Goal: Task Accomplishment & Management: Use online tool/utility

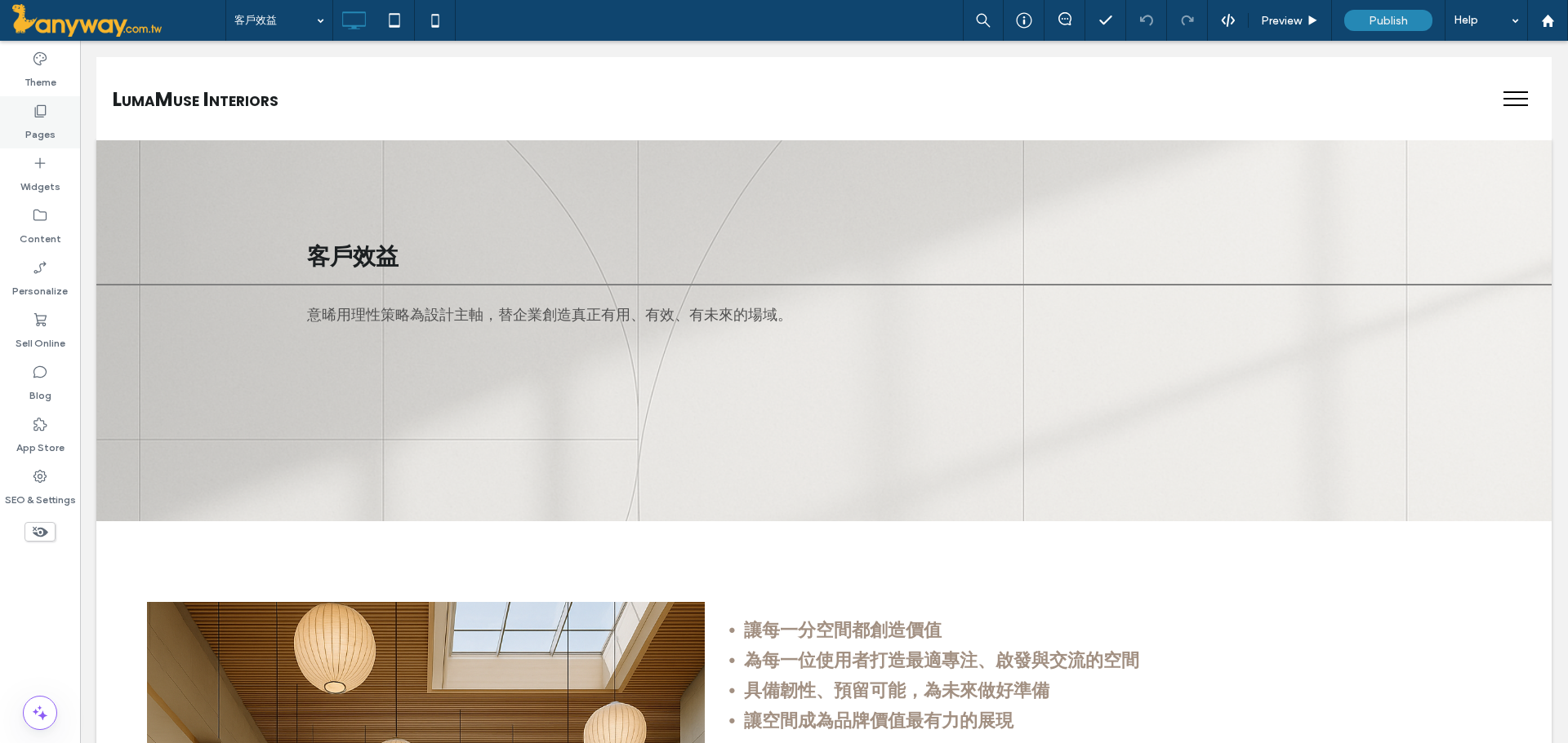
click at [55, 113] on div "Pages" at bounding box center [40, 122] width 80 height 52
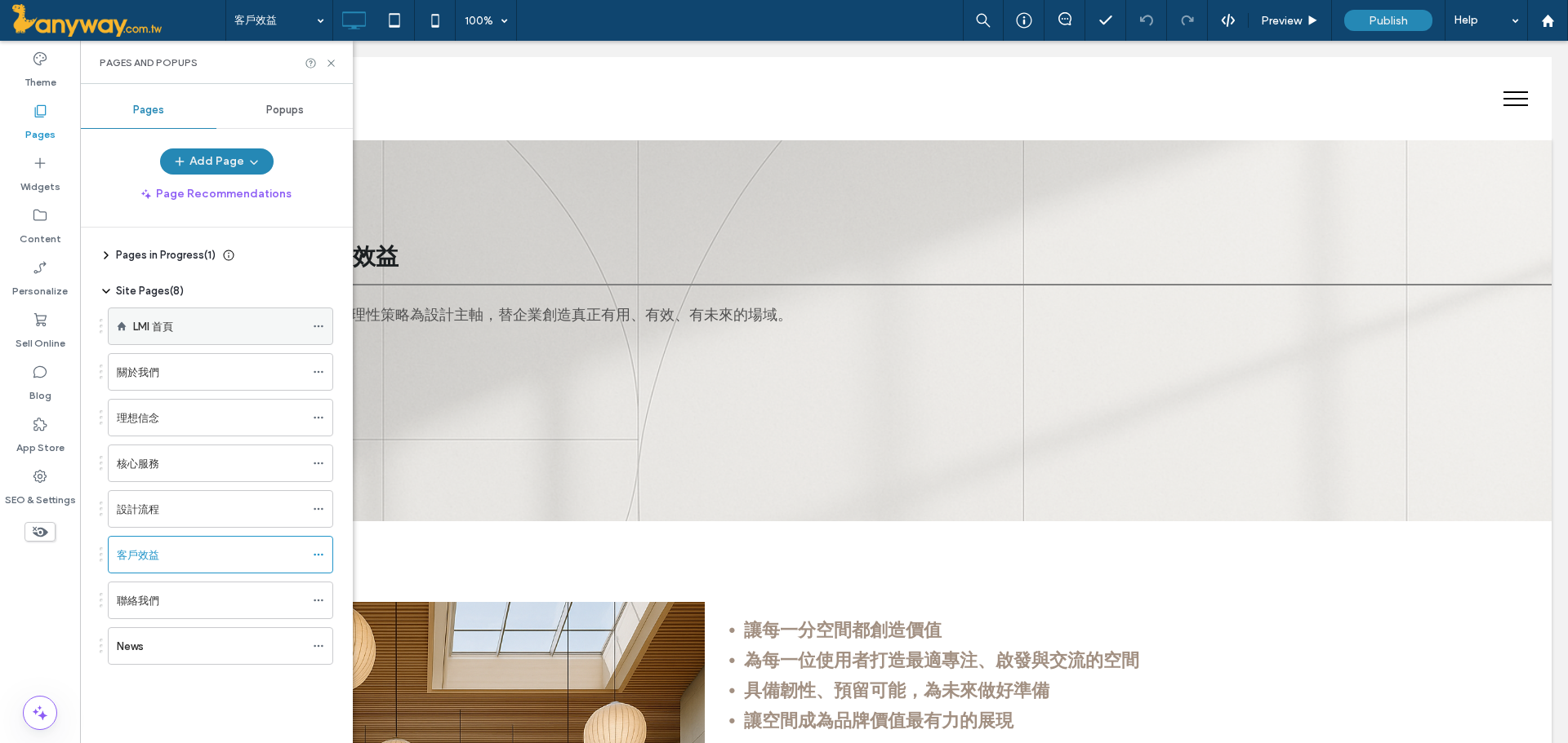
click at [172, 328] on label "LMI 首頁" at bounding box center [154, 326] width 40 height 28
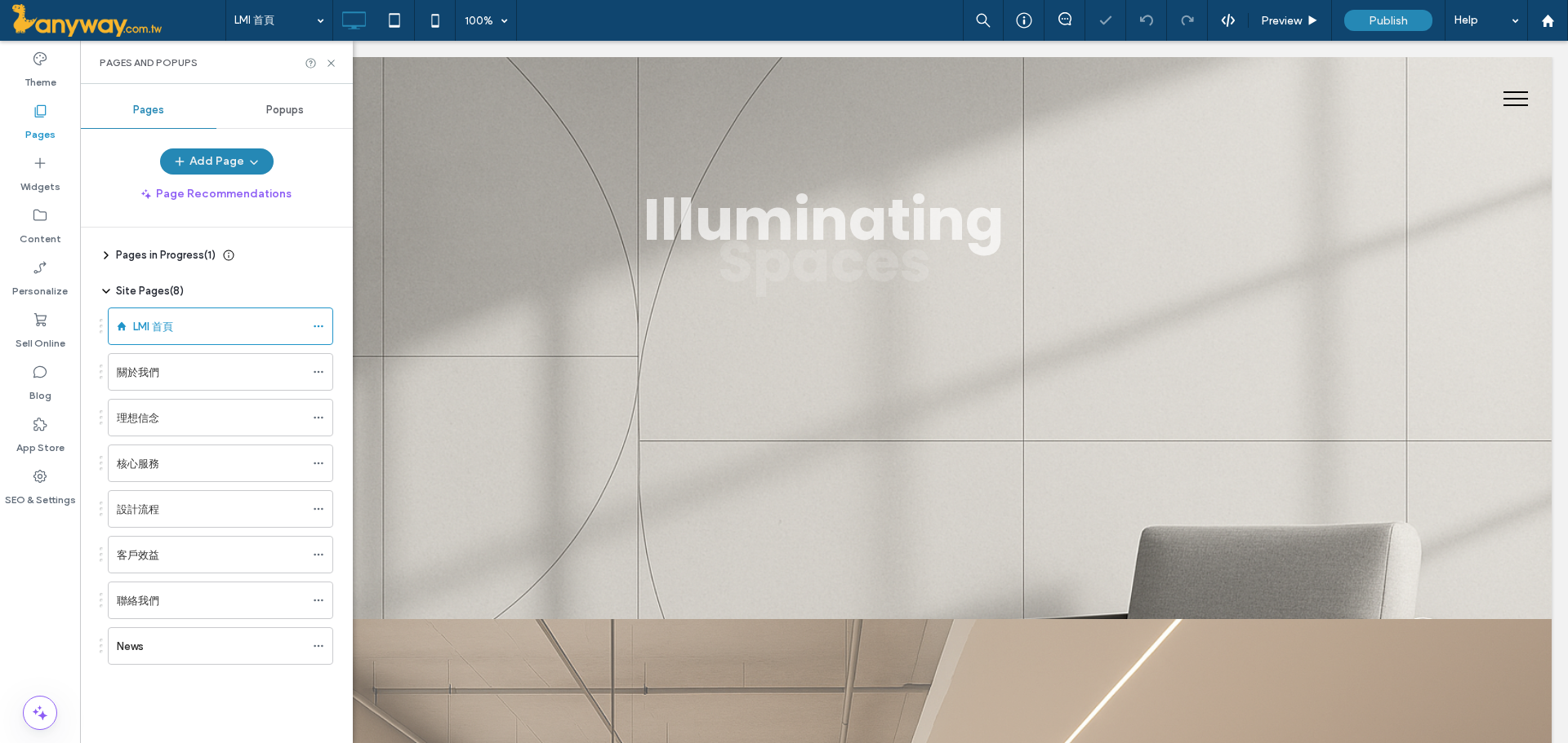
click at [332, 60] on icon at bounding box center [330, 63] width 12 height 12
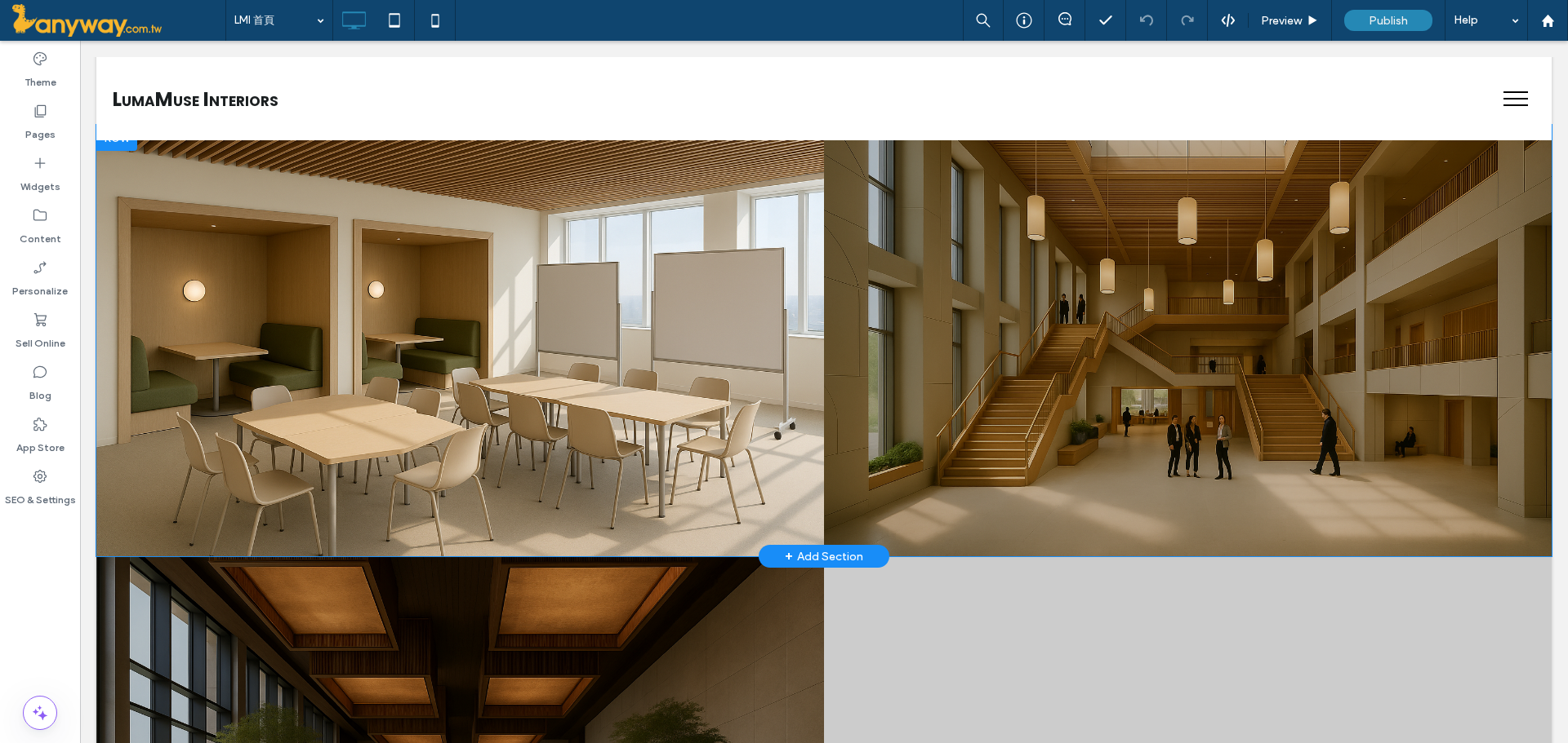
scroll to position [1361, 0]
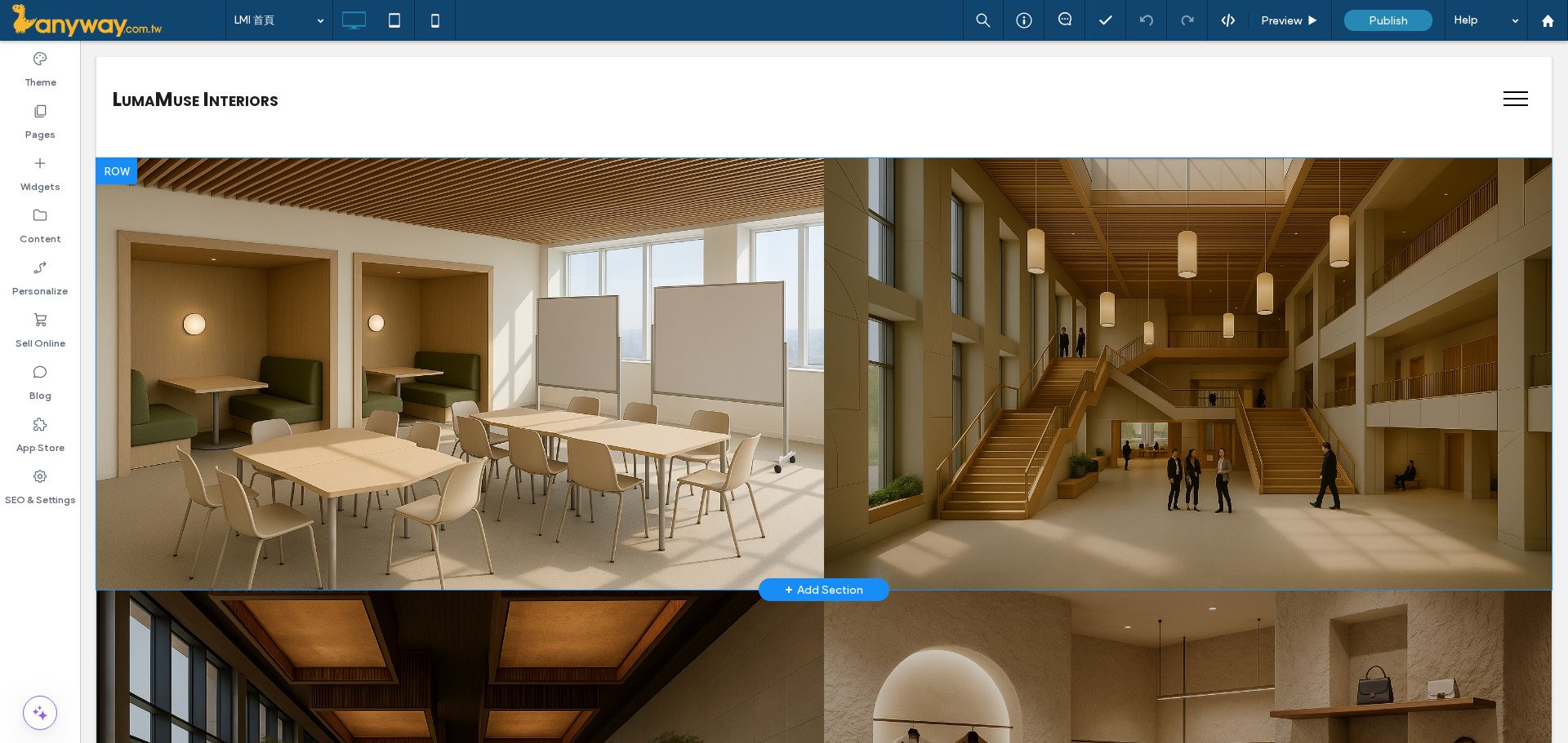
click at [663, 344] on div at bounding box center [460, 374] width 728 height 431
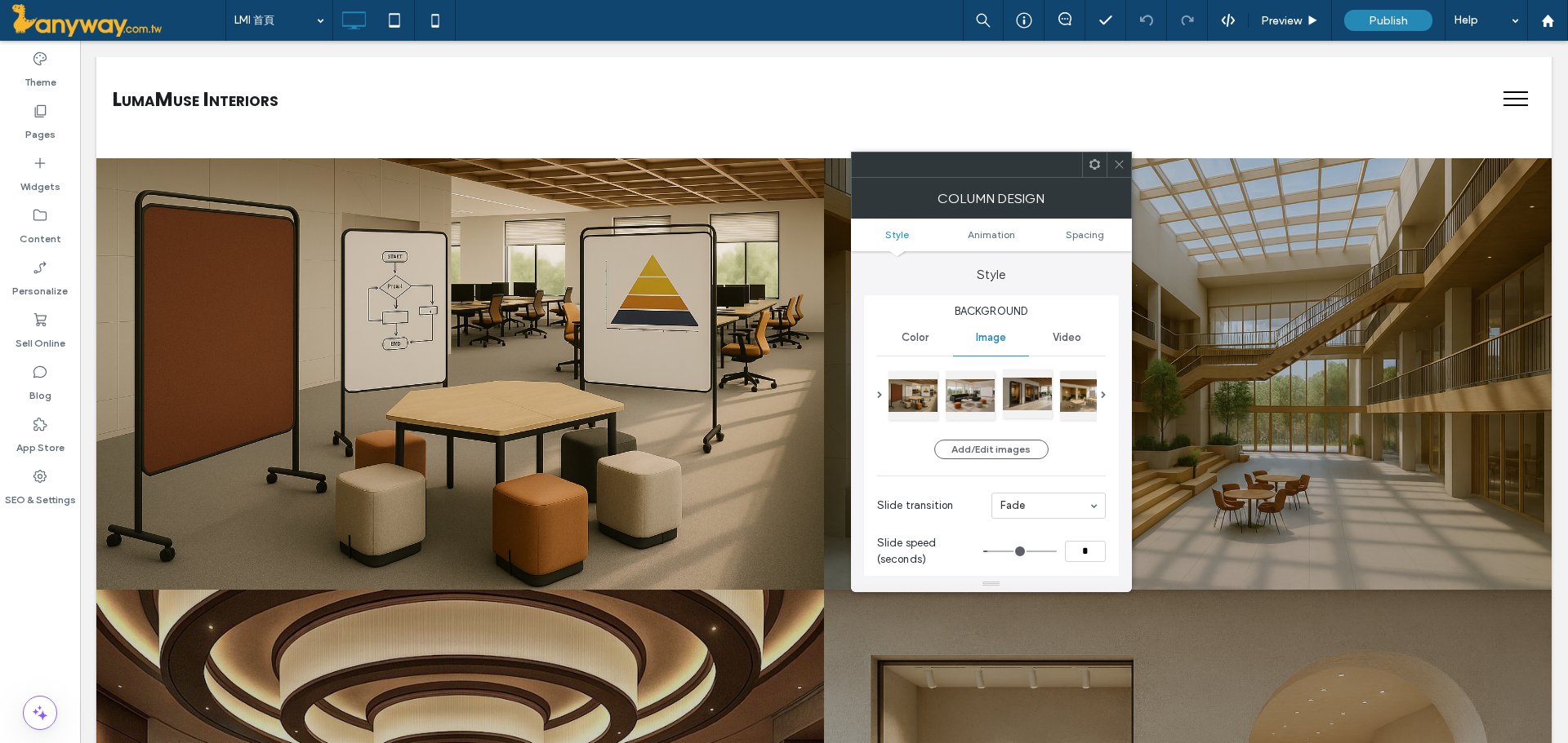
click at [1034, 400] on div at bounding box center [1028, 395] width 49 height 49
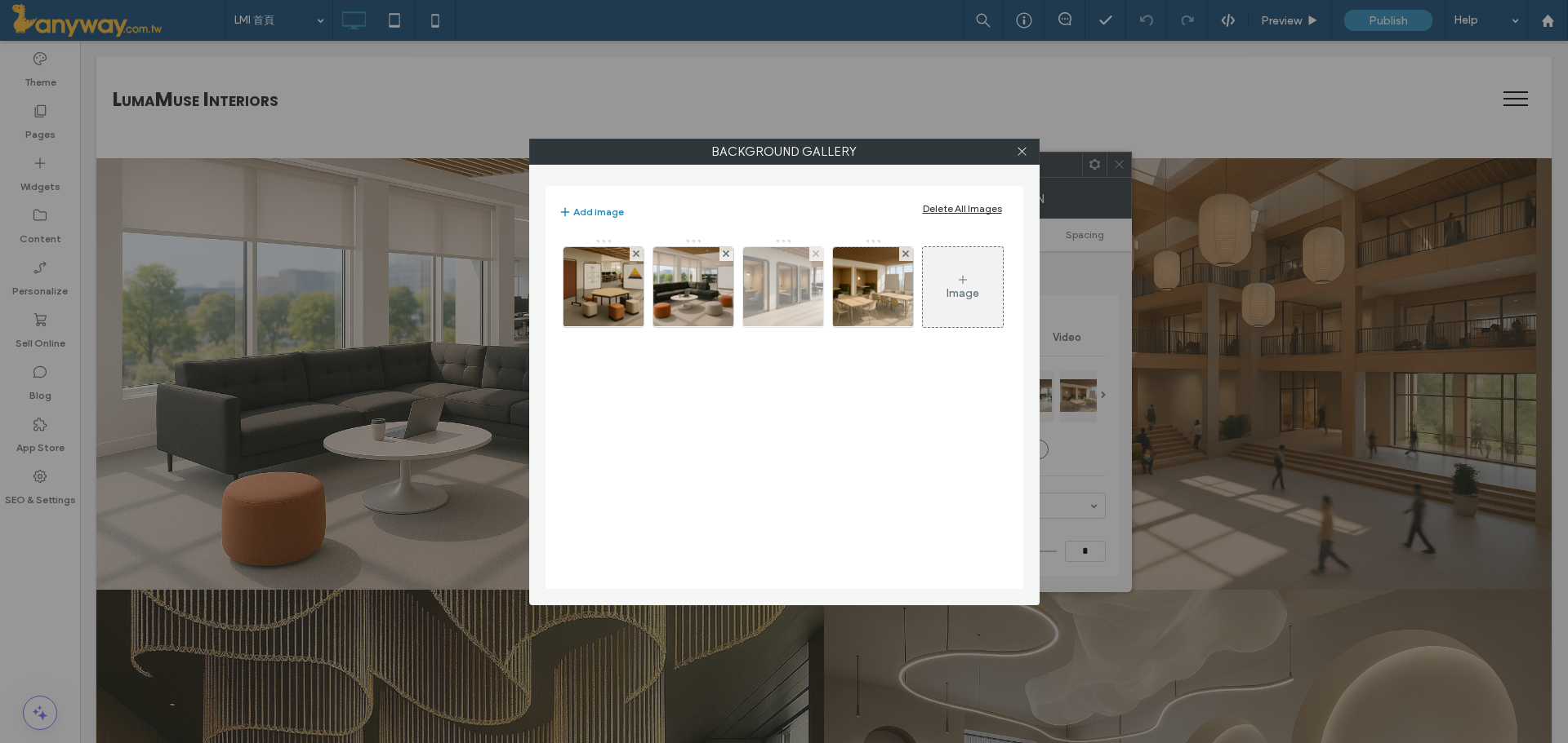
click at [782, 300] on img at bounding box center [782, 288] width 120 height 80
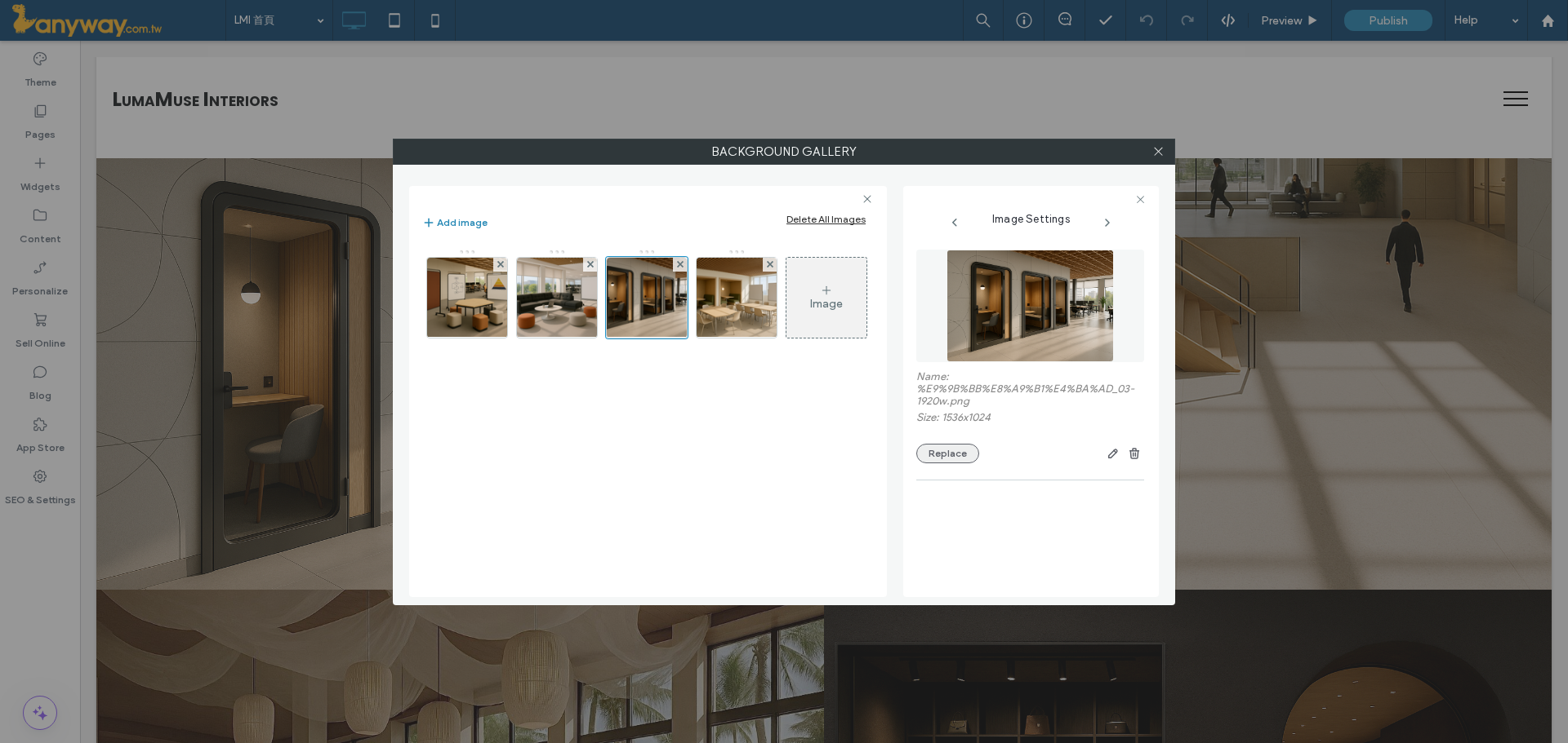
click at [950, 445] on button "Replace" at bounding box center [947, 453] width 63 height 19
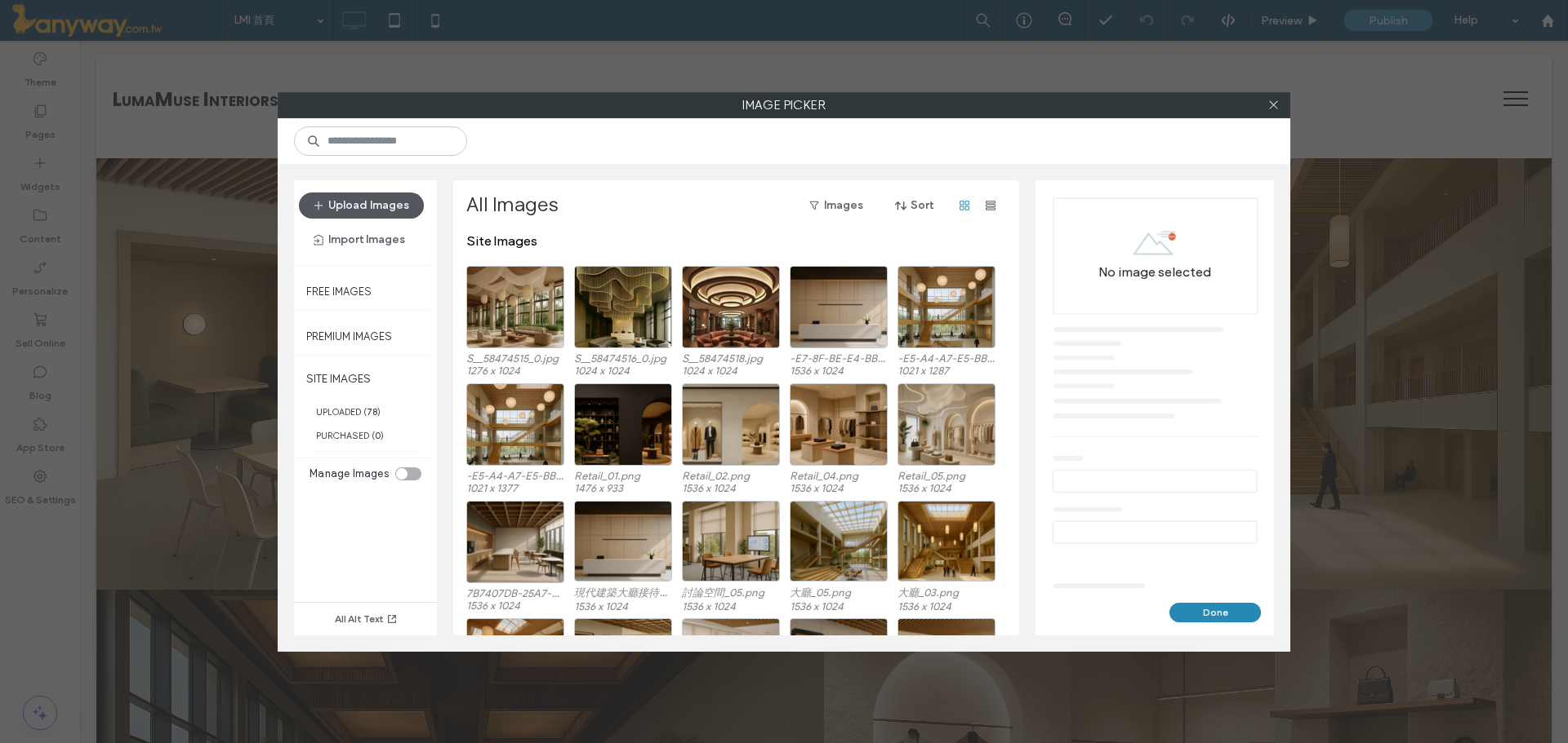
click at [364, 205] on button "Upload Images" at bounding box center [361, 206] width 125 height 27
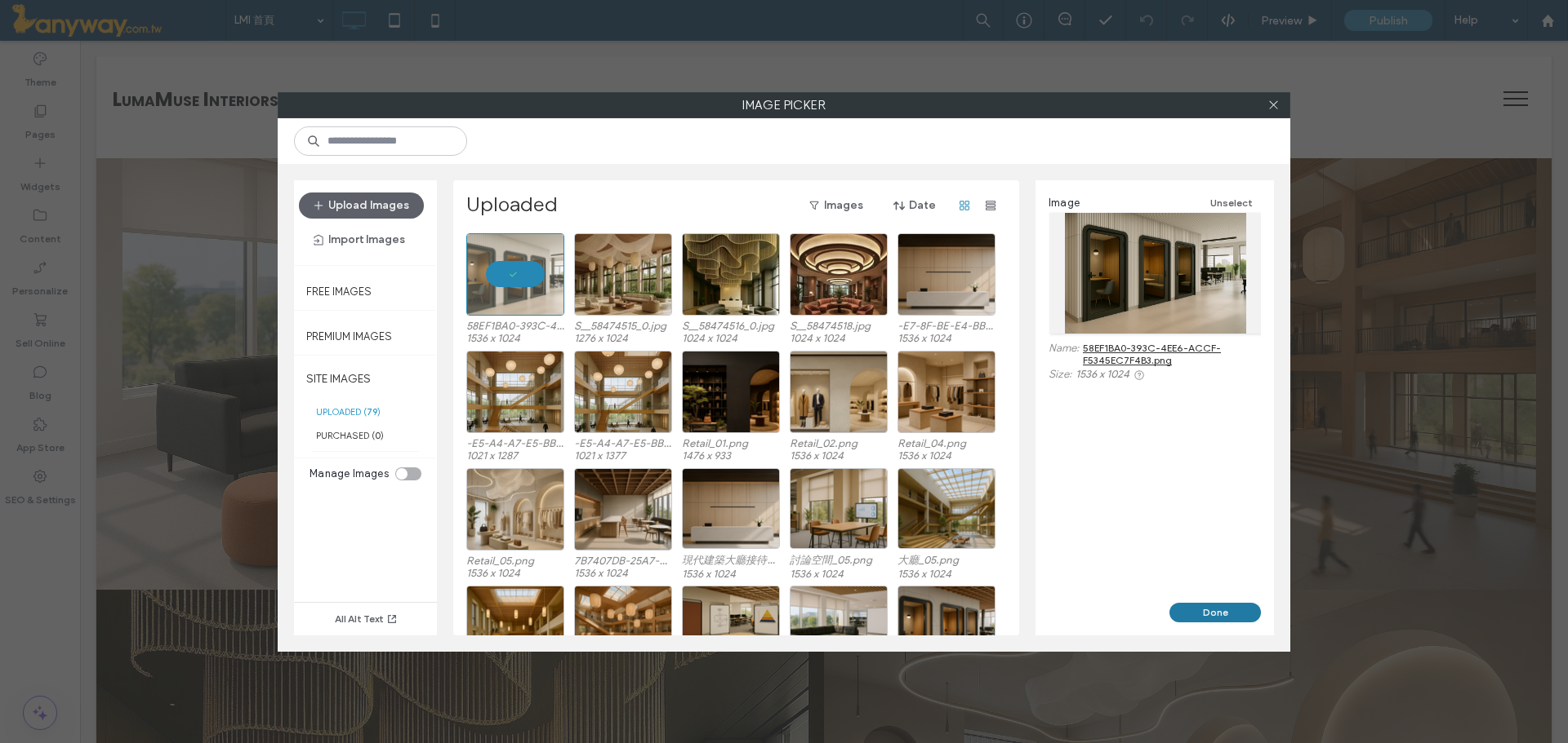
click at [1225, 610] on button "Done" at bounding box center [1215, 612] width 91 height 19
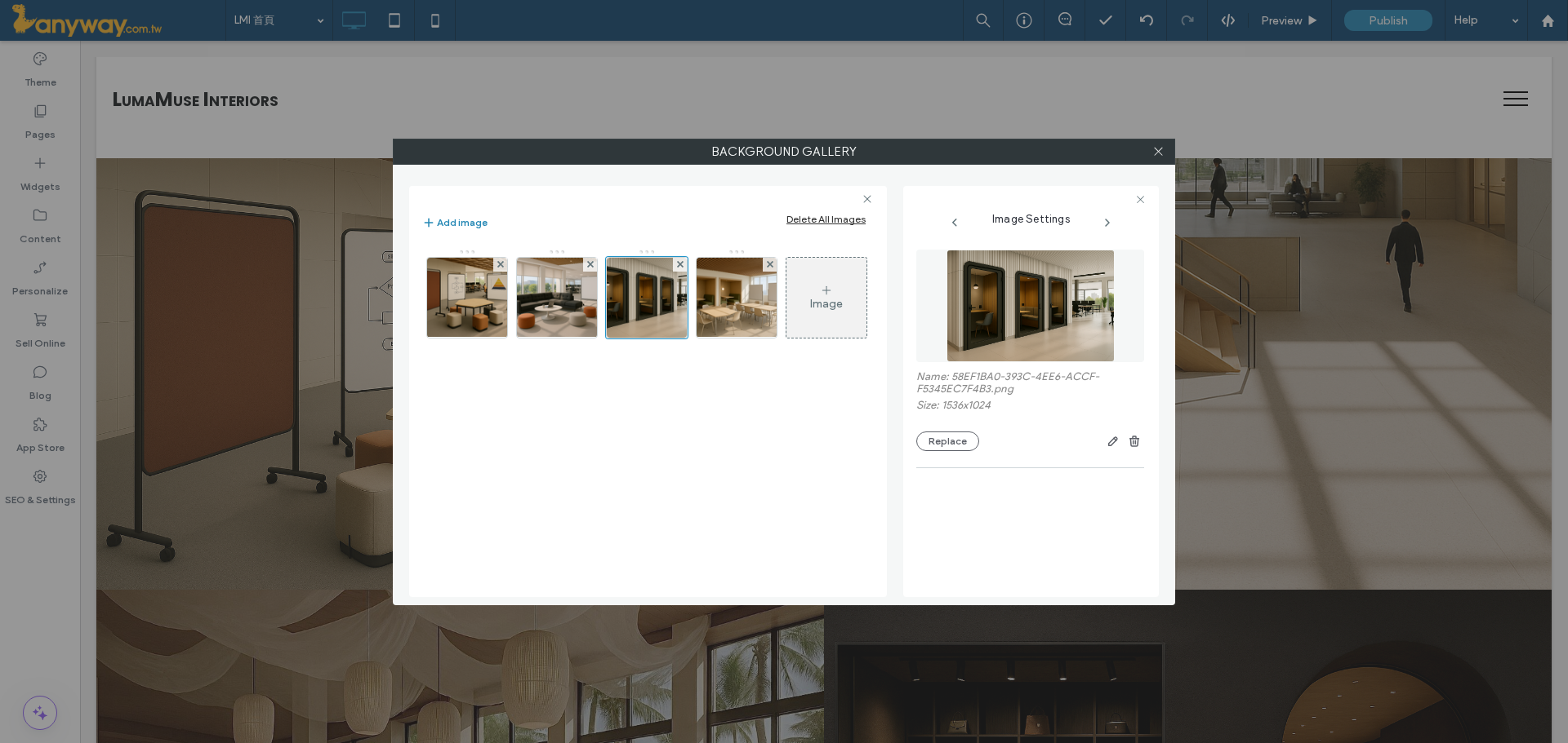
click at [1165, 153] on div at bounding box center [1157, 152] width 25 height 25
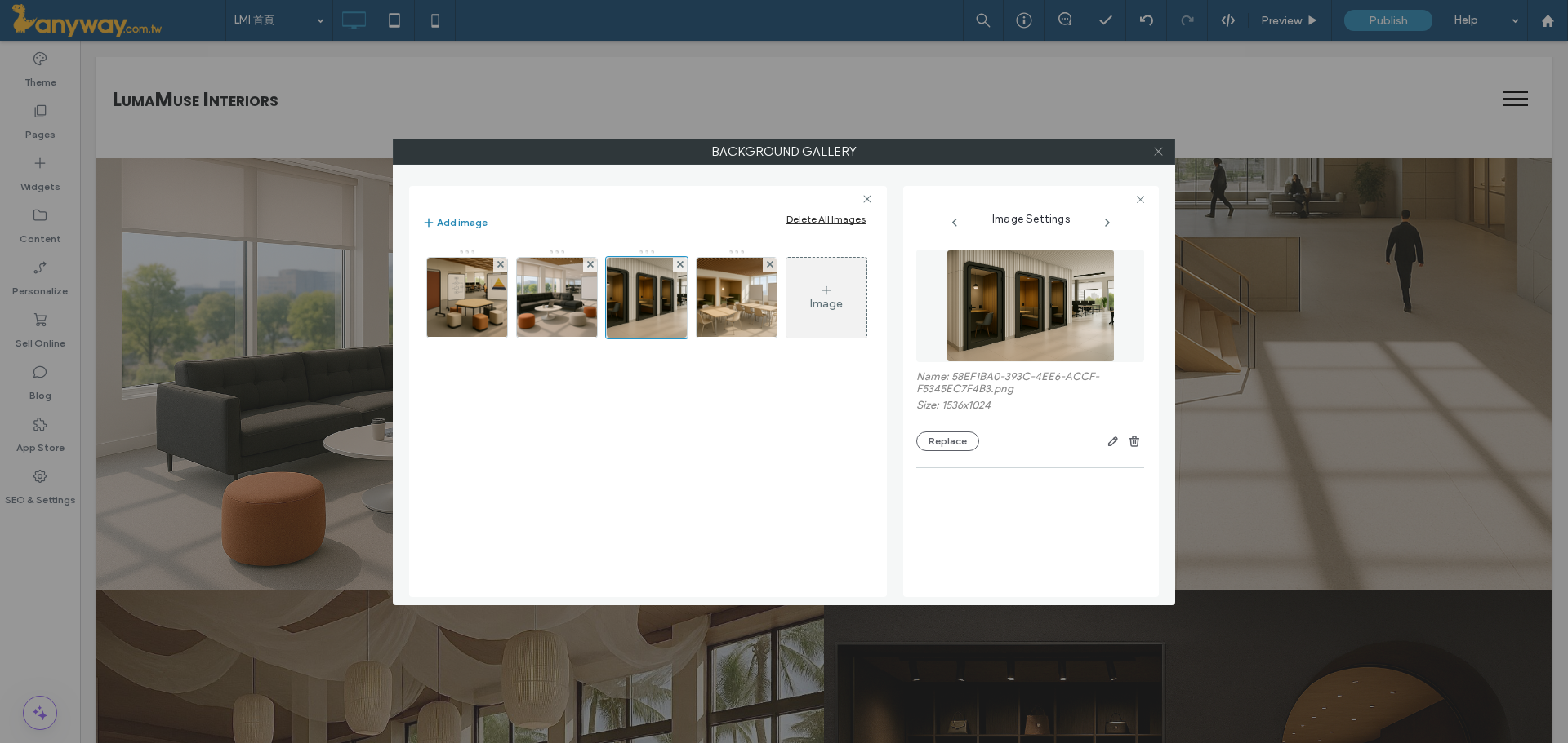
click at [1157, 151] on icon at bounding box center [1157, 151] width 12 height 12
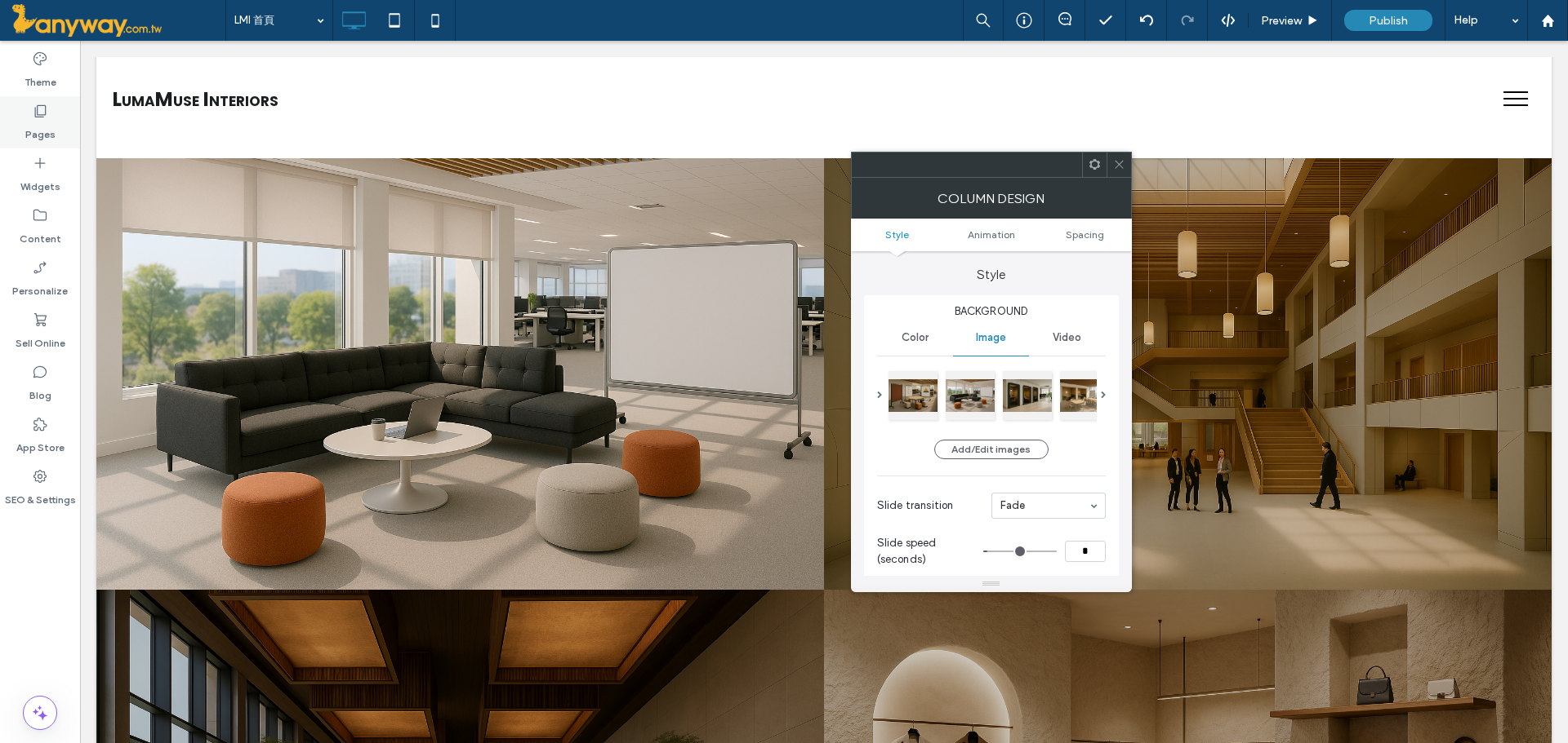
click at [28, 114] on div "Pages" at bounding box center [40, 122] width 80 height 52
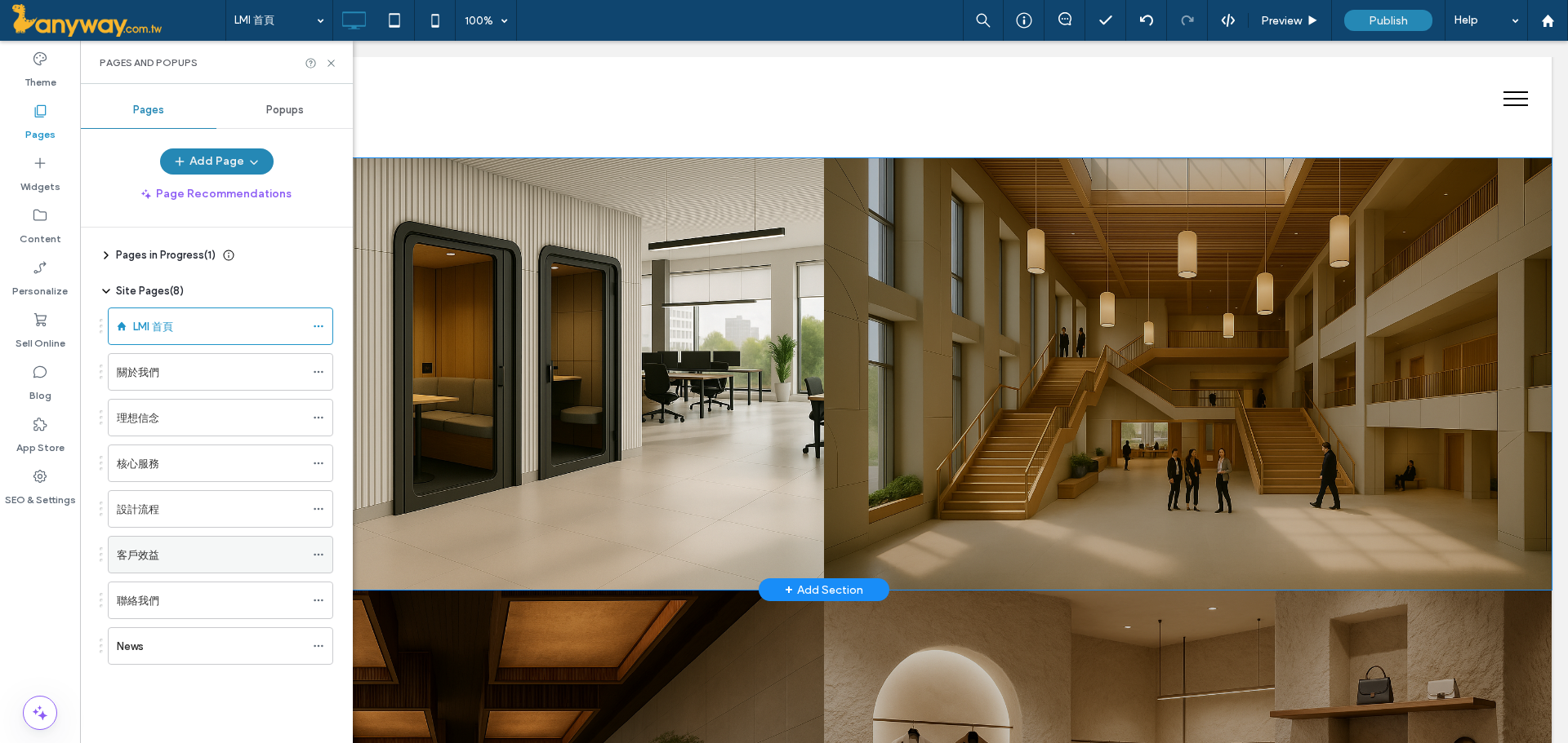
click at [208, 568] on div "客戶效益" at bounding box center [210, 555] width 187 height 36
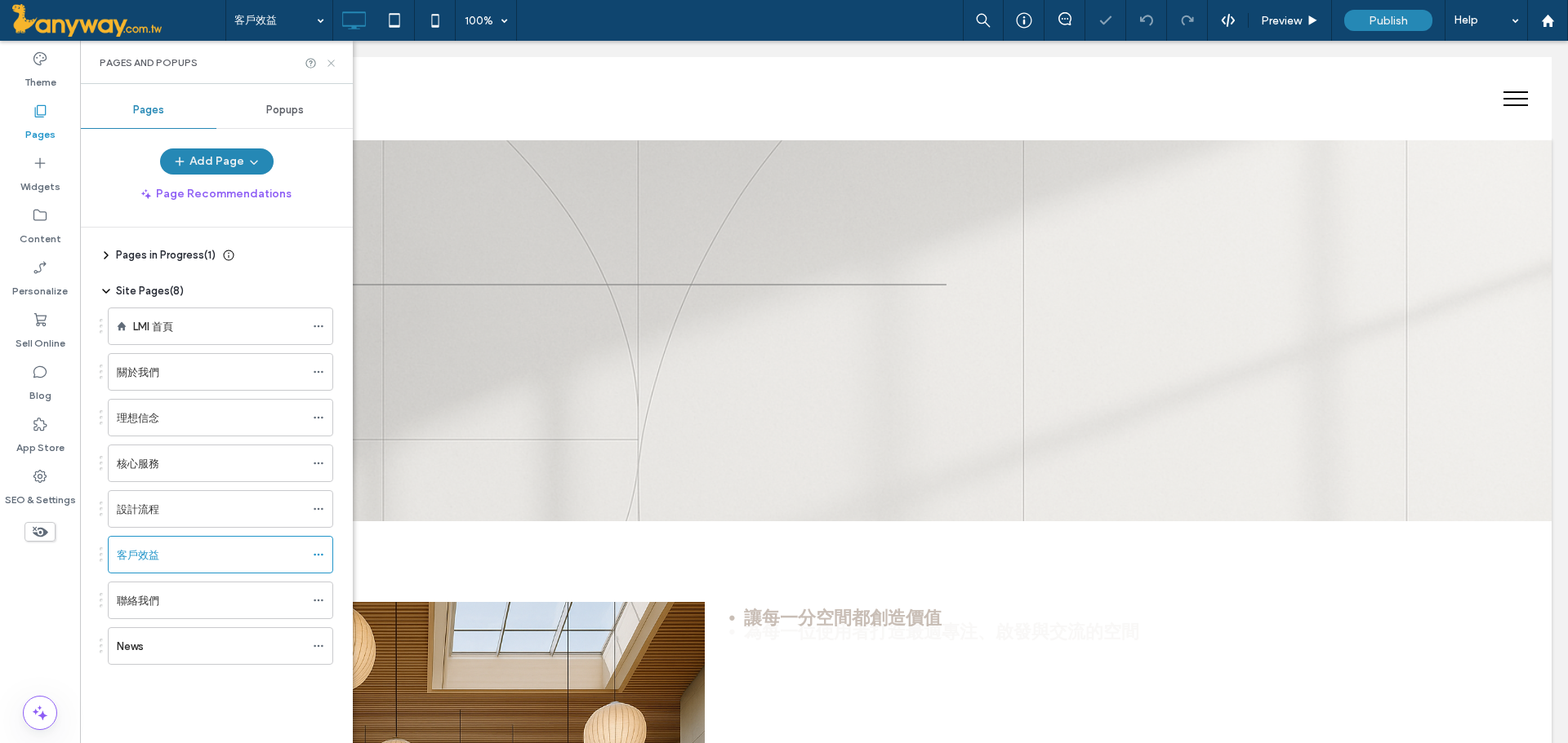
click at [332, 65] on use at bounding box center [330, 62] width 6 height 6
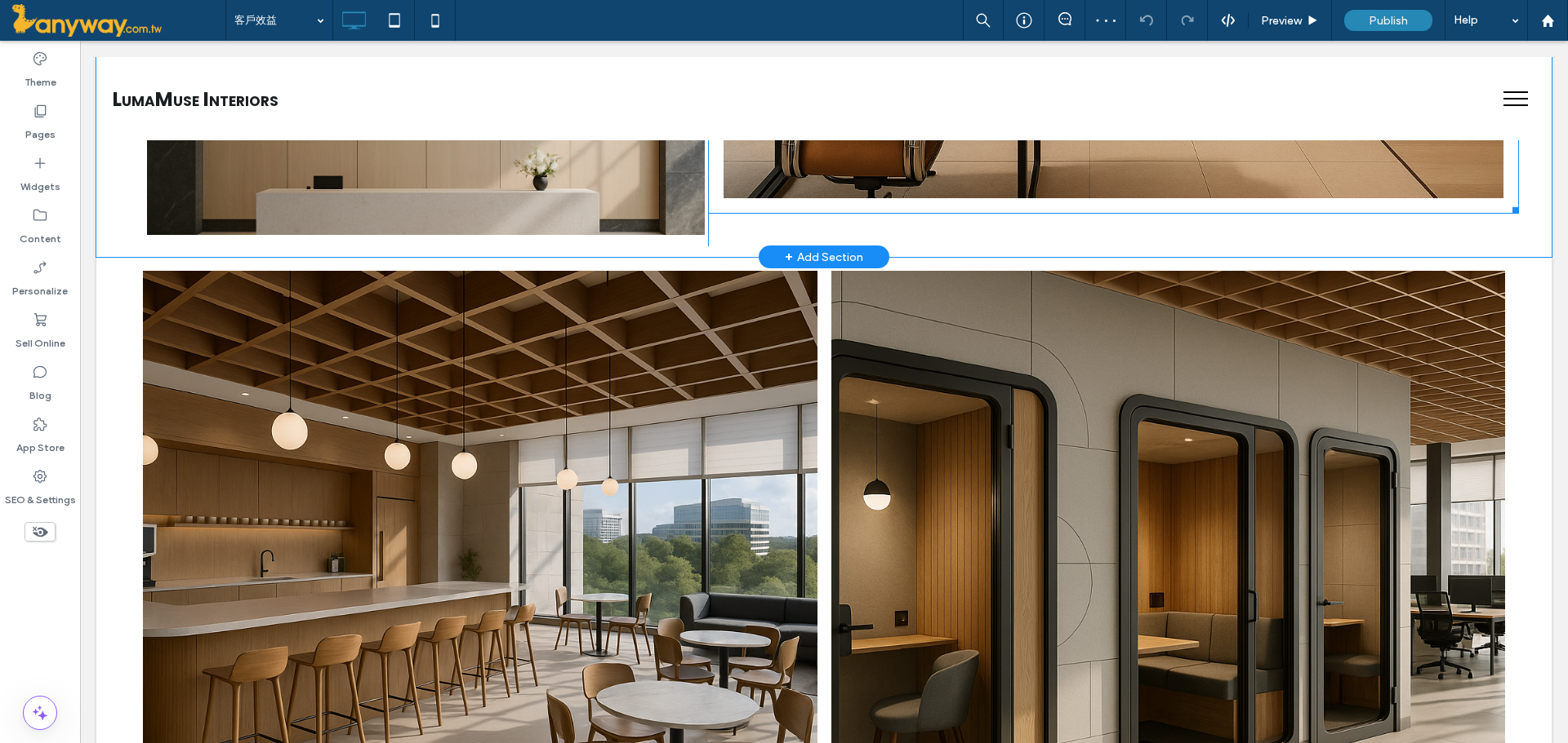
scroll to position [1361, 0]
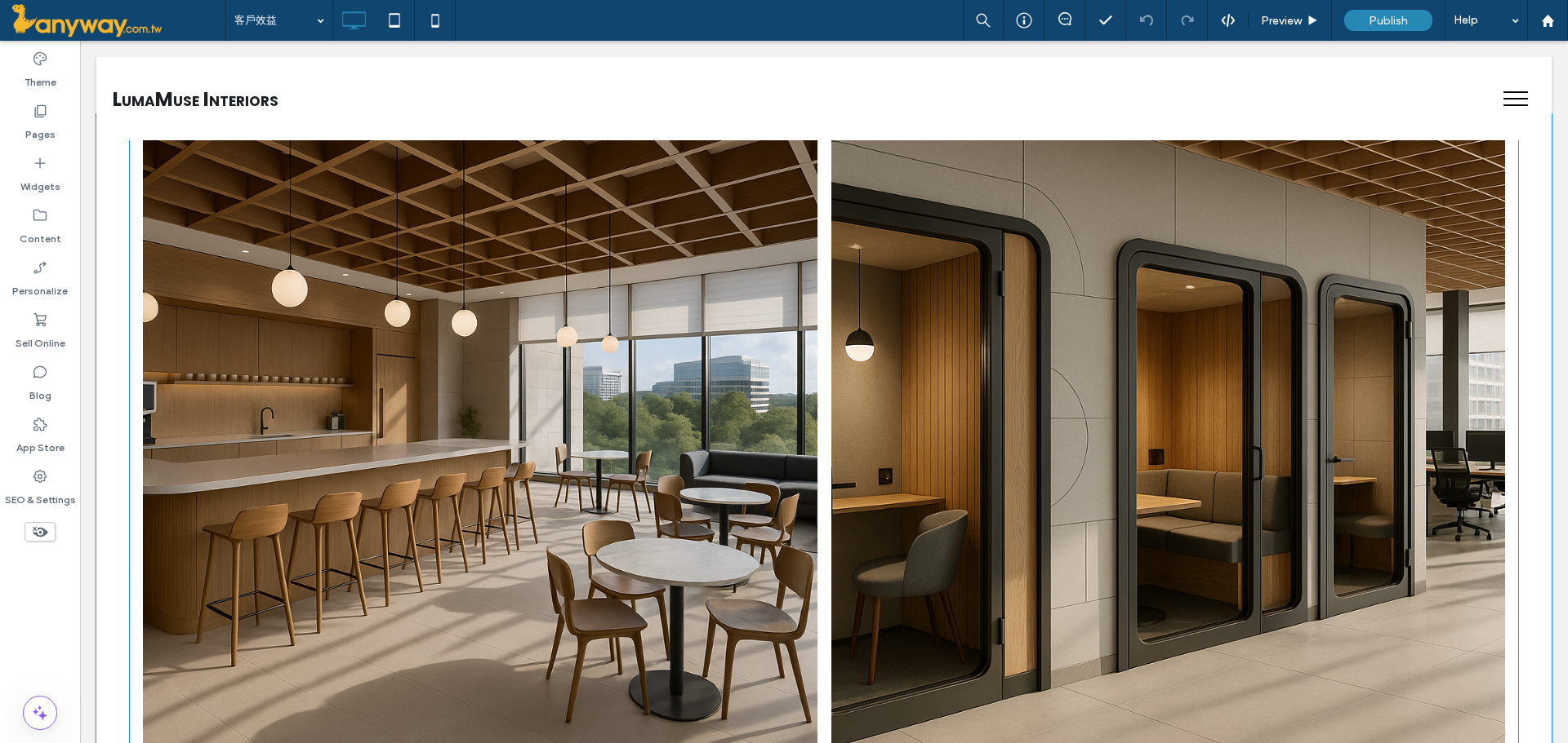
click at [1146, 399] on link at bounding box center [1168, 464] width 714 height 714
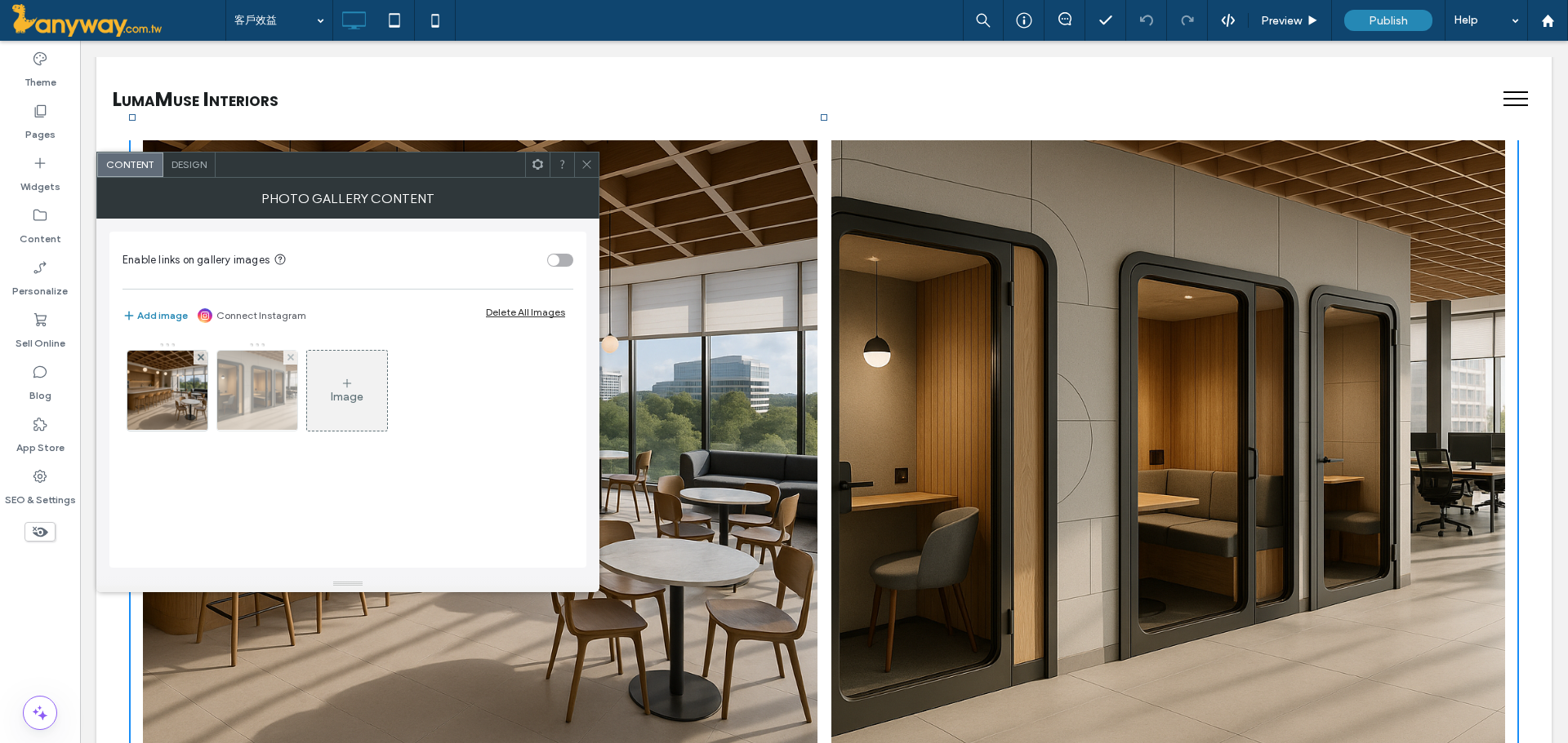
click at [268, 399] on img at bounding box center [257, 391] width 120 height 80
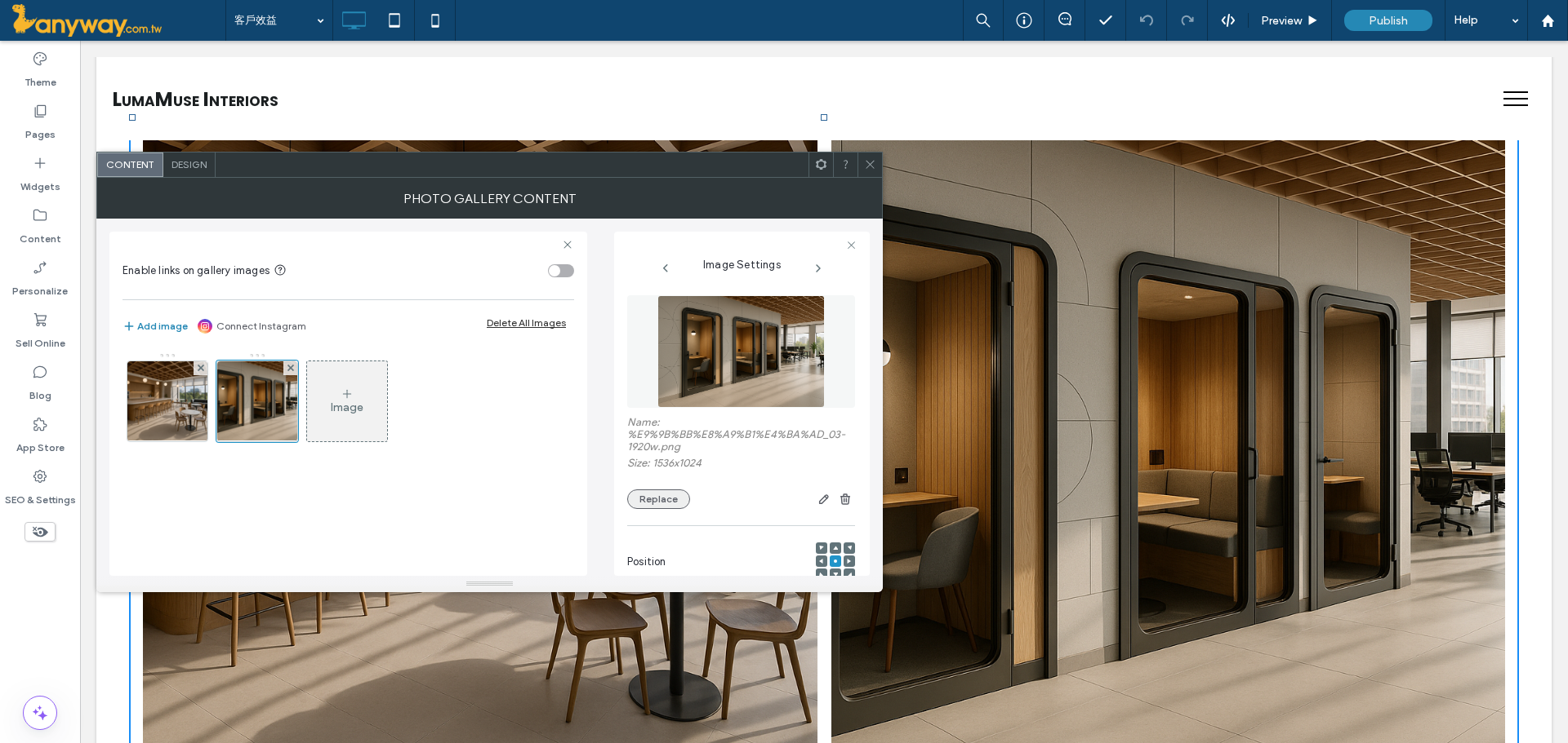
click at [673, 492] on button "Replace" at bounding box center [658, 499] width 63 height 19
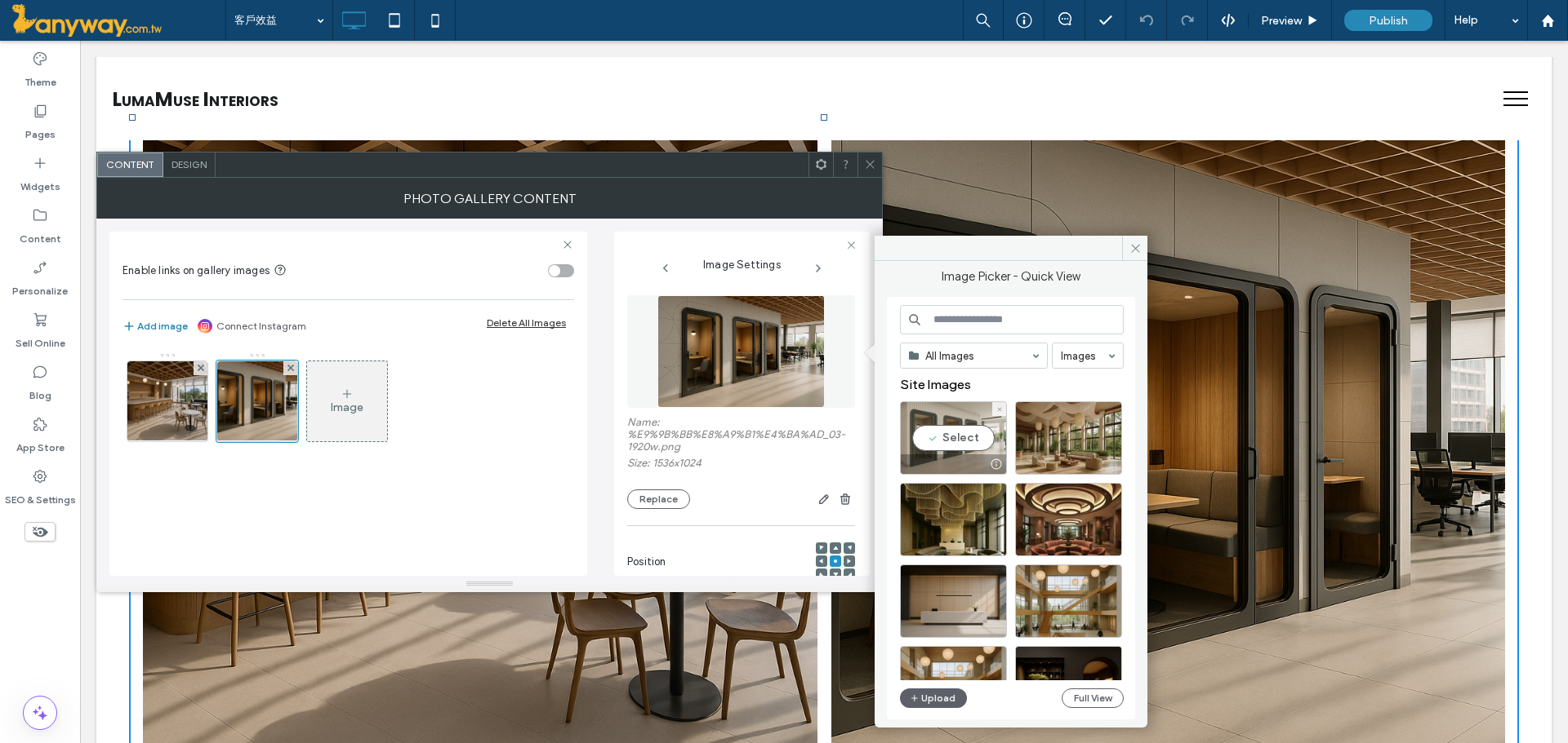
click at [942, 442] on div "Select" at bounding box center [953, 438] width 107 height 73
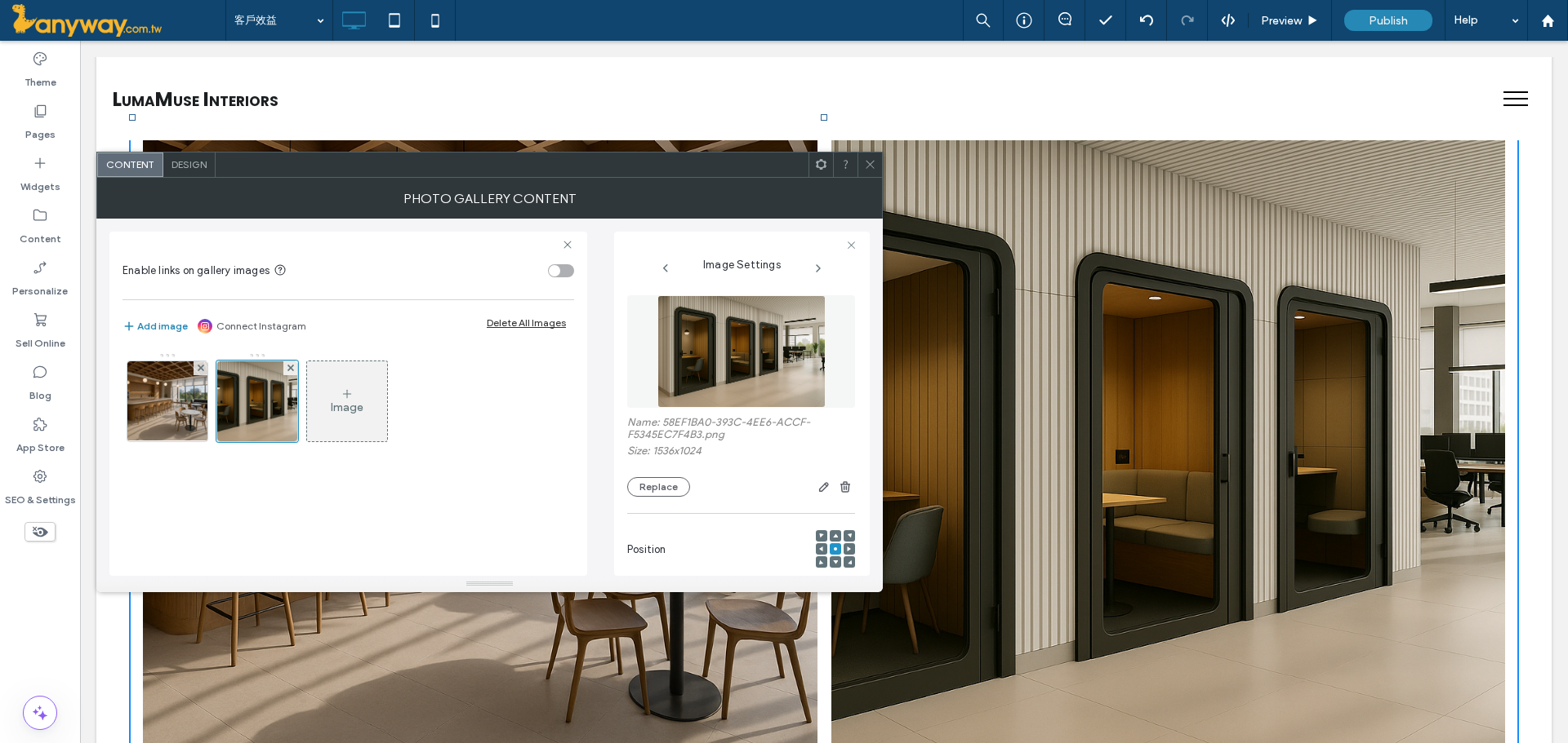
click at [873, 156] on span at bounding box center [869, 165] width 12 height 25
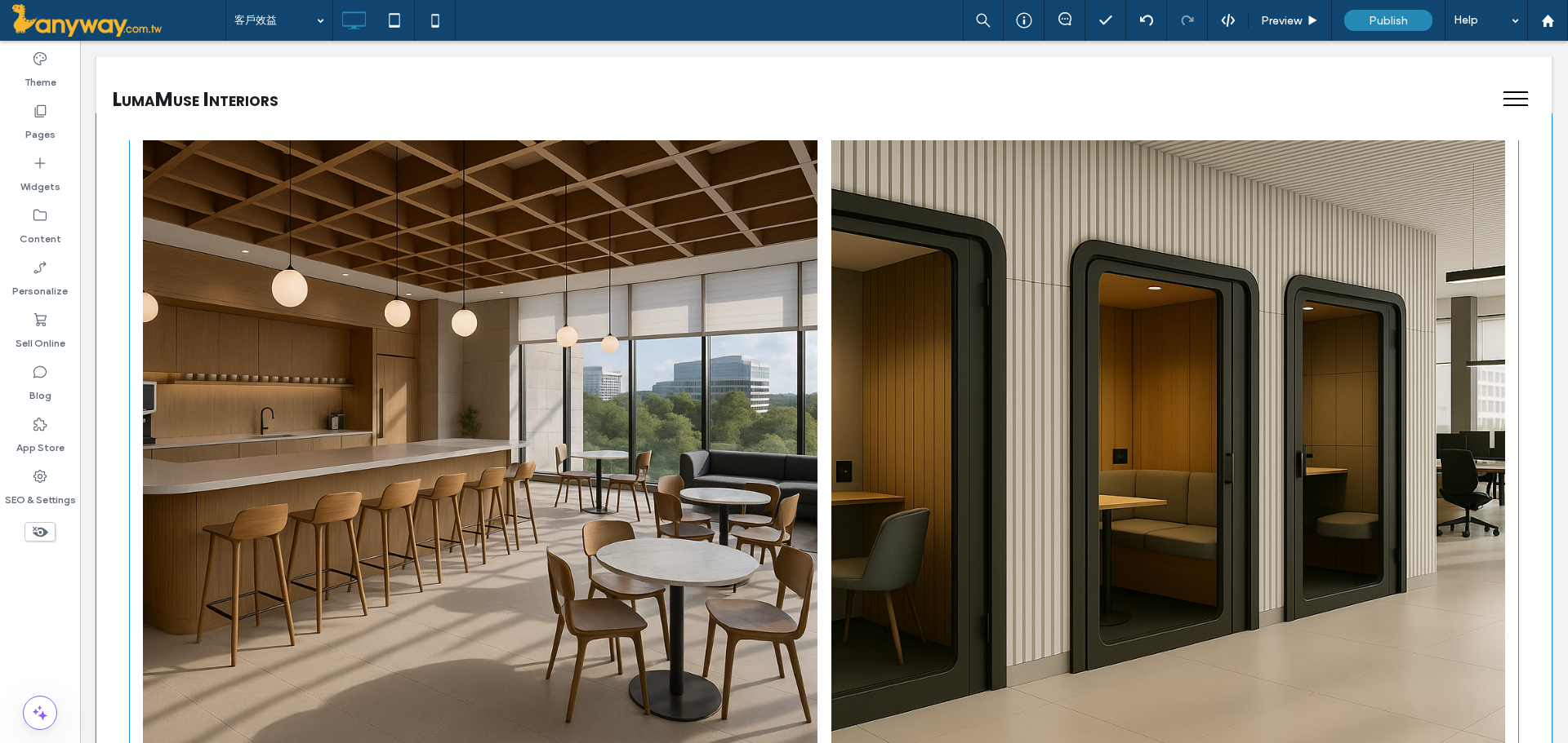
click at [1099, 401] on link at bounding box center [1168, 464] width 714 height 714
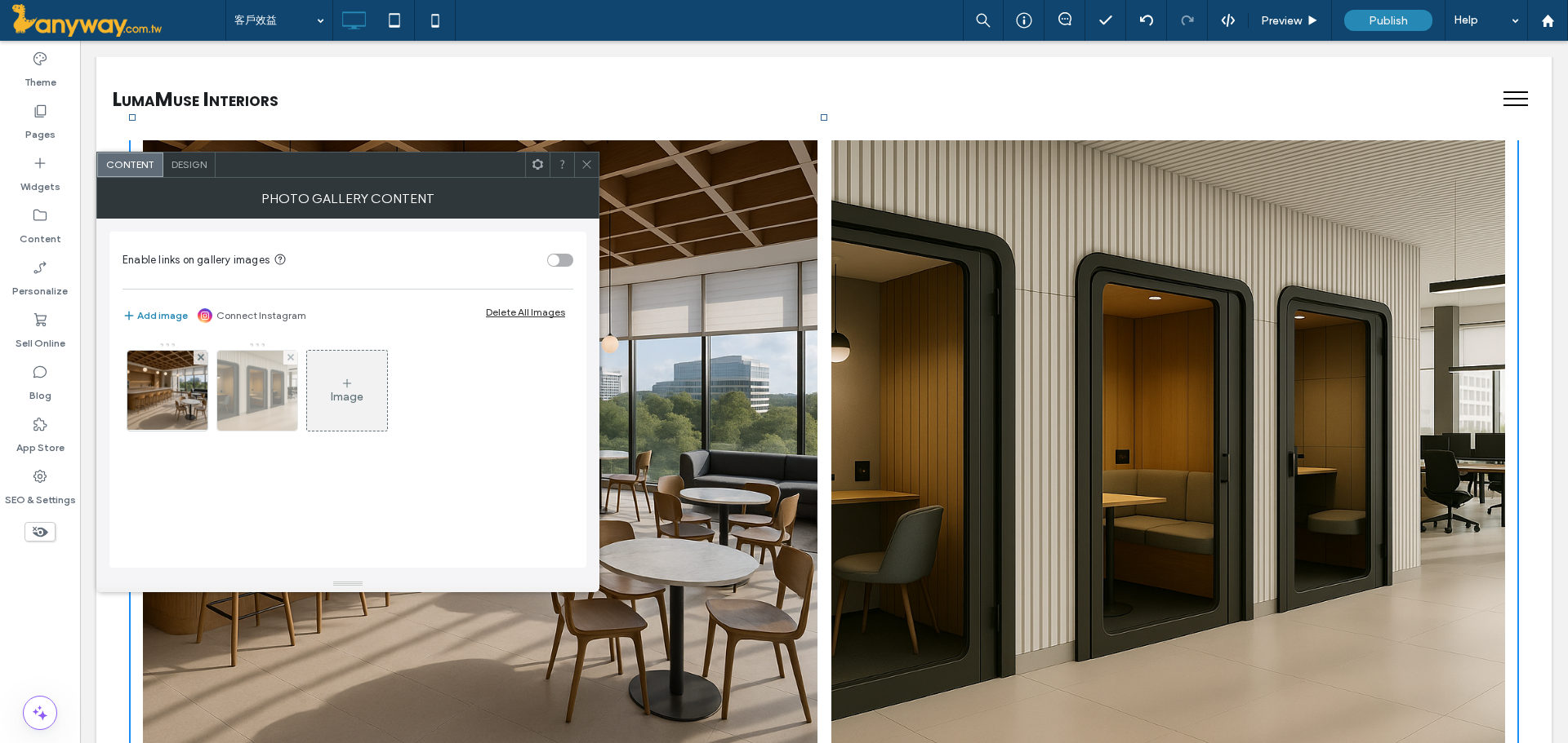
click at [259, 413] on img at bounding box center [257, 391] width 120 height 80
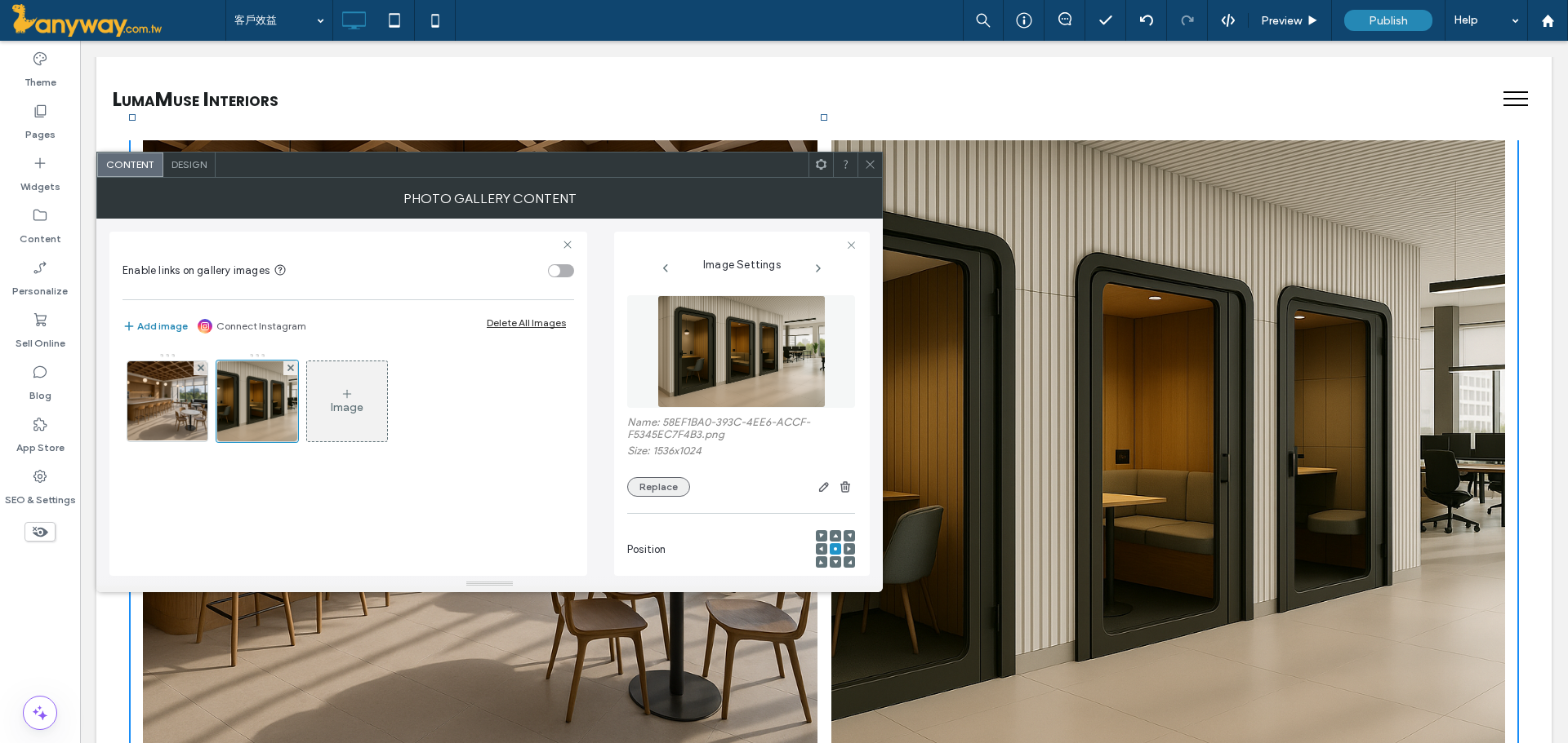
click at [676, 481] on button "Replace" at bounding box center [658, 486] width 63 height 19
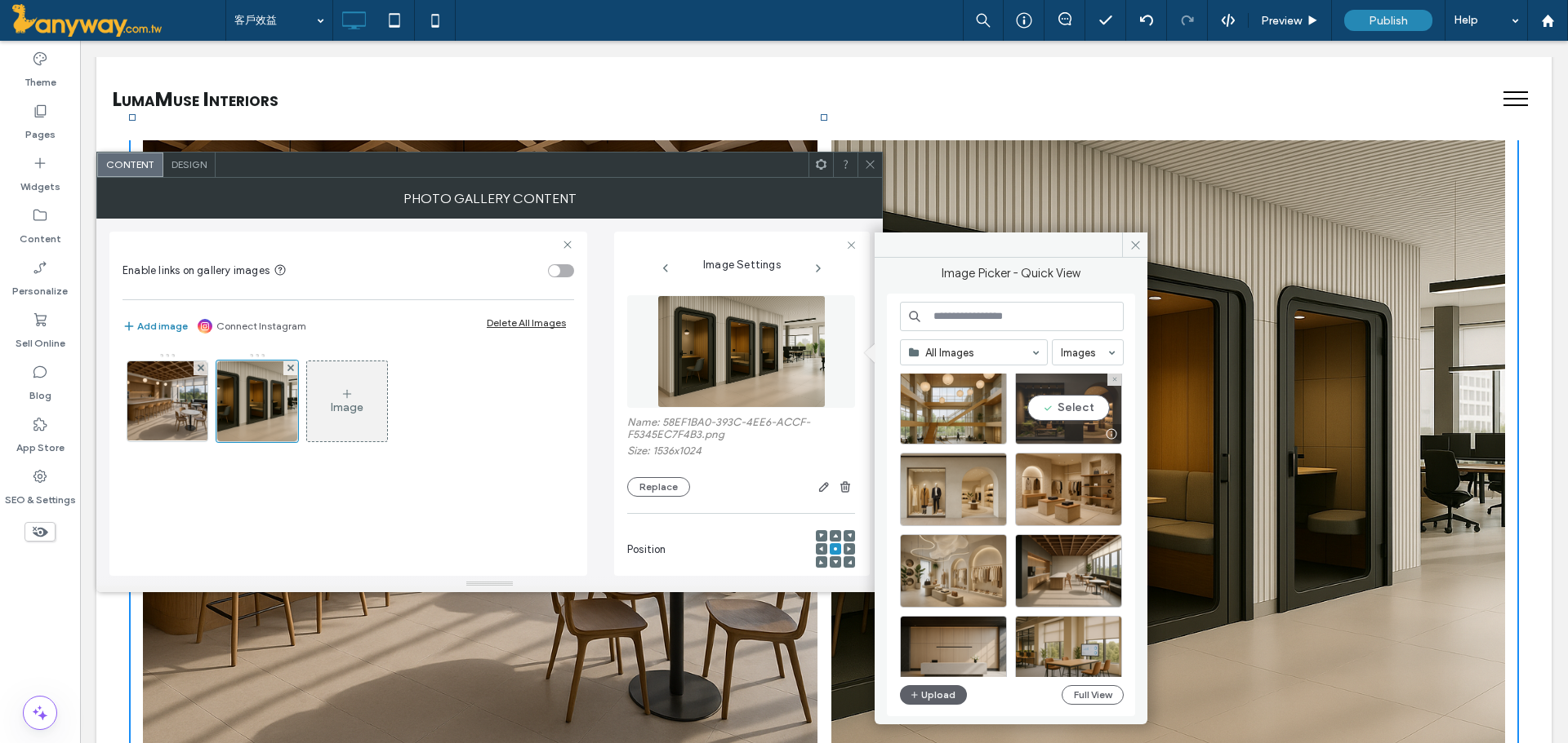
scroll to position [545, 0]
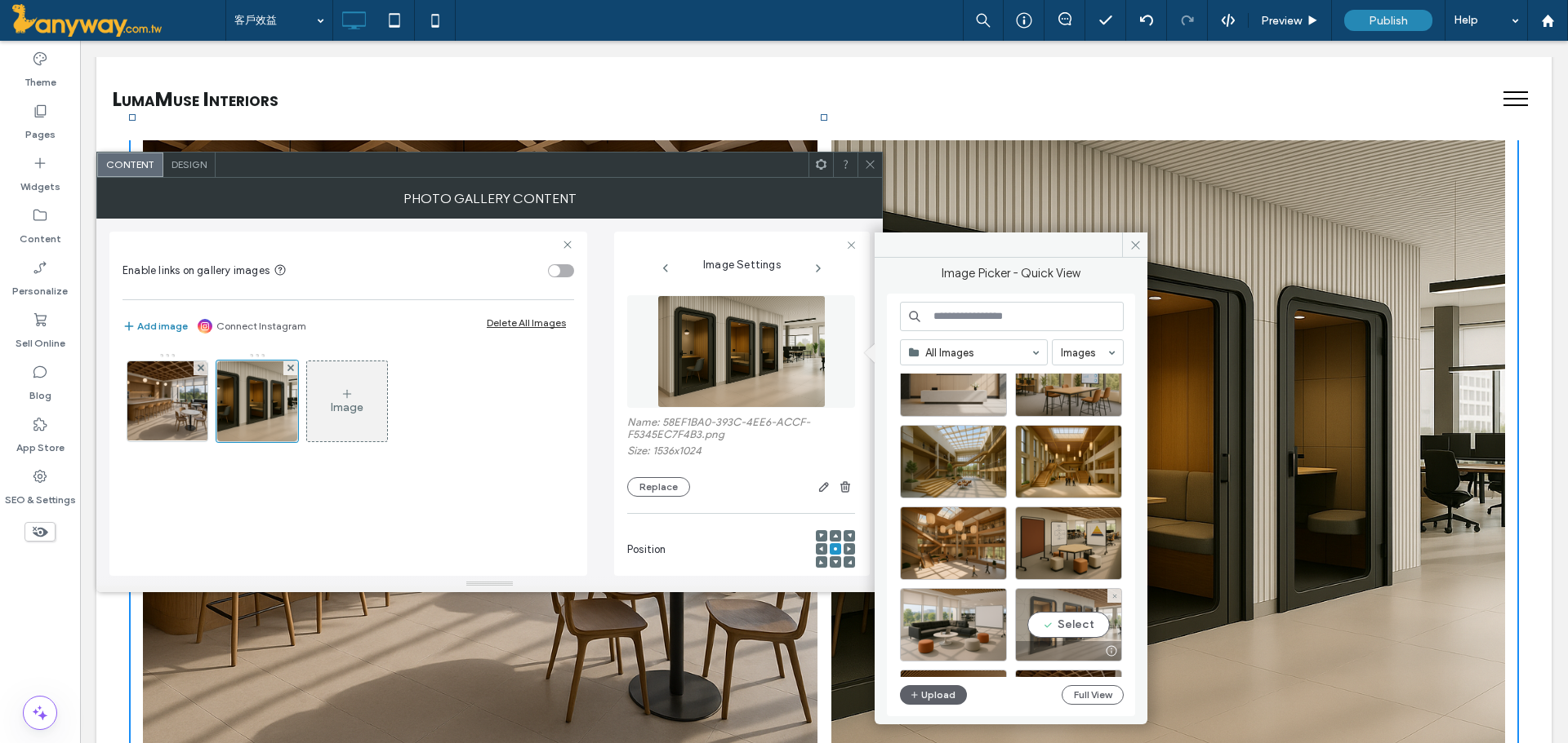
click at [1068, 631] on div "Select" at bounding box center [1068, 625] width 107 height 73
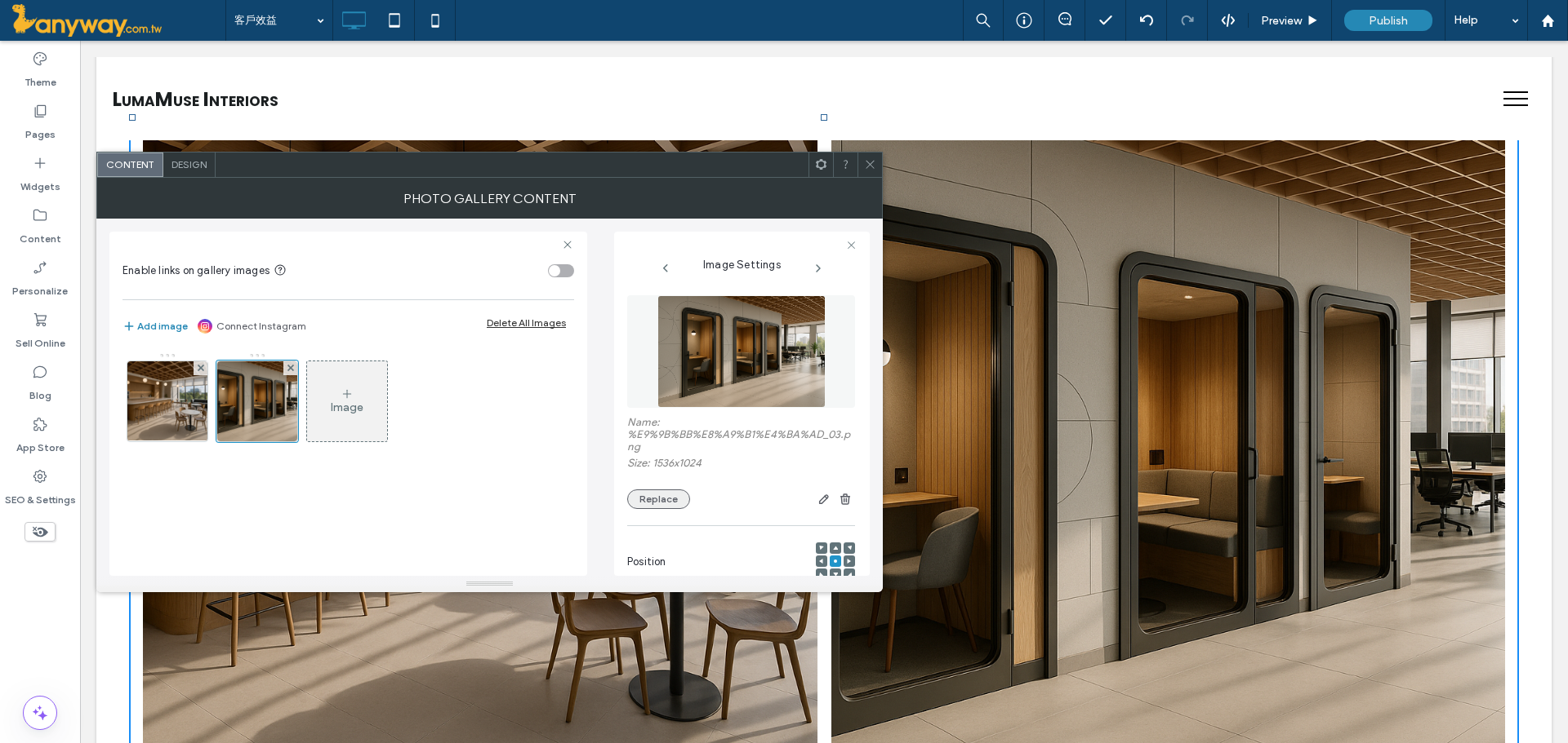
click at [651, 493] on button "Replace" at bounding box center [658, 499] width 63 height 19
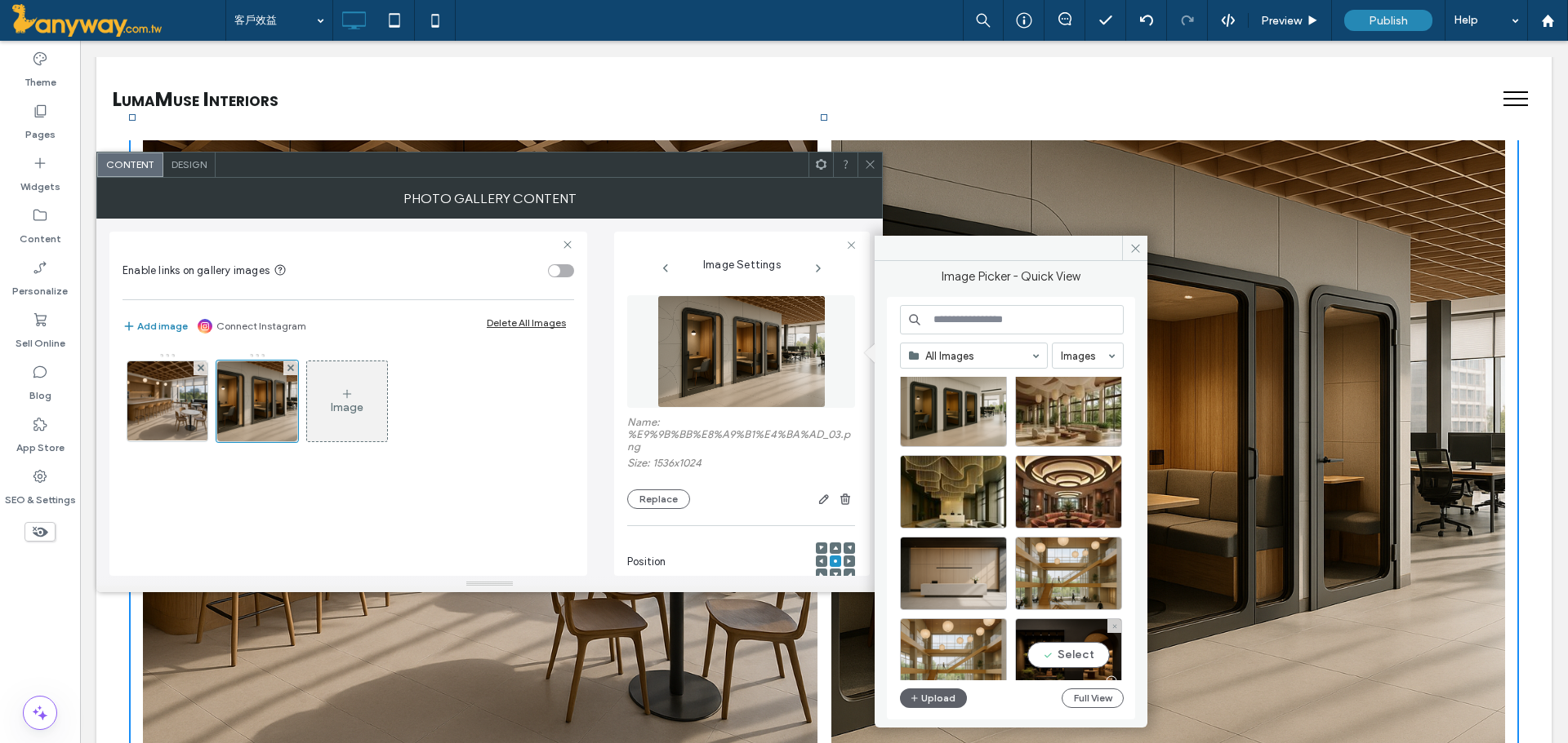
scroll to position [0, 0]
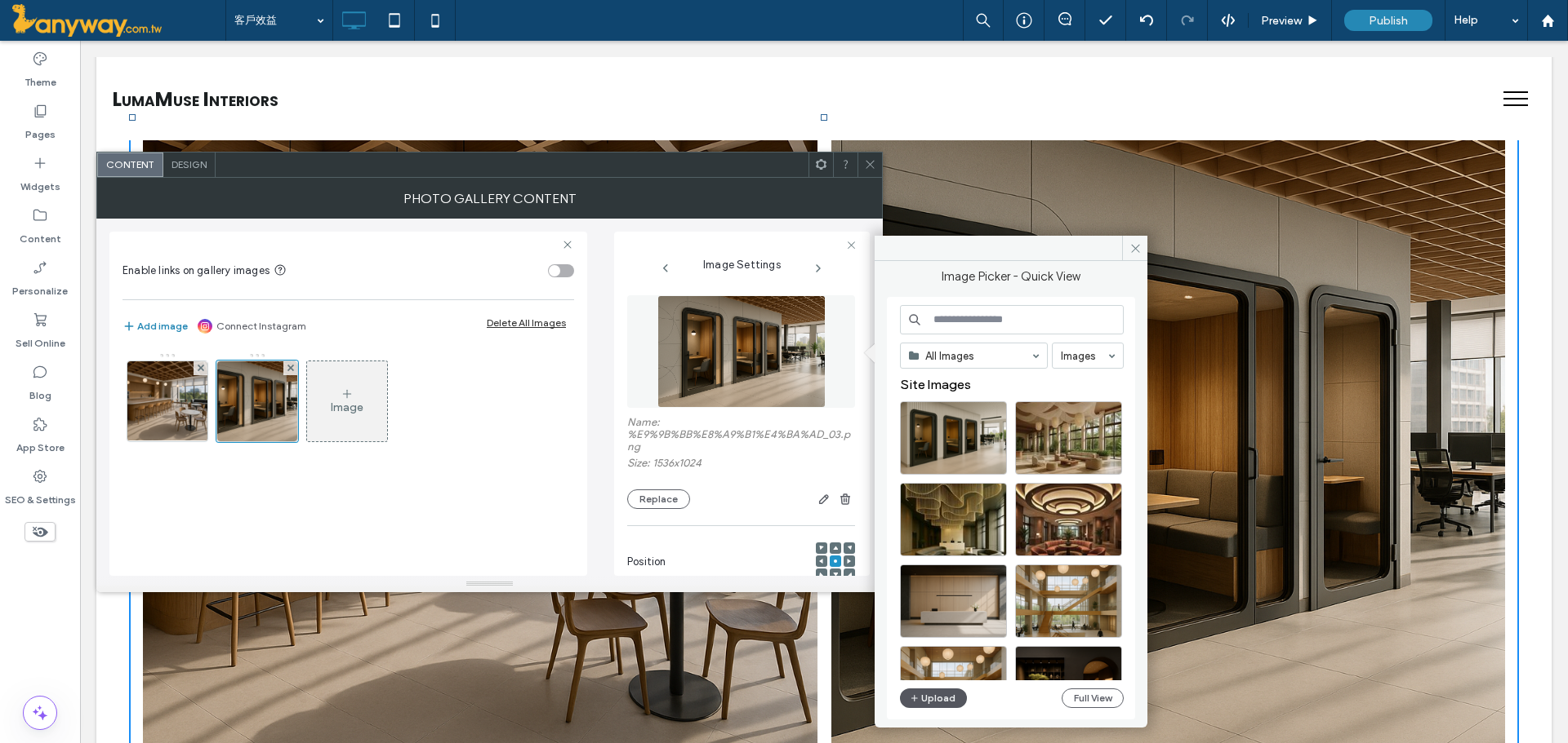
click at [923, 695] on button "Upload" at bounding box center [933, 698] width 67 height 19
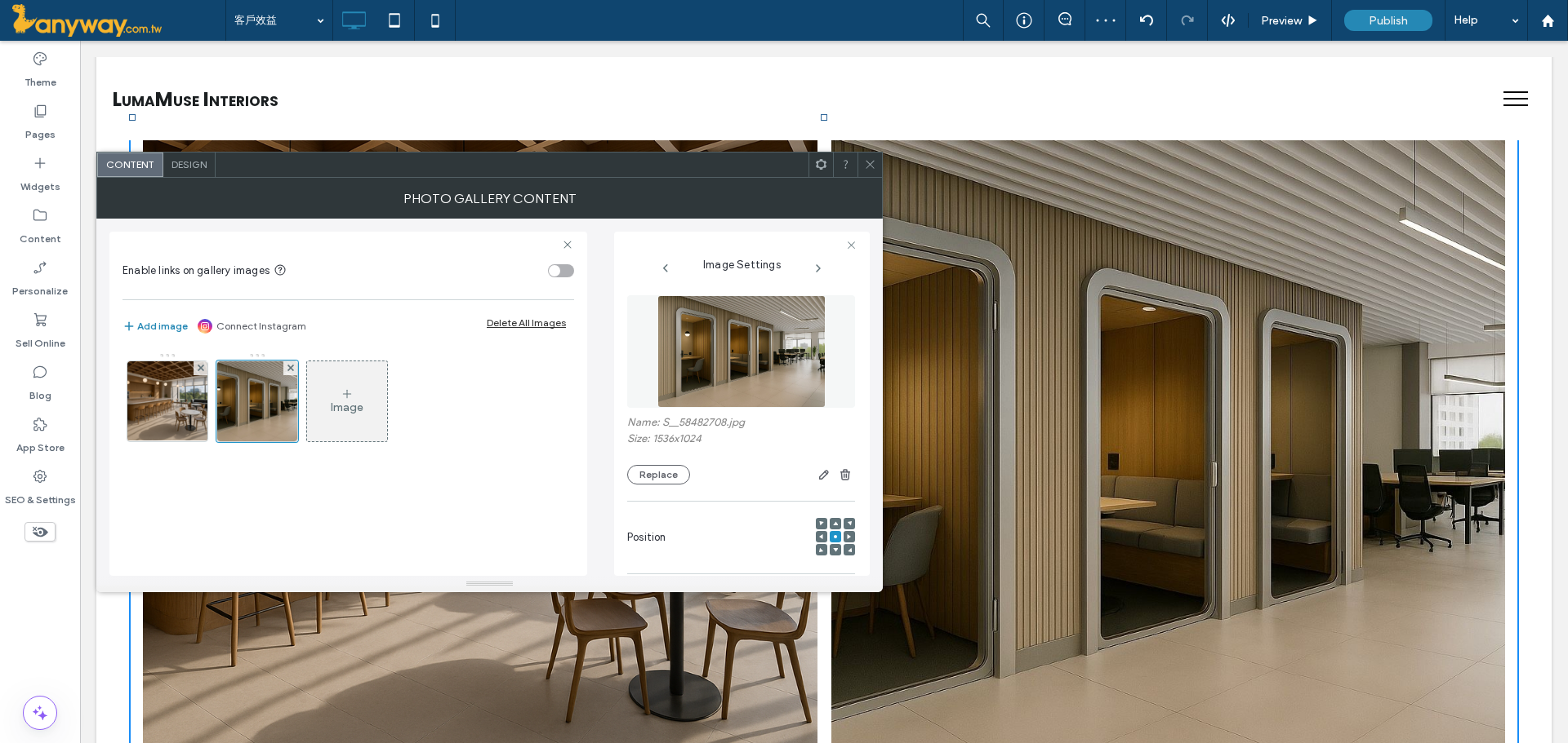
click at [874, 164] on icon at bounding box center [869, 164] width 12 height 12
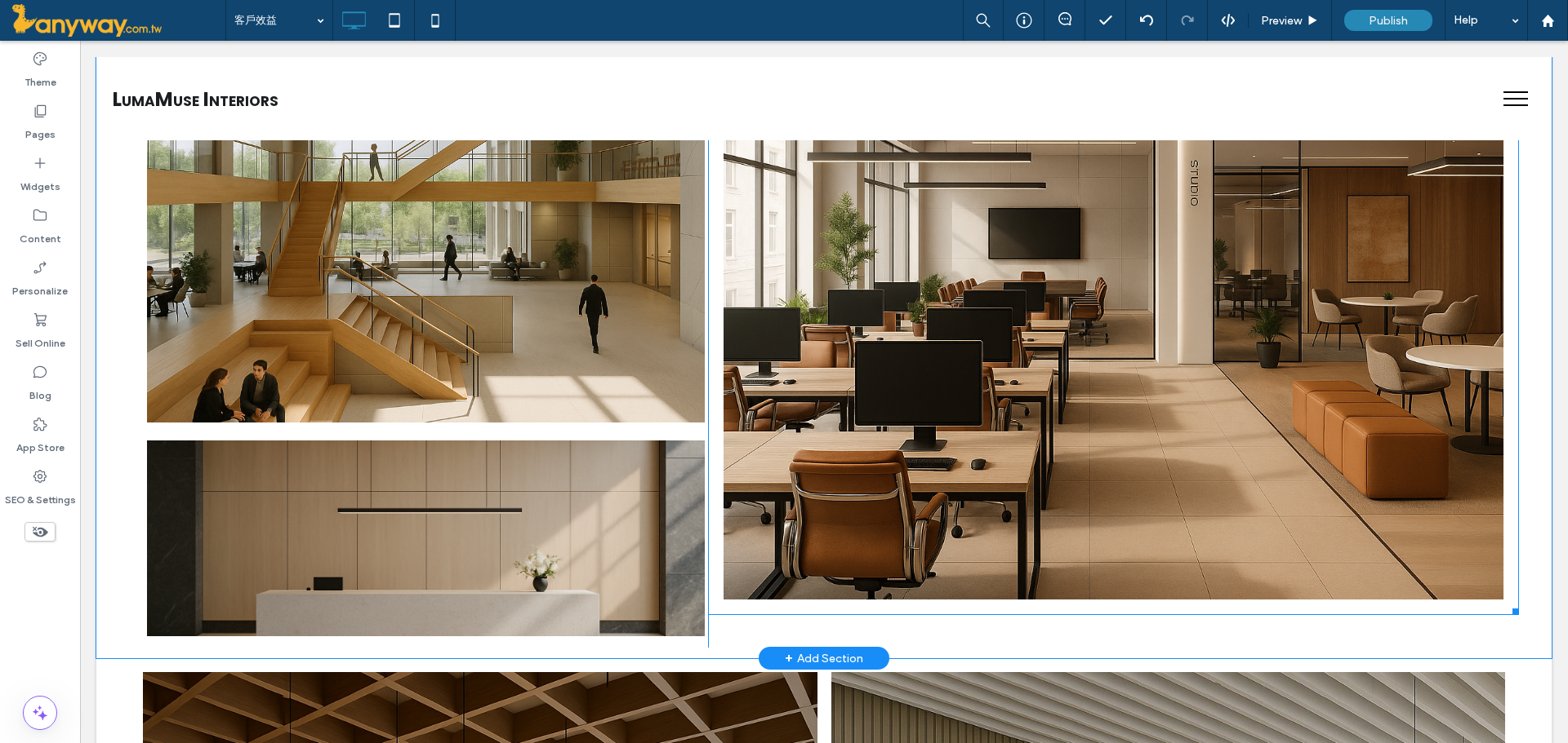
scroll to position [1088, 0]
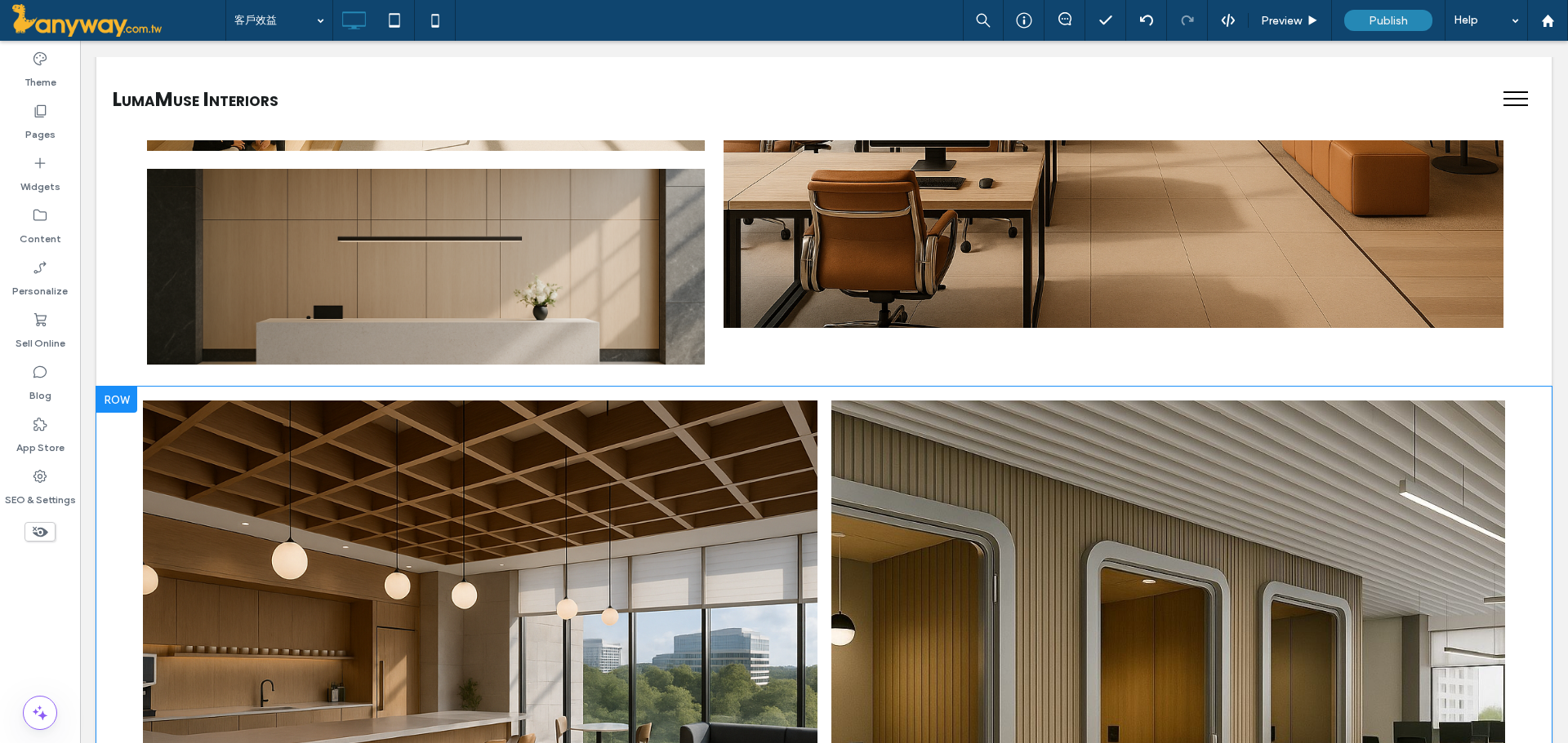
click at [111, 399] on div at bounding box center [116, 399] width 41 height 27
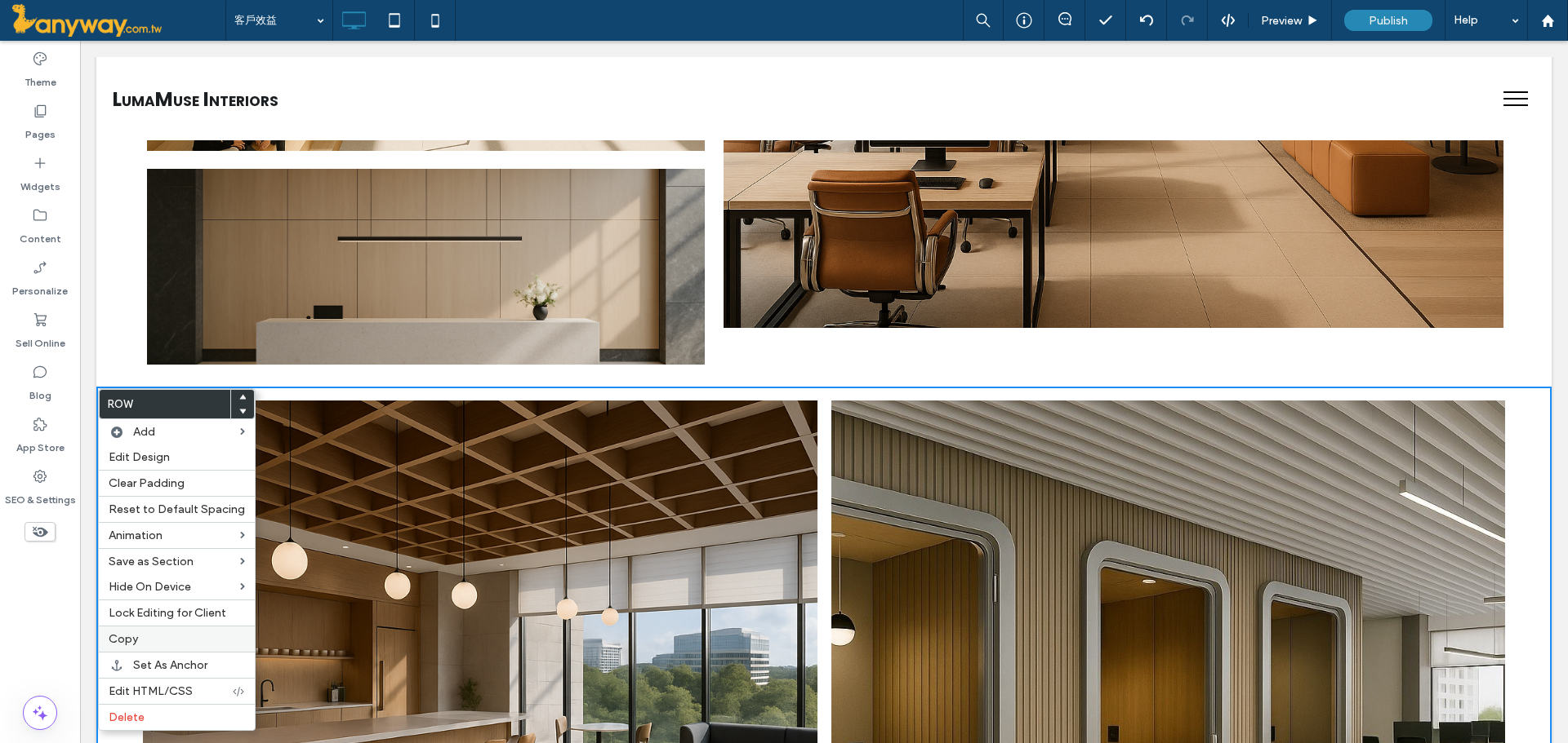
click at [121, 635] on span "Copy" at bounding box center [123, 639] width 29 height 14
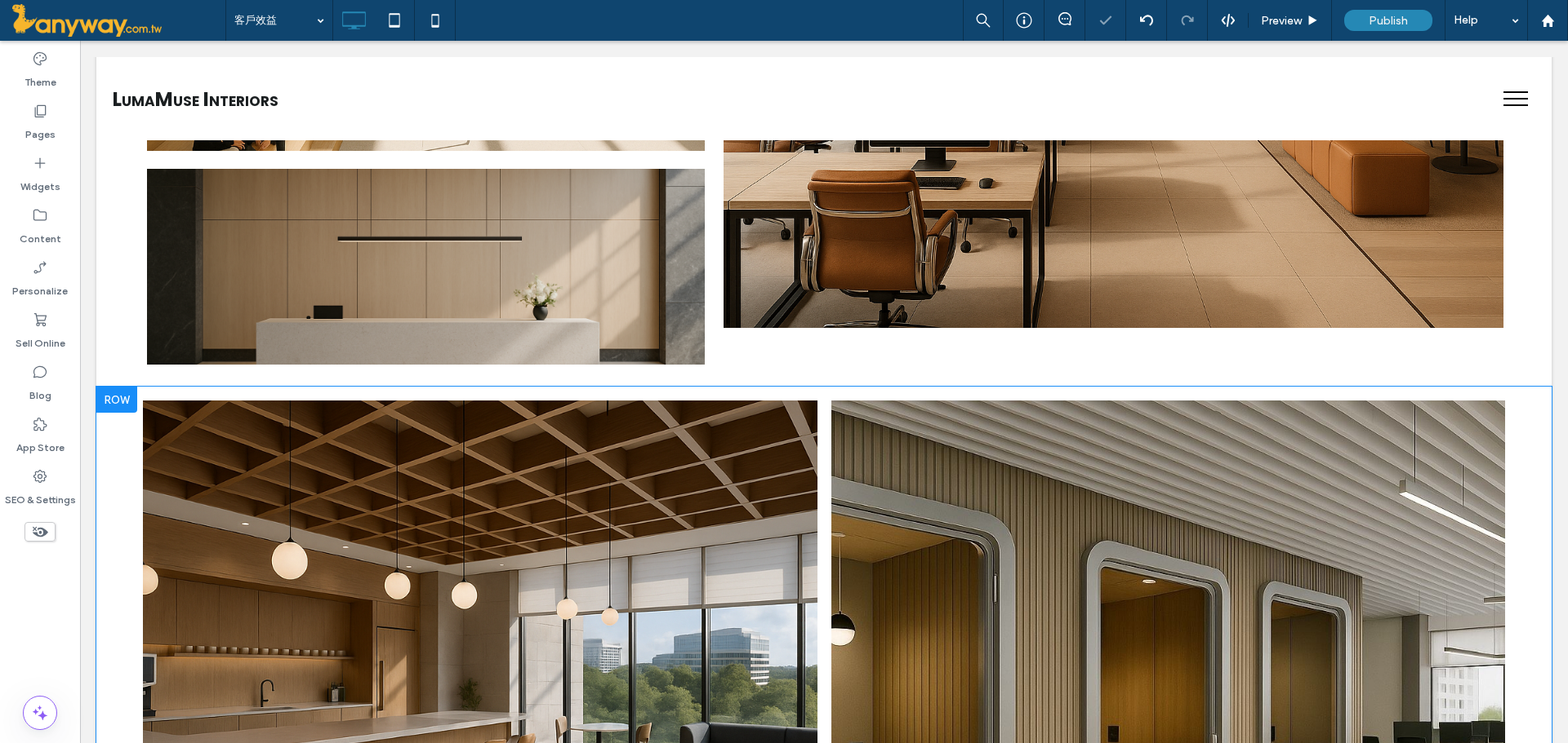
click at [118, 400] on div at bounding box center [116, 399] width 41 height 27
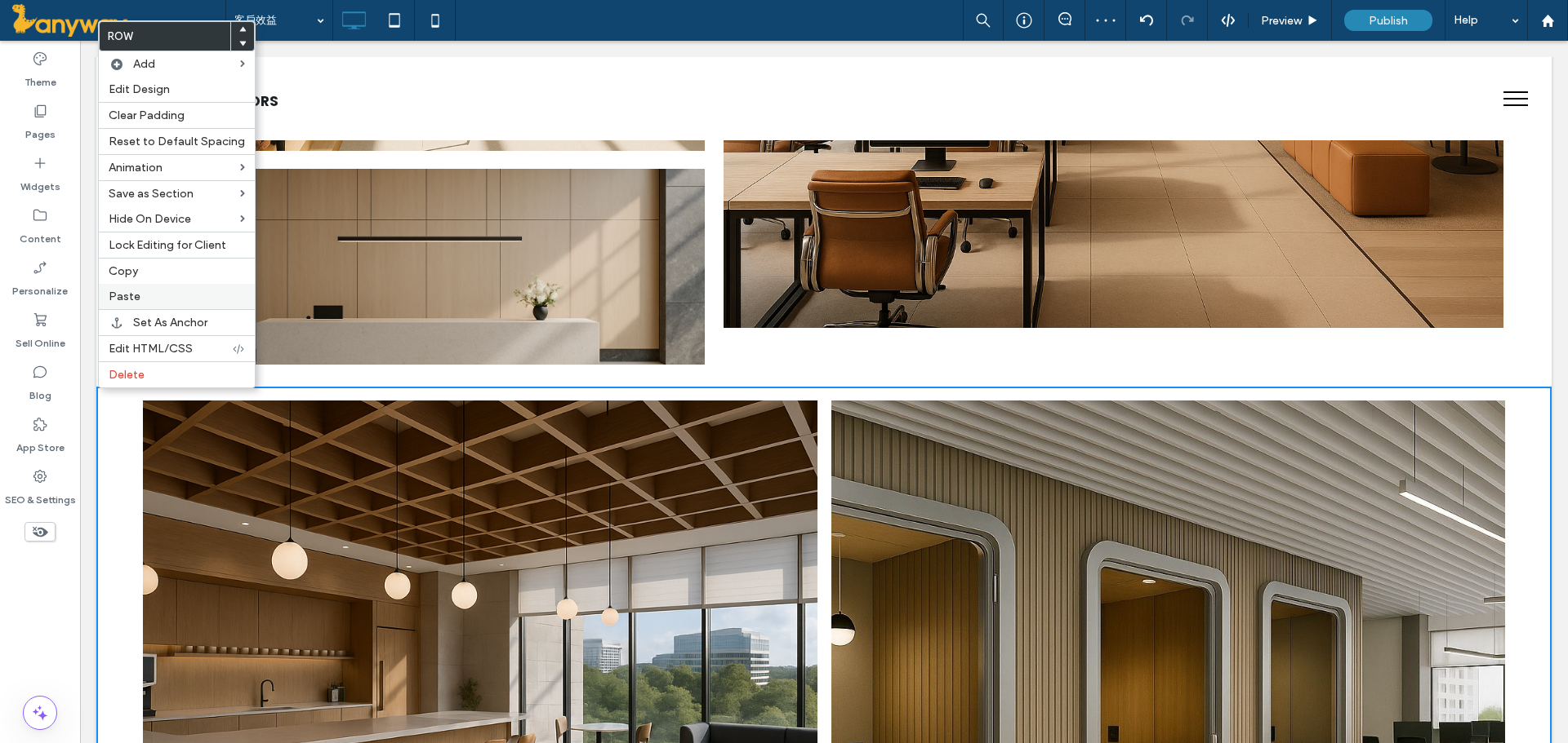
click at [115, 294] on span "Paste" at bounding box center [124, 296] width 32 height 14
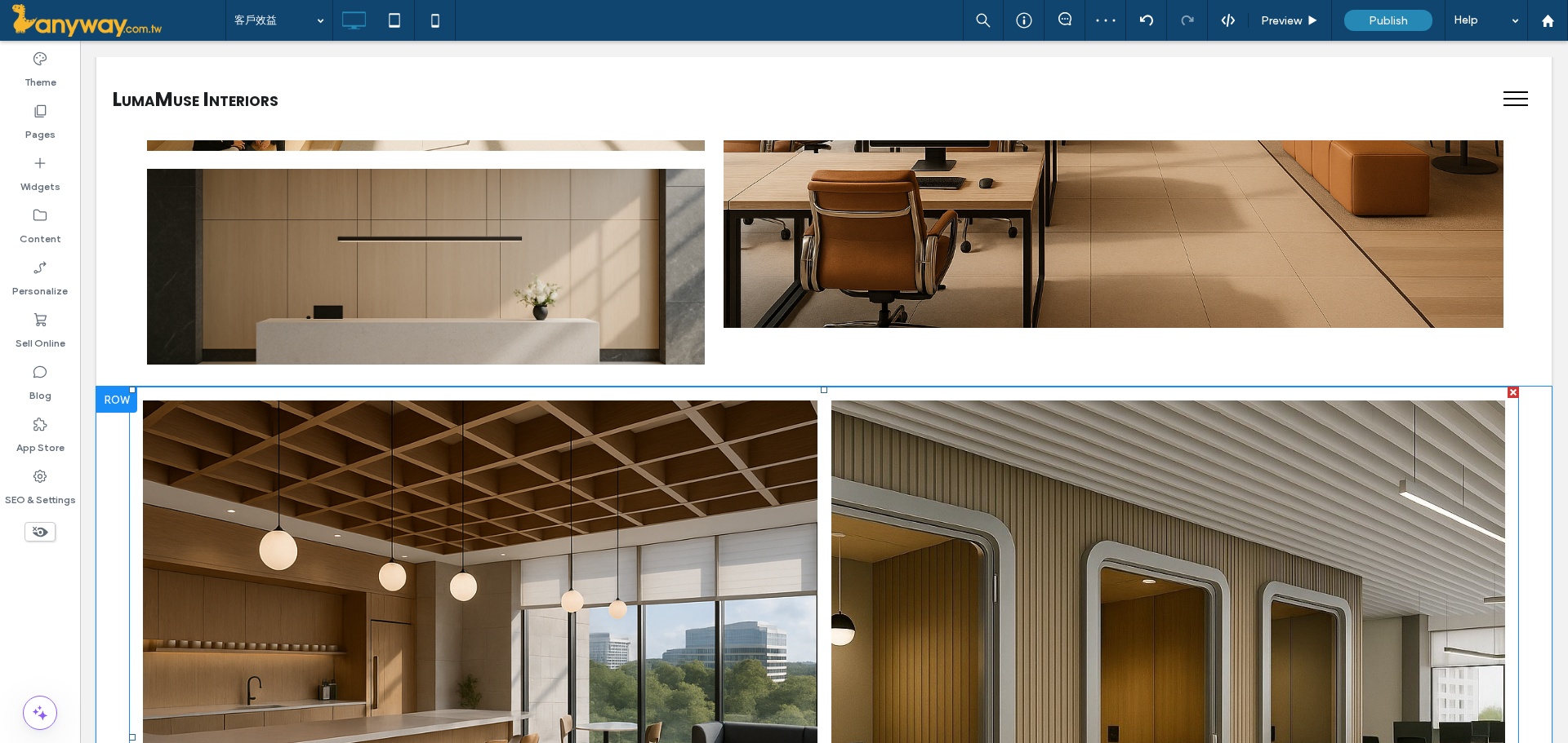
click at [682, 501] on link at bounding box center [479, 737] width 714 height 714
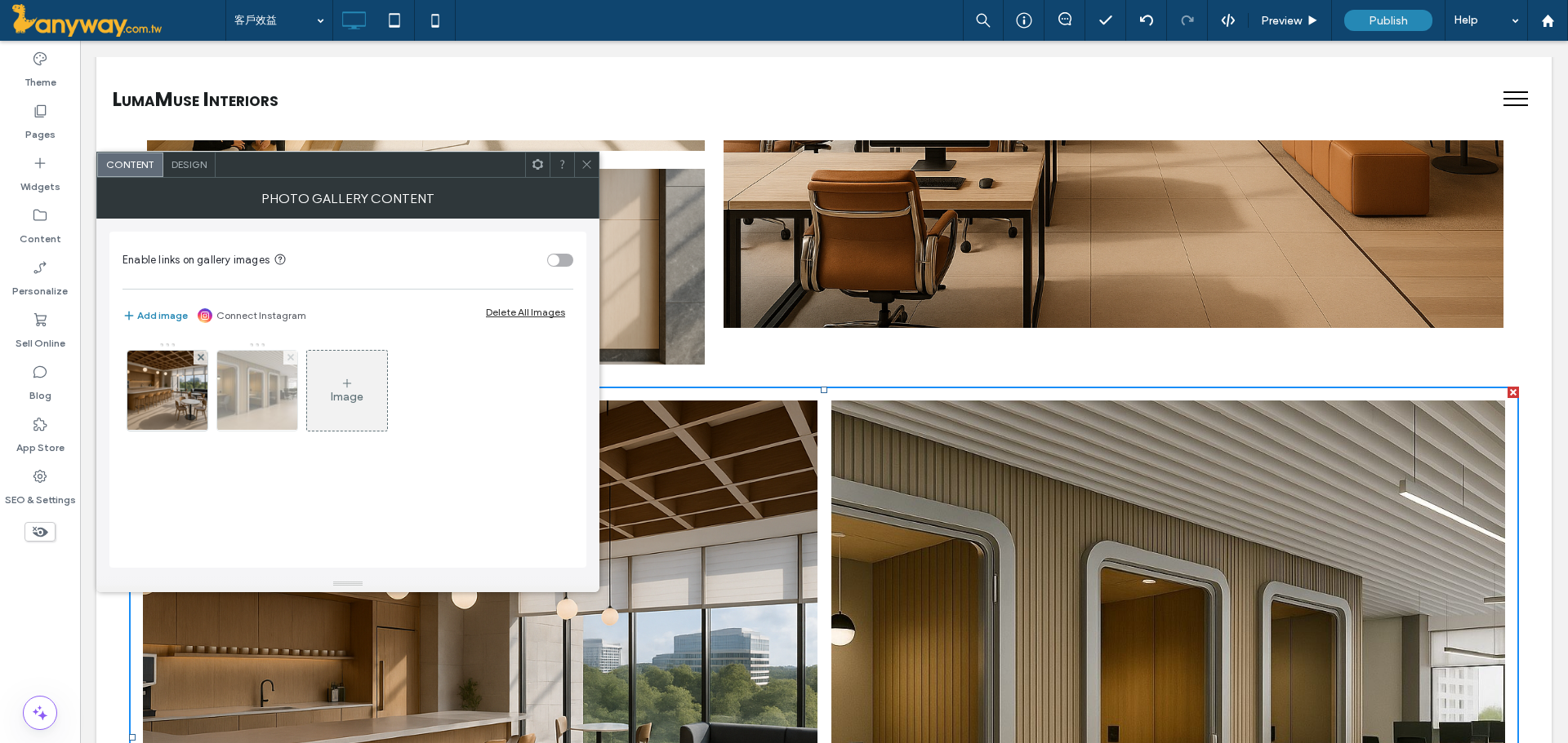
click at [289, 351] on span at bounding box center [290, 357] width 6 height 14
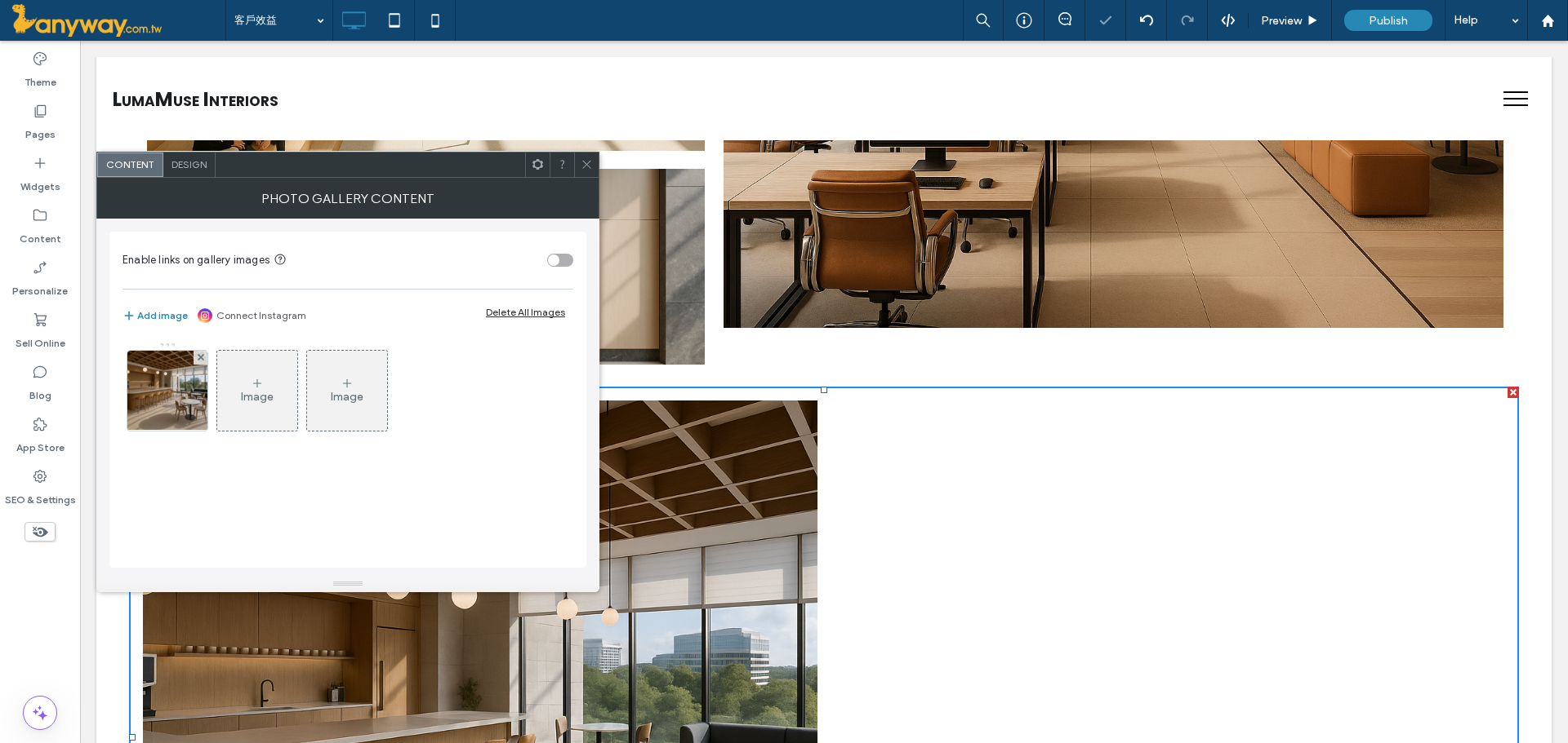
click at [590, 160] on icon at bounding box center [586, 164] width 12 height 12
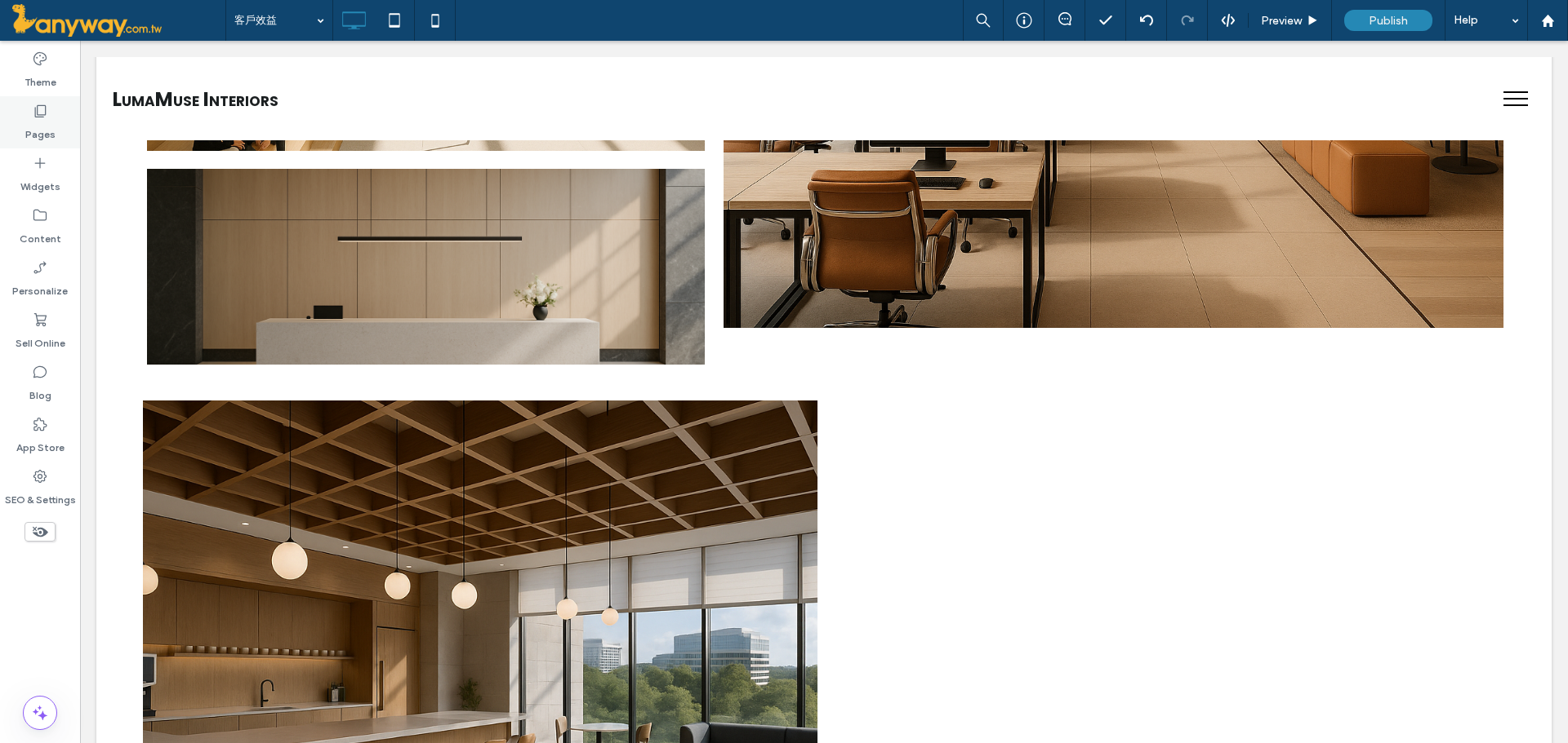
click at [33, 141] on label "Pages" at bounding box center [40, 130] width 30 height 23
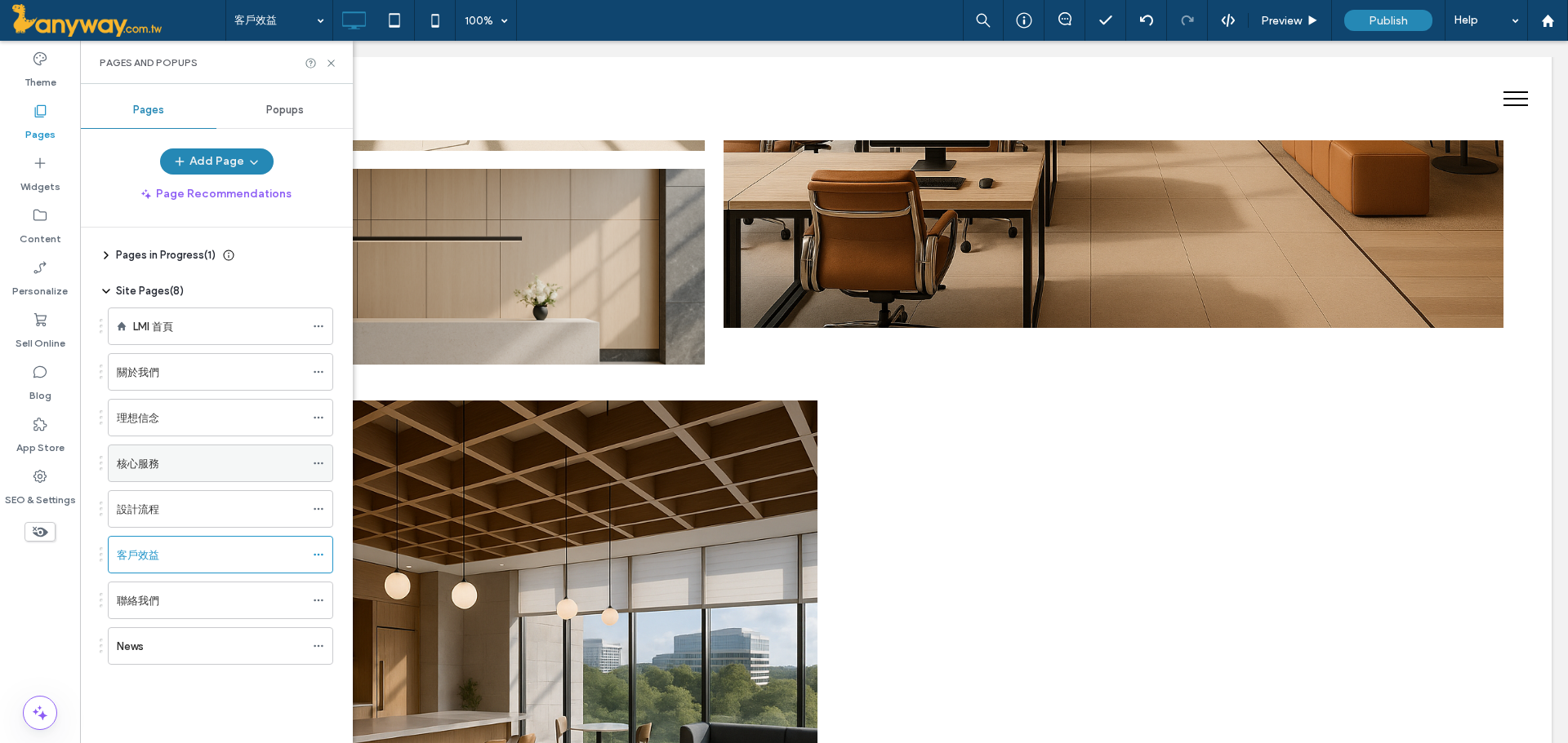
click at [197, 467] on div "核心服務" at bounding box center [210, 463] width 187 height 17
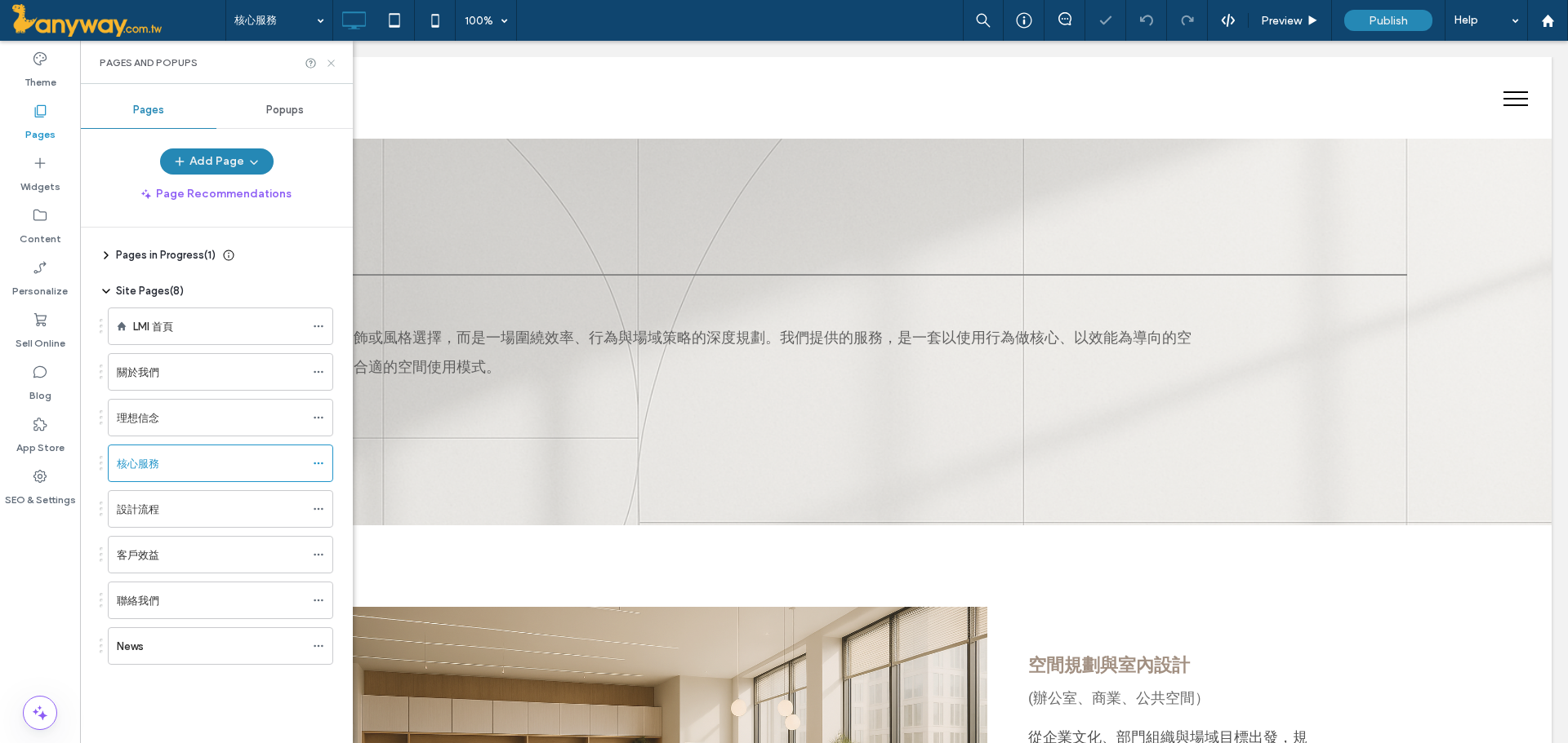
click at [335, 60] on icon at bounding box center [330, 63] width 12 height 12
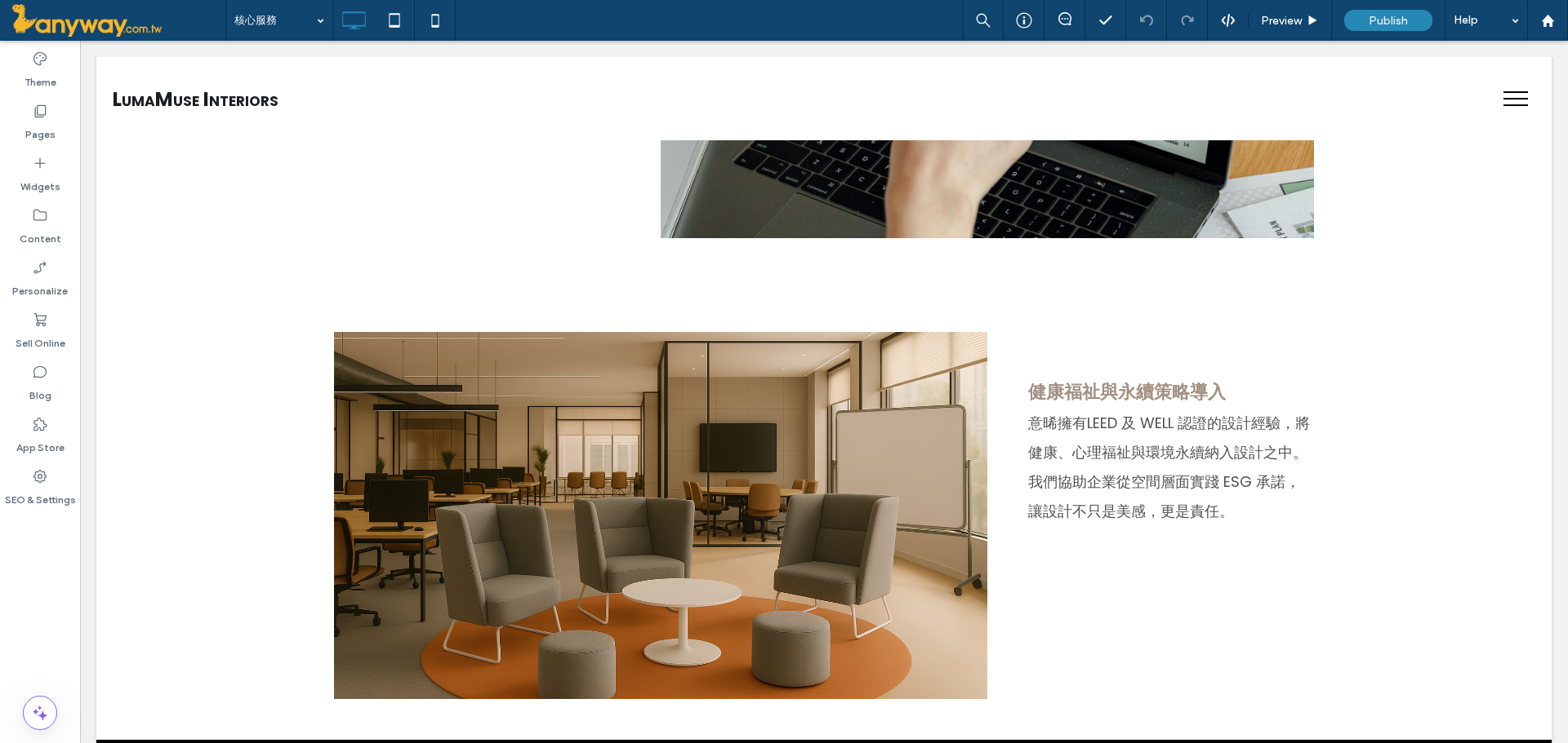
scroll to position [2177, 0]
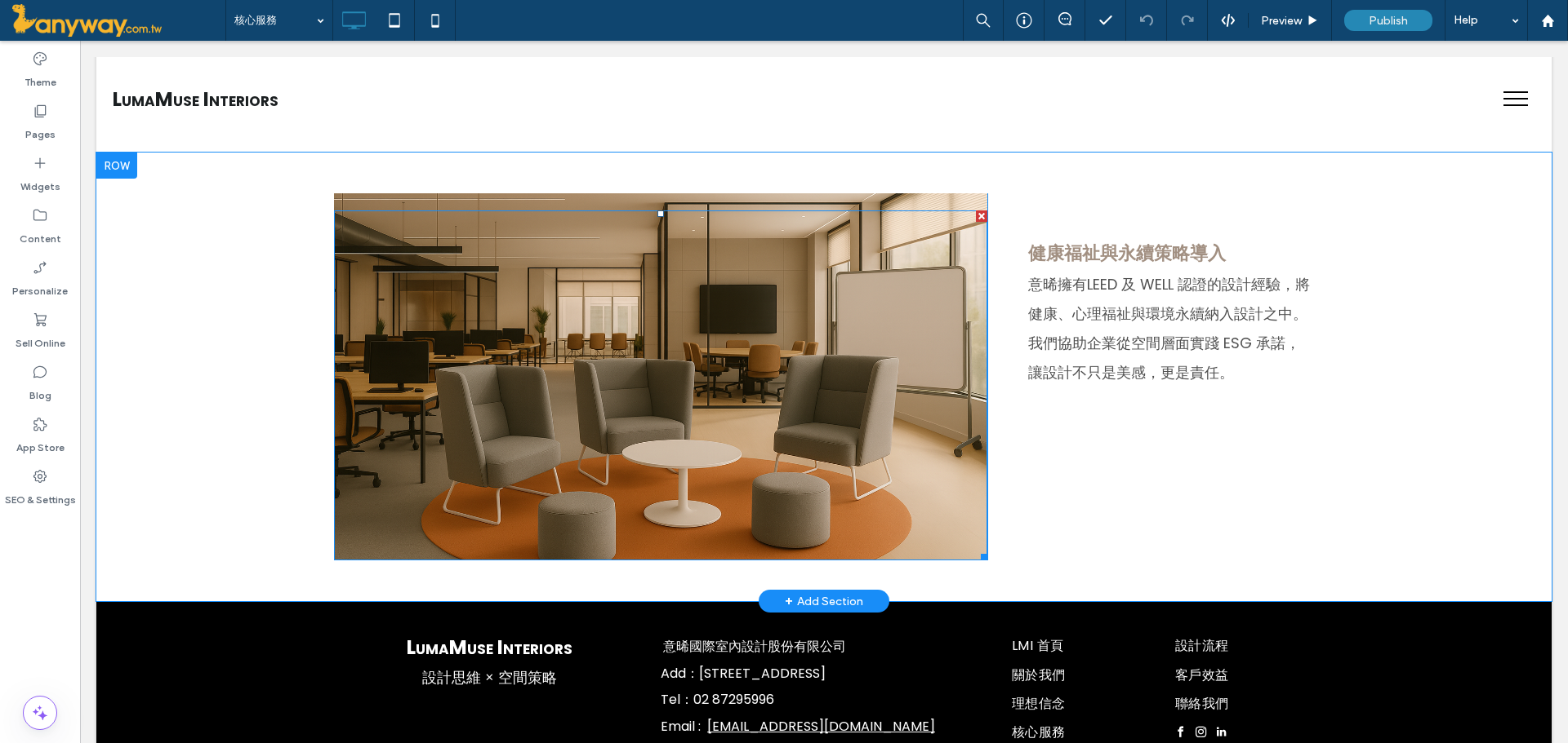
drag, startPoint x: 466, startPoint y: 208, endPoint x: 533, endPoint y: 255, distance: 81.8
click at [533, 255] on div "Click To Paste" at bounding box center [660, 377] width 653 height 367
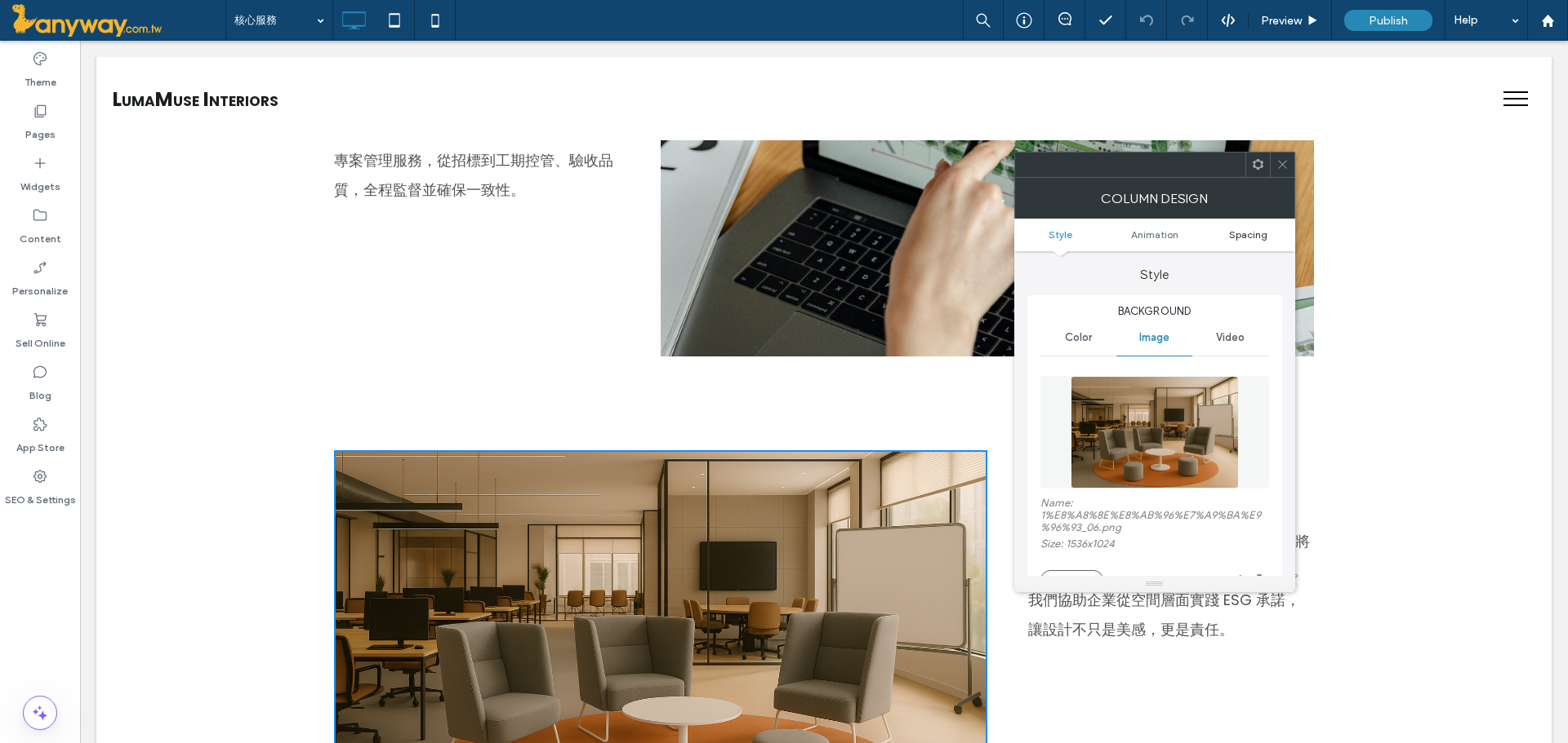
scroll to position [1904, 0]
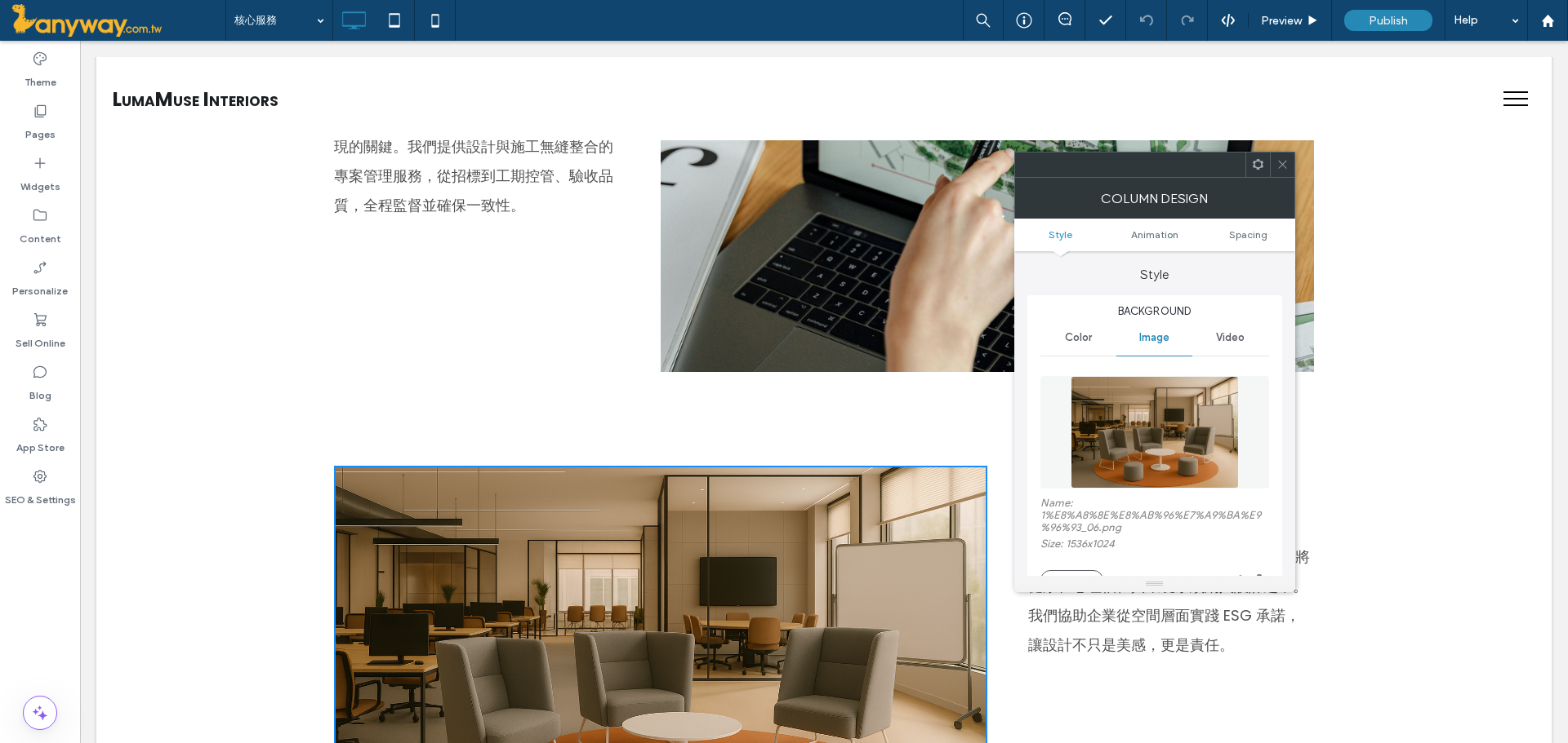
click at [1278, 170] on icon at bounding box center [1282, 164] width 12 height 12
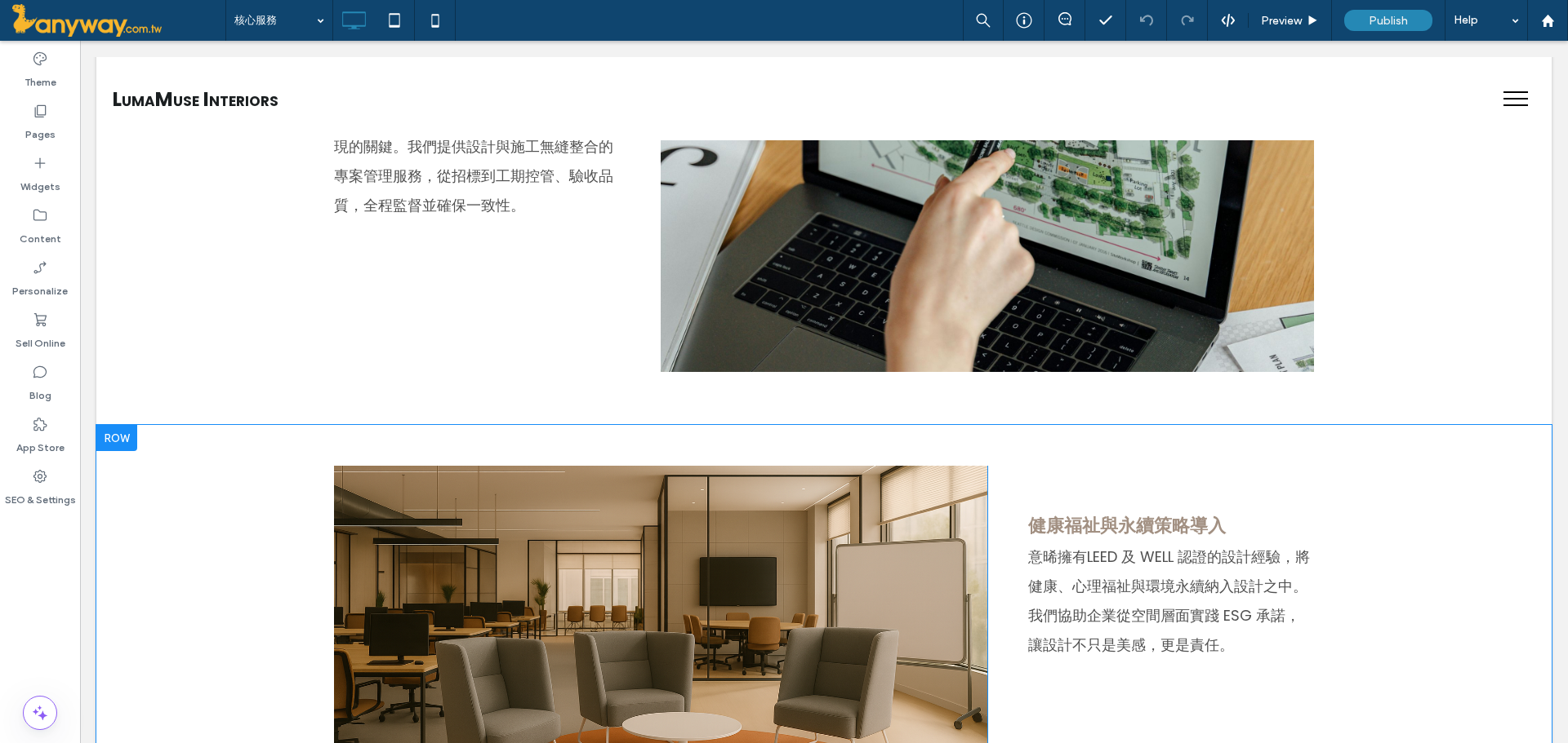
click at [938, 482] on div "Click To Paste" at bounding box center [660, 650] width 653 height 367
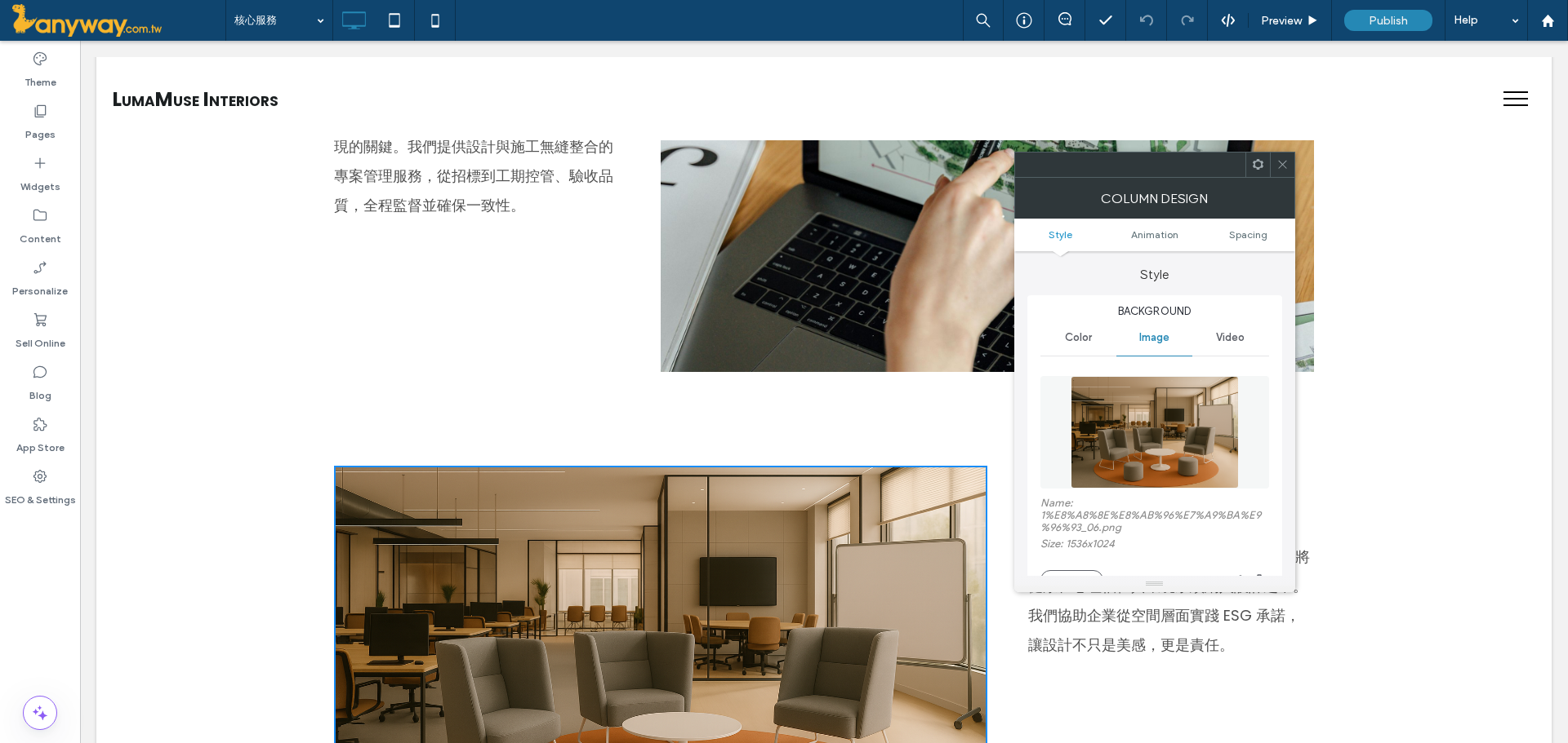
scroll to position [271, 0]
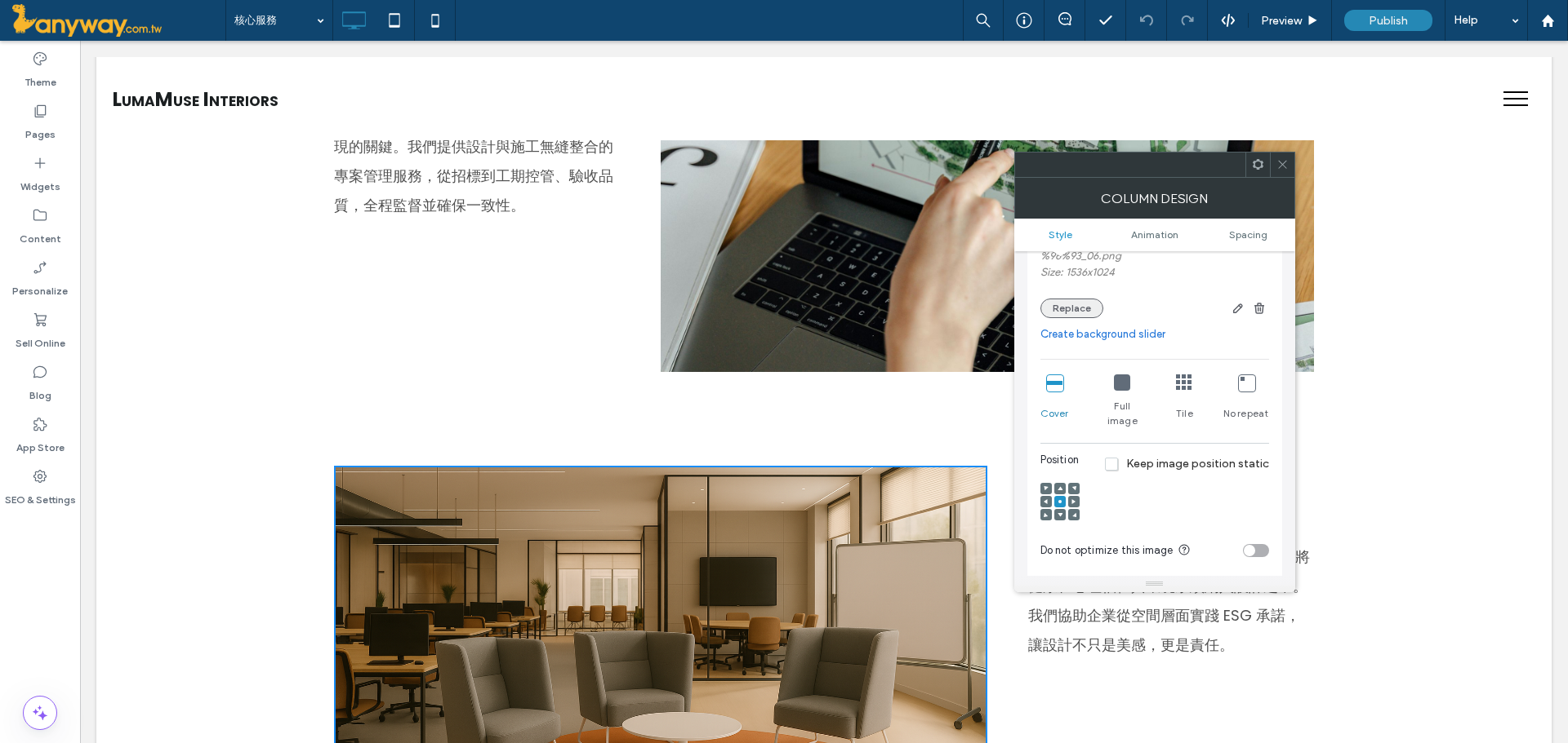
click at [1063, 312] on button "Replace" at bounding box center [1072, 308] width 63 height 19
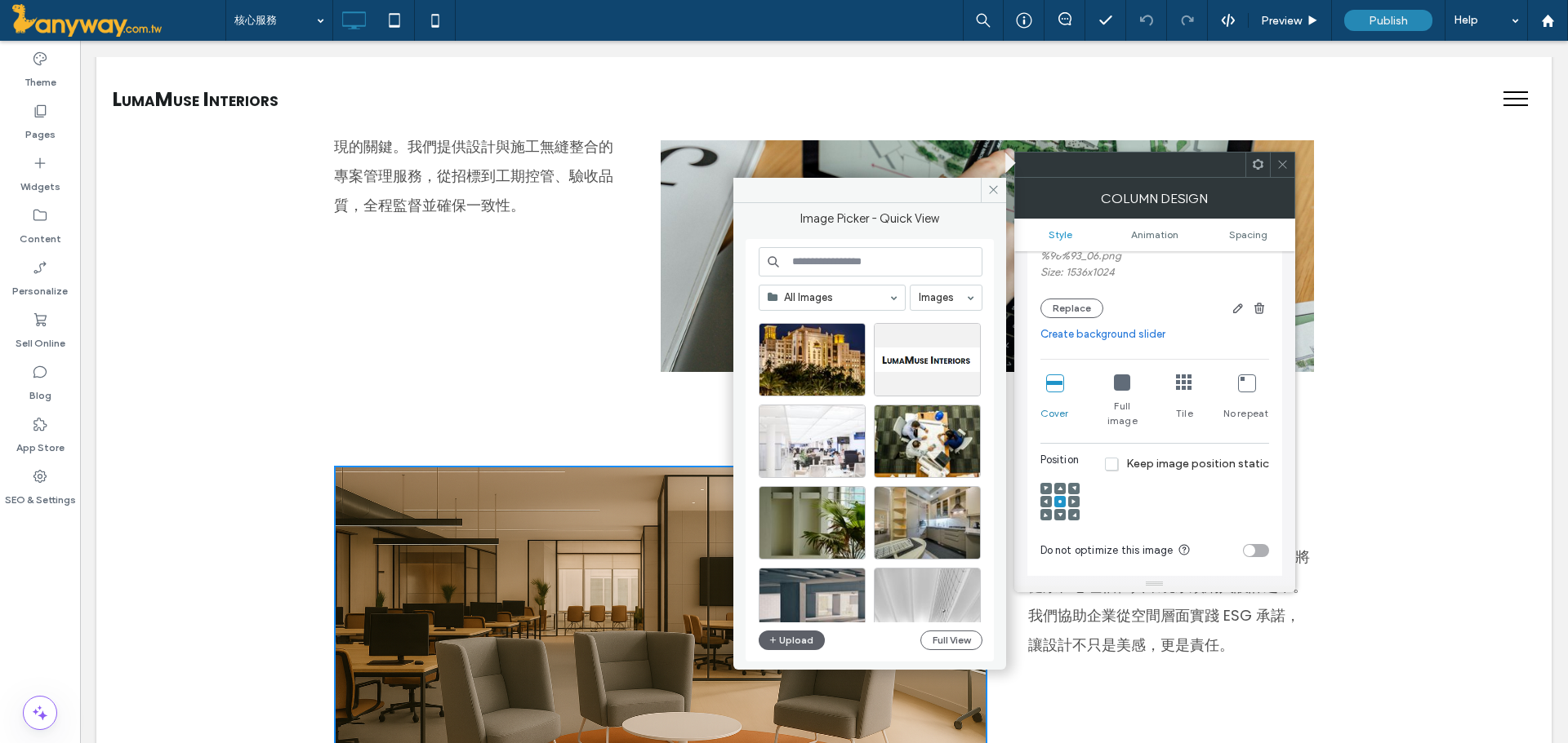
scroll to position [2659, 0]
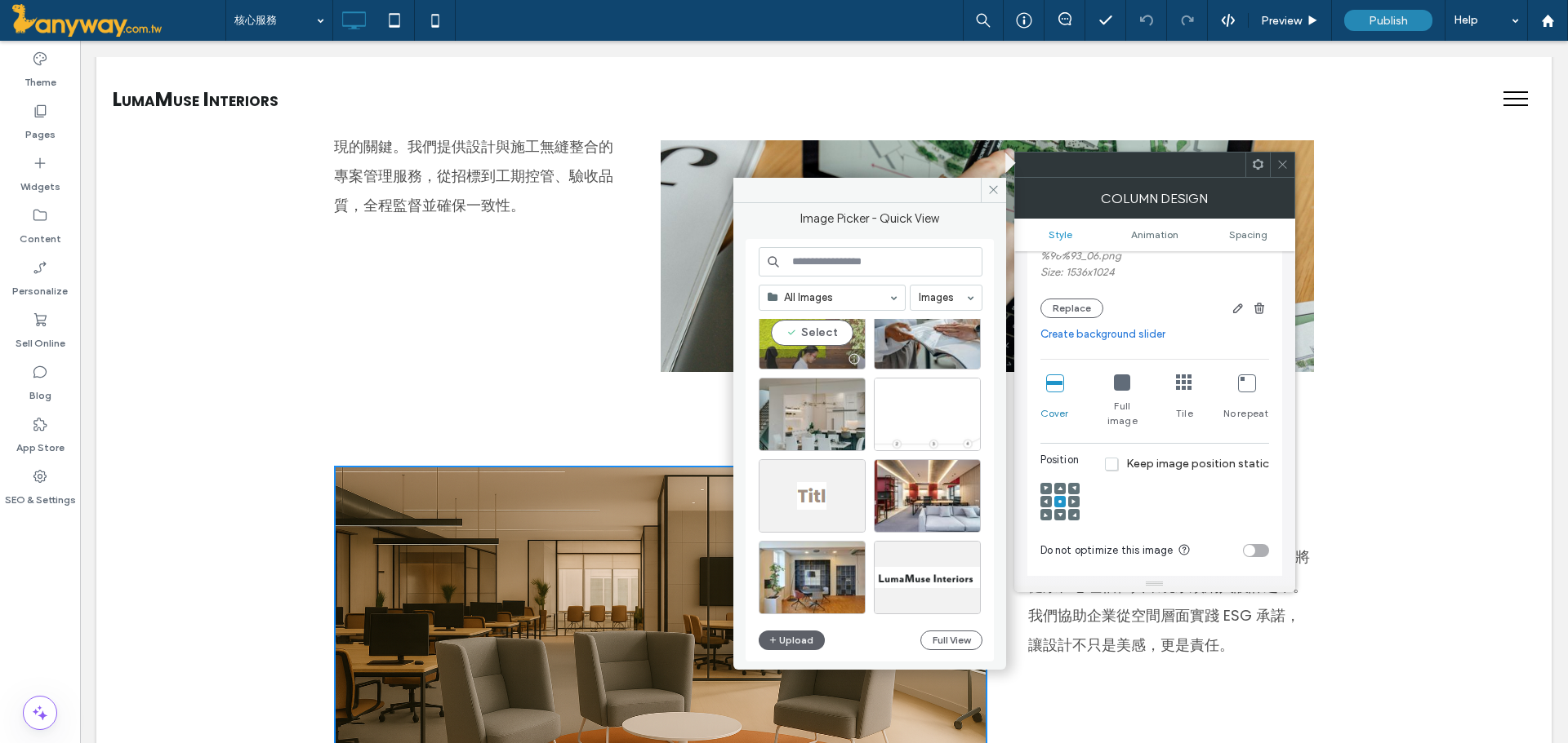
drag, startPoint x: 820, startPoint y: 346, endPoint x: 740, endPoint y: 294, distance: 95.4
click at [820, 346] on div "Select" at bounding box center [812, 333] width 107 height 73
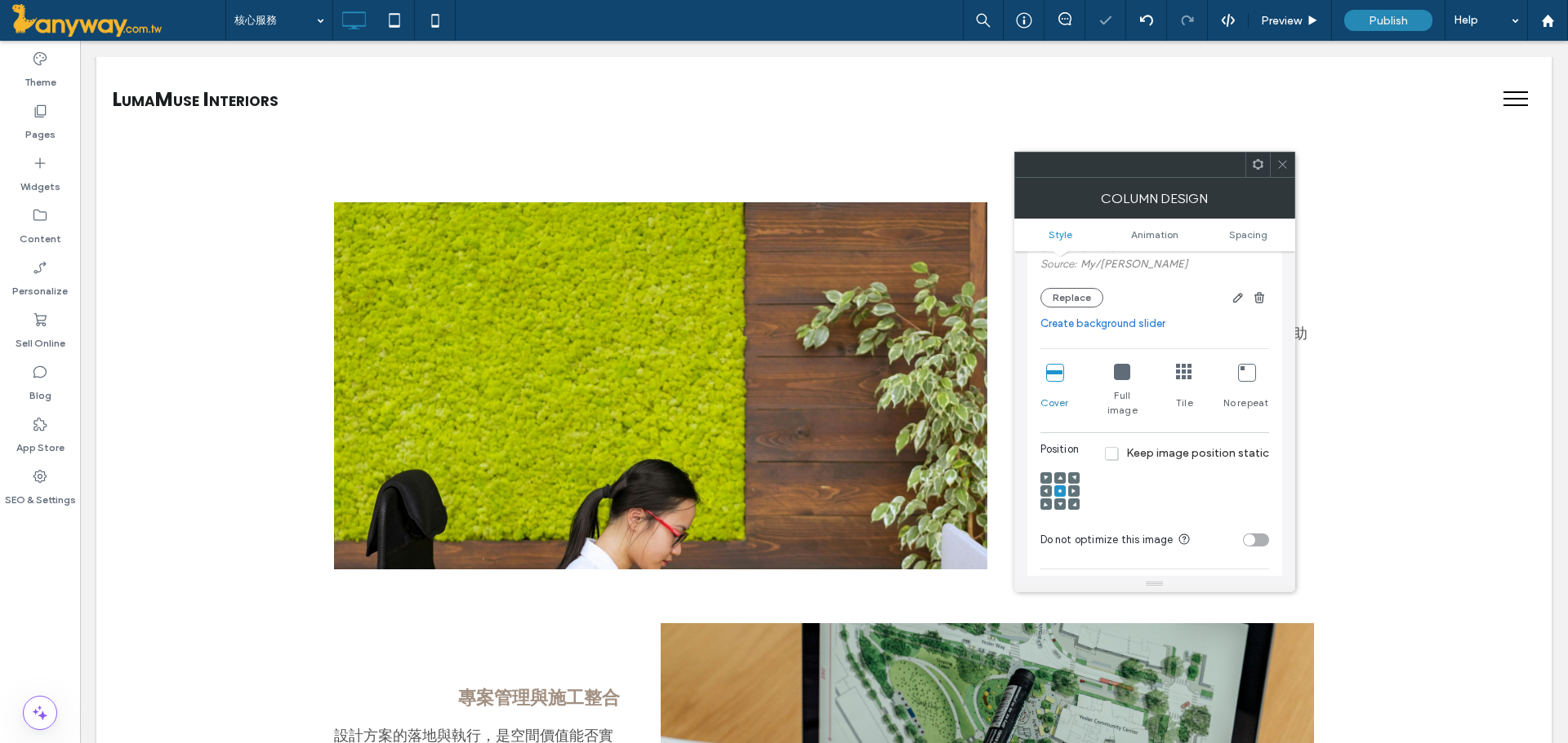
scroll to position [1088, 0]
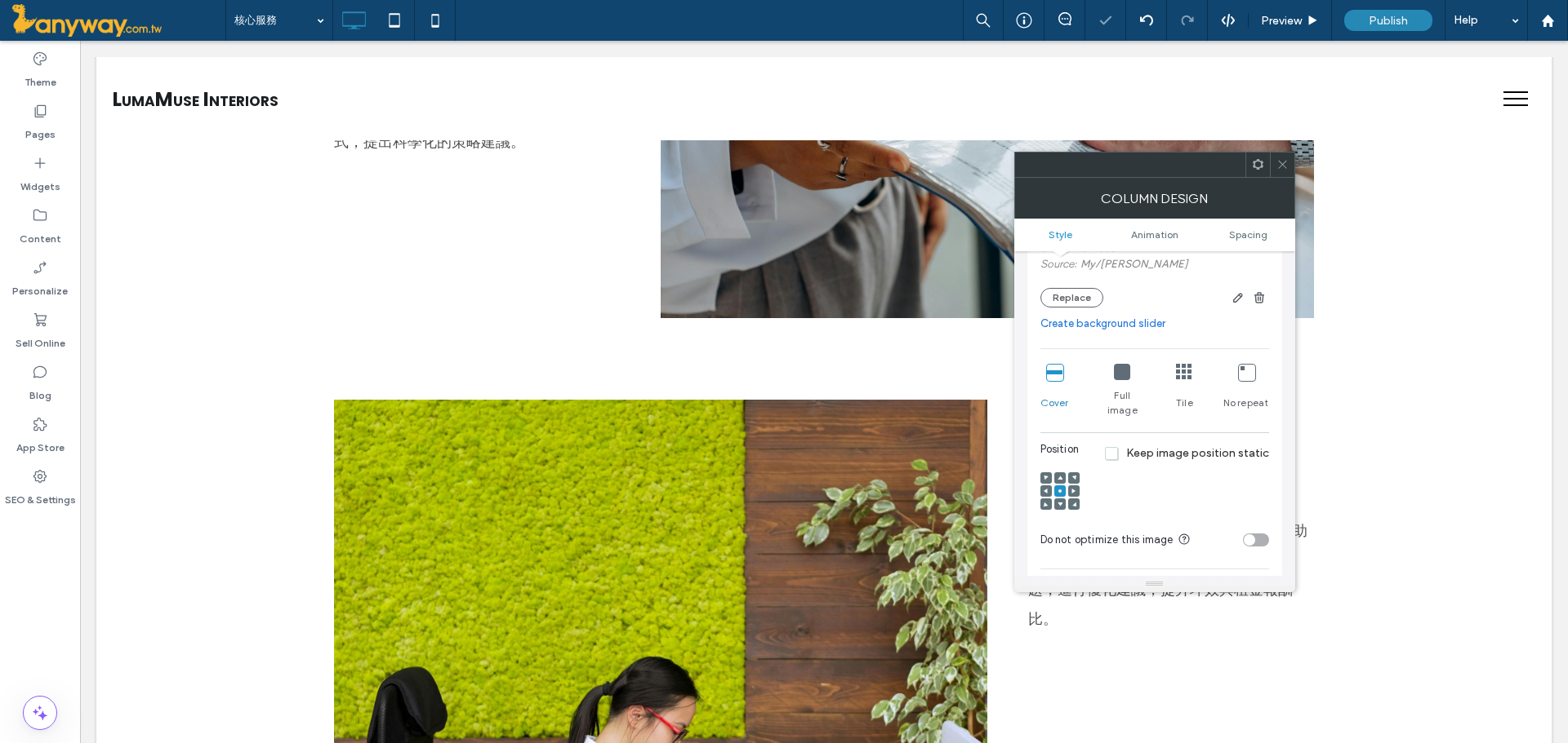
click at [757, 467] on div at bounding box center [660, 591] width 653 height 350
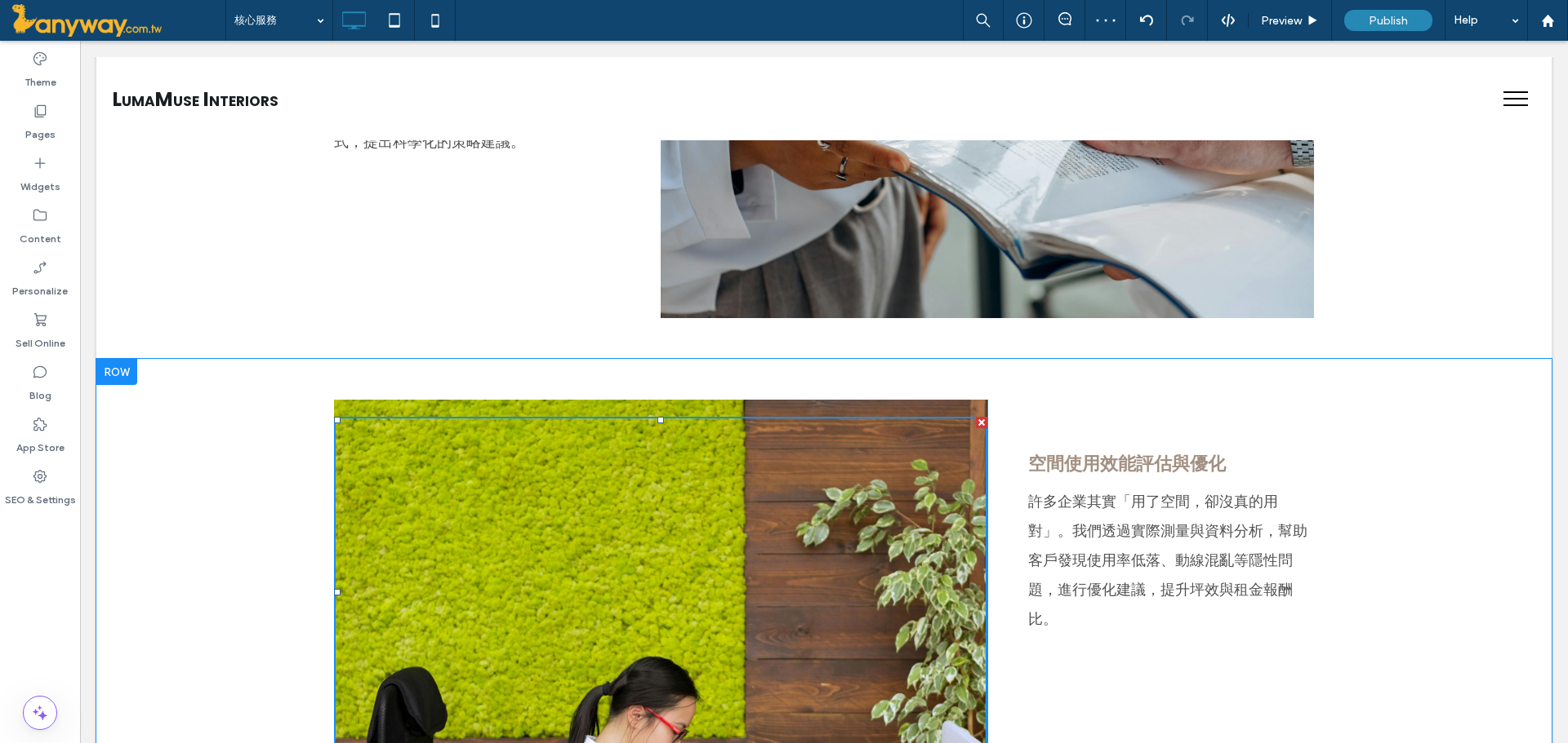
click at [617, 404] on div "Click To Paste" at bounding box center [660, 584] width 653 height 367
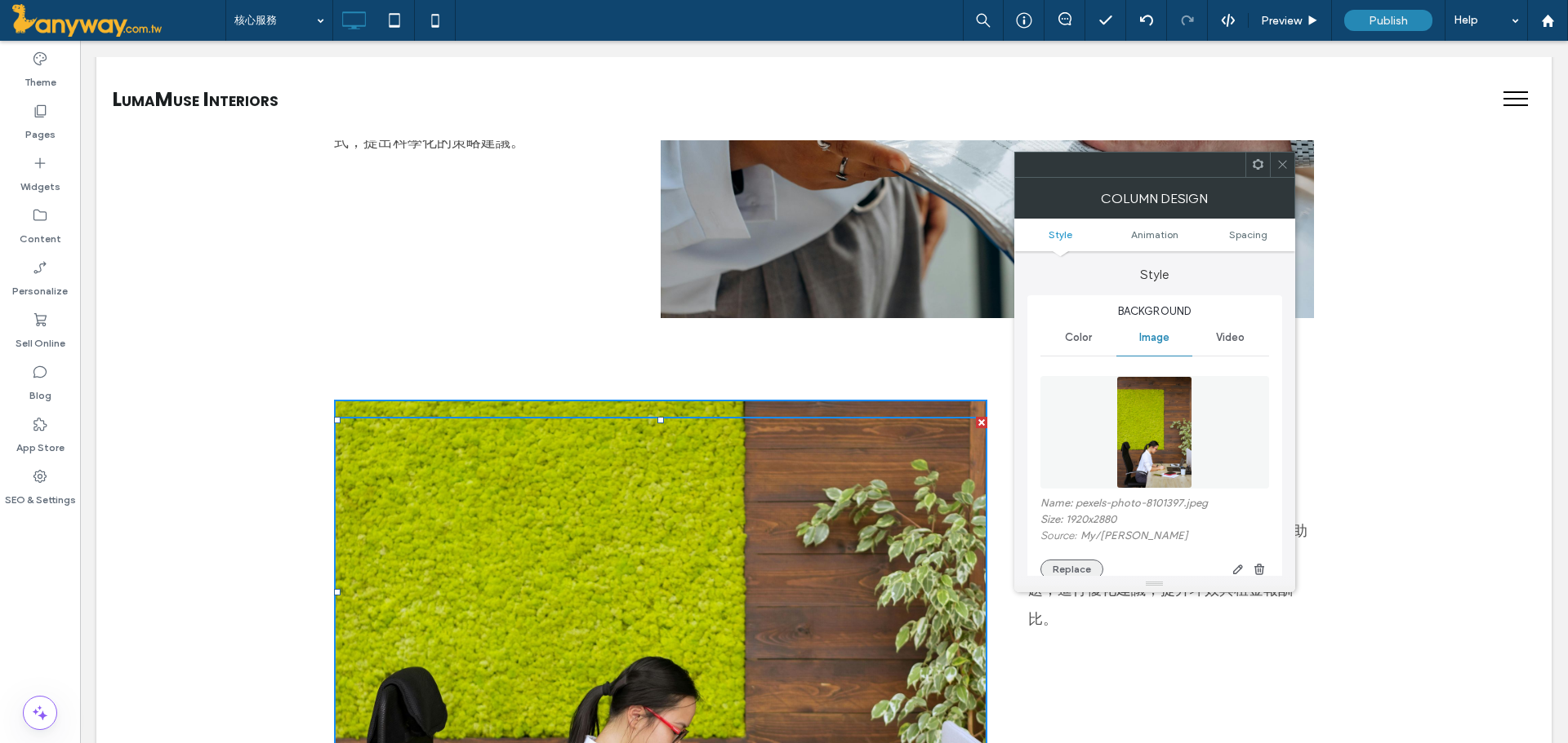
click at [1069, 569] on button "Replace" at bounding box center [1072, 569] width 63 height 19
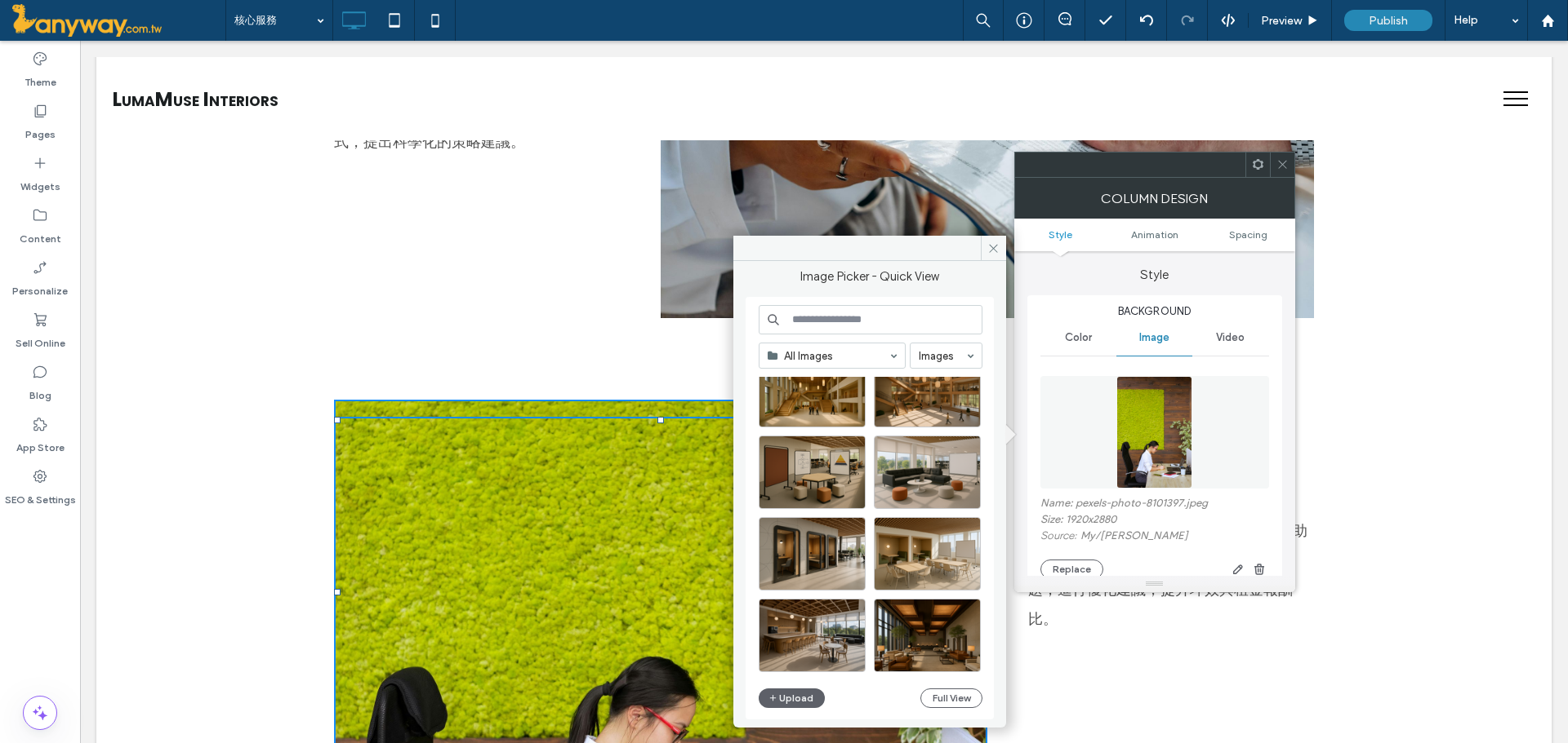
scroll to position [972, 0]
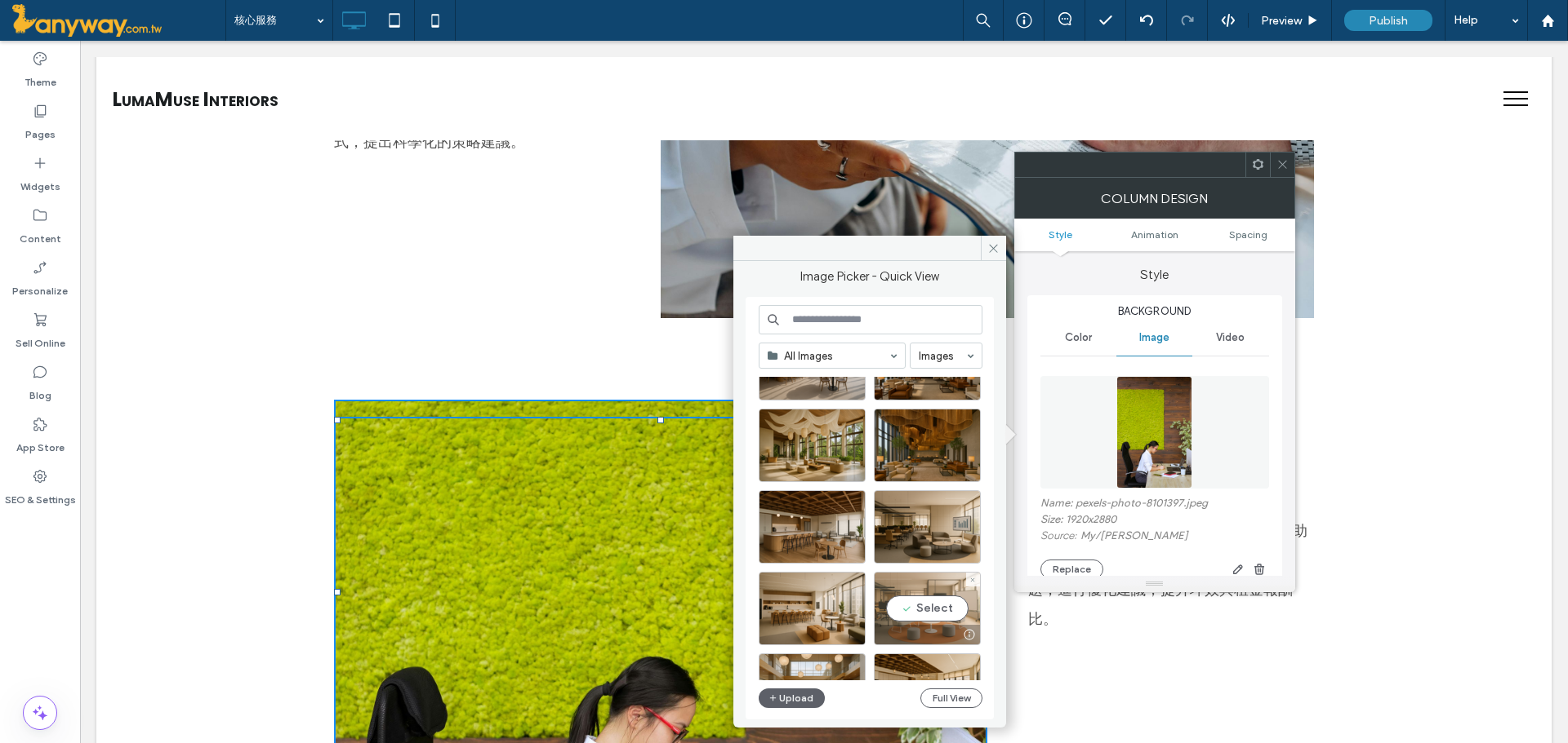
click at [957, 621] on div "Select" at bounding box center [926, 609] width 107 height 73
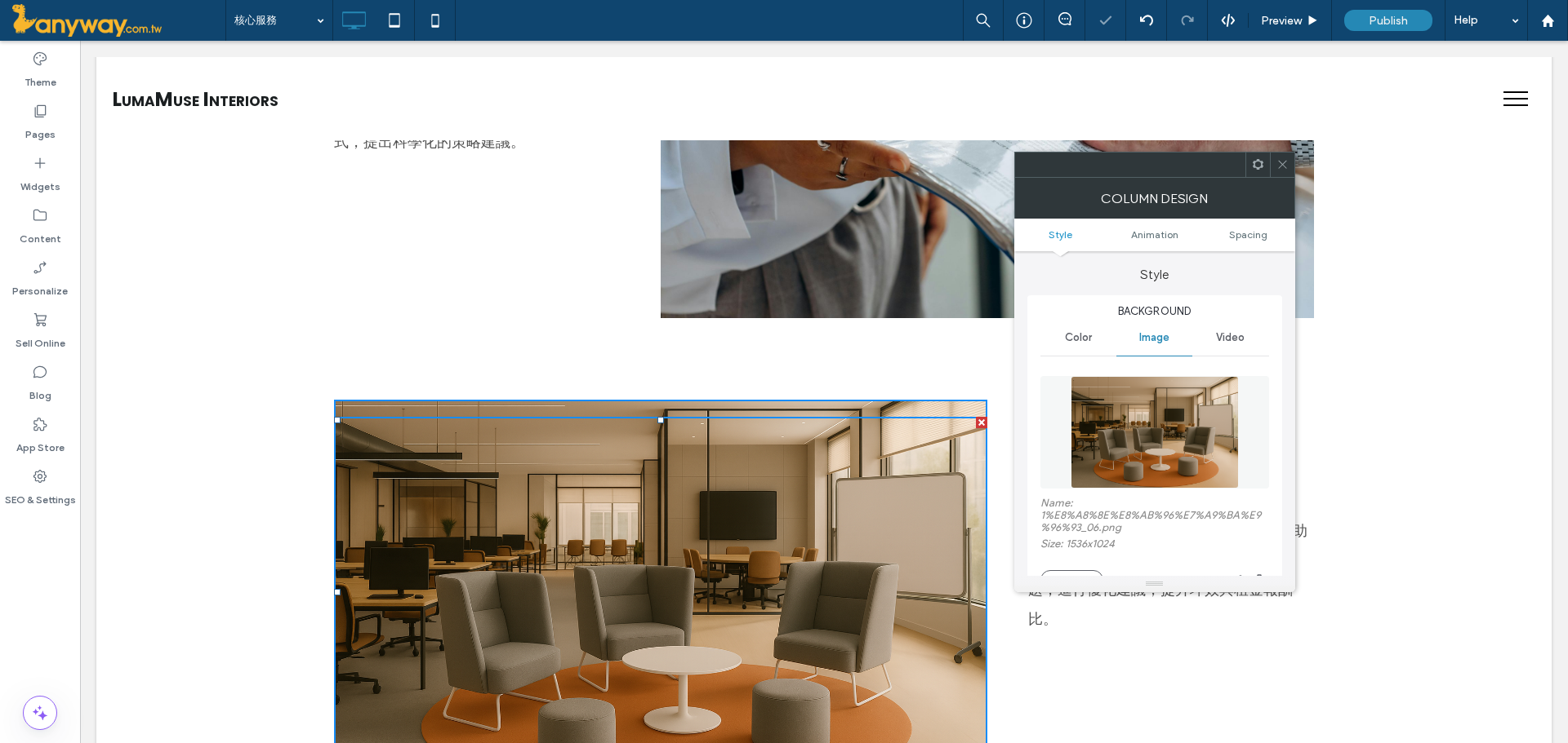
click at [1275, 166] on div at bounding box center [1282, 165] width 25 height 25
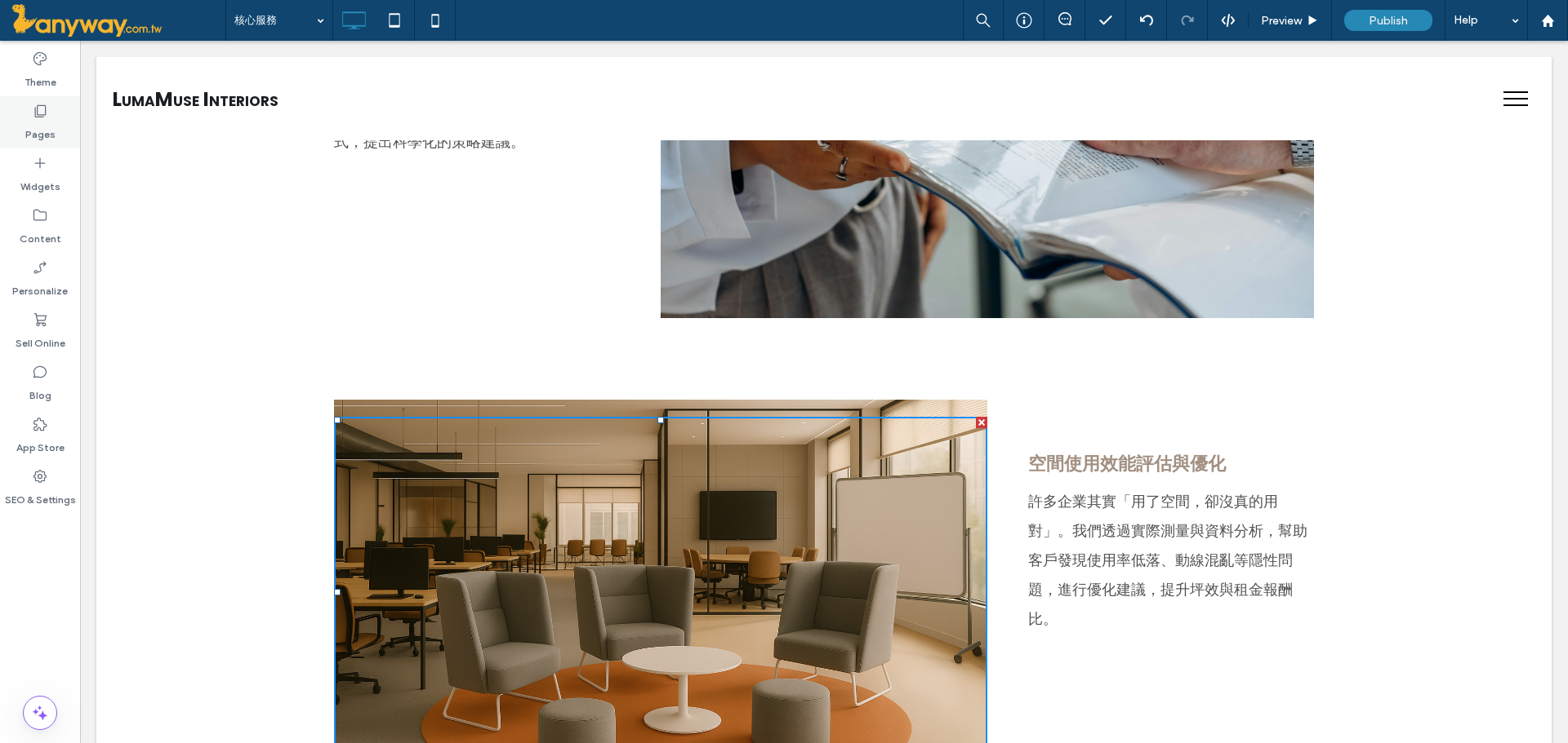
click at [37, 132] on label "Pages" at bounding box center [40, 130] width 30 height 23
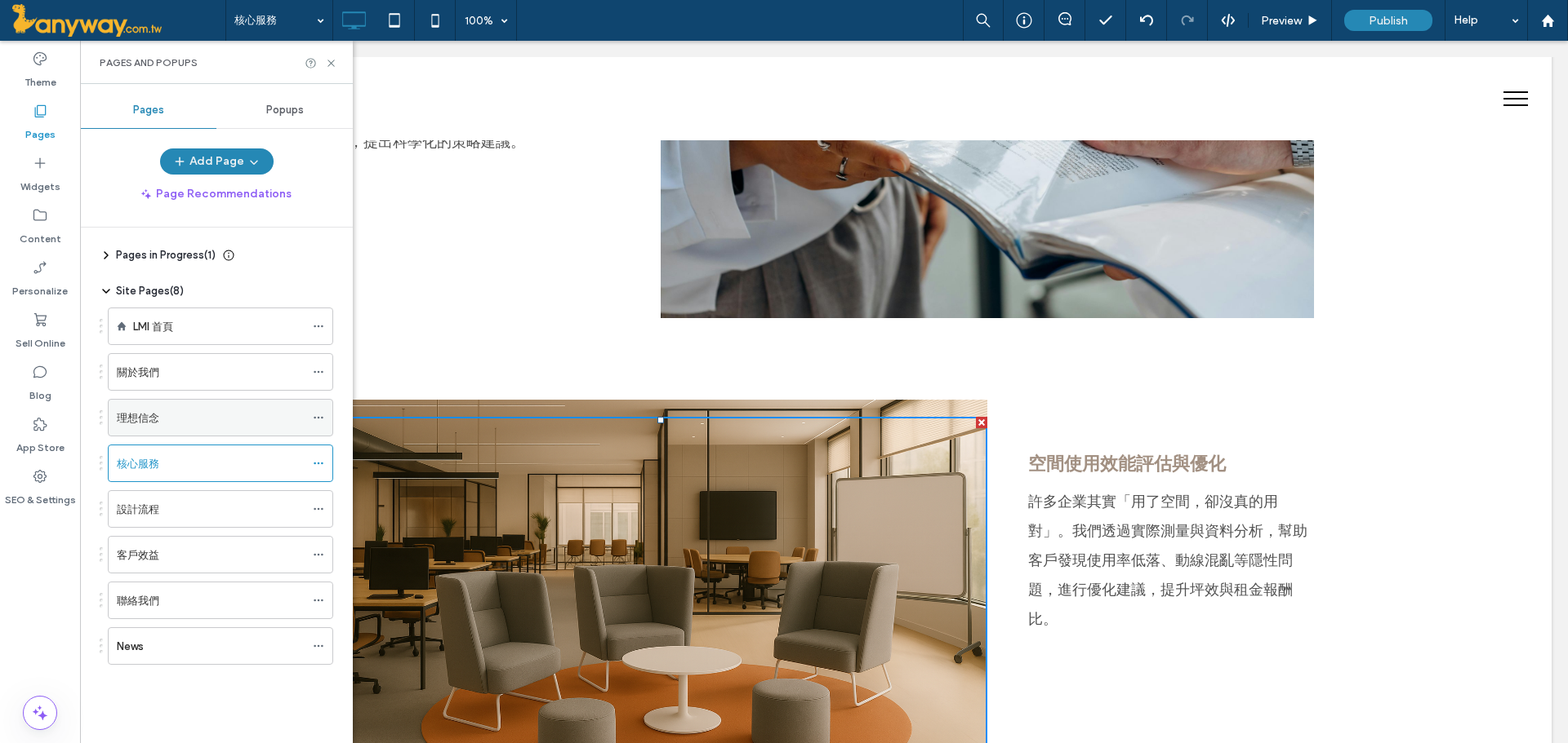
click at [191, 408] on div "理想信念" at bounding box center [210, 418] width 187 height 36
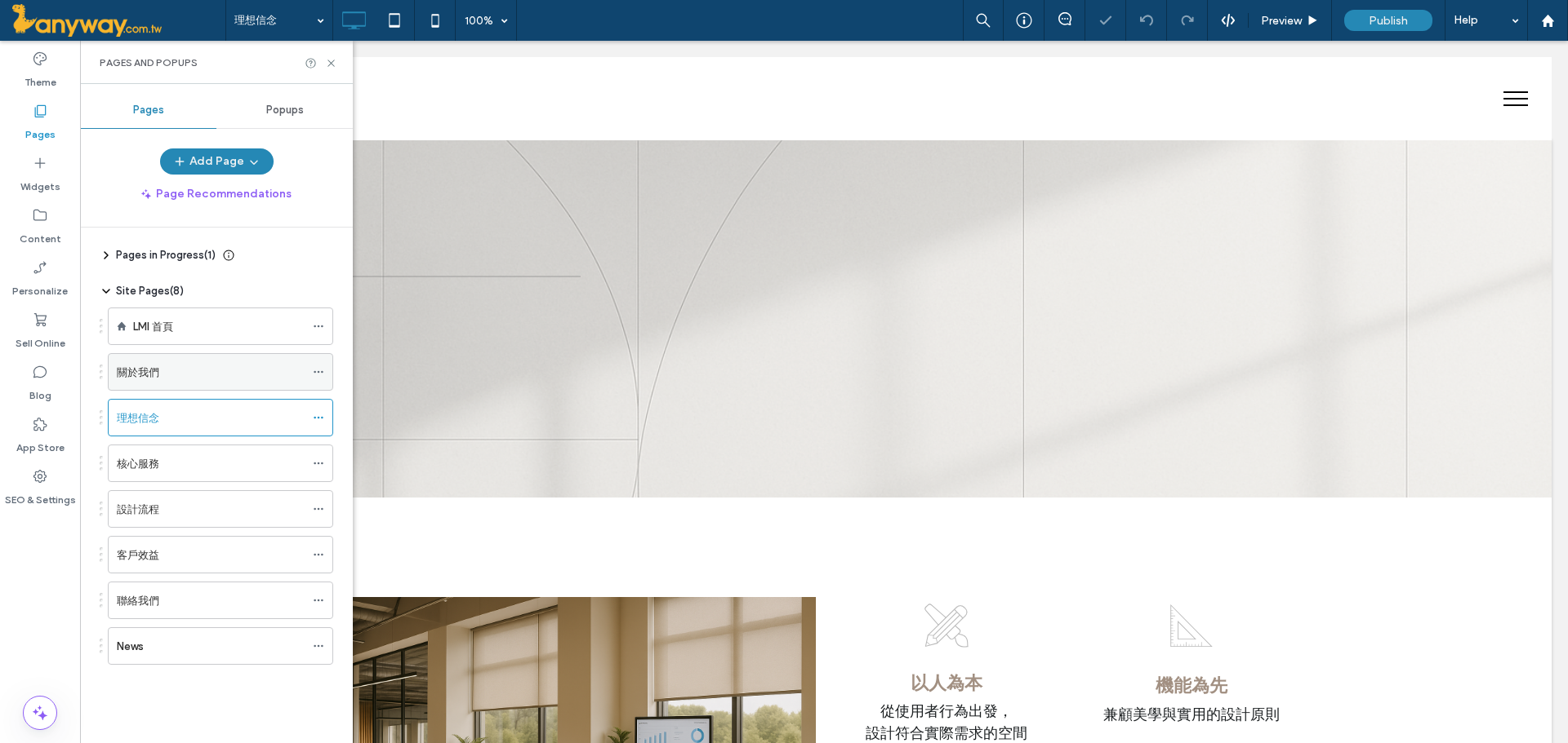
scroll to position [271, 0]
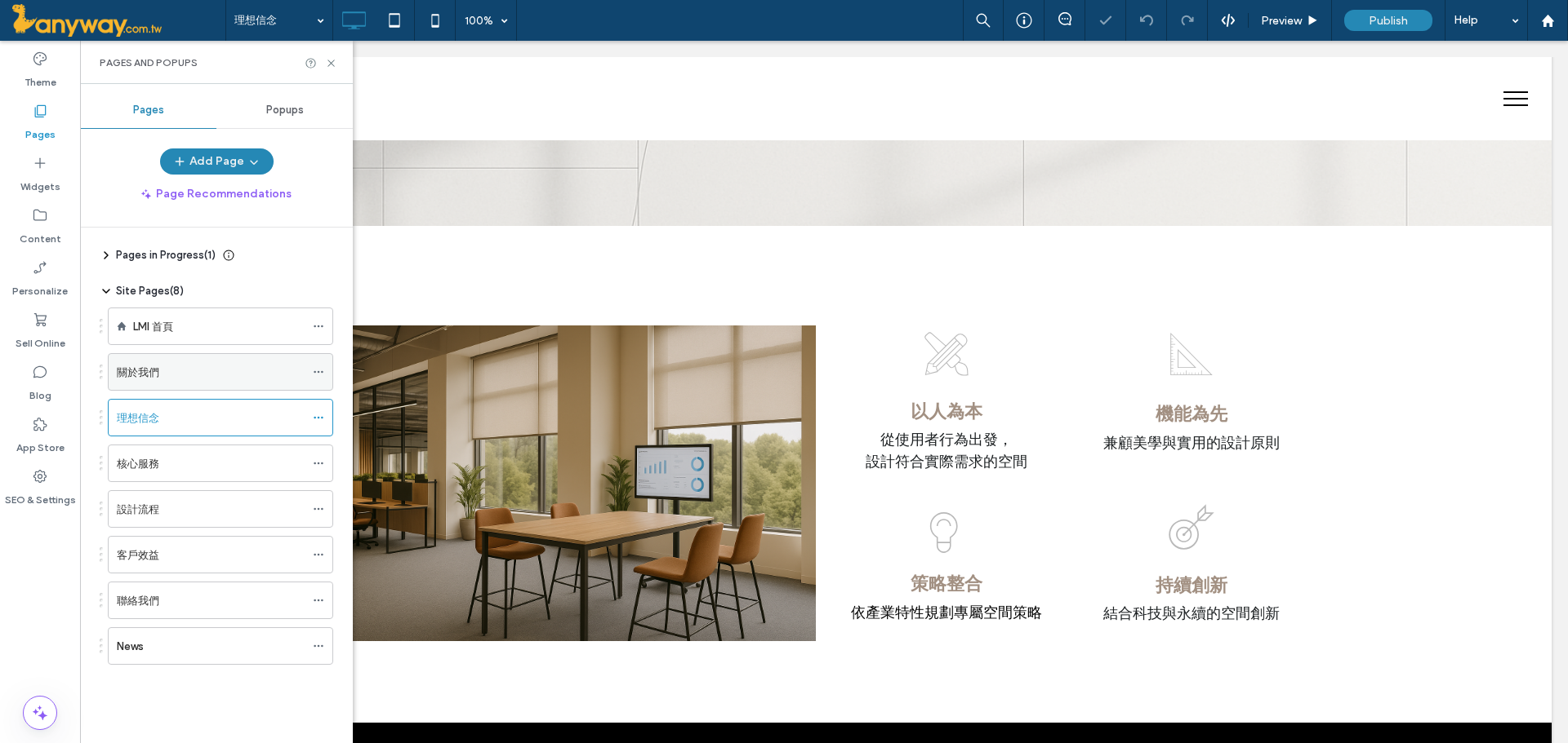
click at [240, 373] on div "關於我們" at bounding box center [210, 372] width 187 height 17
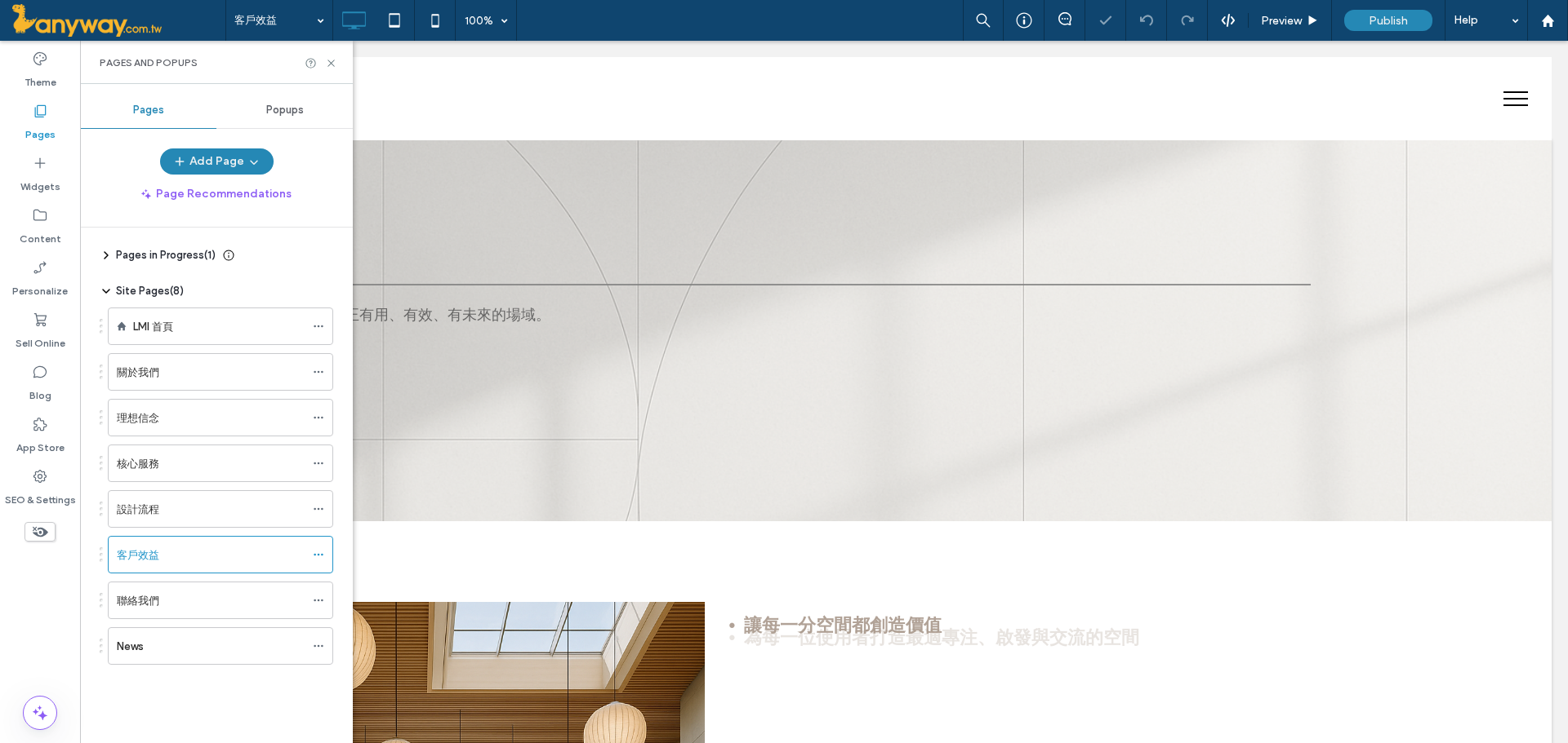
click at [332, 63] on use at bounding box center [330, 62] width 6 height 6
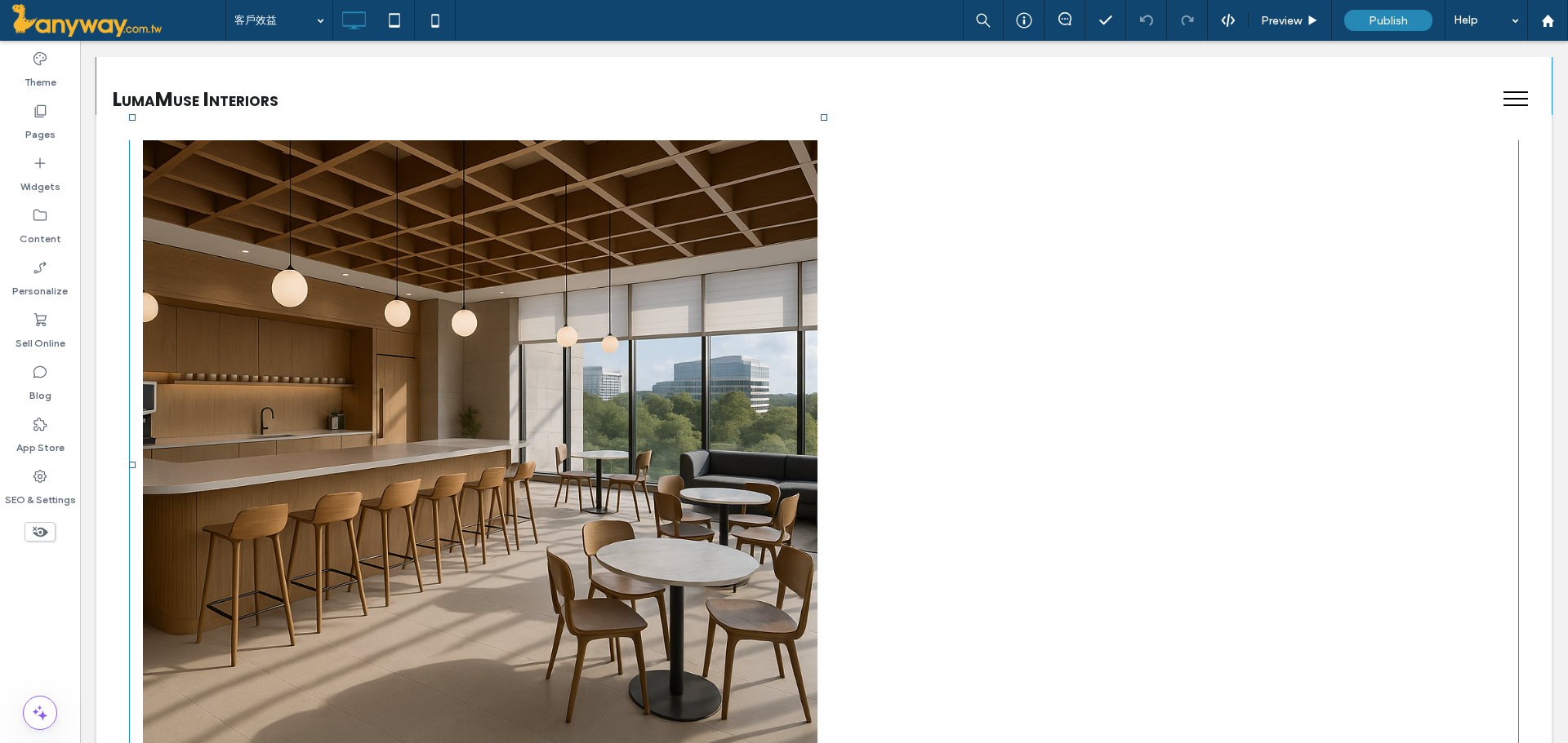
scroll to position [1088, 0]
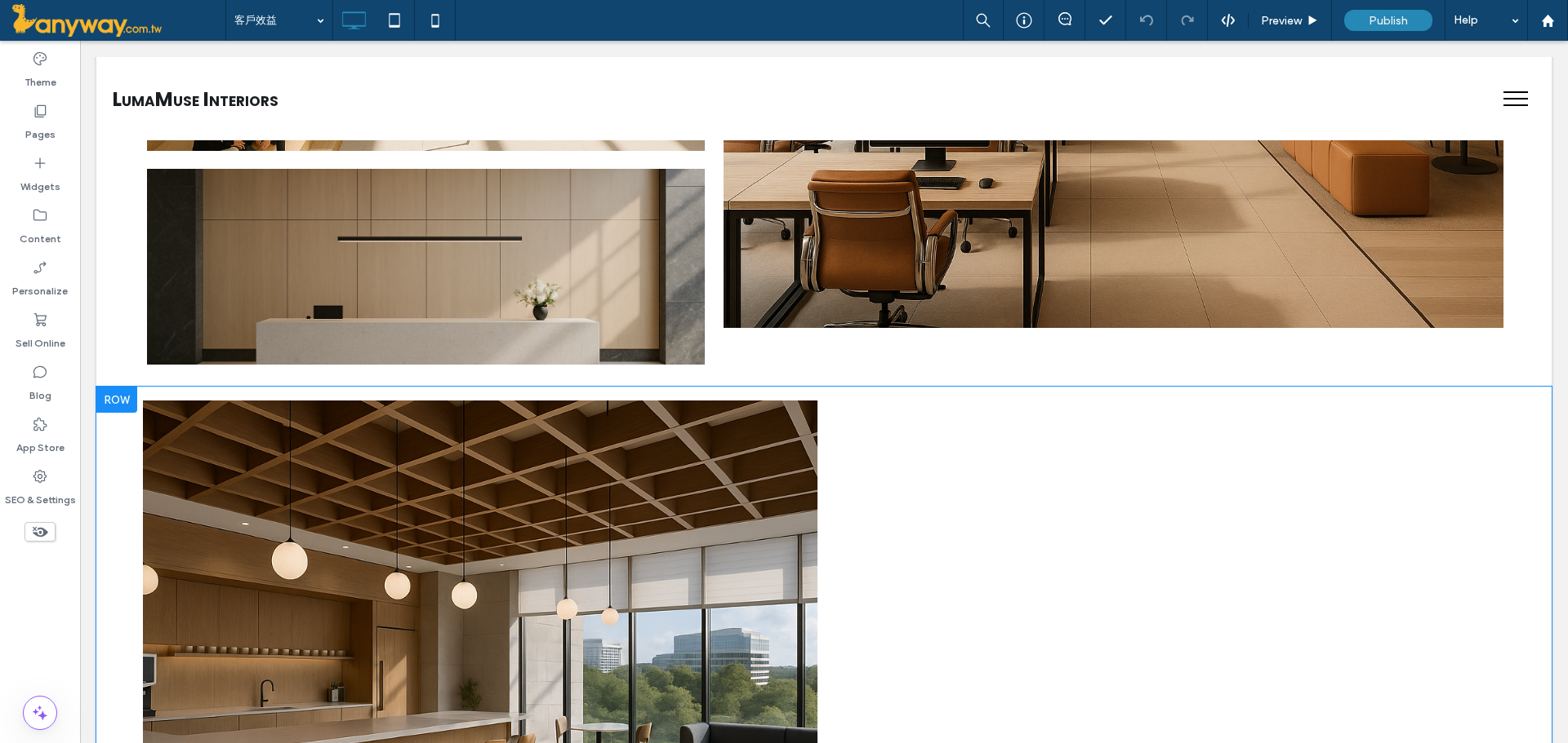
click at [120, 398] on div at bounding box center [116, 399] width 41 height 27
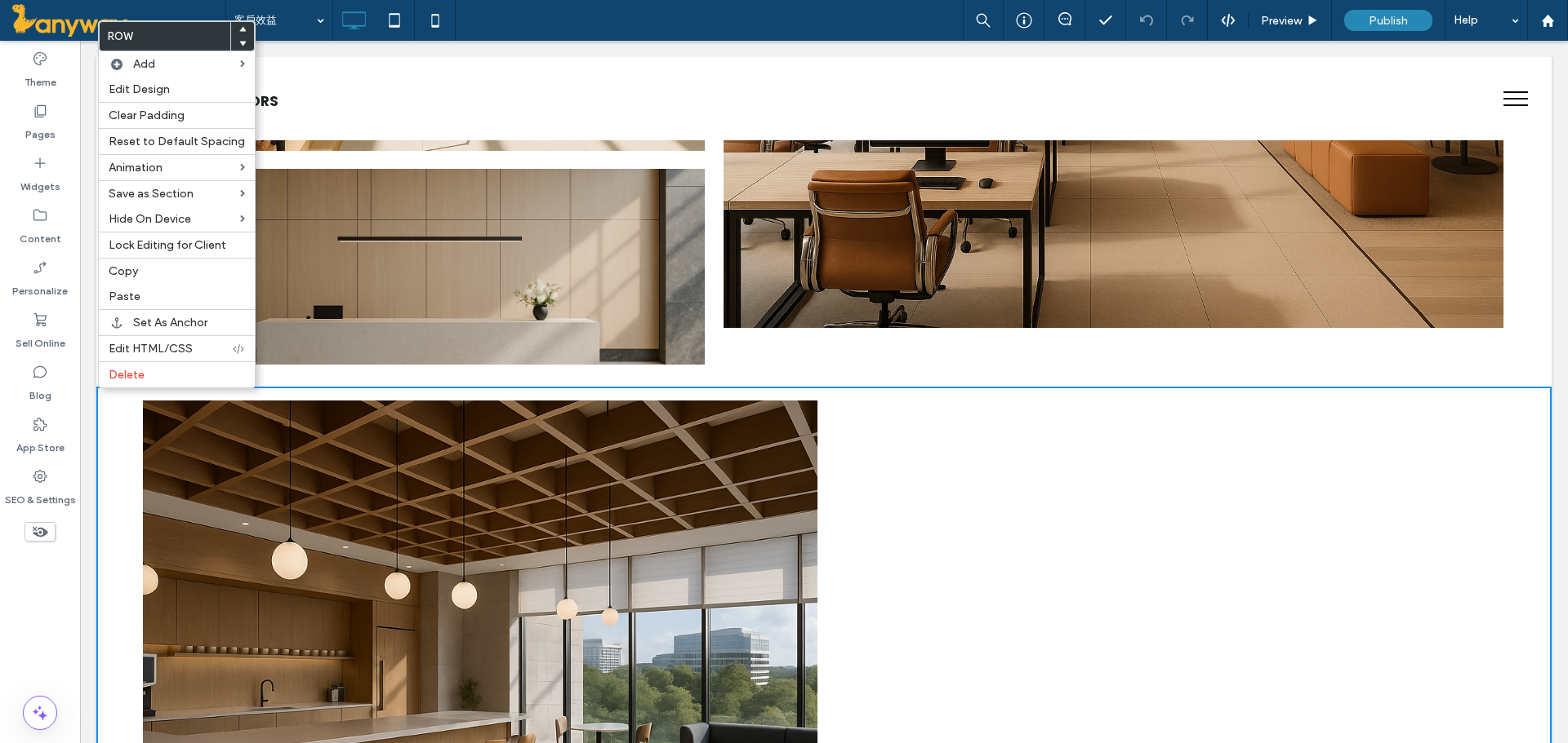
click at [976, 538] on div at bounding box center [1168, 738] width 688 height 688
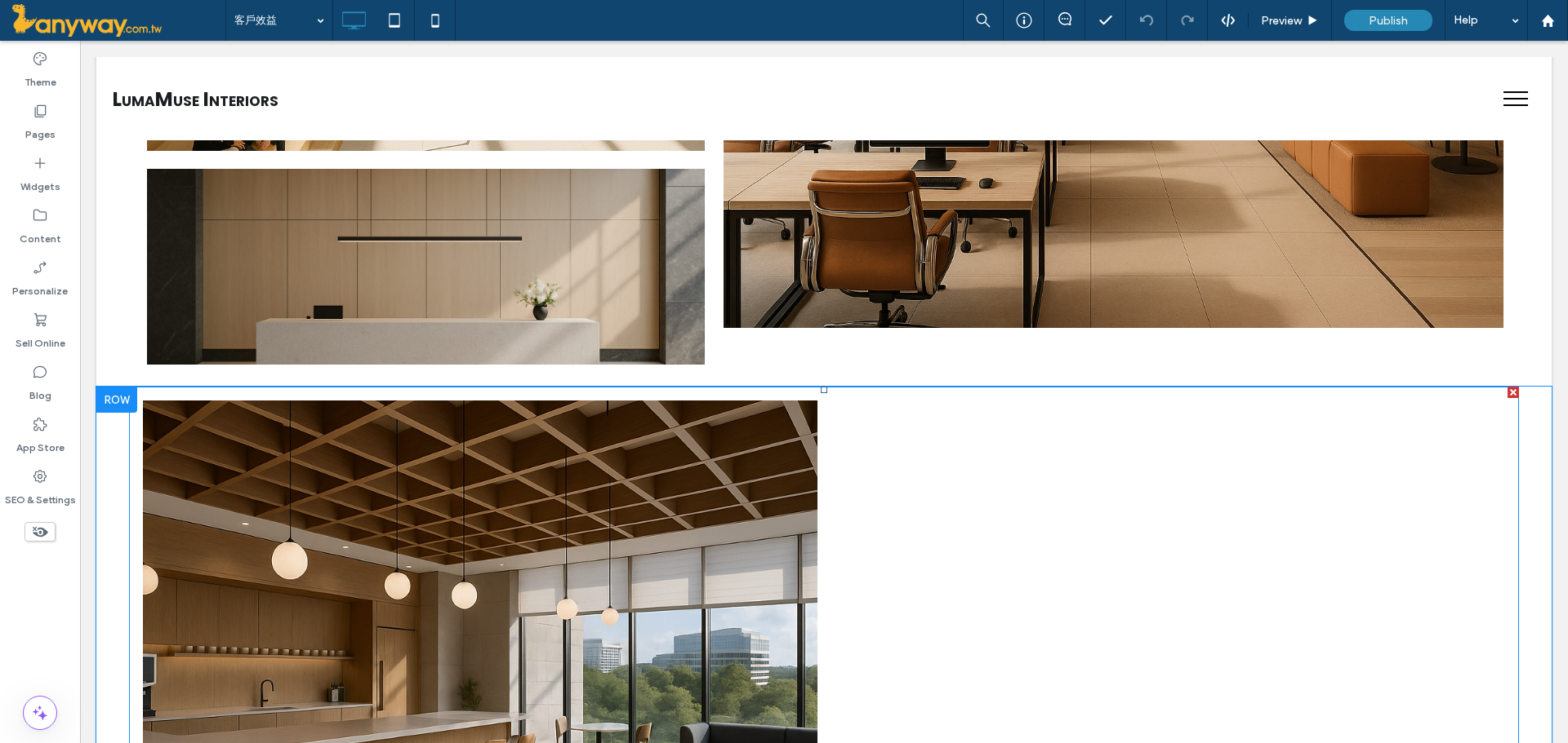
scroll to position [816, 0]
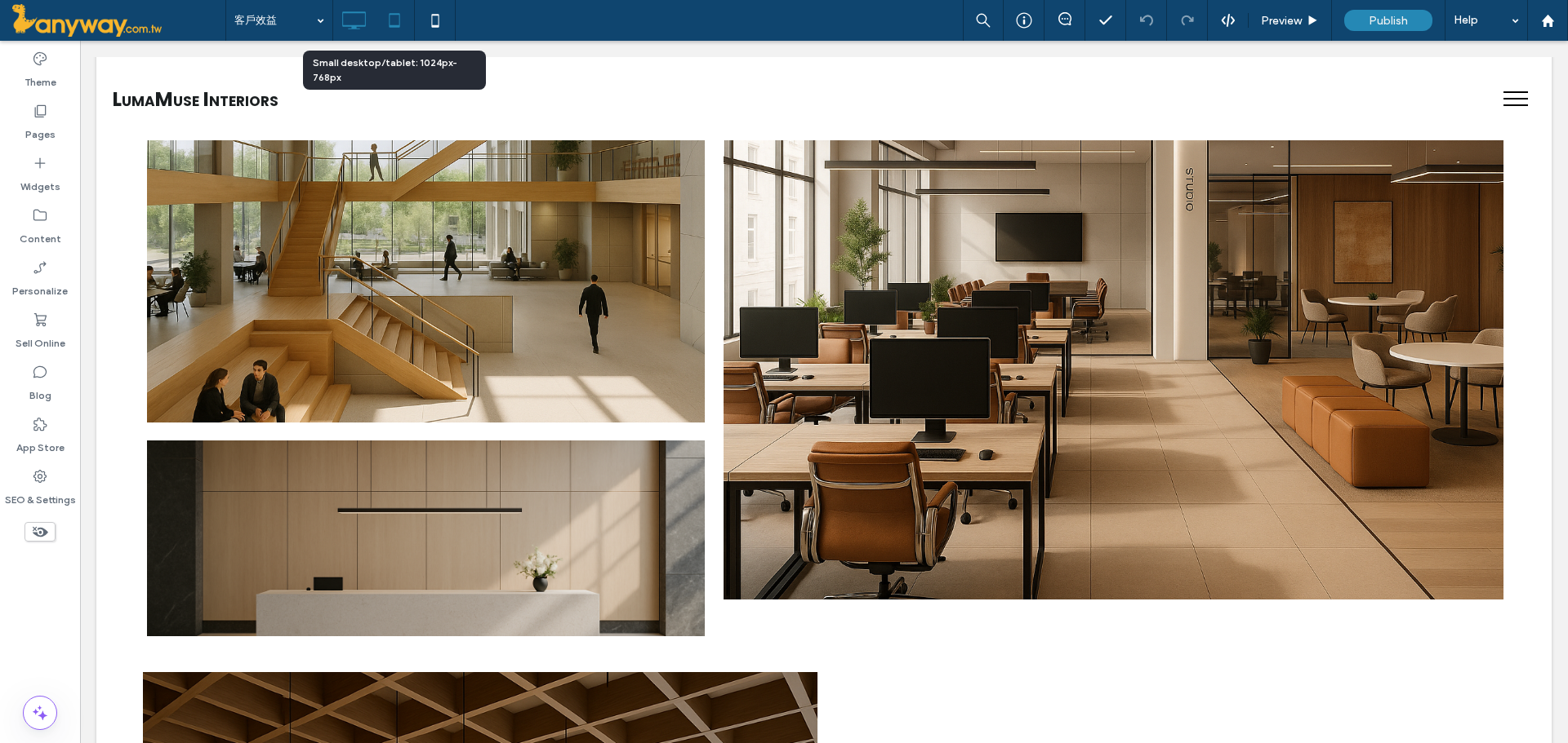
click at [393, 27] on icon at bounding box center [394, 20] width 33 height 33
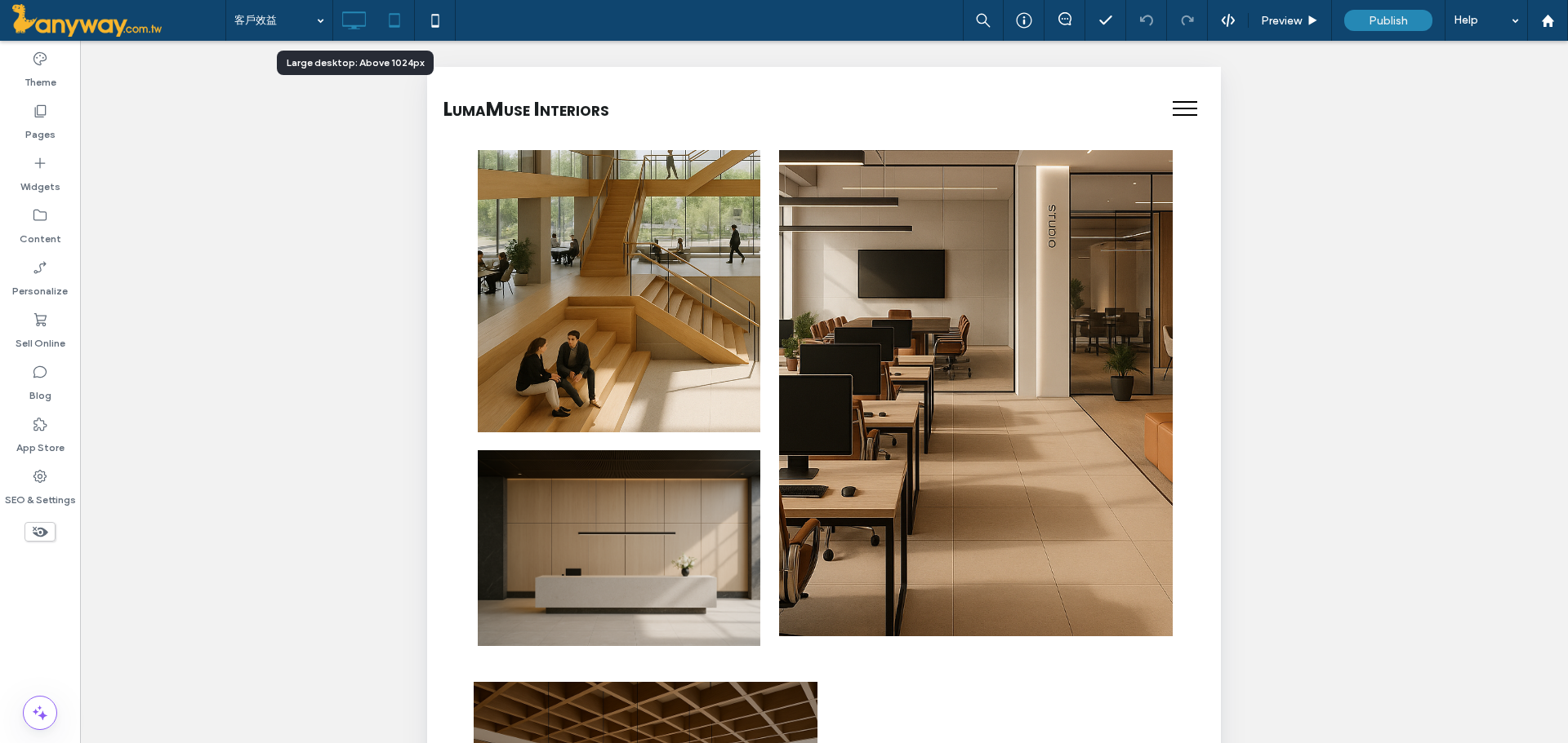
click at [364, 17] on icon at bounding box center [354, 20] width 33 height 33
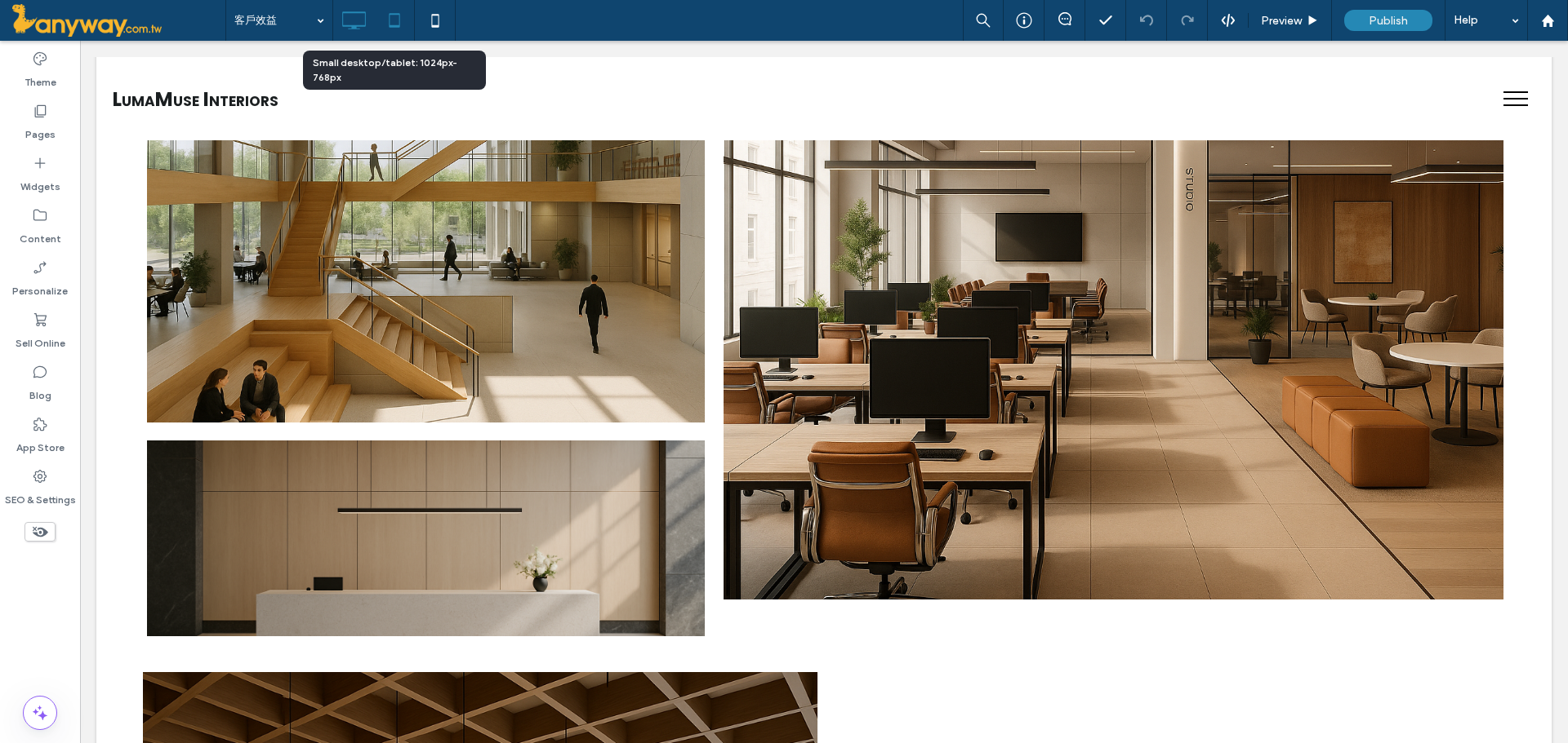
click at [388, 23] on icon at bounding box center [394, 20] width 33 height 33
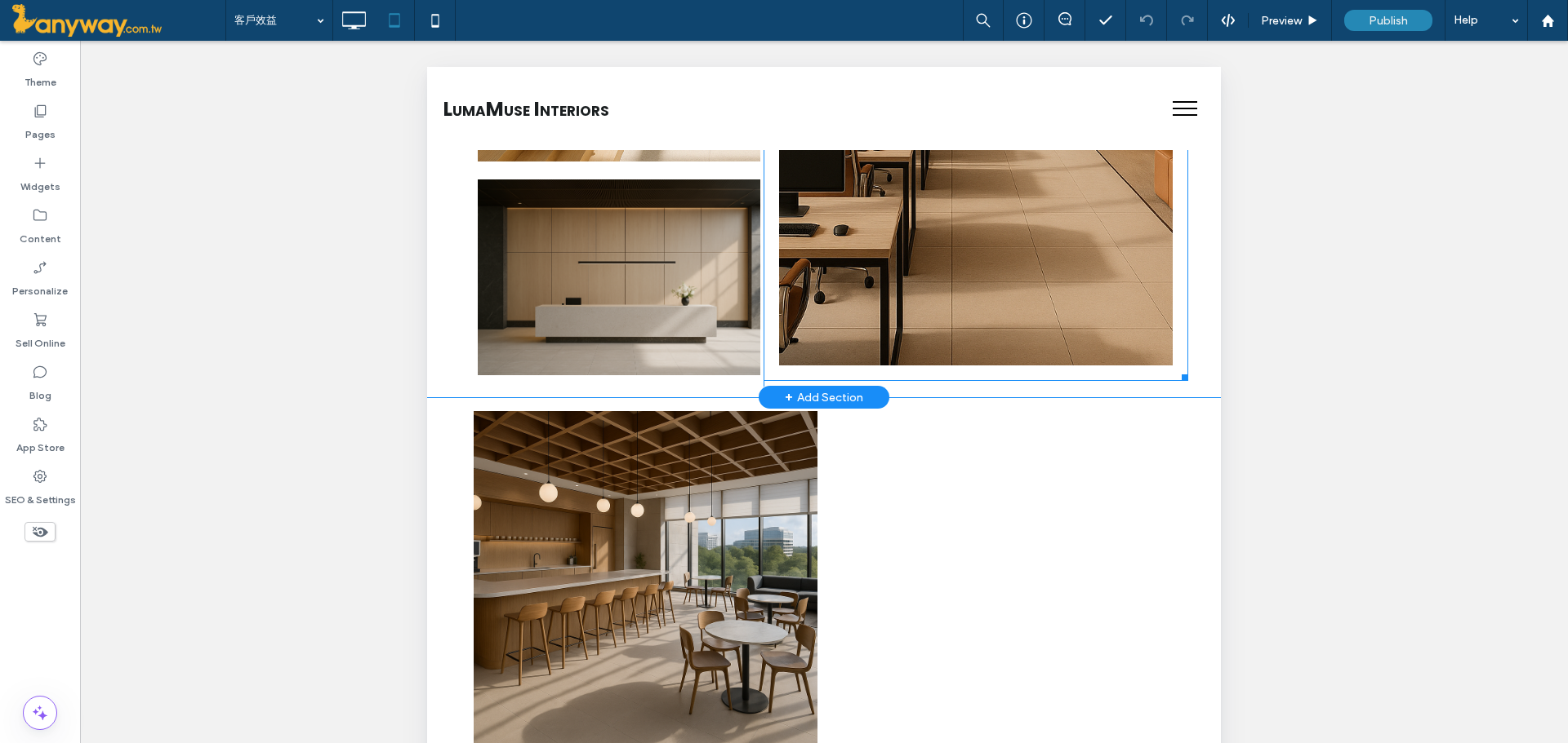
scroll to position [1088, 0]
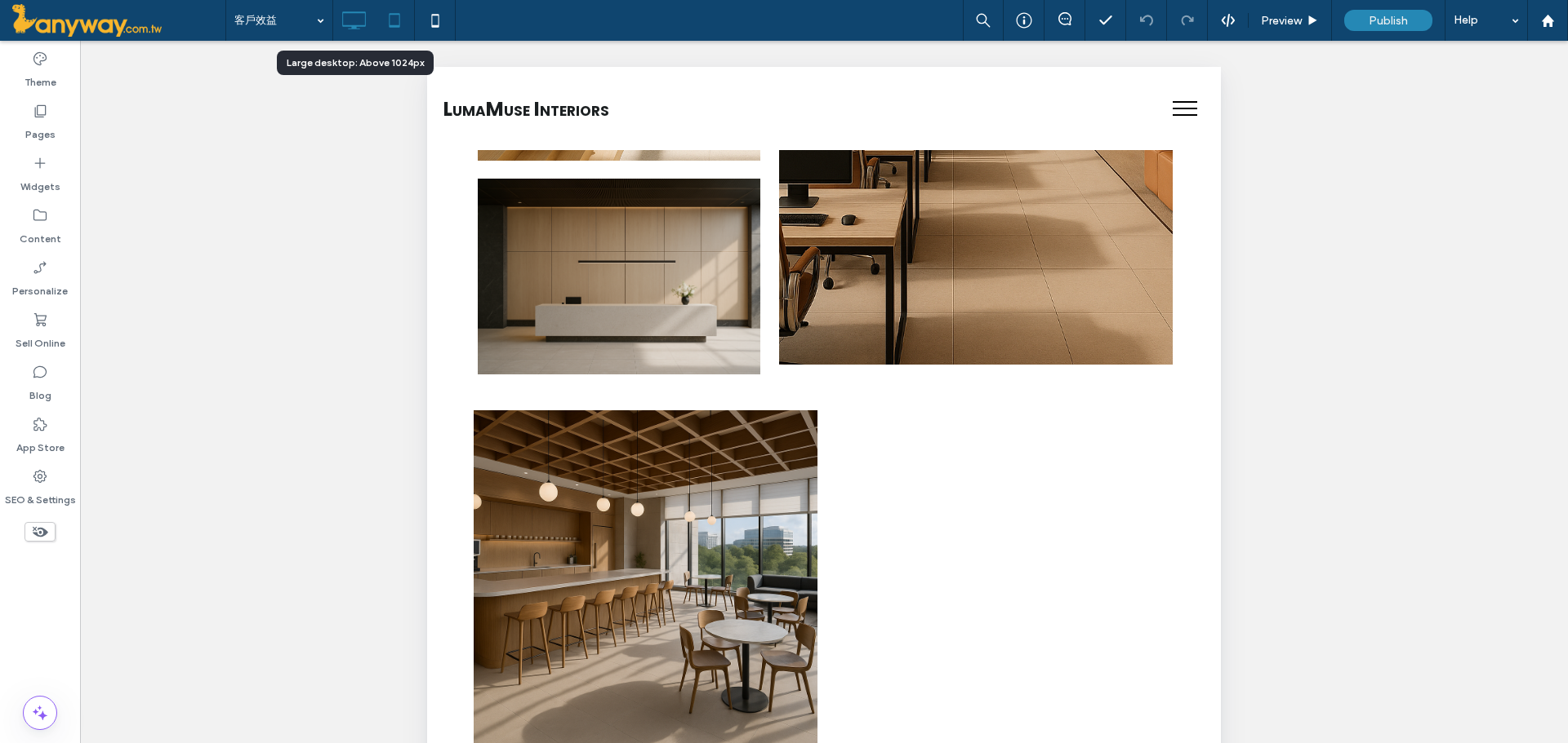
click at [359, 19] on icon at bounding box center [354, 20] width 33 height 33
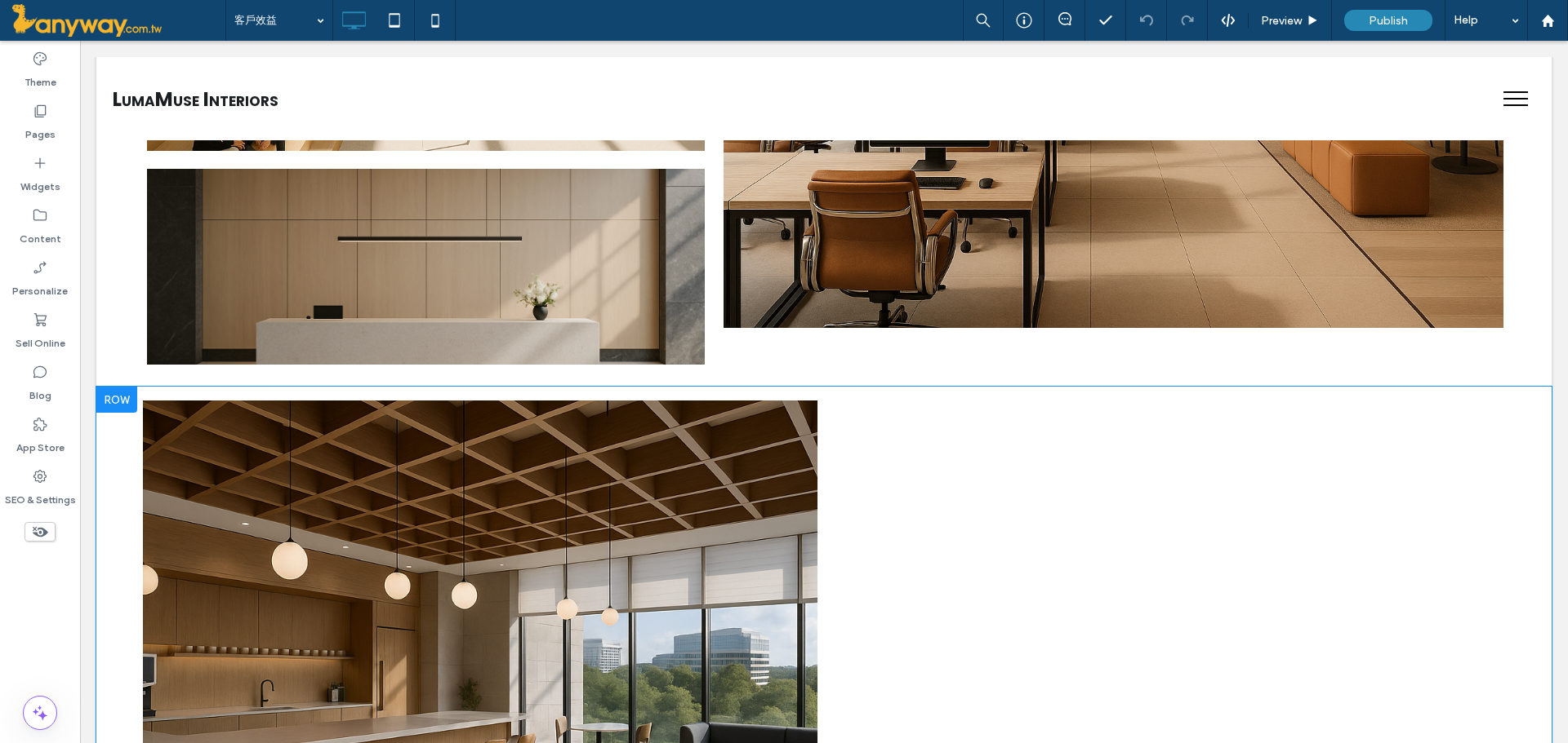
click at [125, 398] on div at bounding box center [116, 399] width 41 height 27
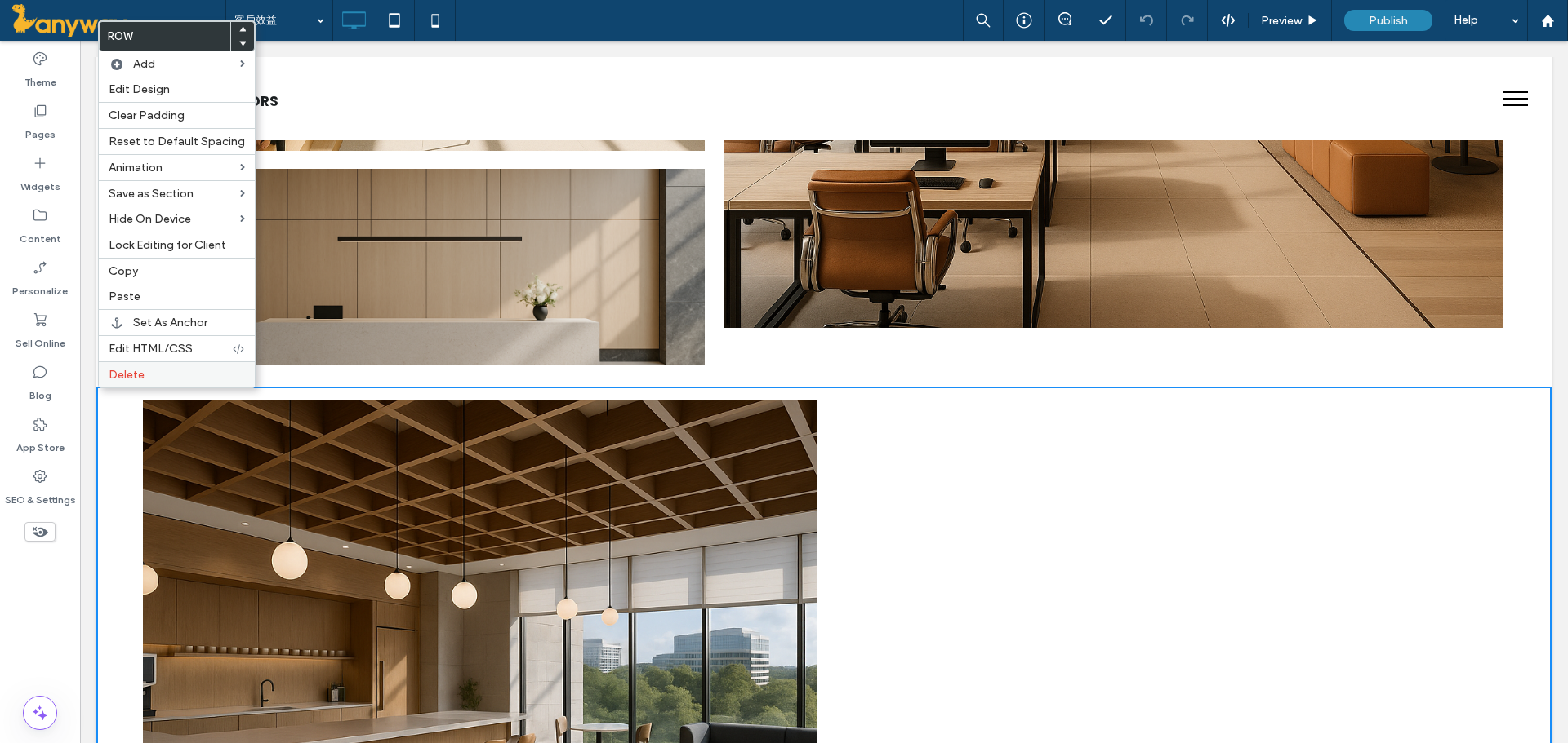
click at [142, 378] on span "Delete" at bounding box center [126, 375] width 36 height 14
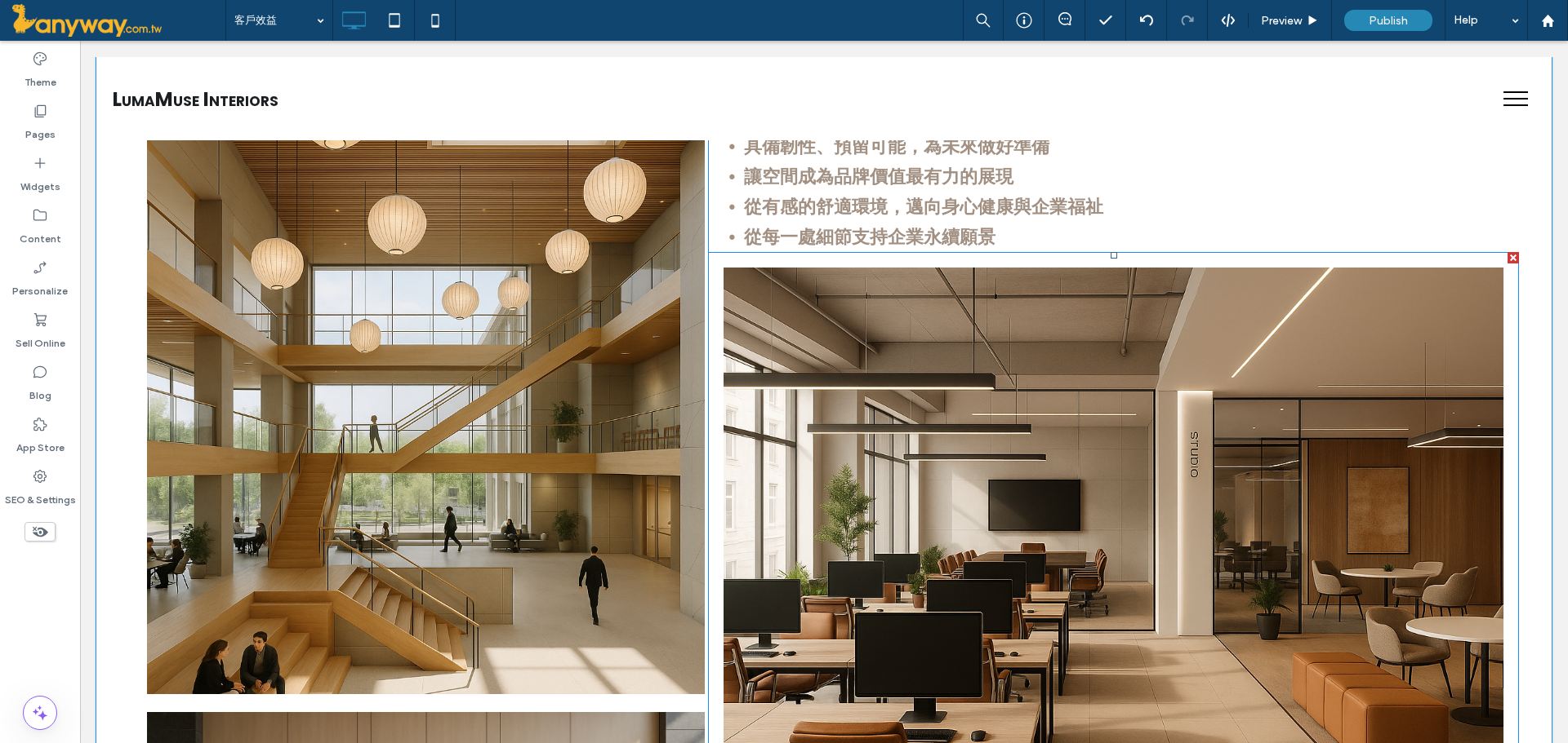
scroll to position [271, 0]
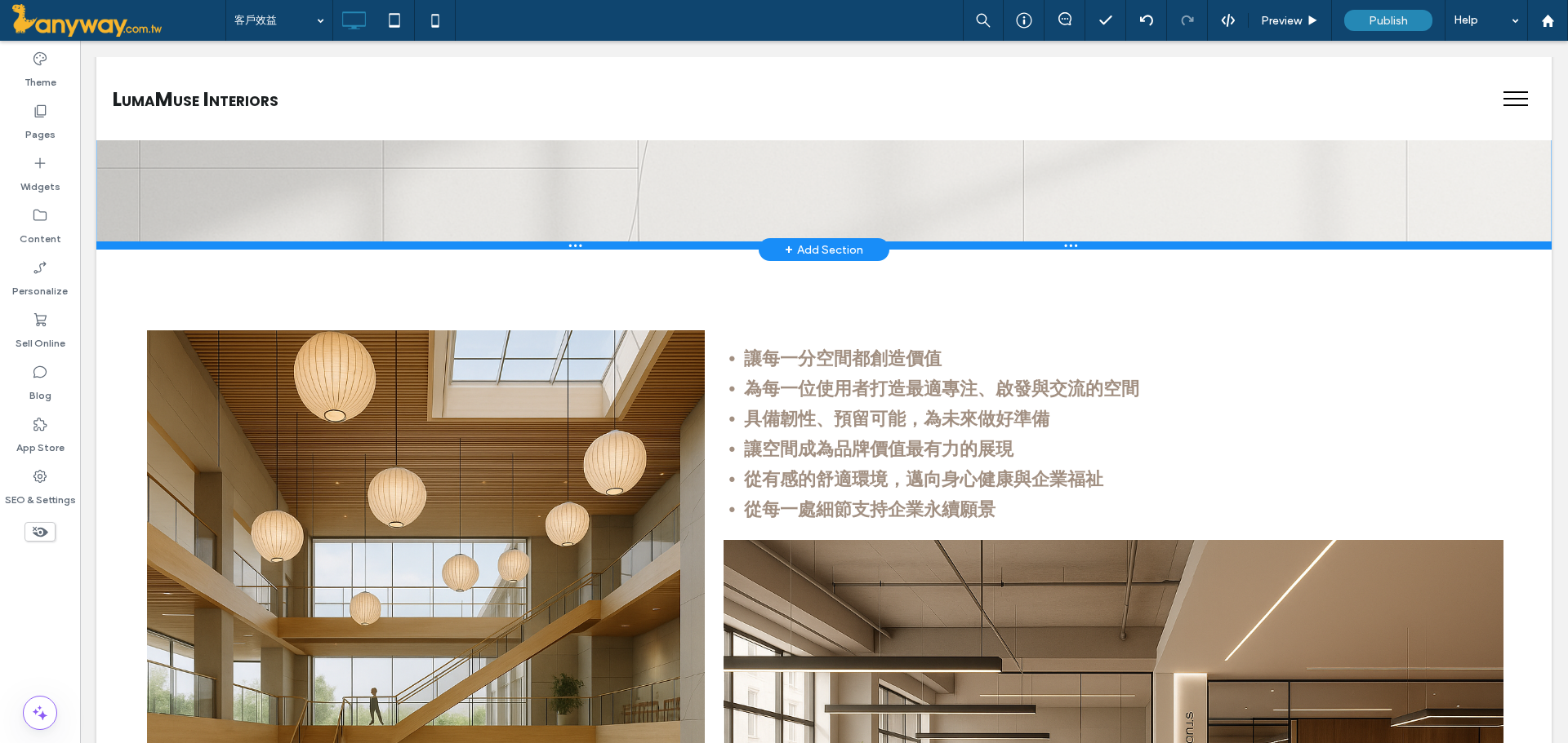
click at [120, 249] on div at bounding box center [823, 245] width 1455 height 8
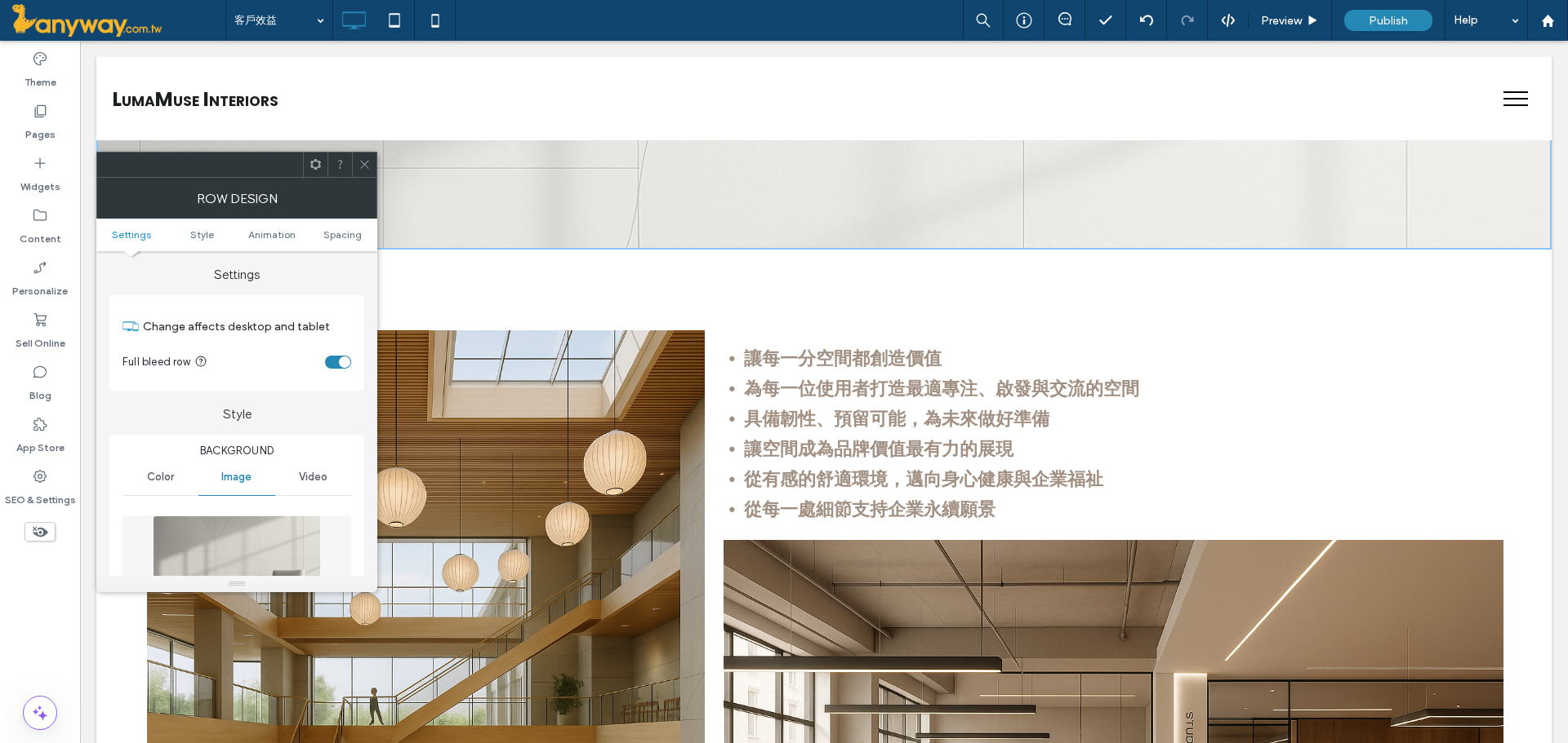
scroll to position [0, 0]
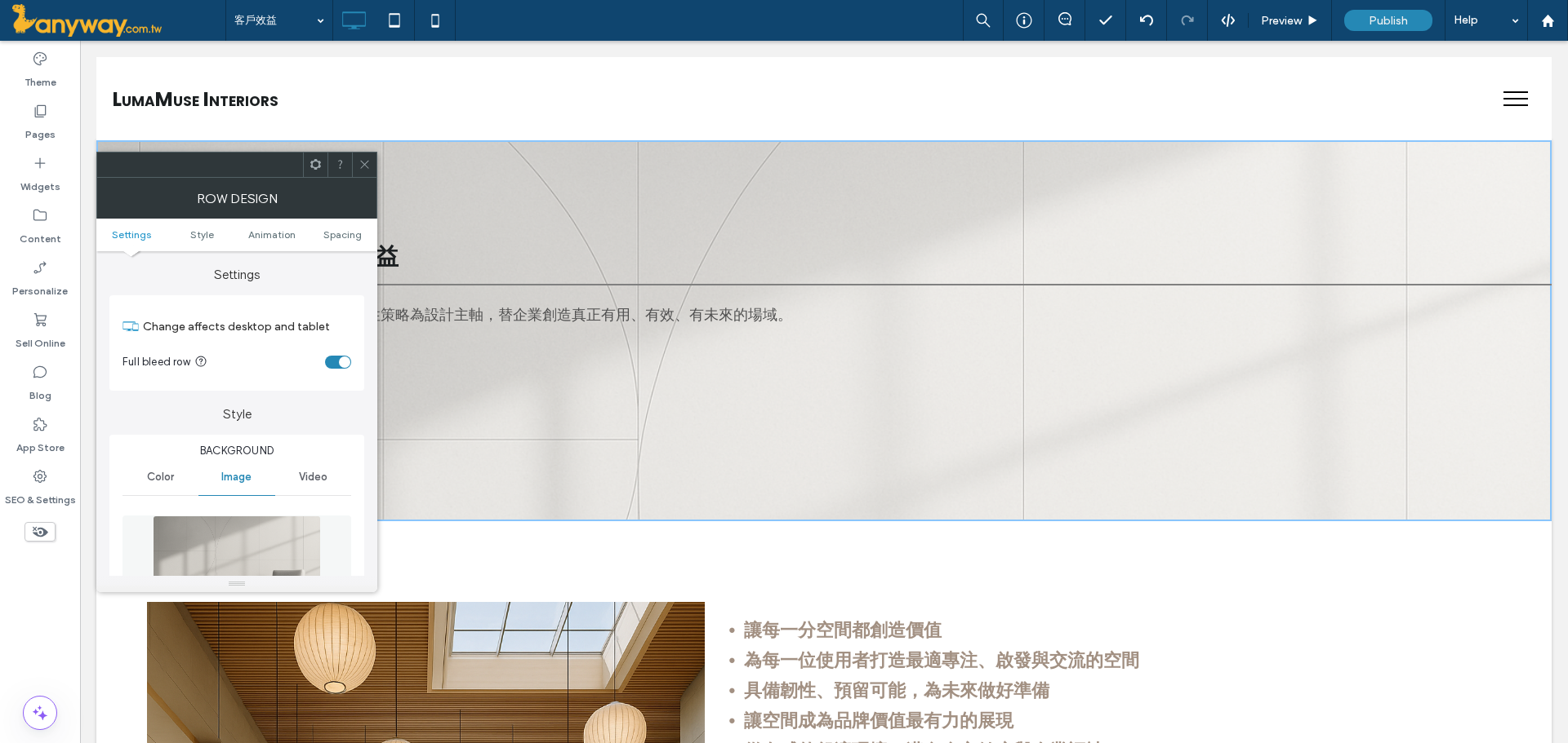
click at [362, 163] on icon at bounding box center [364, 164] width 12 height 12
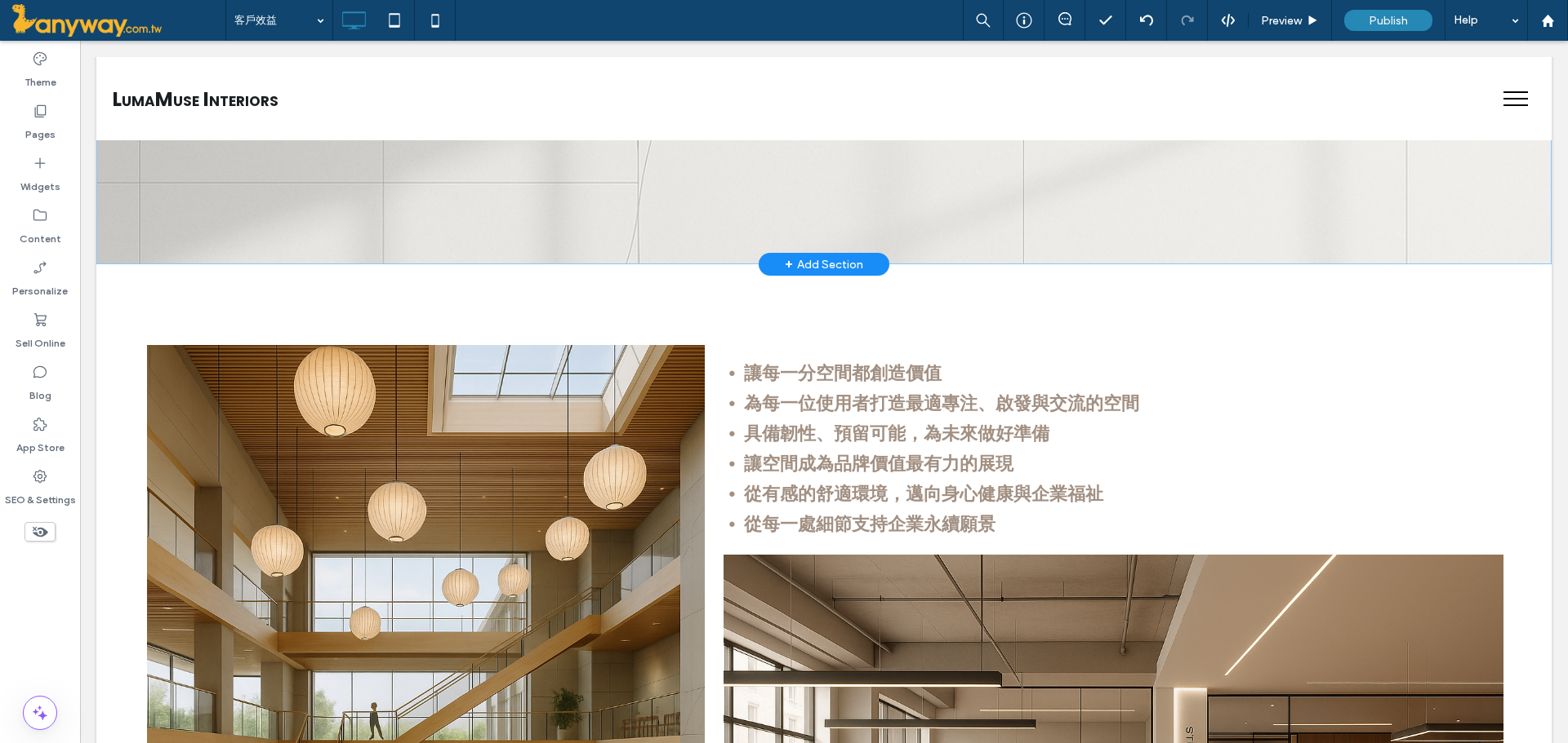
scroll to position [272, 0]
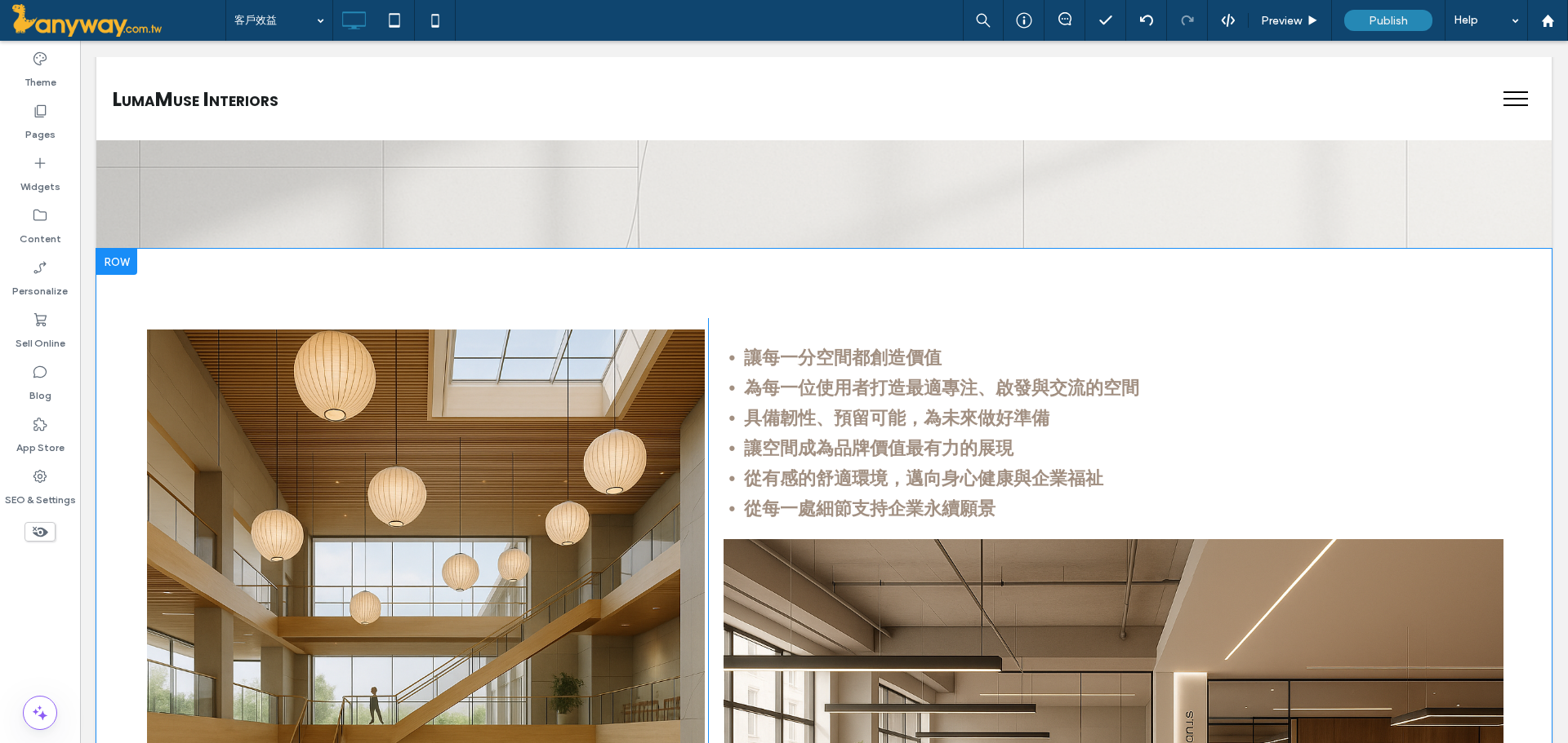
click at [110, 261] on div at bounding box center [116, 261] width 41 height 27
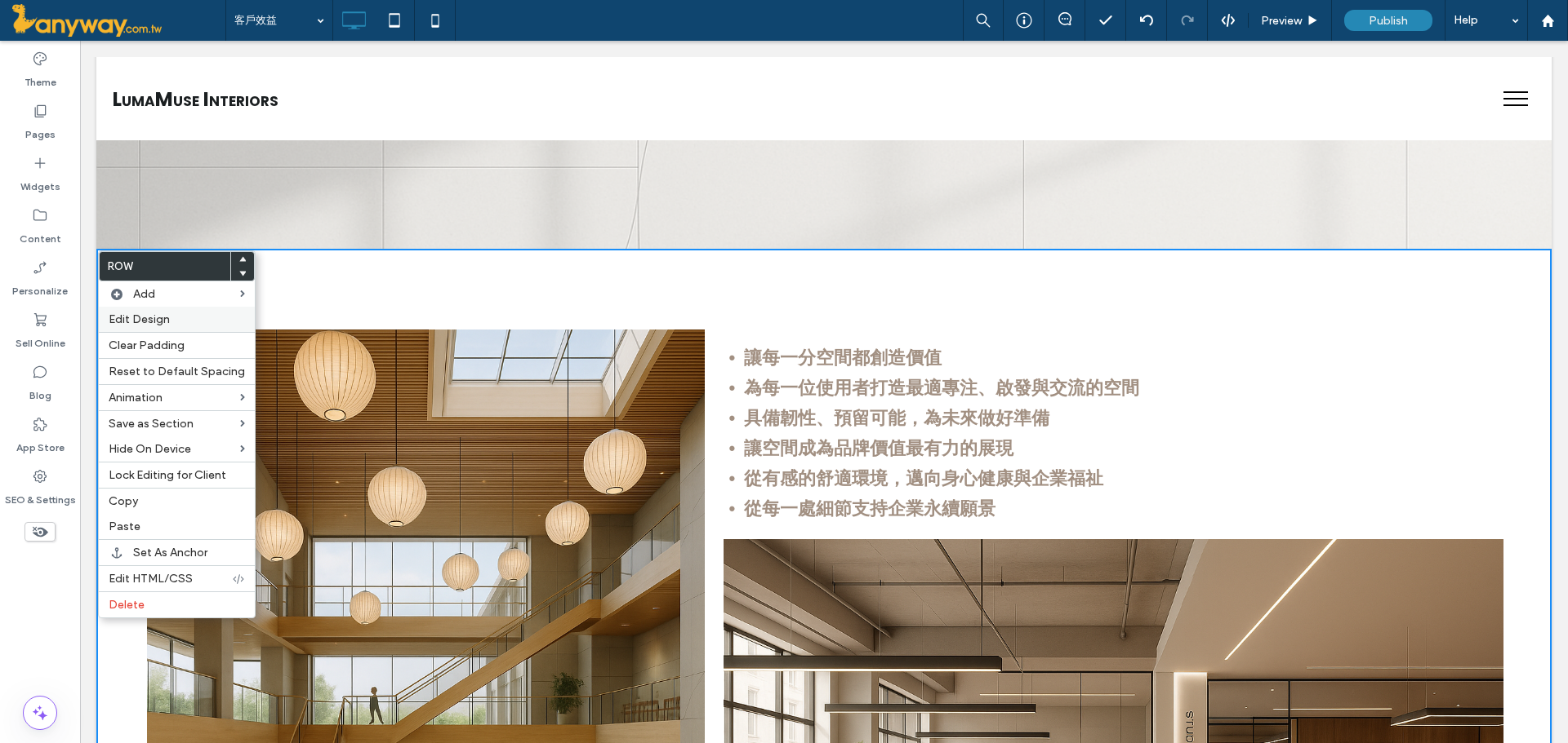
click at [140, 321] on span "Edit Design" at bounding box center [139, 319] width 61 height 14
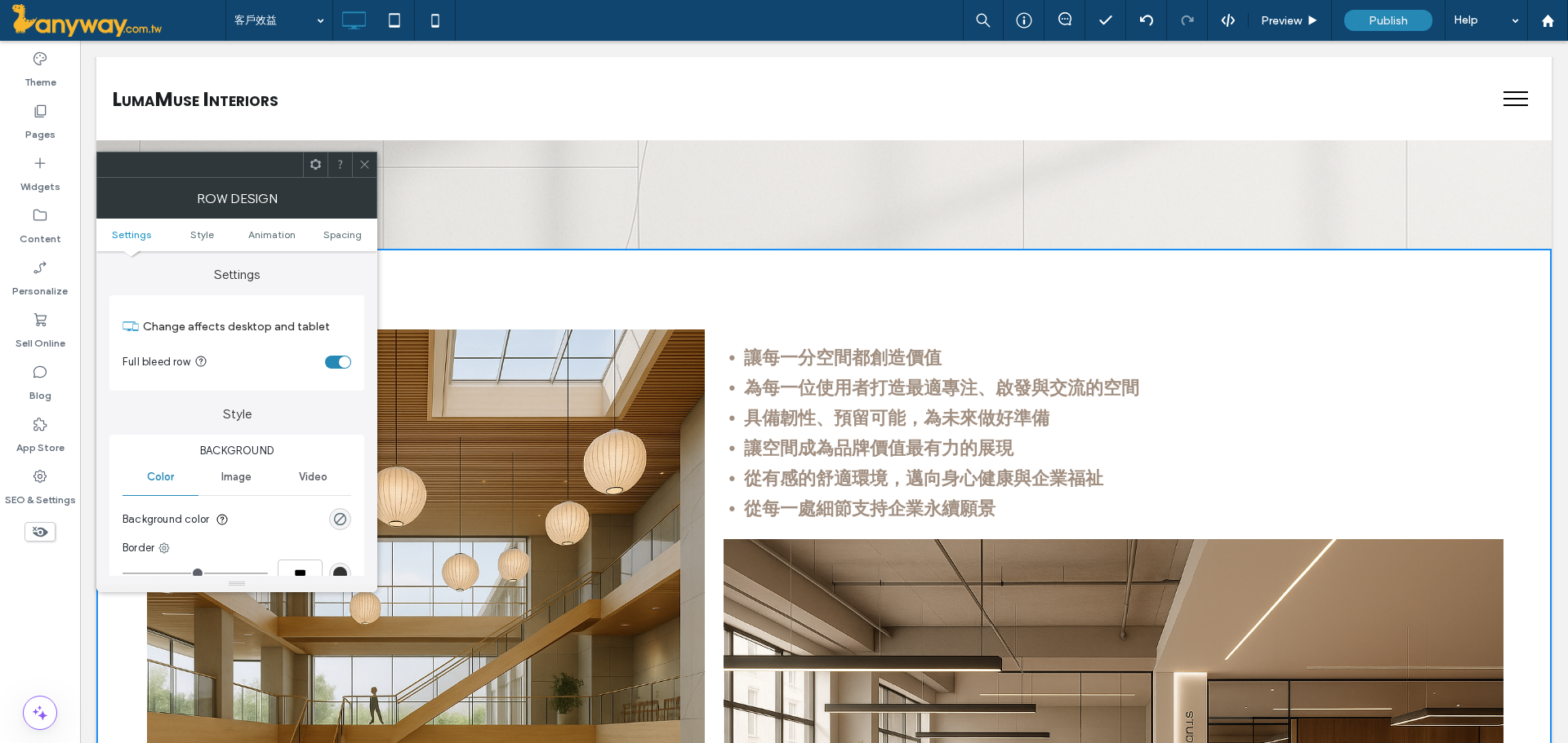
click at [251, 483] on span "Image" at bounding box center [236, 477] width 30 height 13
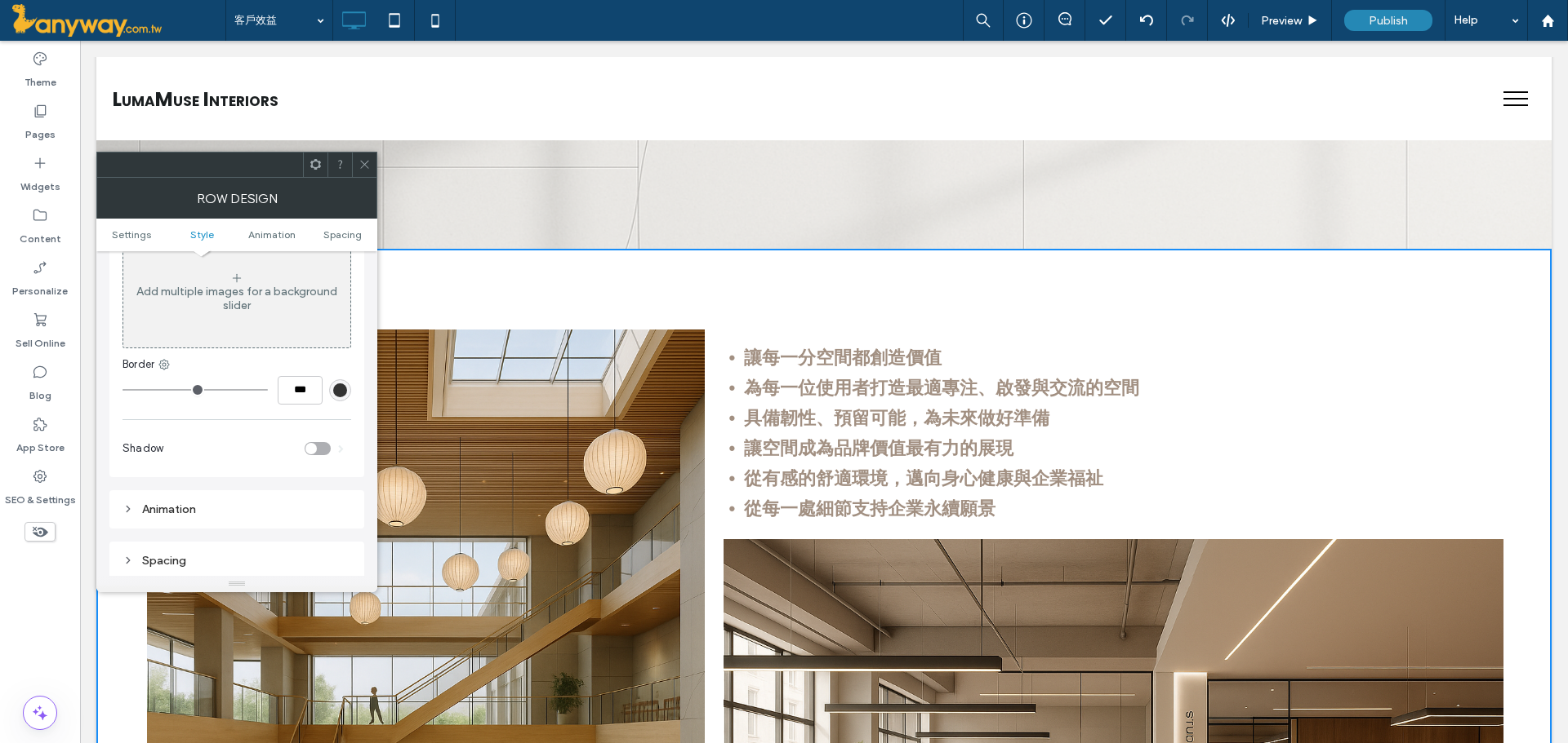
click at [245, 299] on div "Add multiple images for a background slider" at bounding box center [237, 299] width 227 height 27
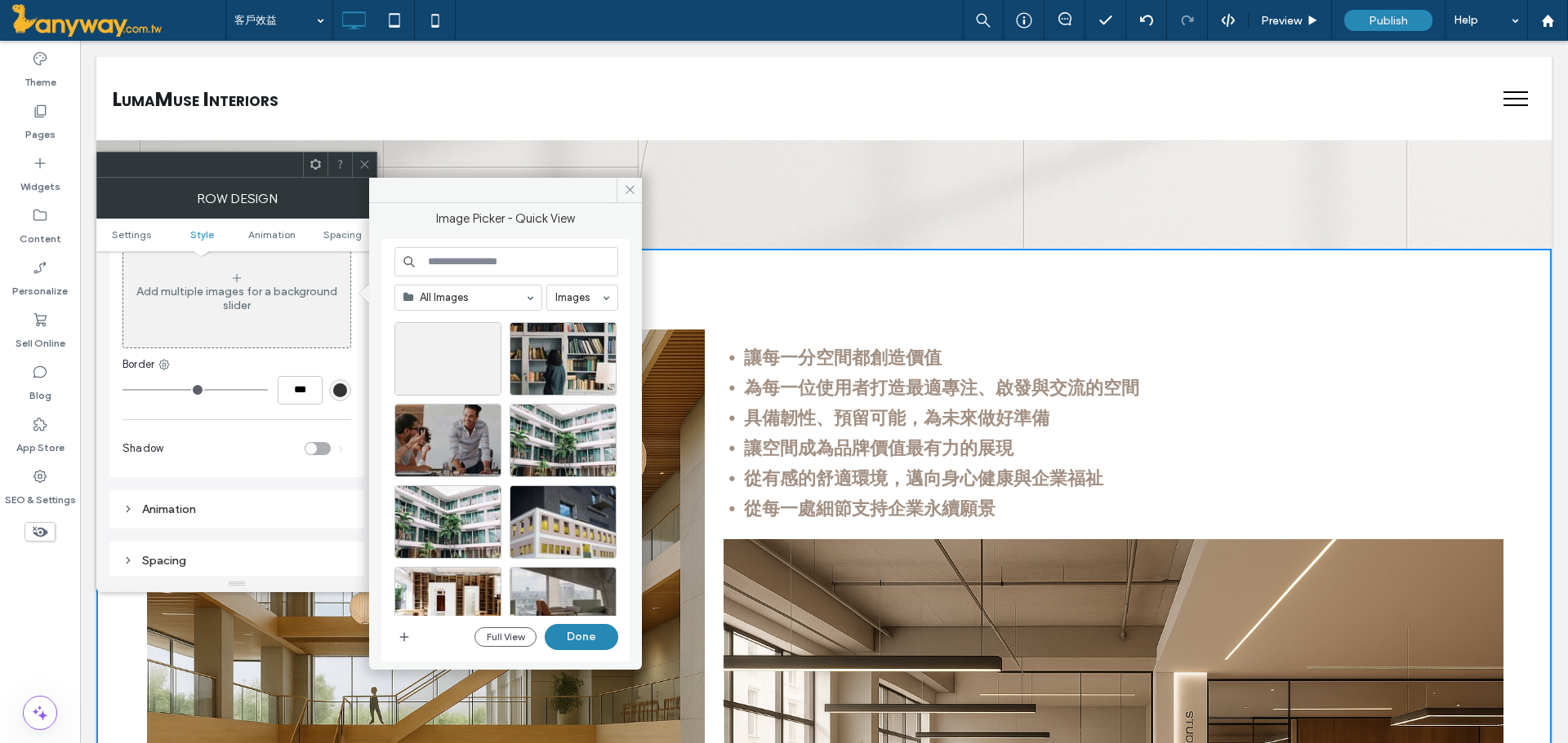
scroll to position [4624, 0]
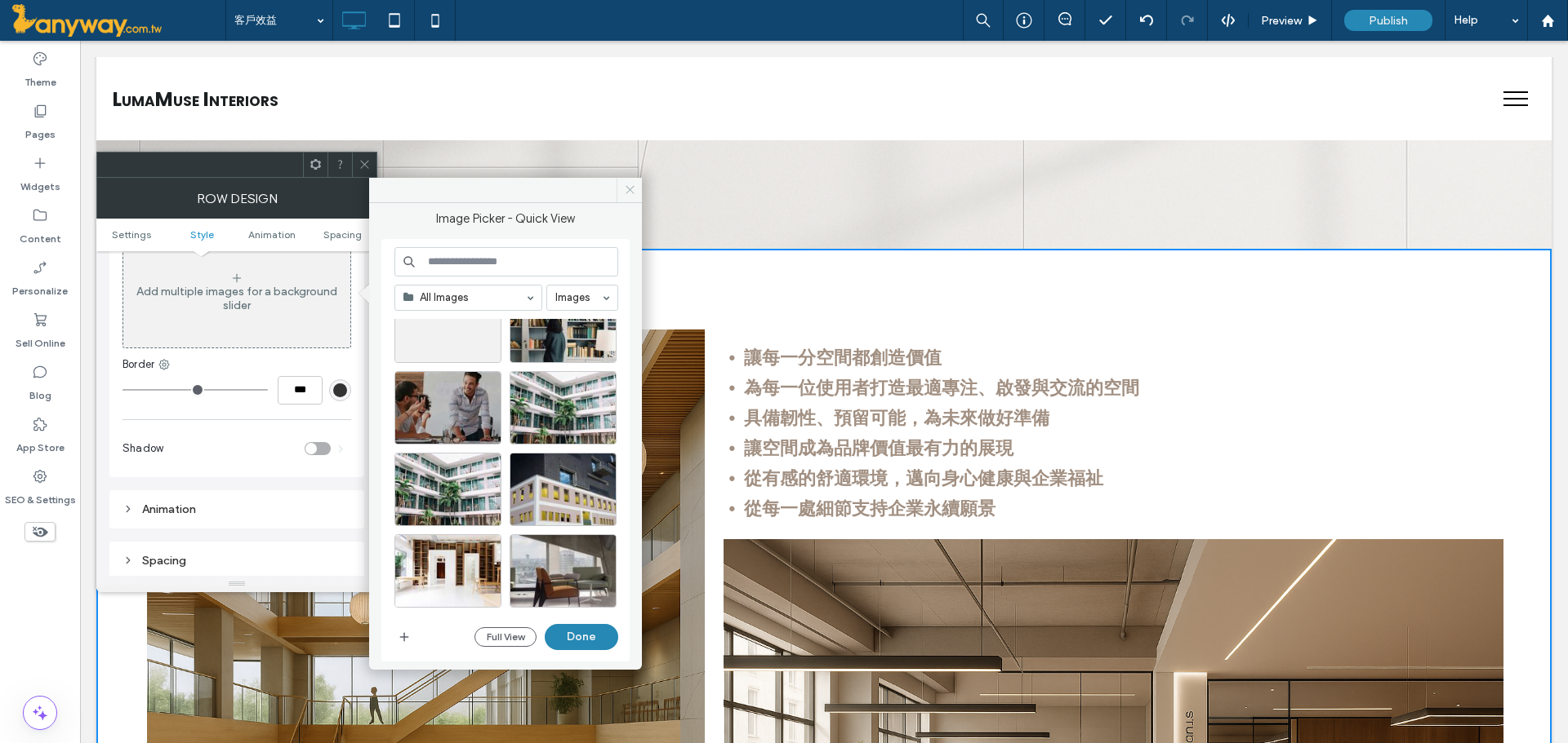
click at [626, 181] on span at bounding box center [629, 190] width 26 height 25
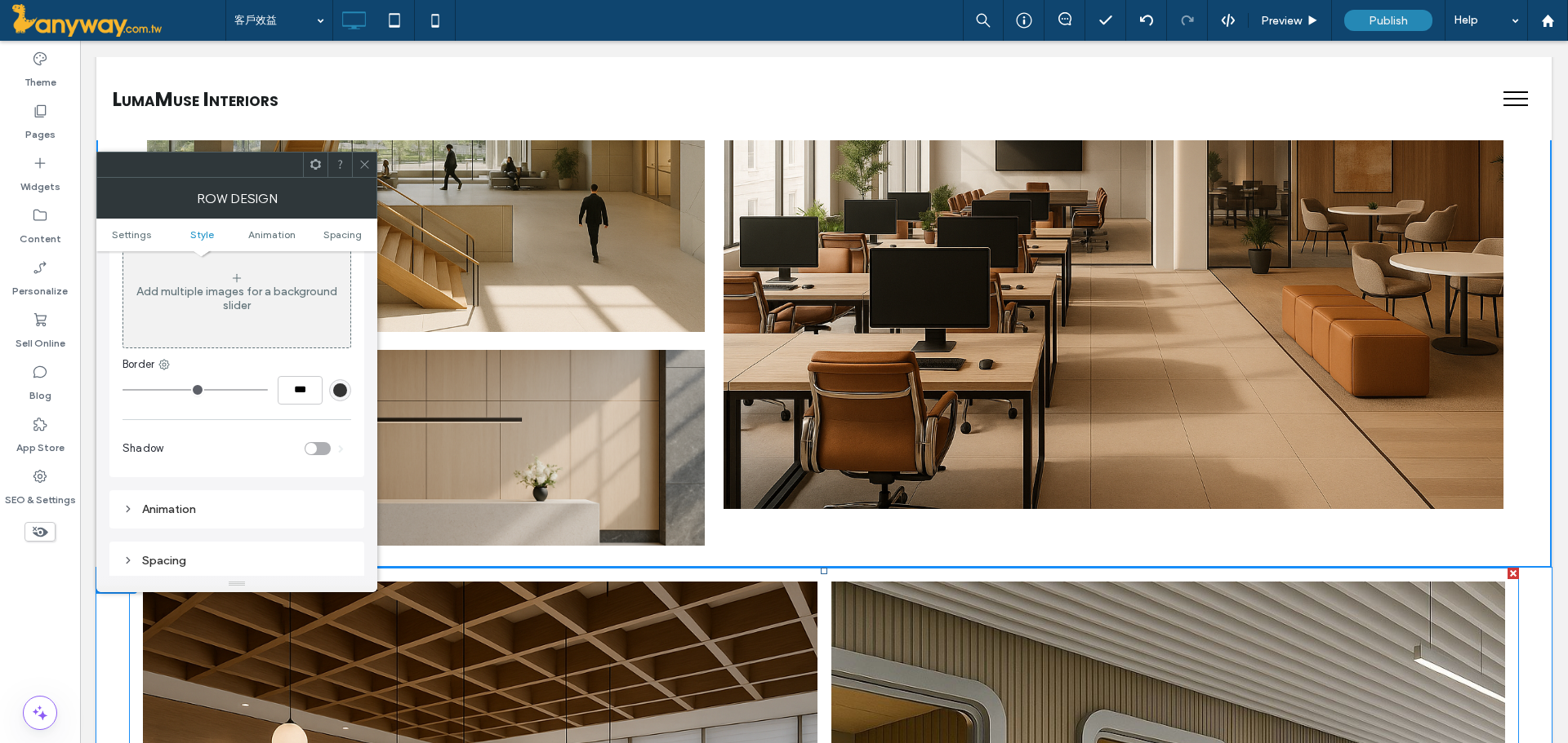
scroll to position [899, 0]
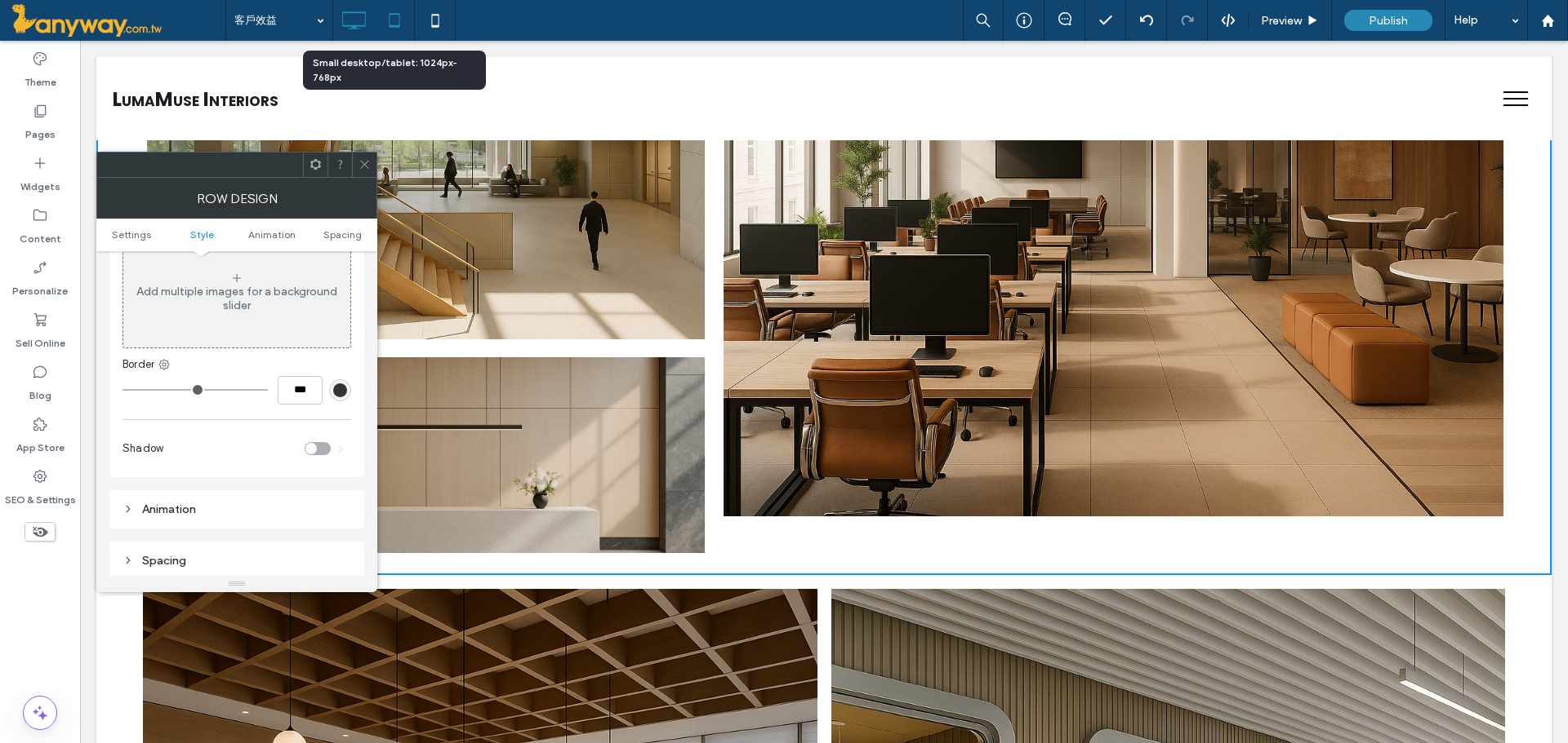
click at [385, 23] on icon at bounding box center [394, 20] width 33 height 33
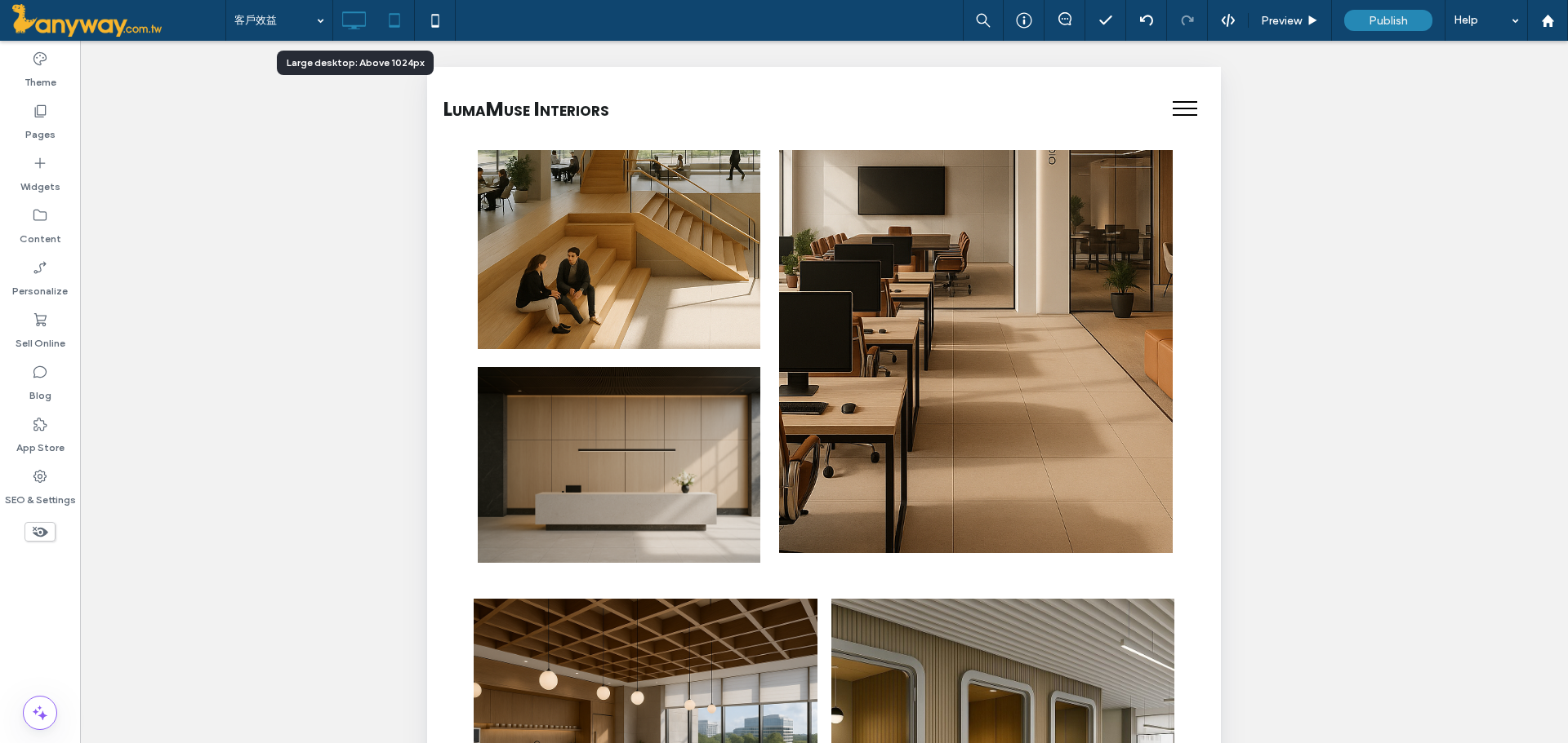
click at [359, 26] on use at bounding box center [355, 21] width 24 height 18
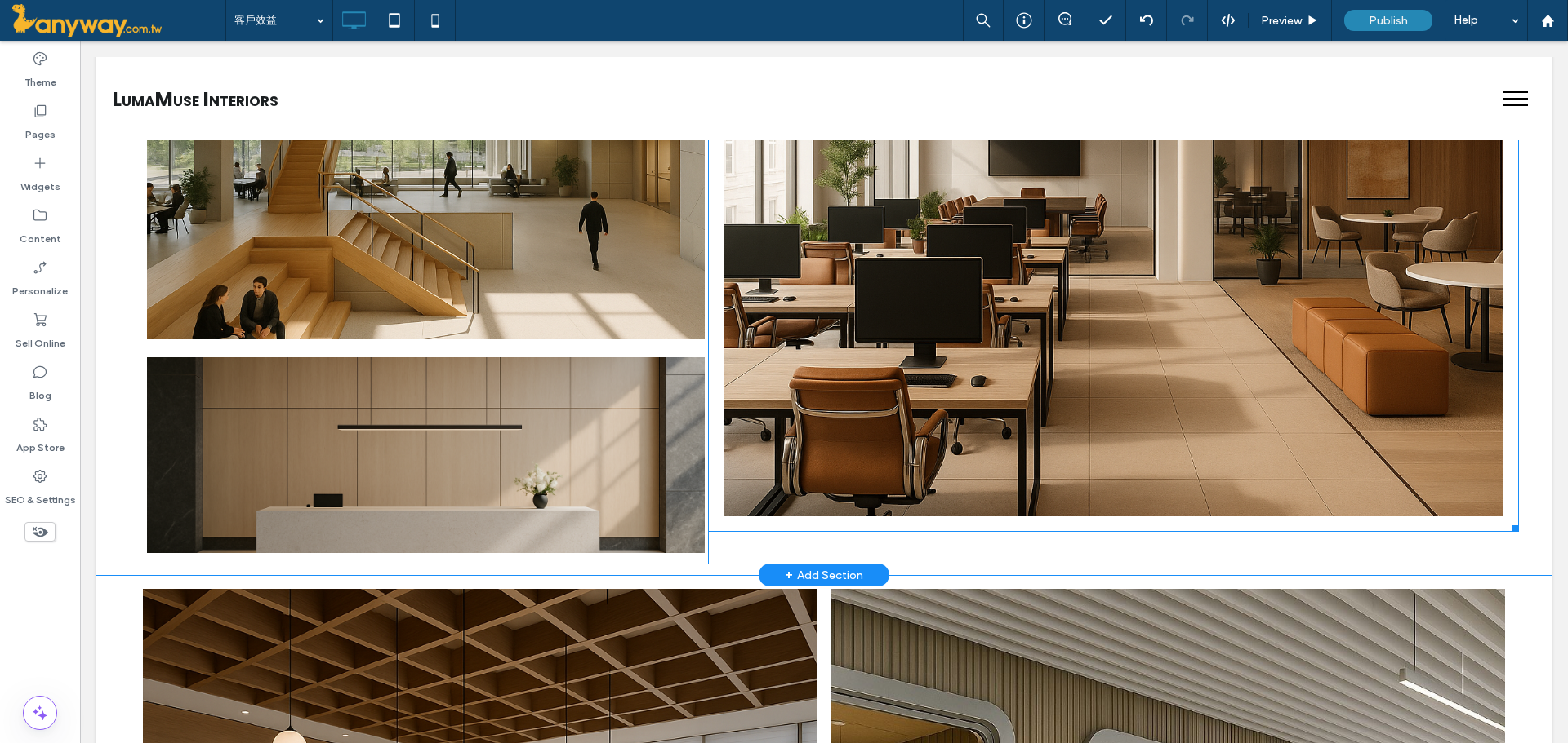
scroll to position [628, 0]
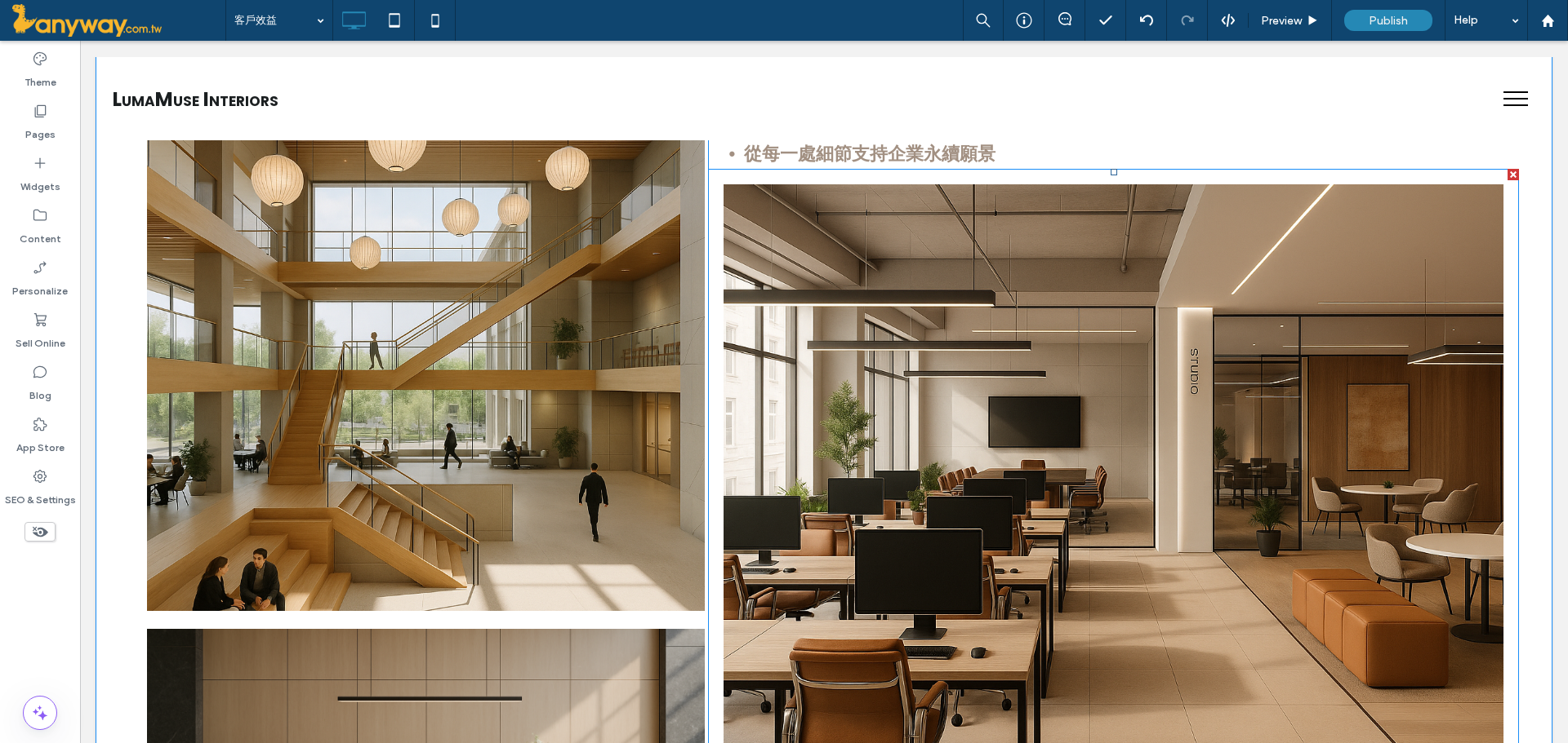
click at [726, 601] on link at bounding box center [1114, 485] width 827 height 640
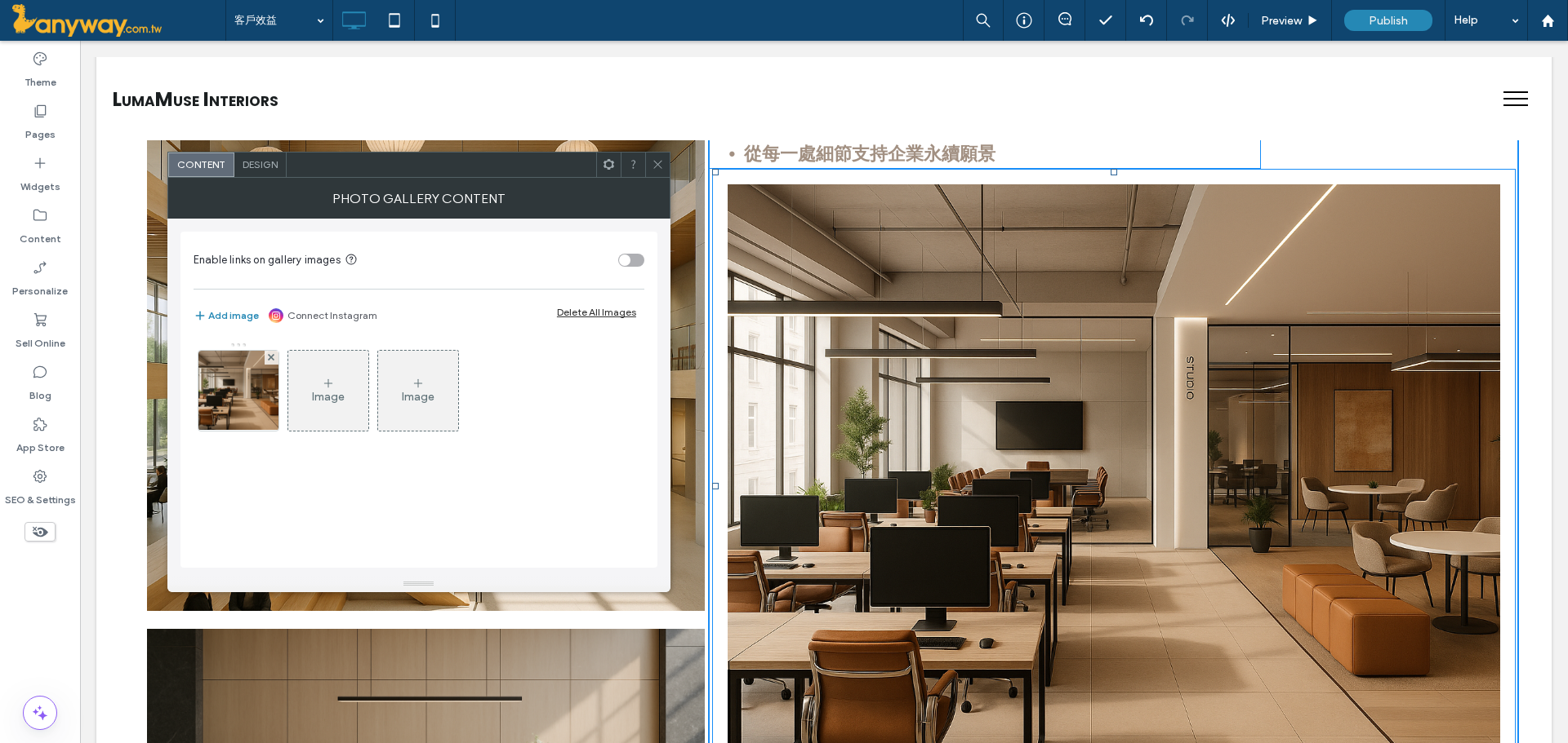
drag, startPoint x: 709, startPoint y: 499, endPoint x: 637, endPoint y: 487, distance: 73.0
click at [637, 487] on div "Button 查看更多內容 Button 查看更多內容 Click To Paste 讓每一分空間都創造價值 Click To Paste 為每一位使用者打造…" at bounding box center [824, 399] width 1390 height 873
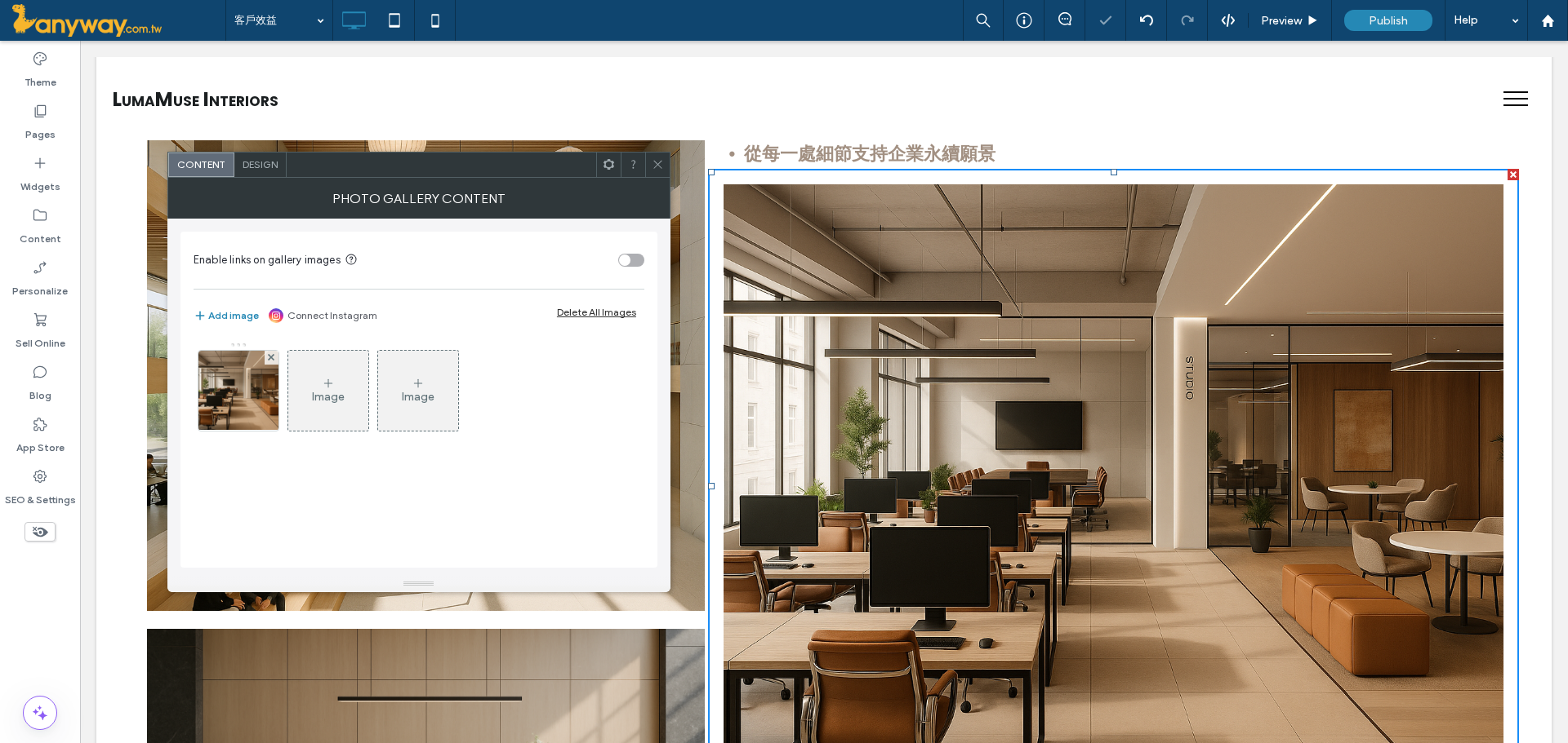
click at [654, 162] on icon at bounding box center [657, 164] width 12 height 12
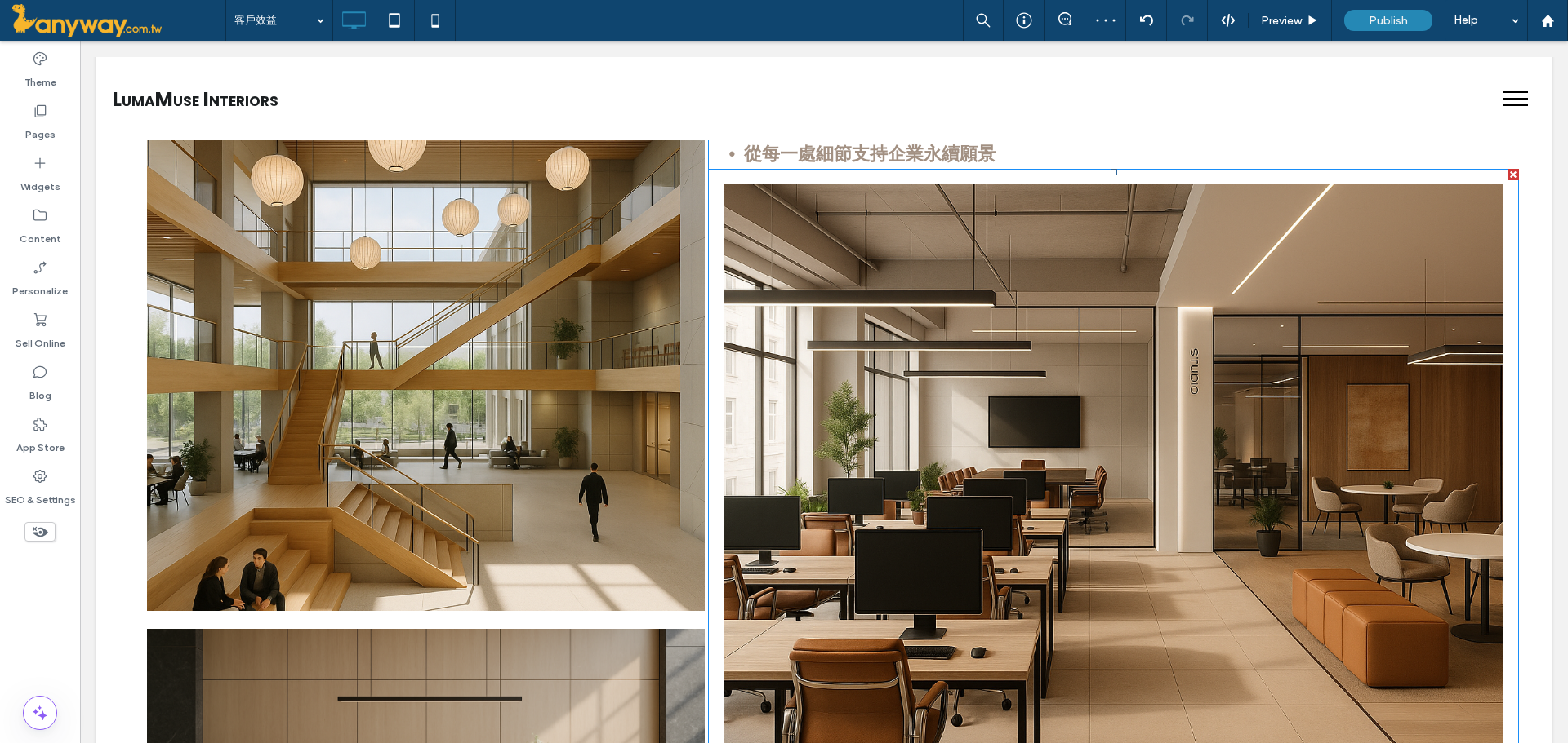
click at [1064, 430] on link at bounding box center [1114, 485] width 827 height 640
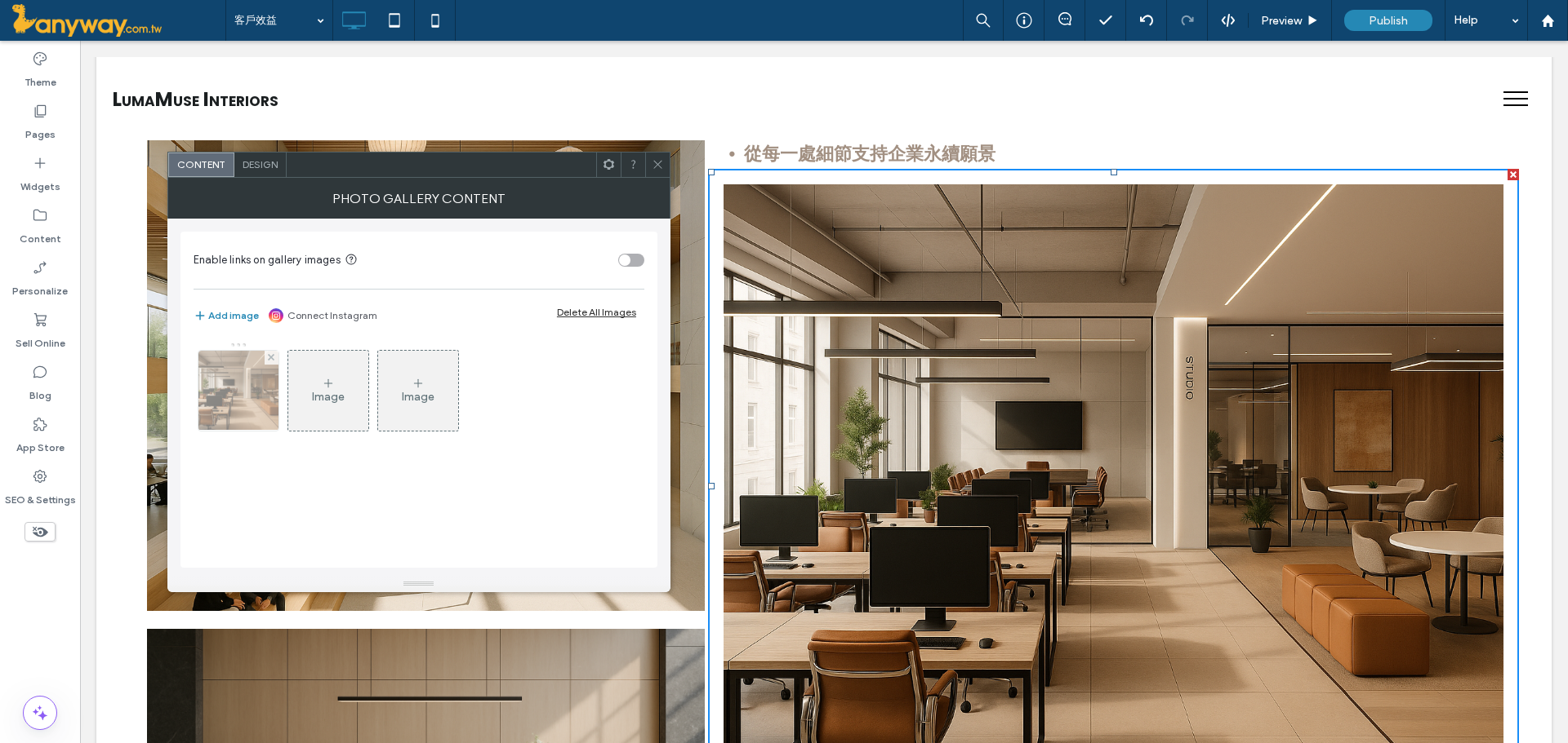
click at [215, 408] on img at bounding box center [239, 391] width 120 height 80
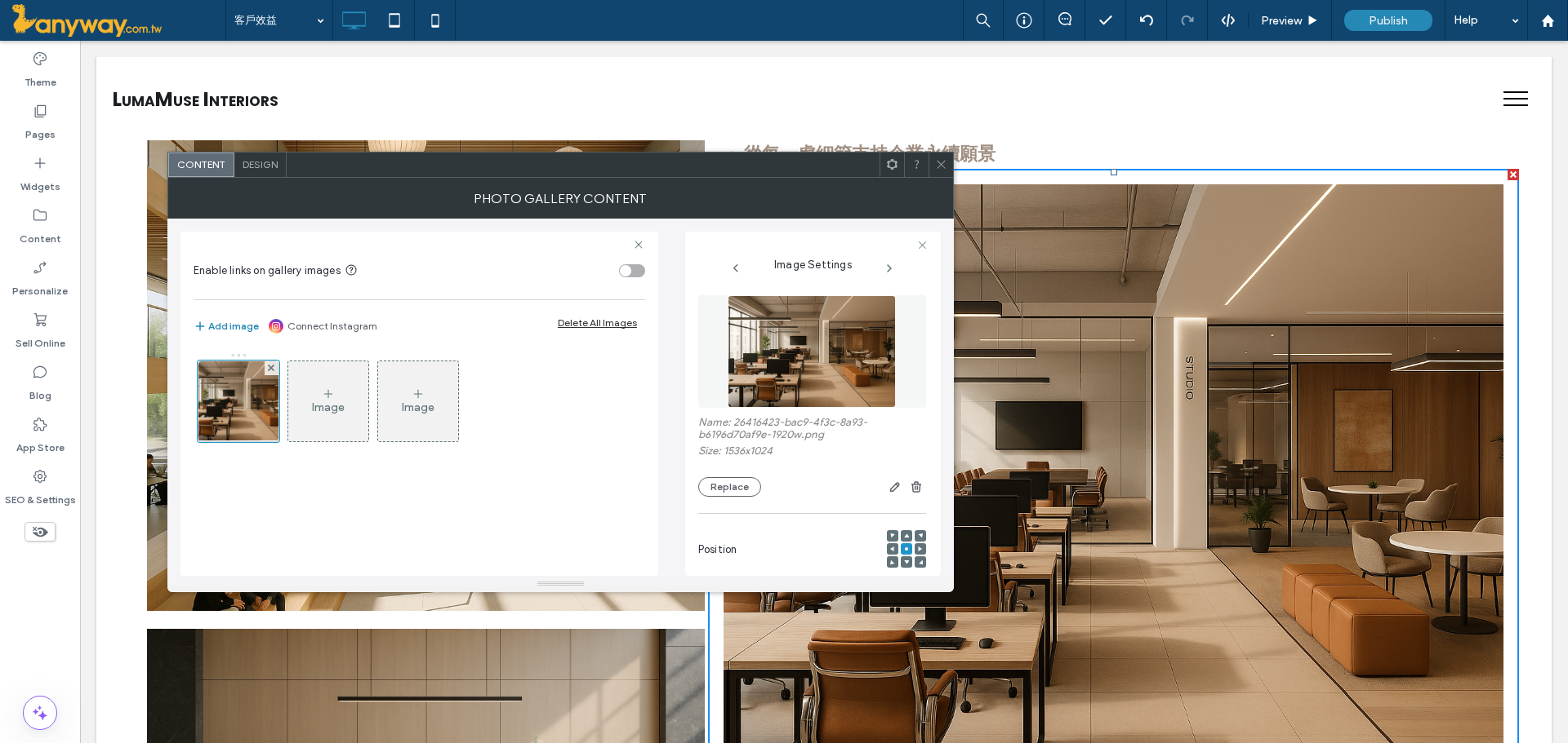
click at [914, 548] on div at bounding box center [920, 549] width 12 height 12
click at [916, 546] on div at bounding box center [920, 549] width 12 height 12
click at [890, 544] on span at bounding box center [891, 549] width 5 height 12
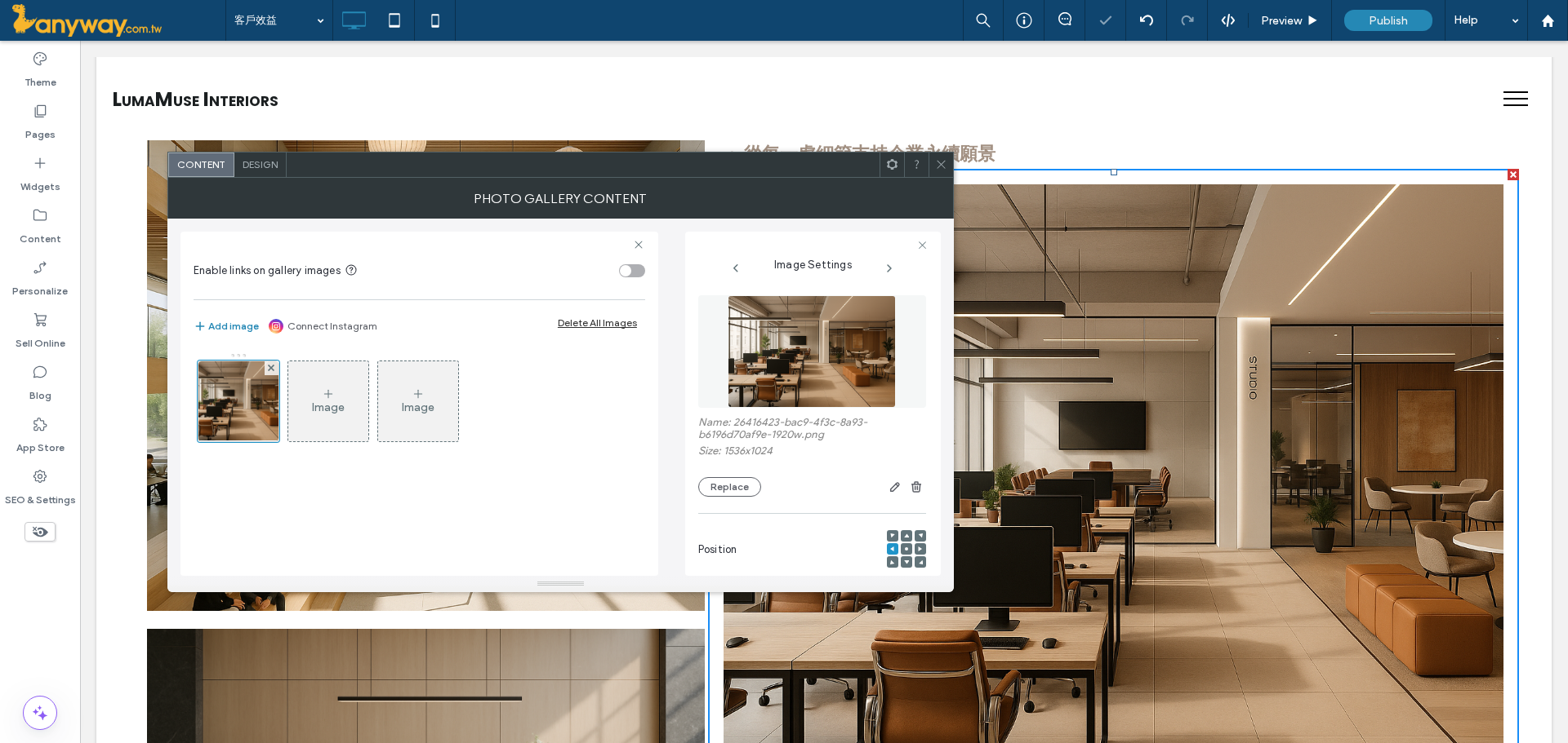
click at [901, 544] on div at bounding box center [906, 549] width 12 height 12
click at [918, 544] on span at bounding box center [920, 549] width 5 height 12
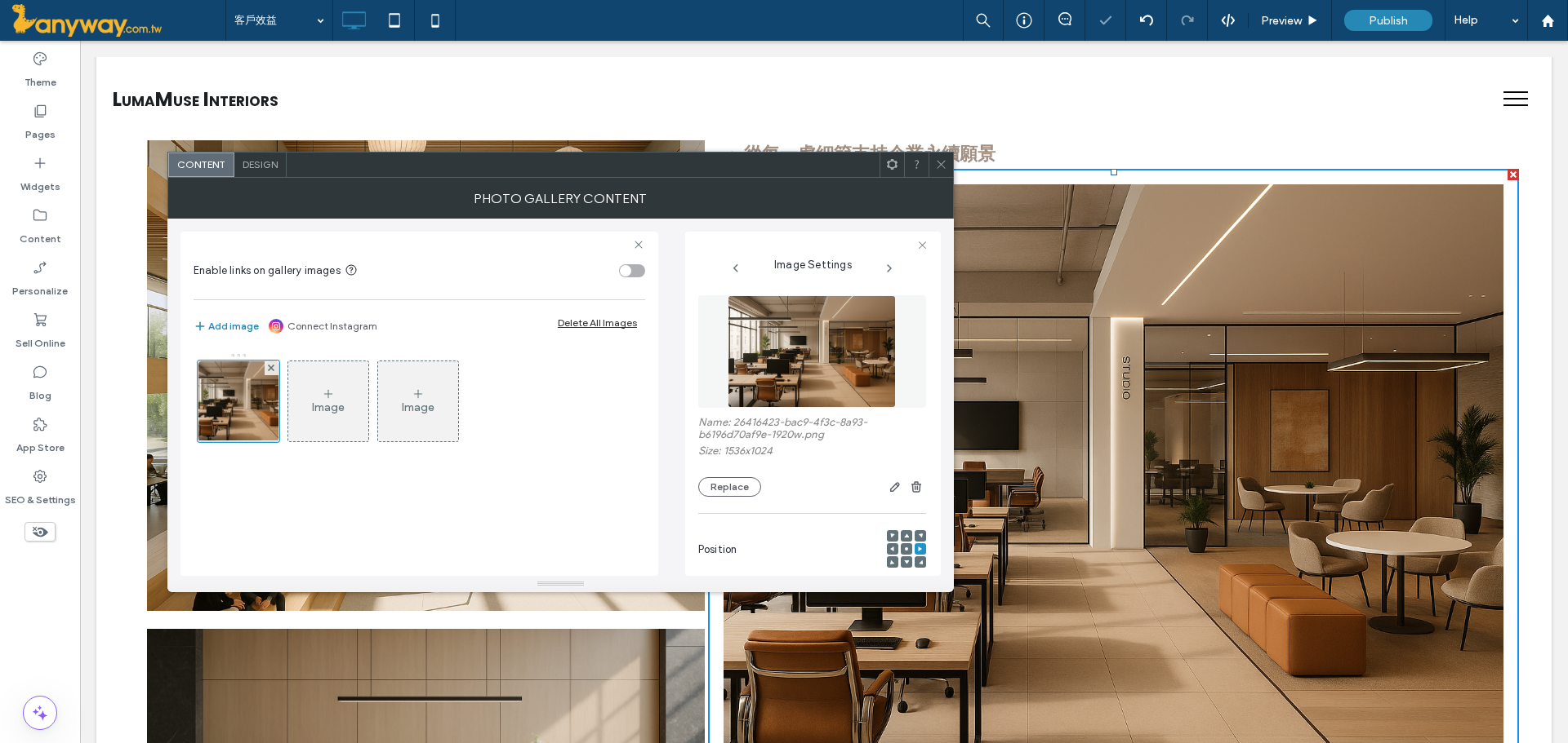
click at [935, 157] on span at bounding box center [940, 165] width 12 height 25
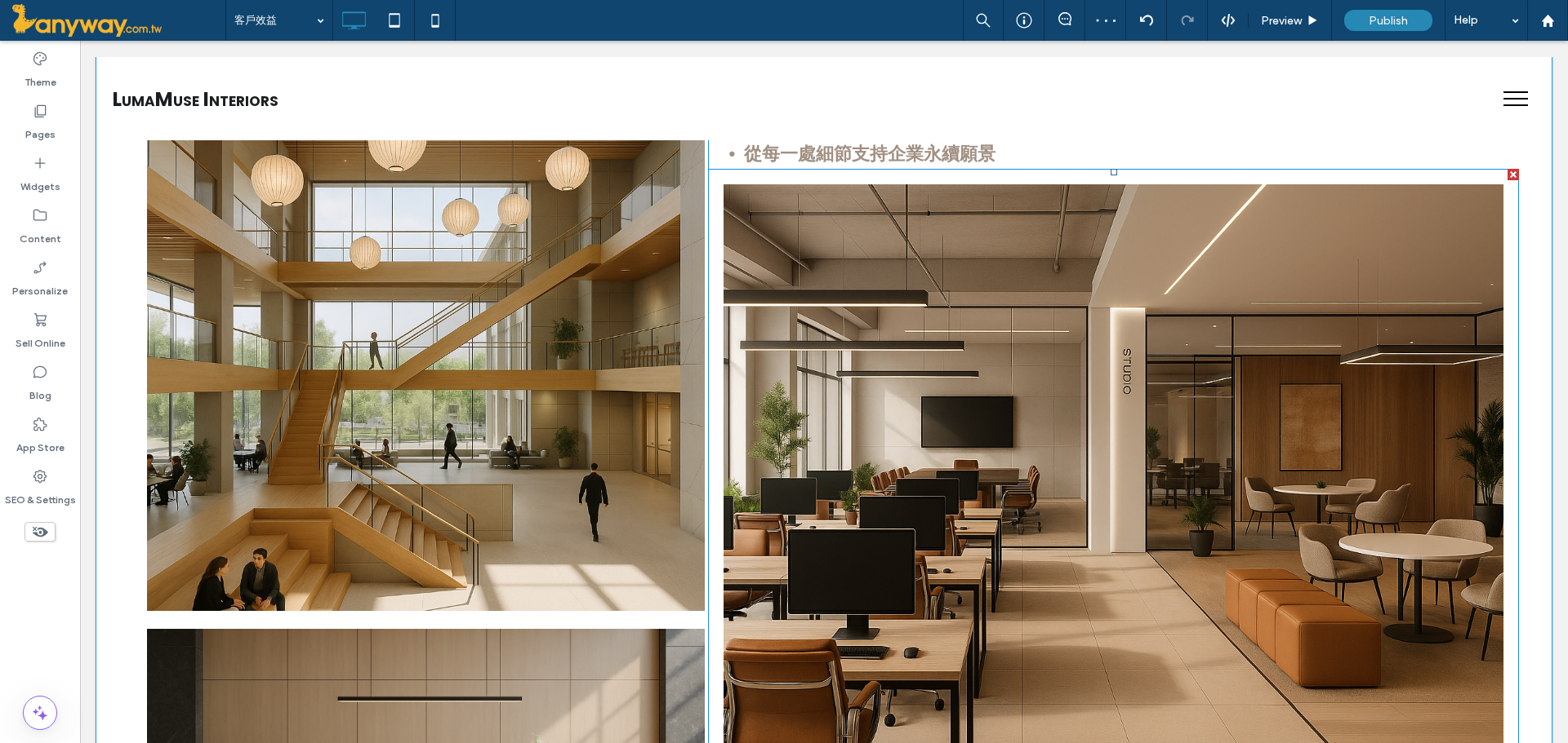
scroll to position [899, 0]
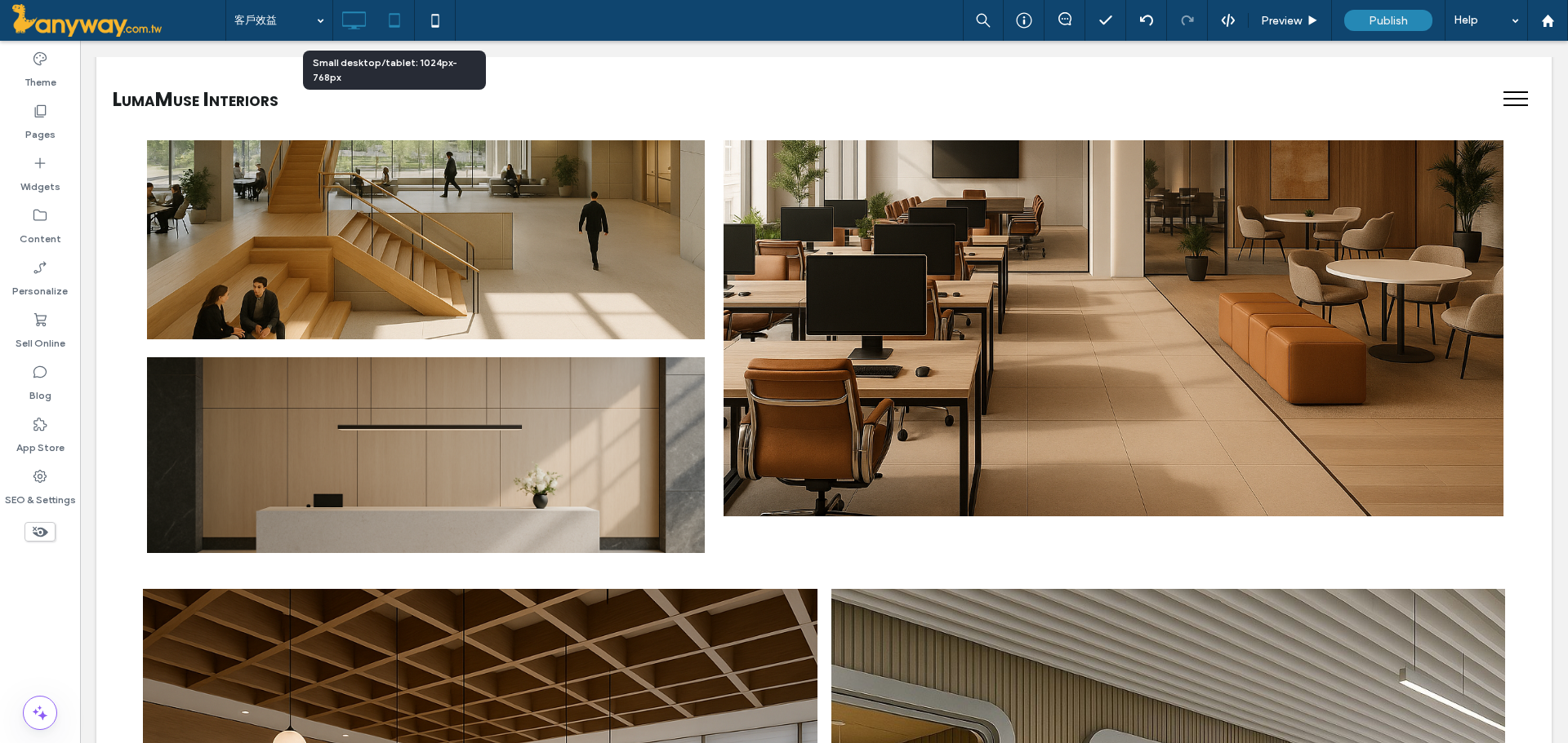
click at [395, 19] on icon at bounding box center [394, 20] width 33 height 33
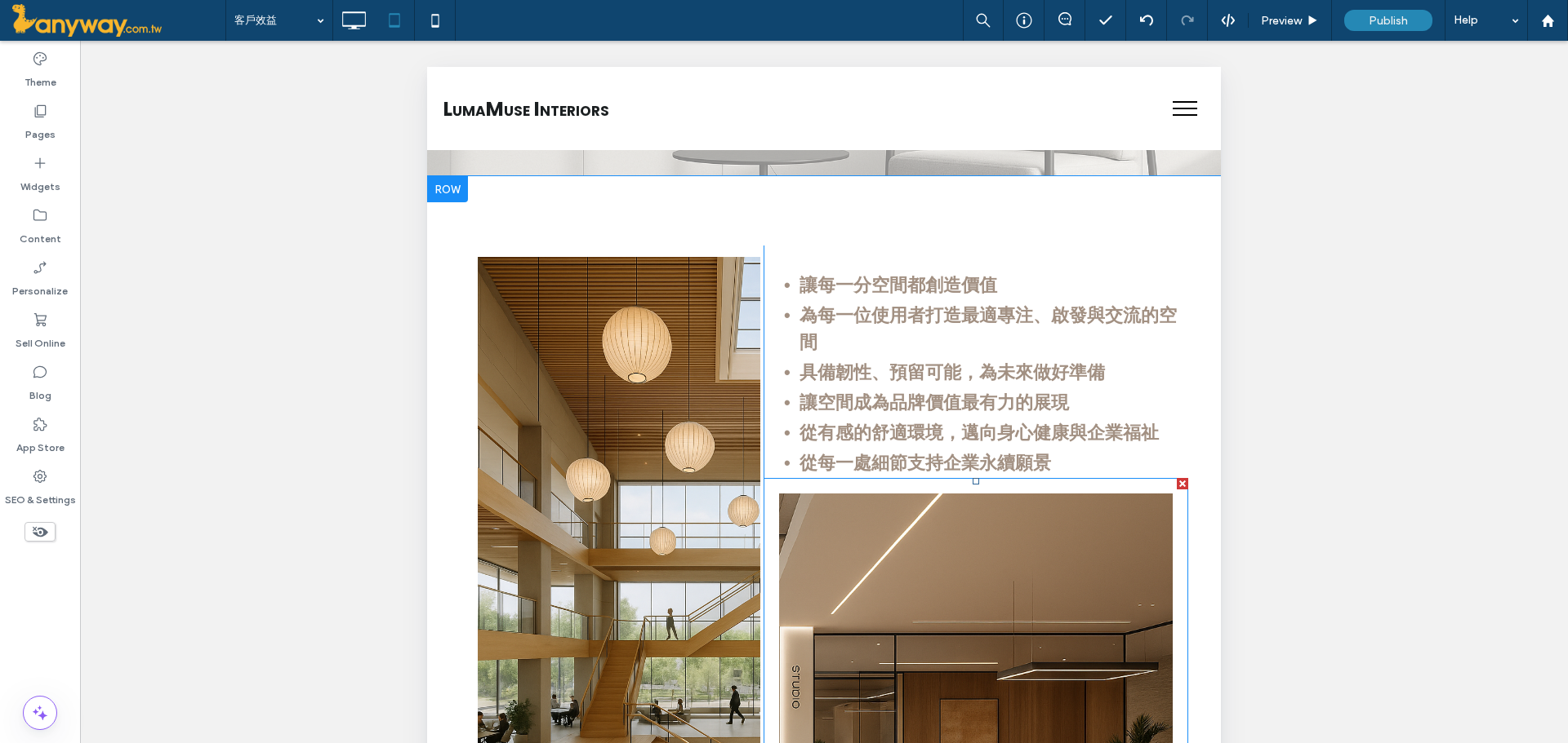
scroll to position [628, 0]
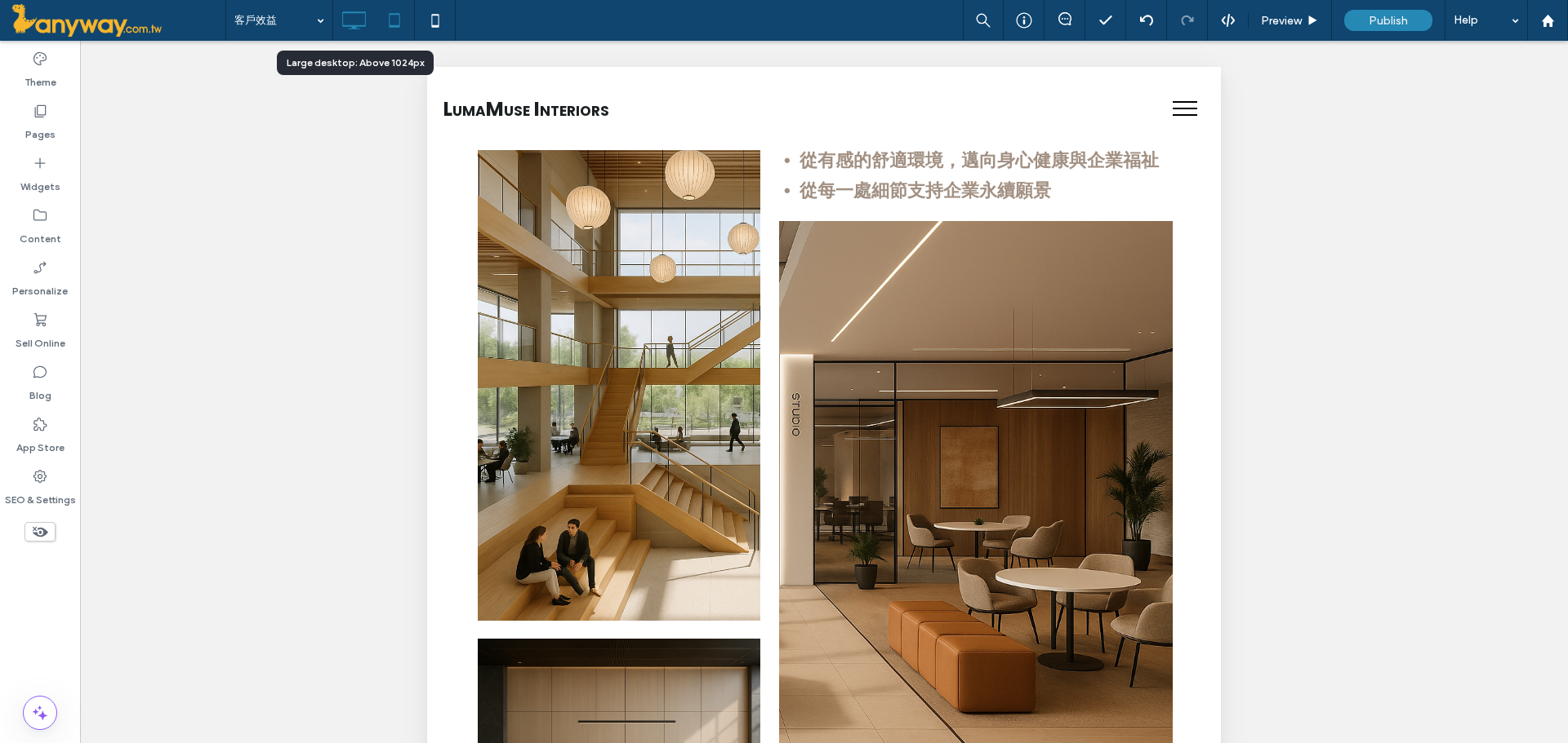
click at [350, 19] on icon at bounding box center [354, 20] width 33 height 33
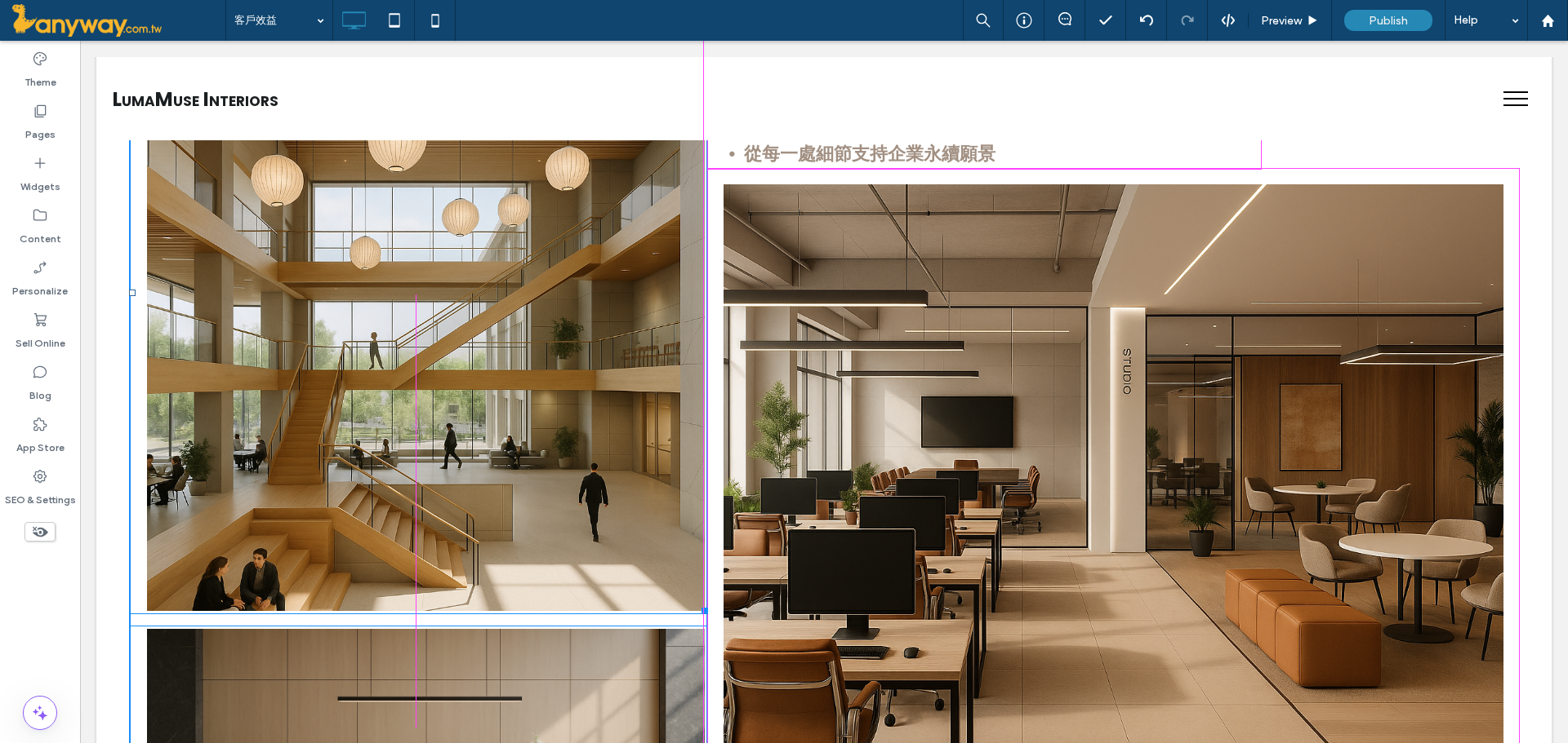
drag, startPoint x: 697, startPoint y: 604, endPoint x: 797, endPoint y: 620, distance: 101.3
click at [713, 578] on div "Button 查看更多內容 W:702.891 H:788 Button 查看更多內容 Click To Paste 讓每一分空間都創造價值 Click To…" at bounding box center [824, 399] width 1390 height 873
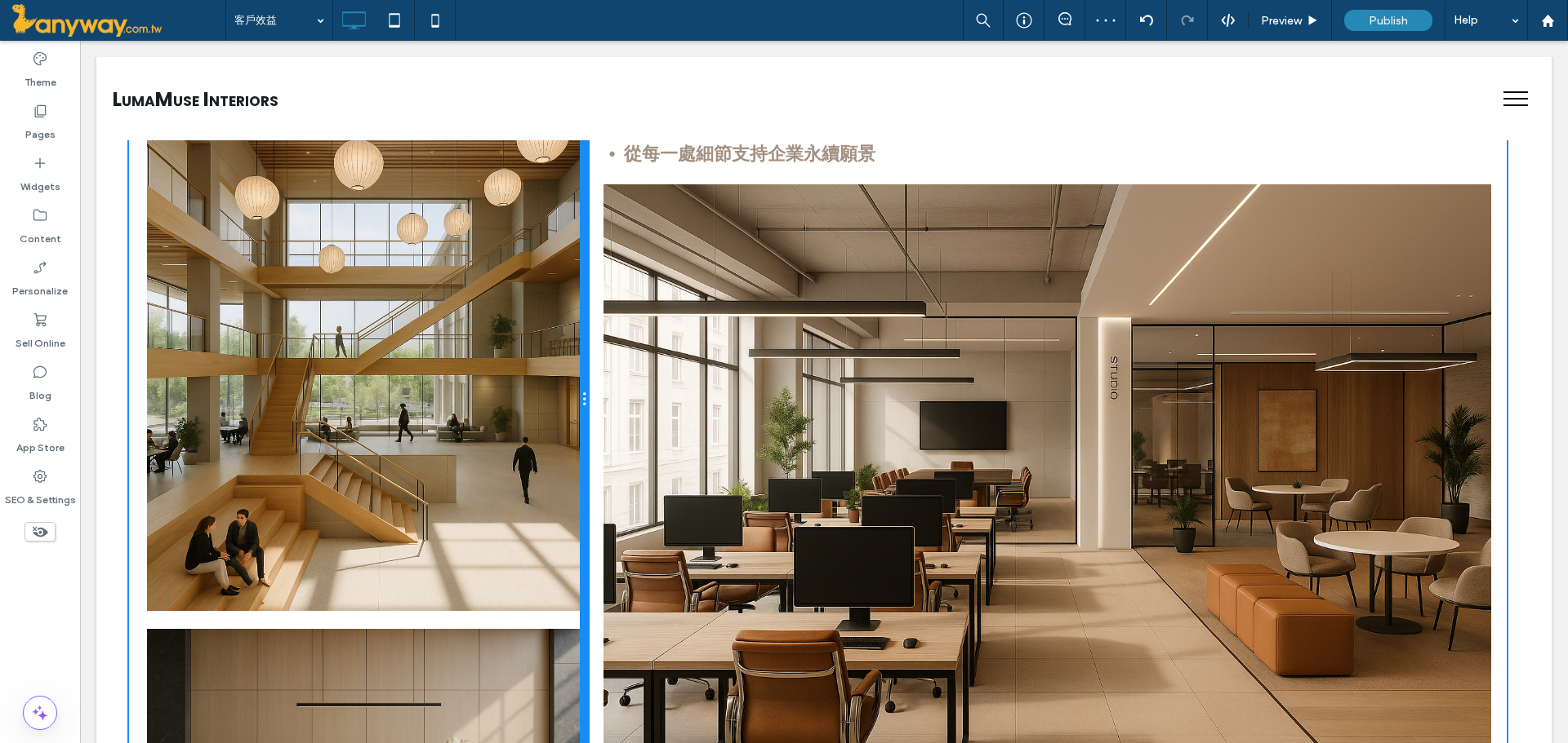
drag, startPoint x: 699, startPoint y: 652, endPoint x: 652, endPoint y: 655, distance: 47.1
click at [572, 614] on div "Button 查看更多內容 Button 查看更多內容 Click To Paste" at bounding box center [358, 399] width 459 height 873
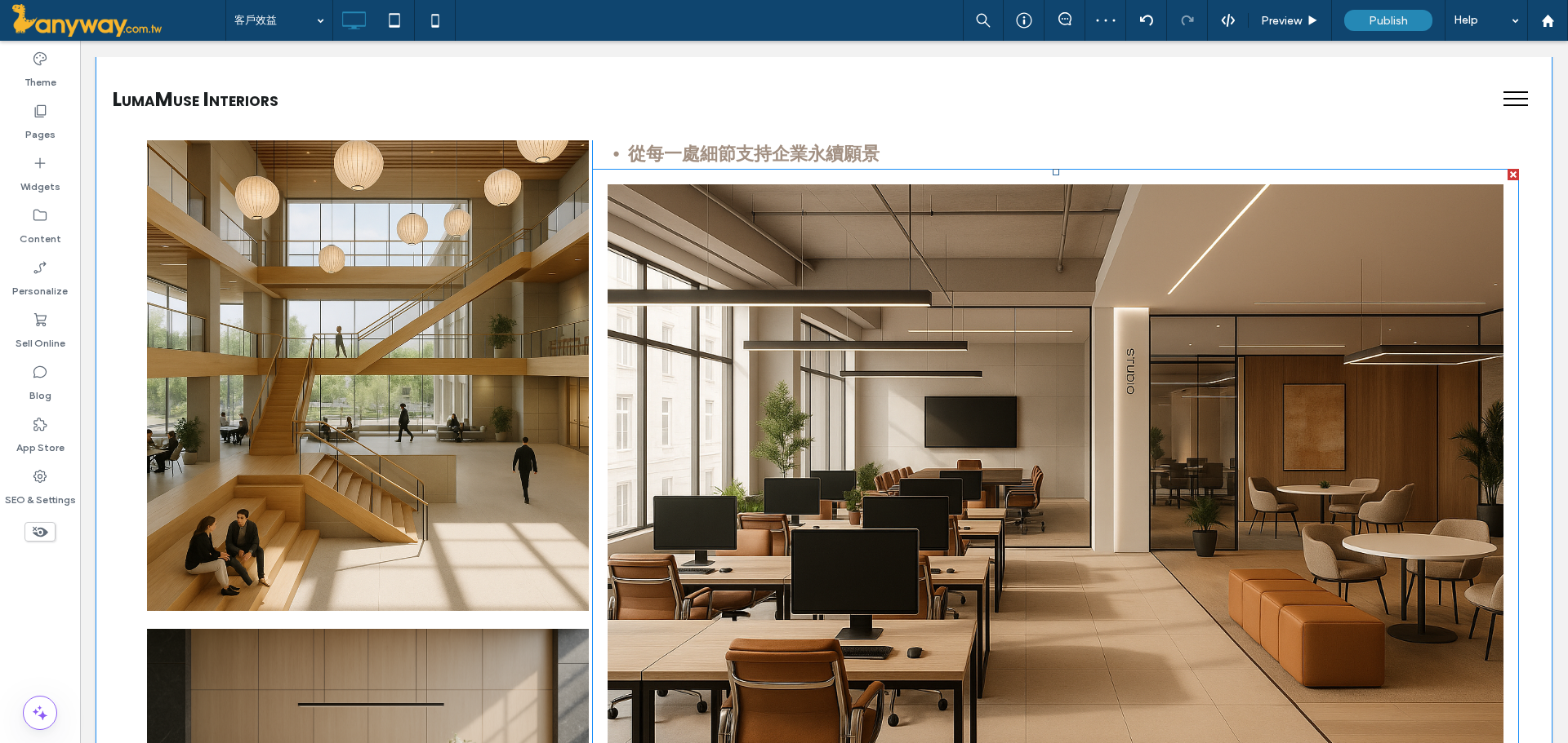
scroll to position [899, 0]
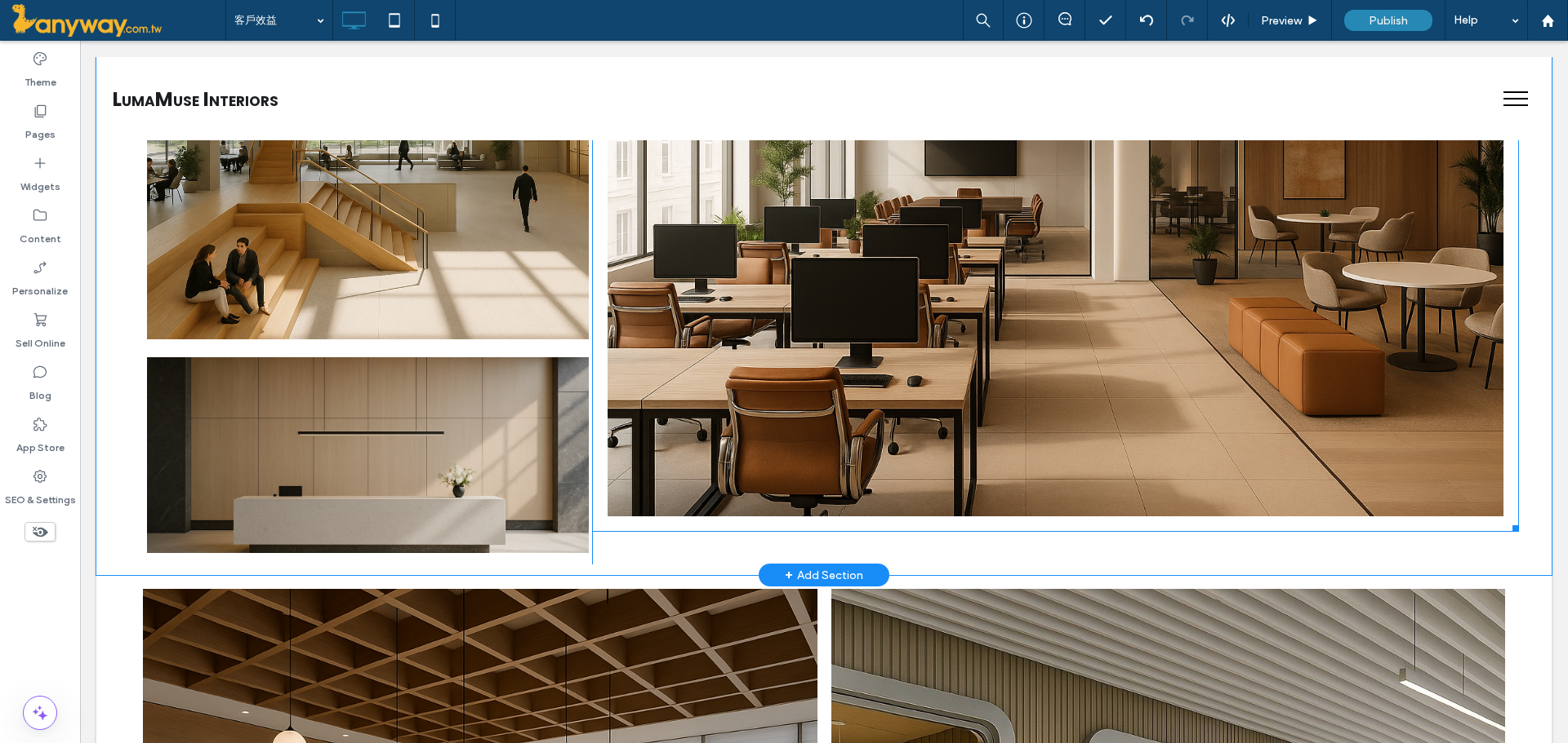
click at [895, 380] on link at bounding box center [1055, 214] width 949 height 640
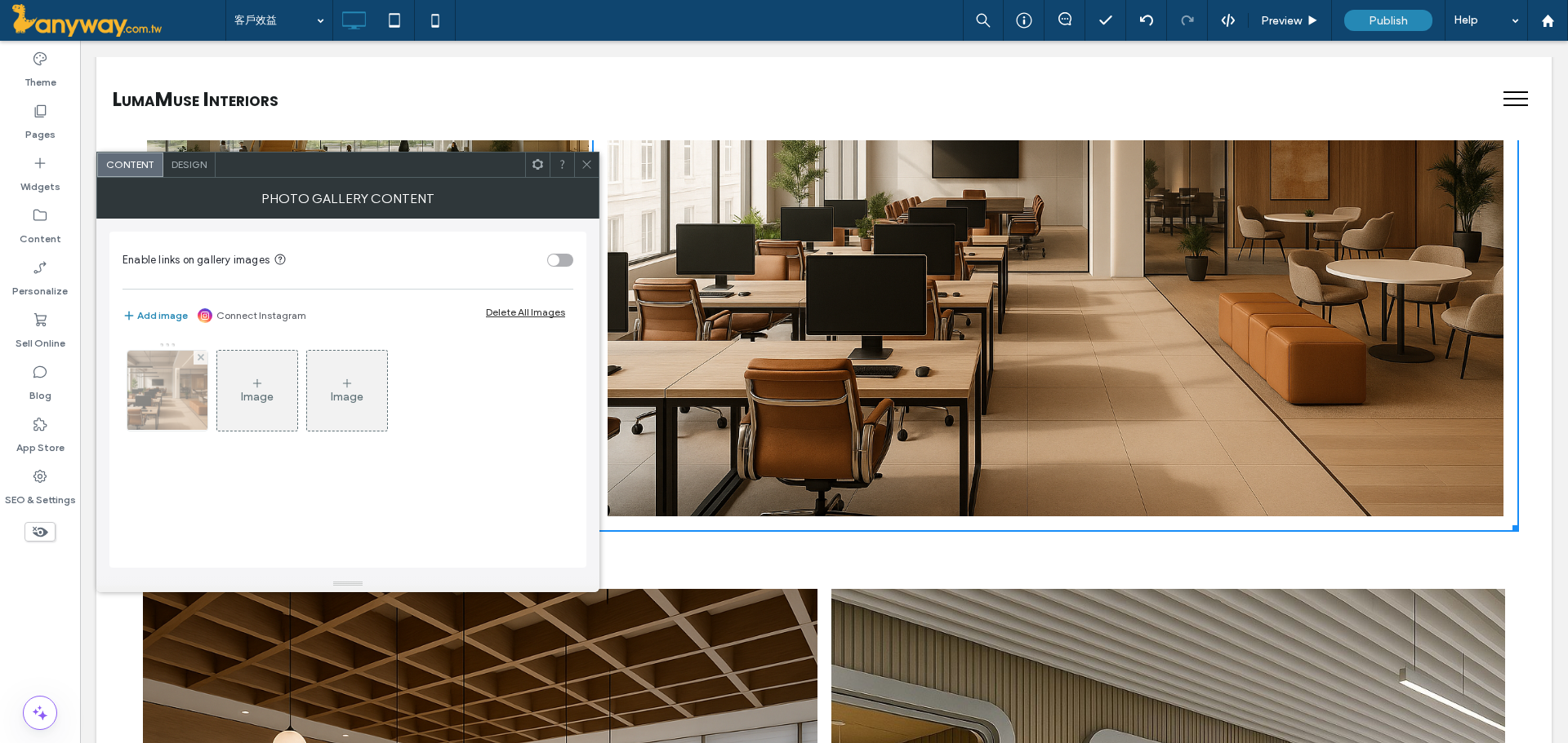
click at [167, 373] on img at bounding box center [167, 391] width 120 height 80
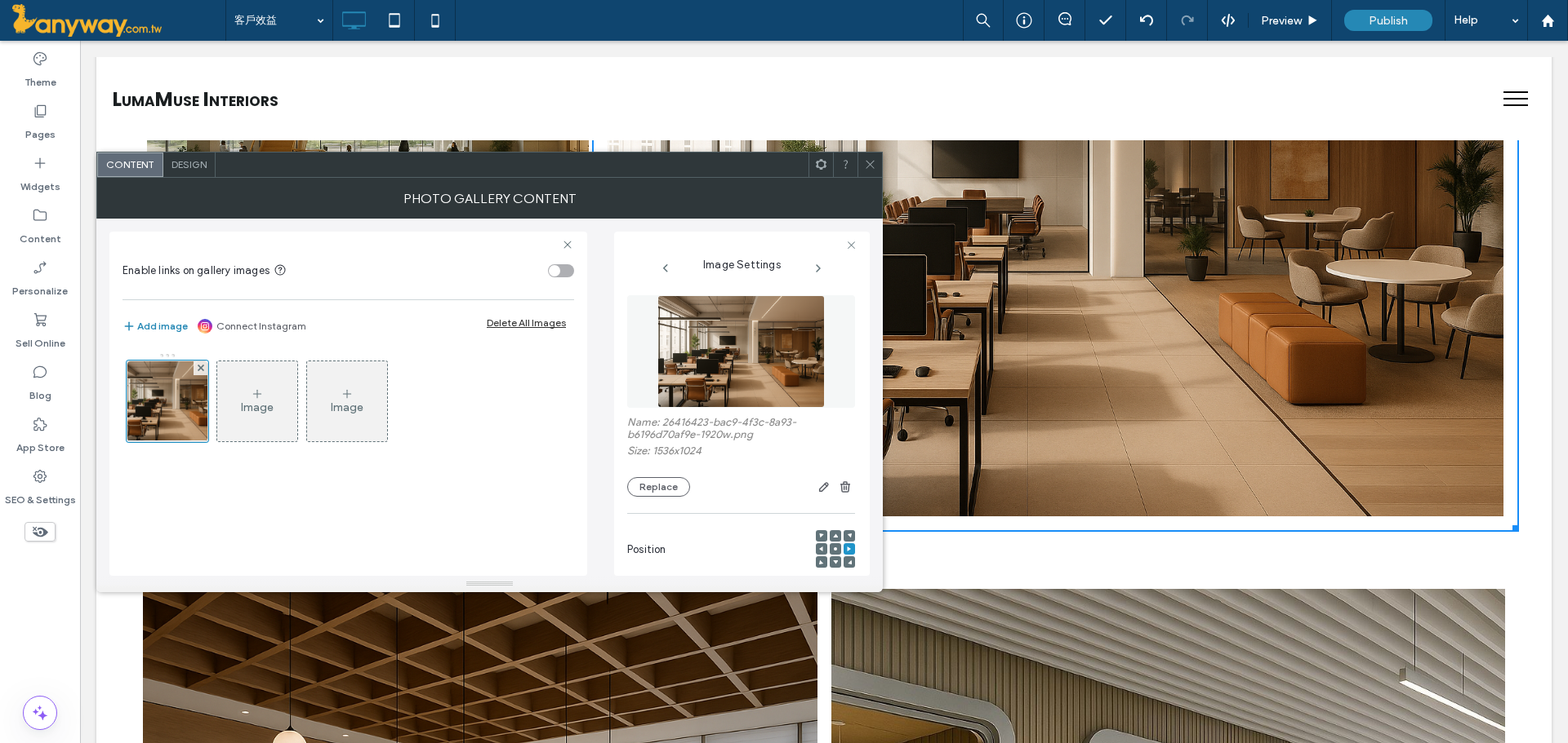
click at [847, 544] on span at bounding box center [848, 549] width 5 height 12
click at [871, 162] on icon at bounding box center [869, 164] width 12 height 12
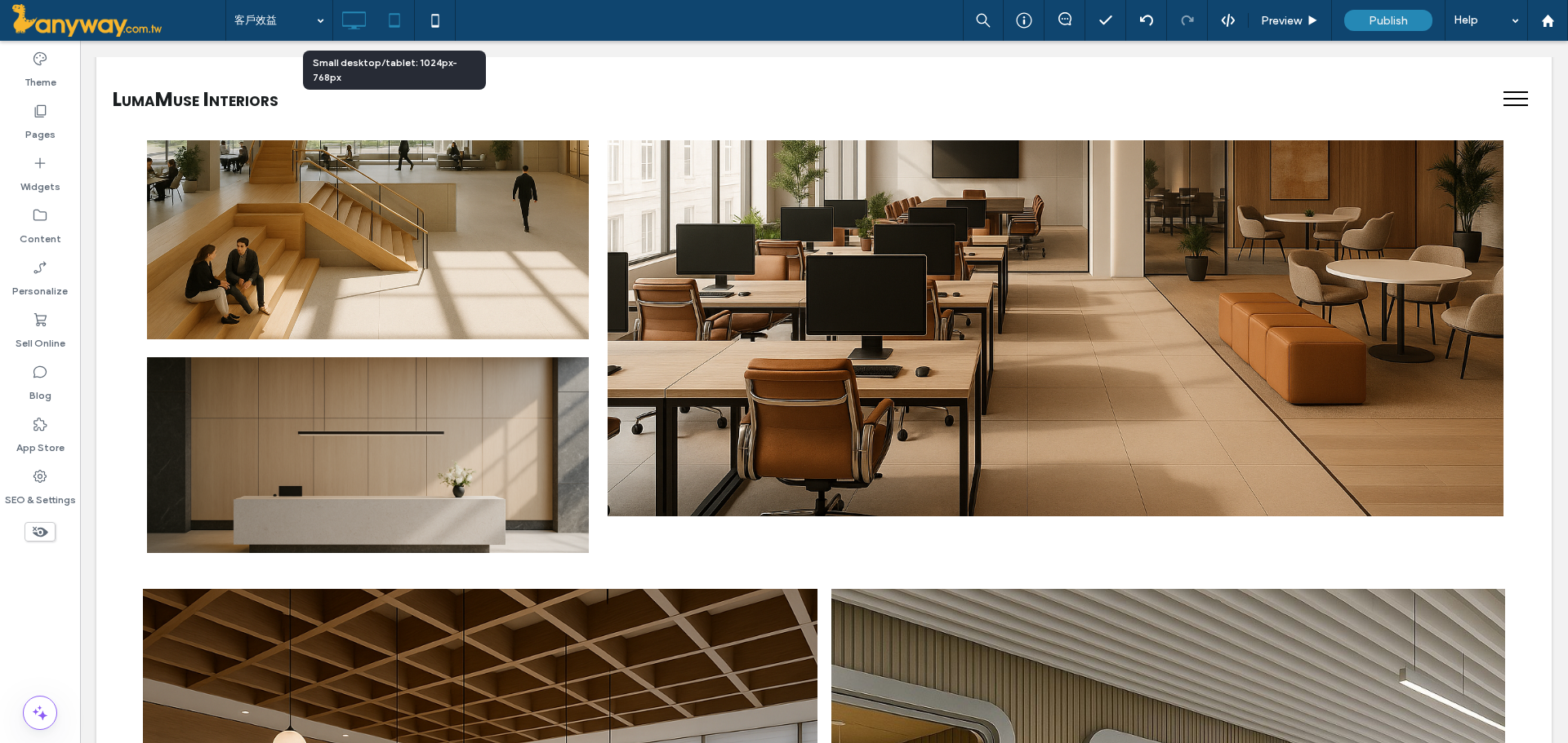
click at [400, 25] on use at bounding box center [394, 19] width 11 height 14
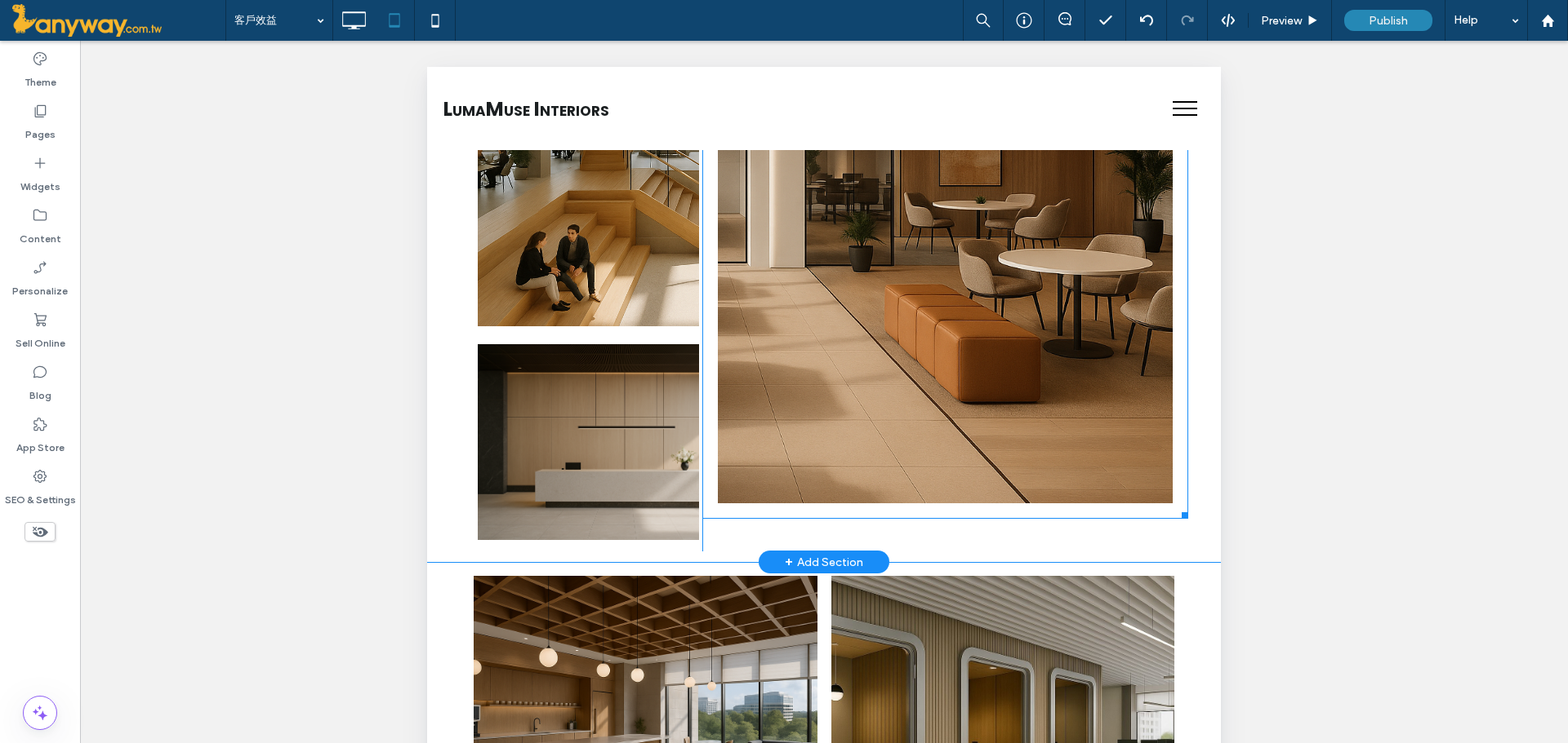
scroll to position [1010, 0]
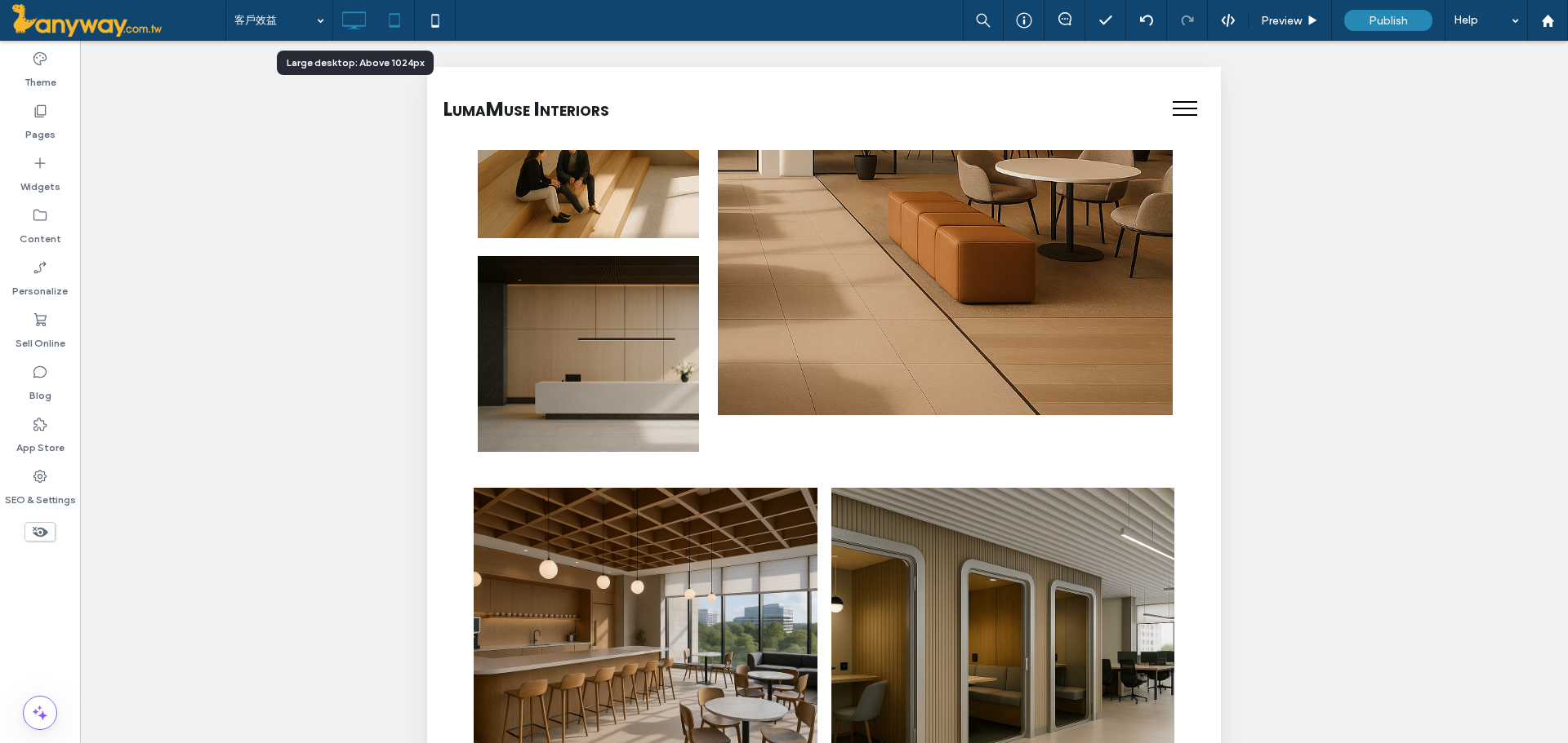
click at [350, 14] on icon at bounding box center [354, 20] width 33 height 33
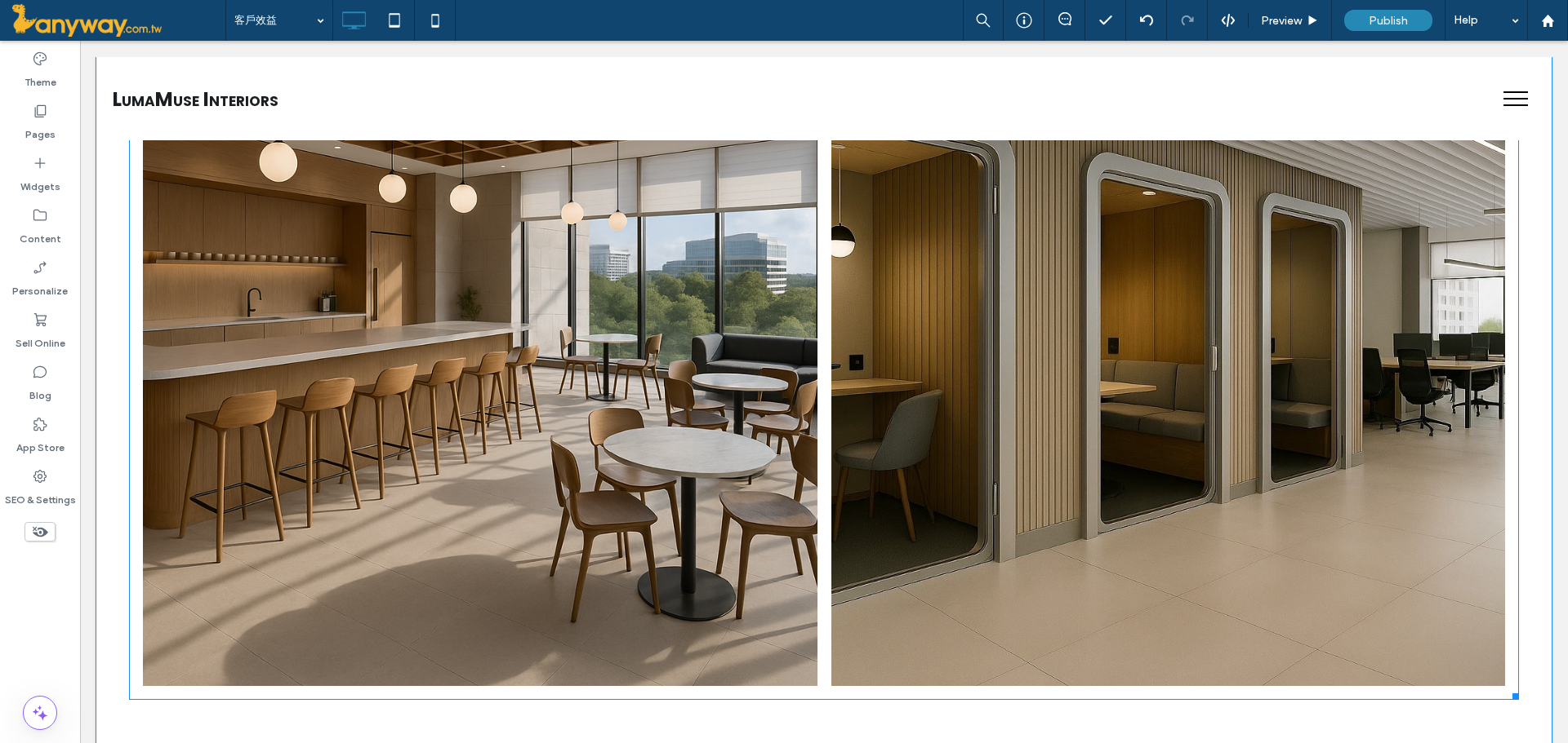
scroll to position [1282, 0]
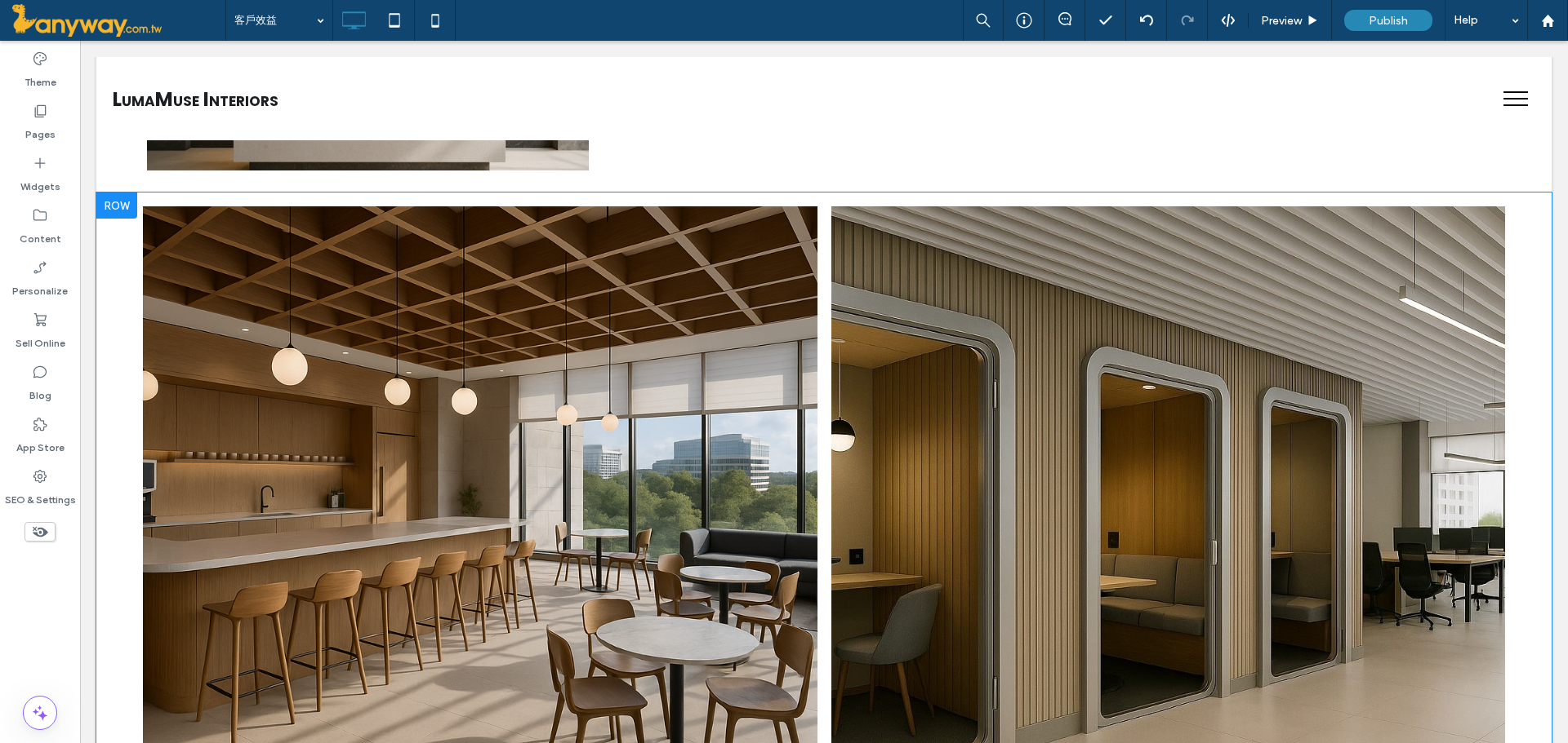
click at [121, 206] on div at bounding box center [116, 206] width 41 height 27
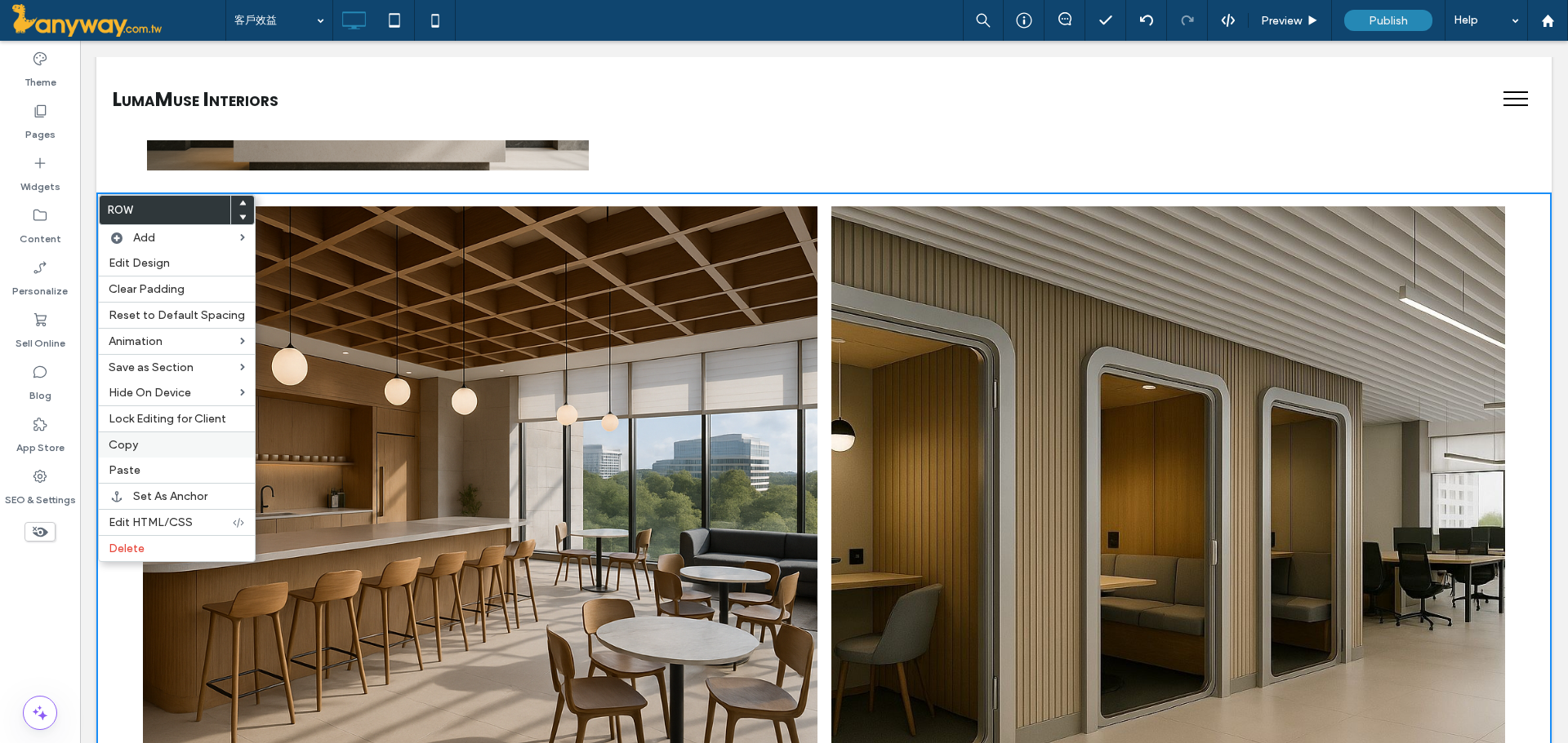
click at [175, 443] on label "Copy" at bounding box center [176, 445] width 136 height 14
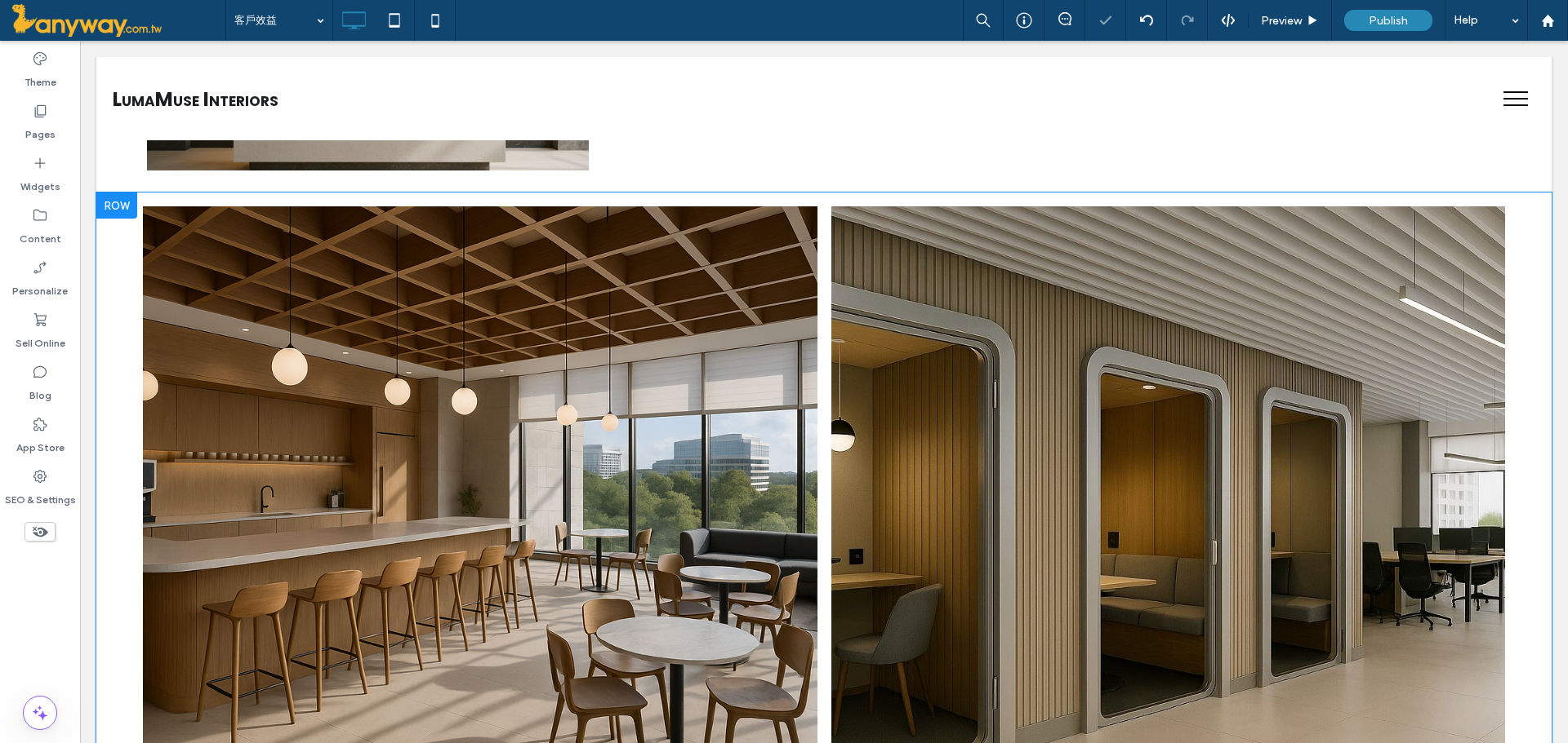
click at [111, 209] on div at bounding box center [116, 206] width 41 height 27
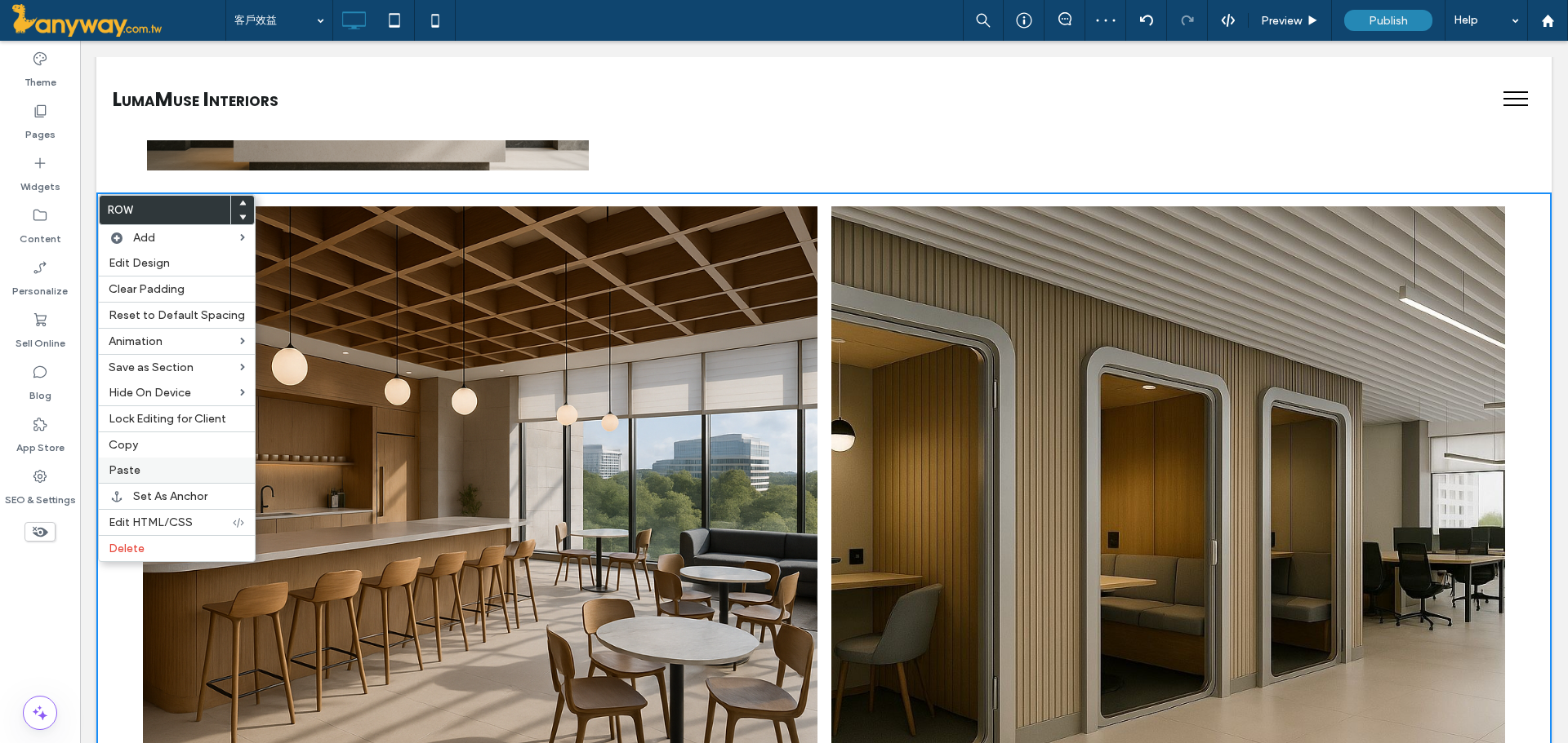
click at [149, 462] on div "Paste" at bounding box center [176, 471] width 156 height 26
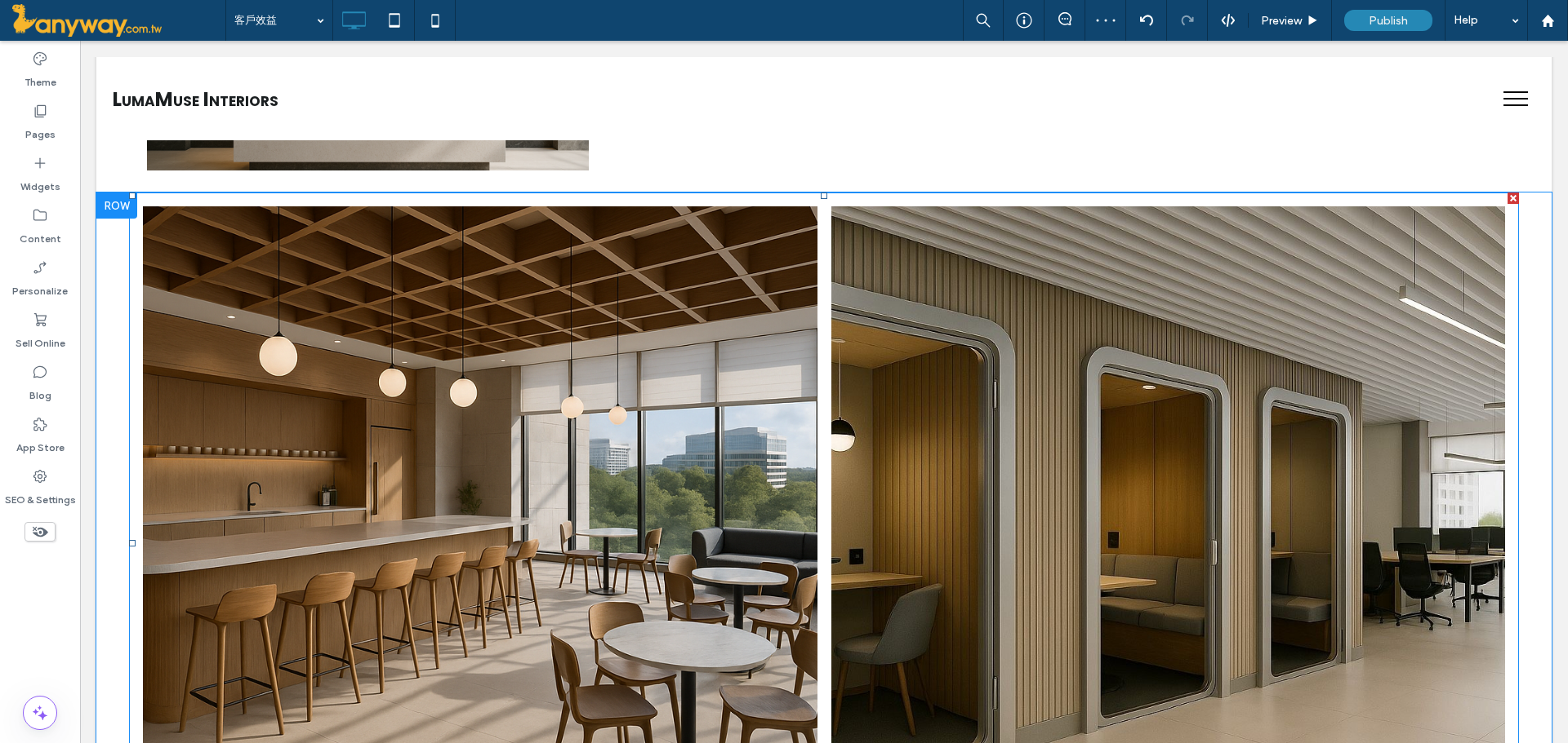
scroll to position [1826, 0]
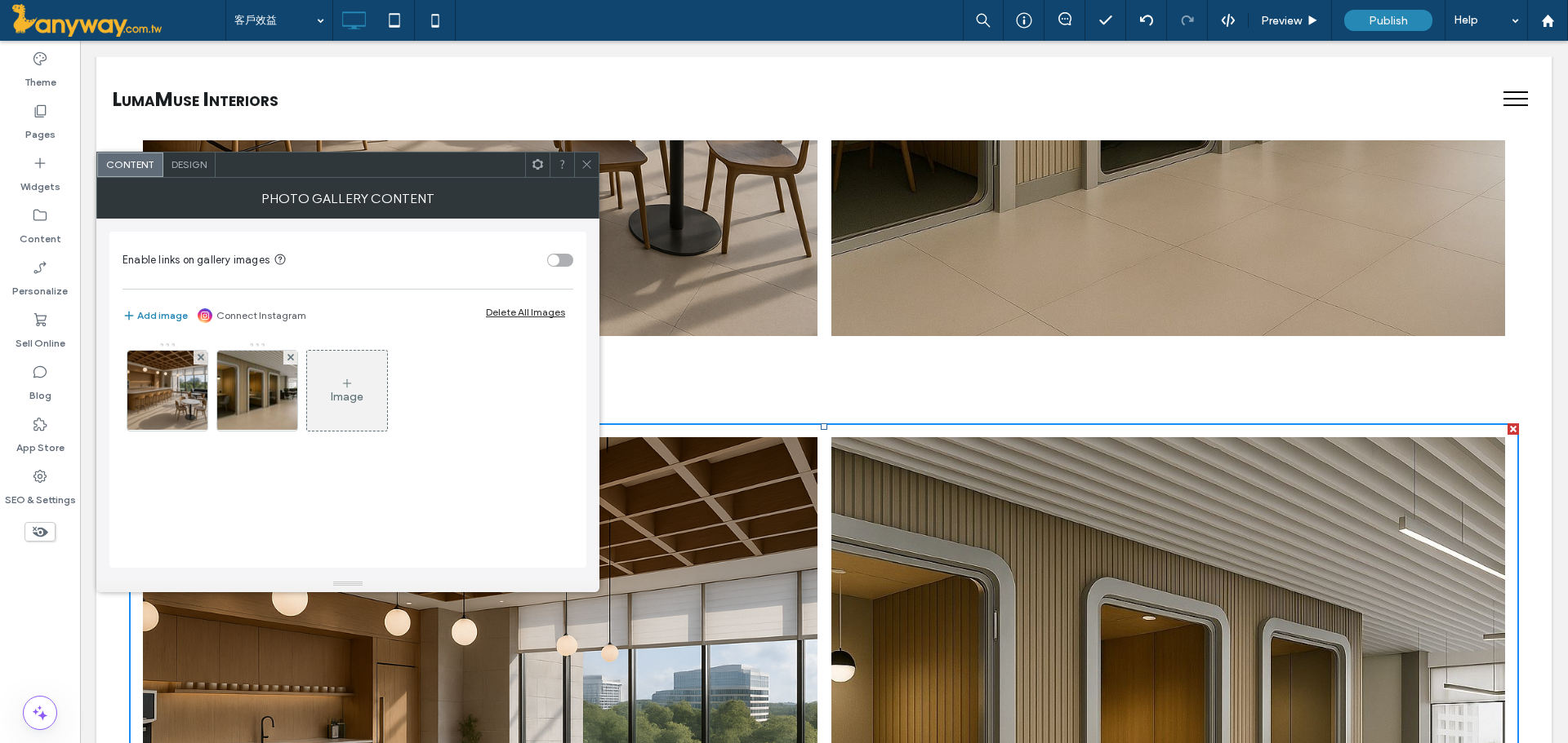
click at [340, 413] on div "Image" at bounding box center [347, 391] width 80 height 77
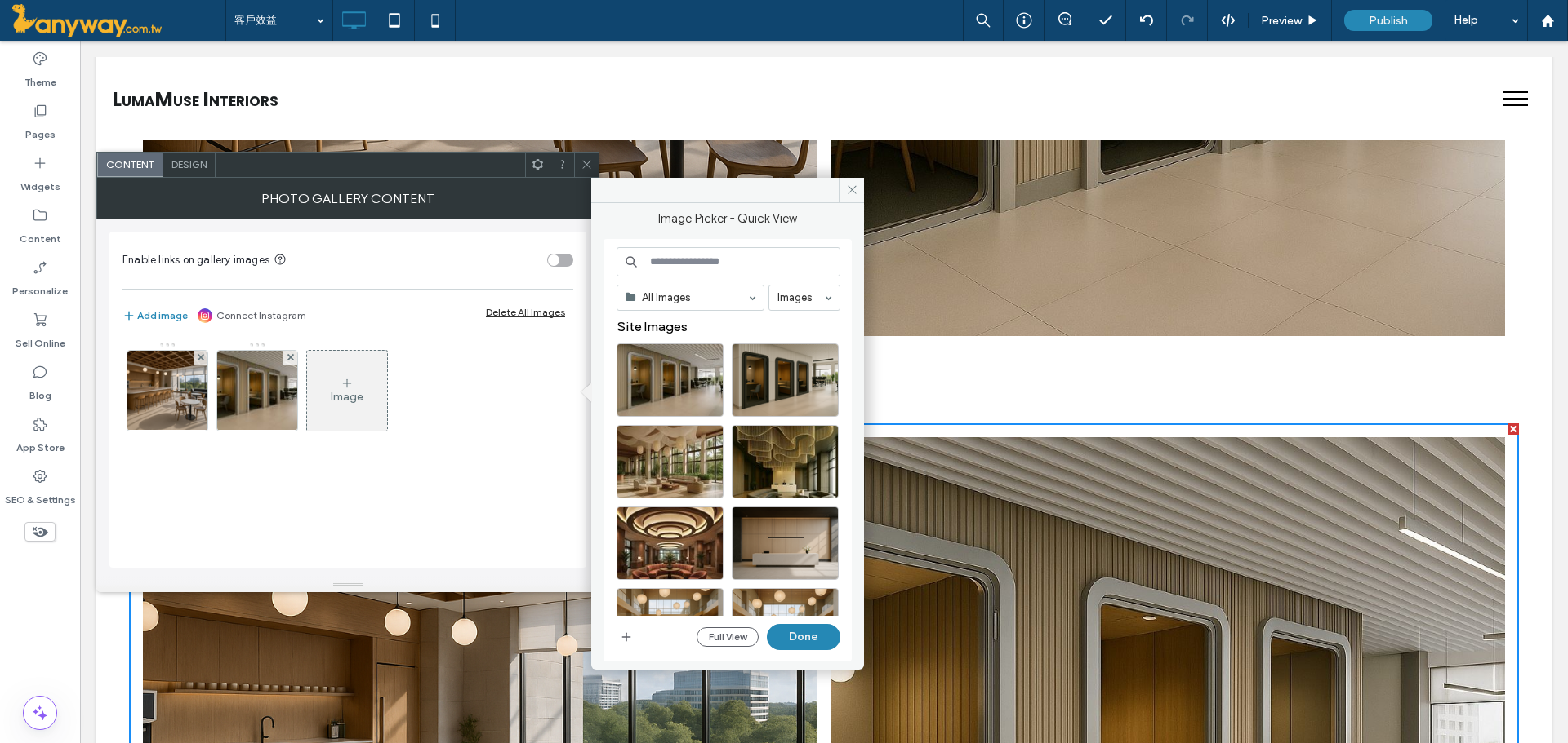
click at [187, 158] on span "Design" at bounding box center [189, 164] width 35 height 12
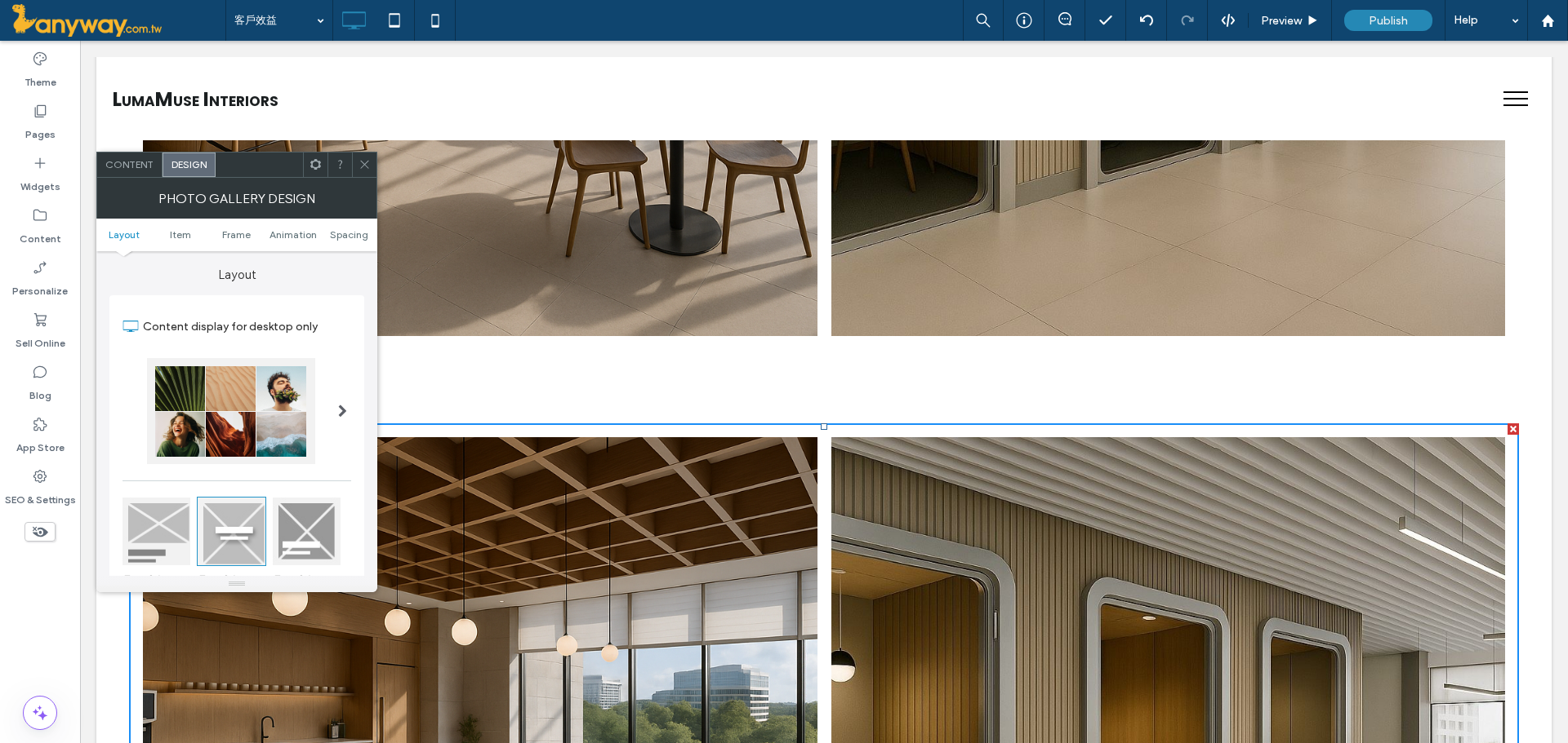
click at [291, 416] on div at bounding box center [231, 411] width 168 height 106
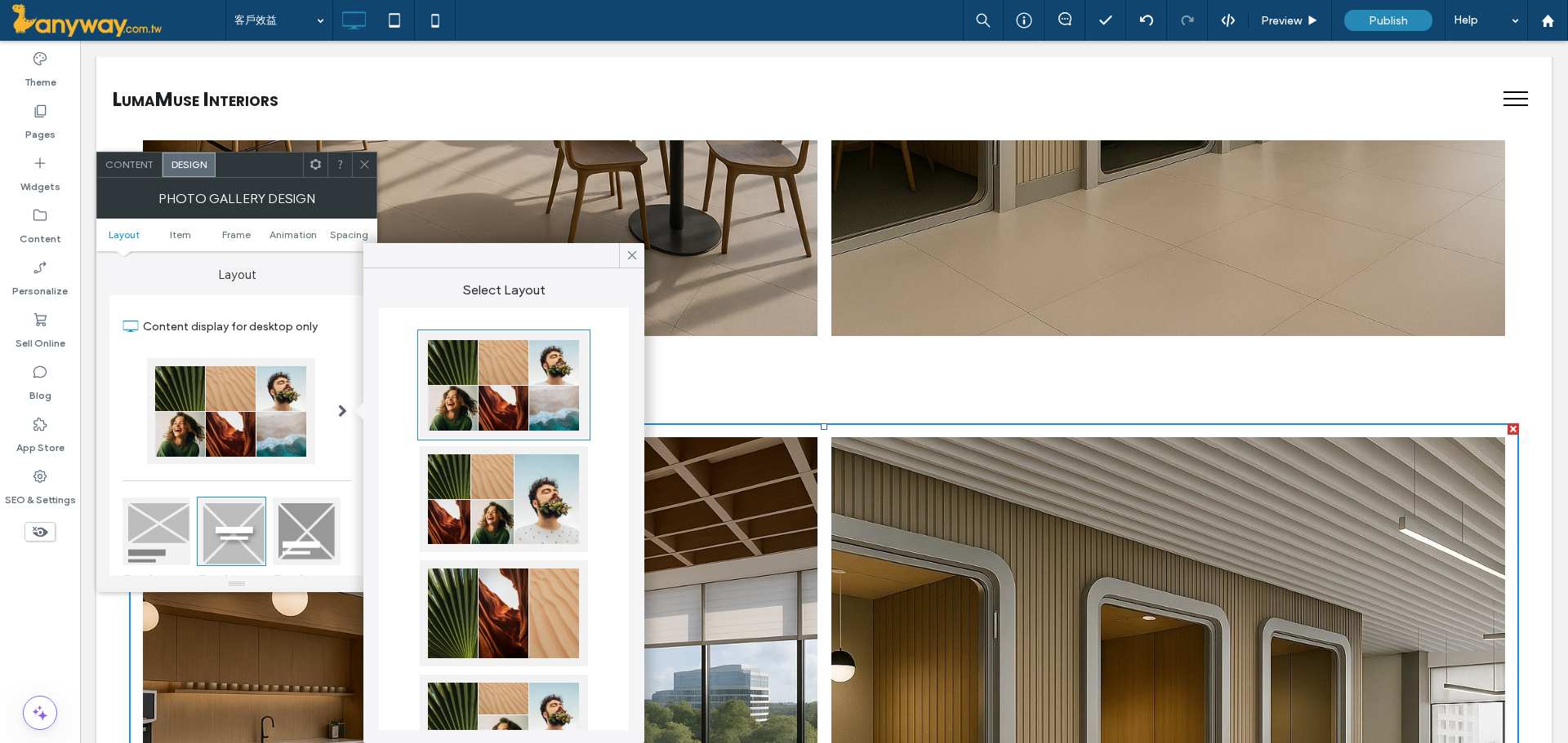
click at [516, 519] on div at bounding box center [504, 499] width 168 height 106
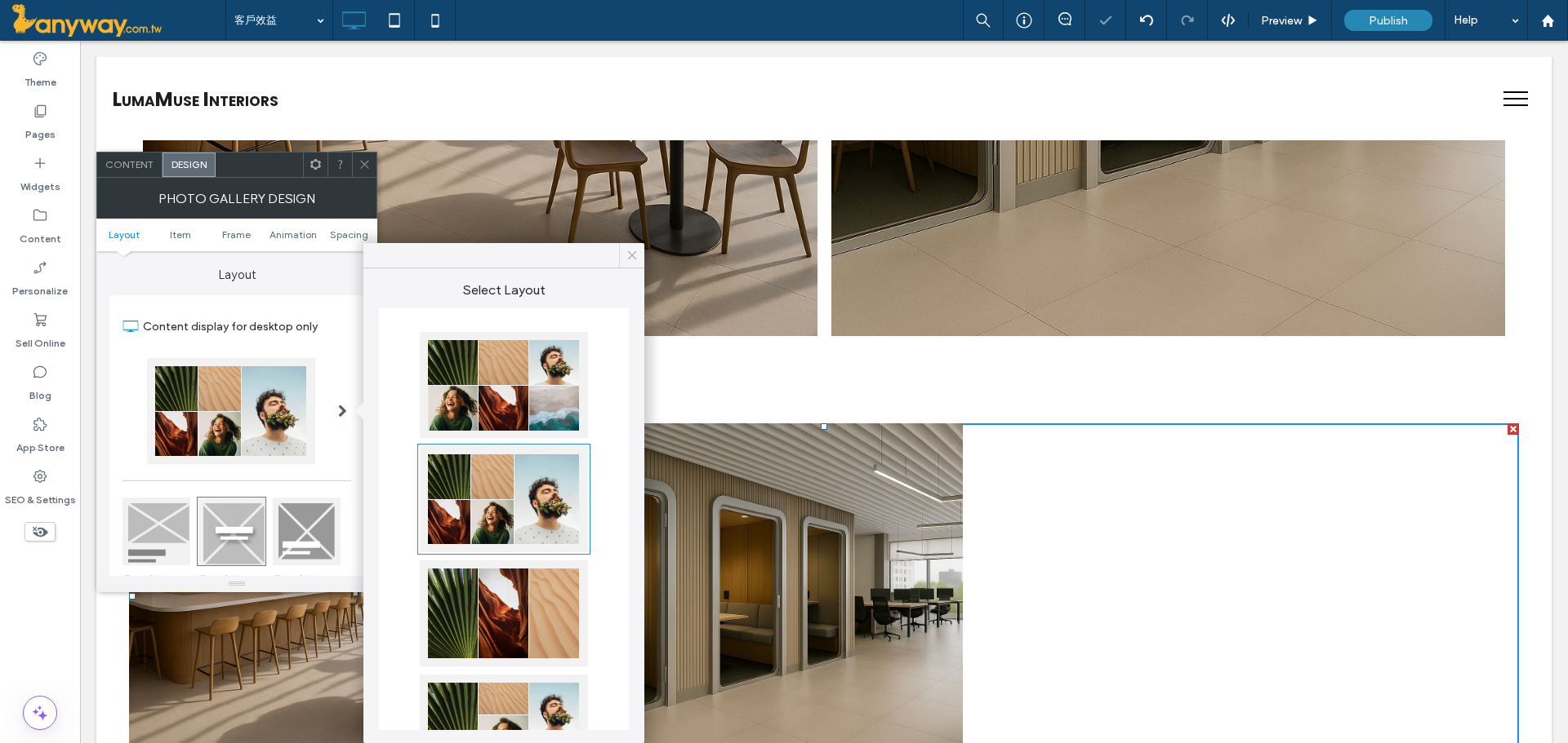
drag, startPoint x: 624, startPoint y: 256, endPoint x: 338, endPoint y: 165, distance: 300.1
click at [624, 256] on icon at bounding box center [632, 255] width 15 height 15
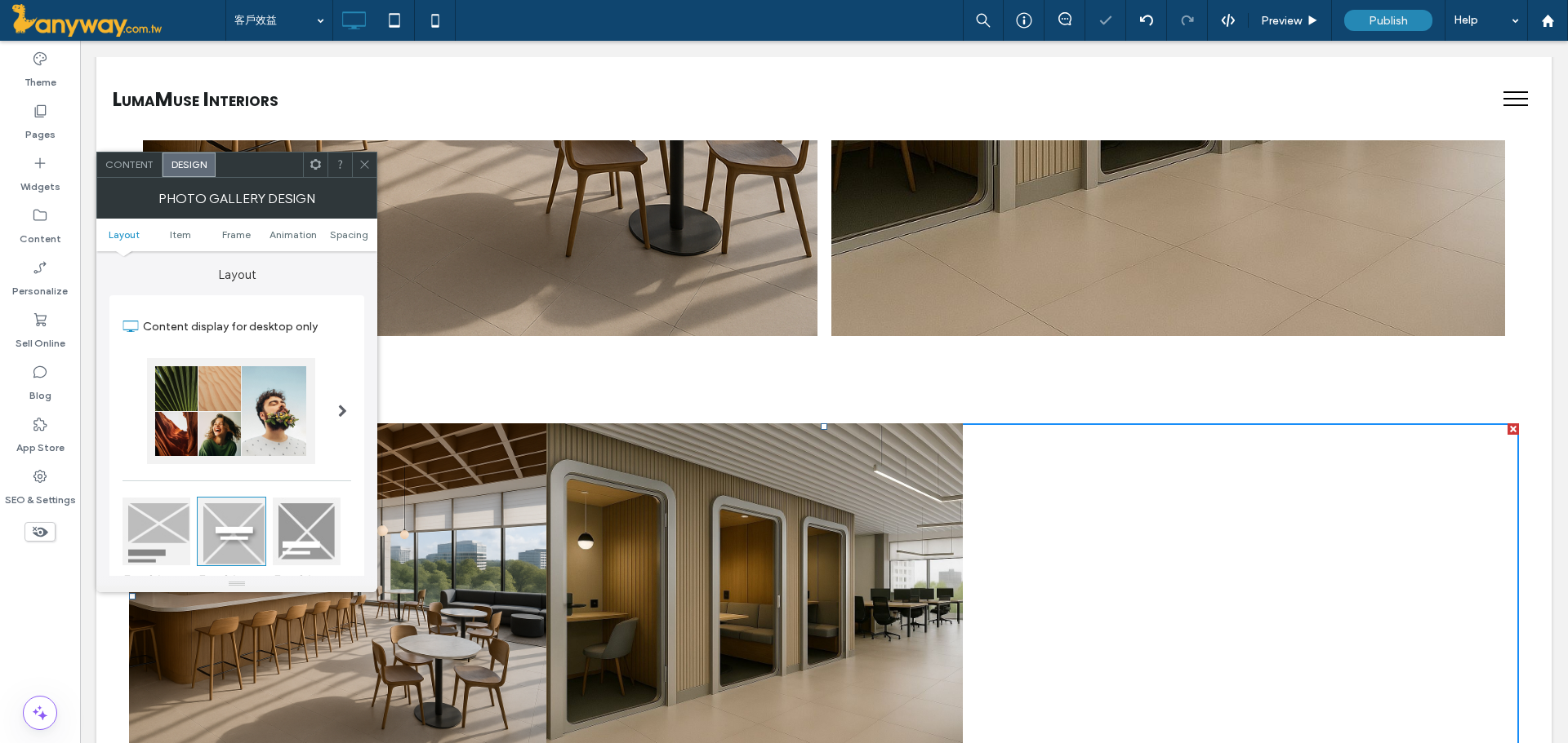
click at [368, 164] on icon at bounding box center [364, 164] width 12 height 12
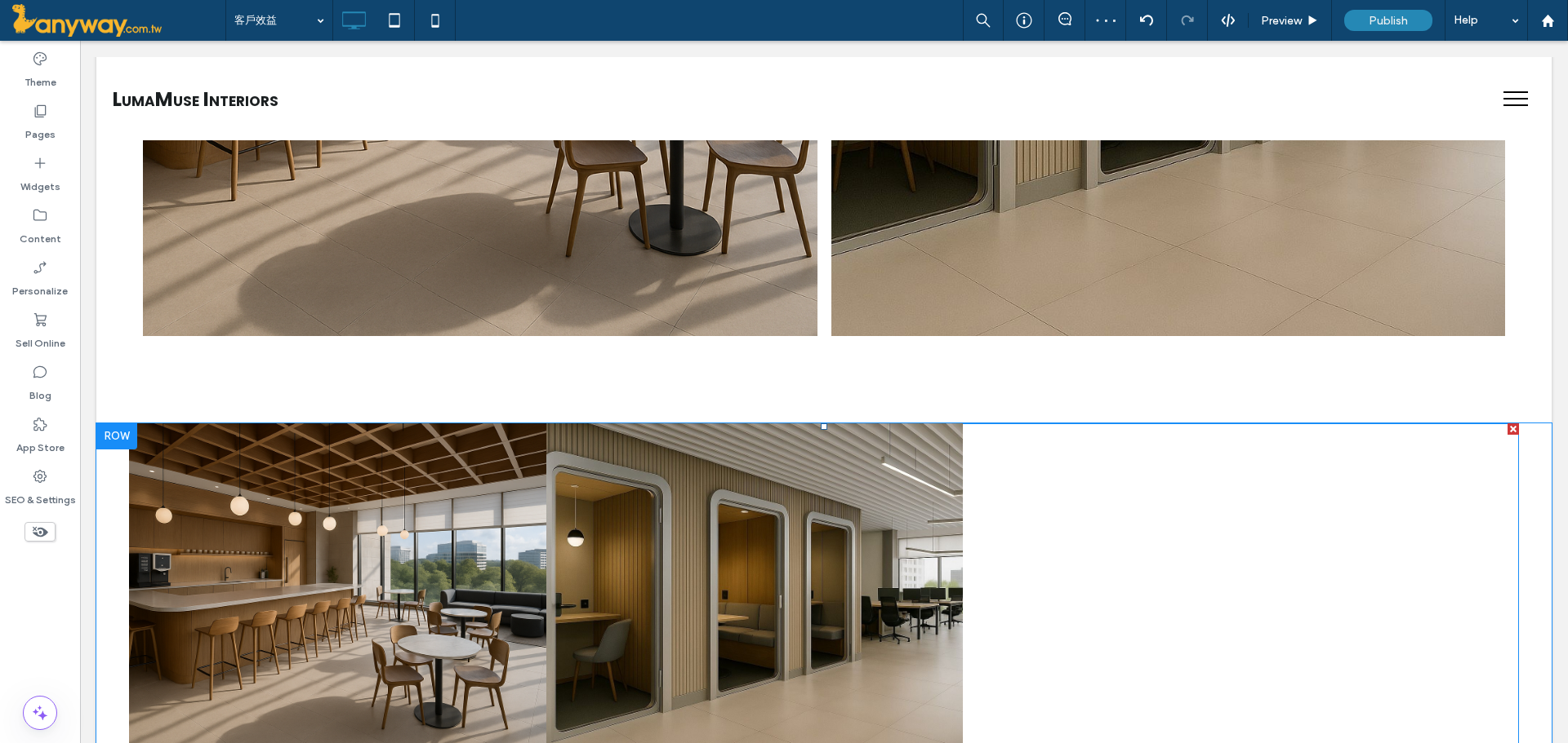
scroll to position [2098, 0]
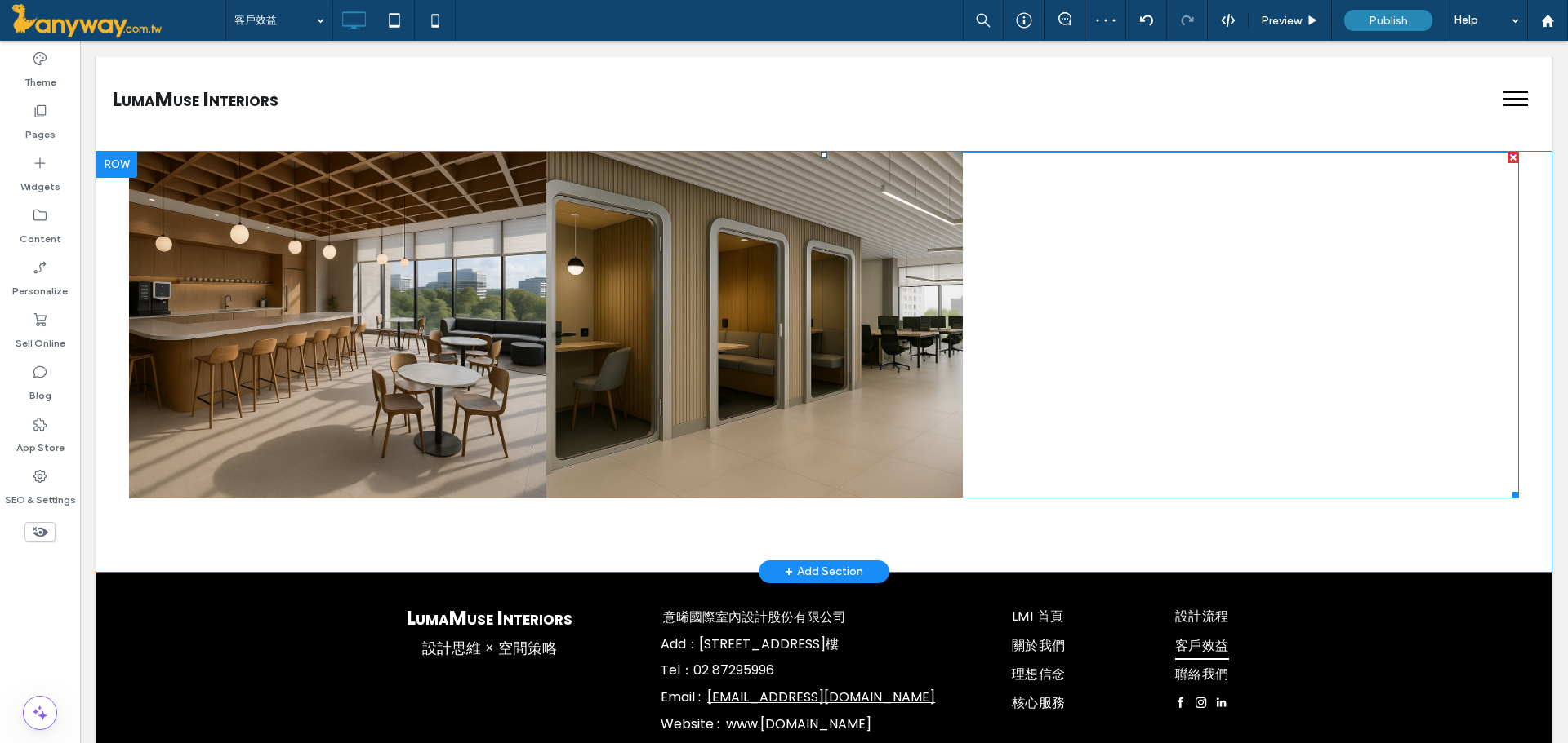
click at [671, 347] on link at bounding box center [753, 324] width 442 height 368
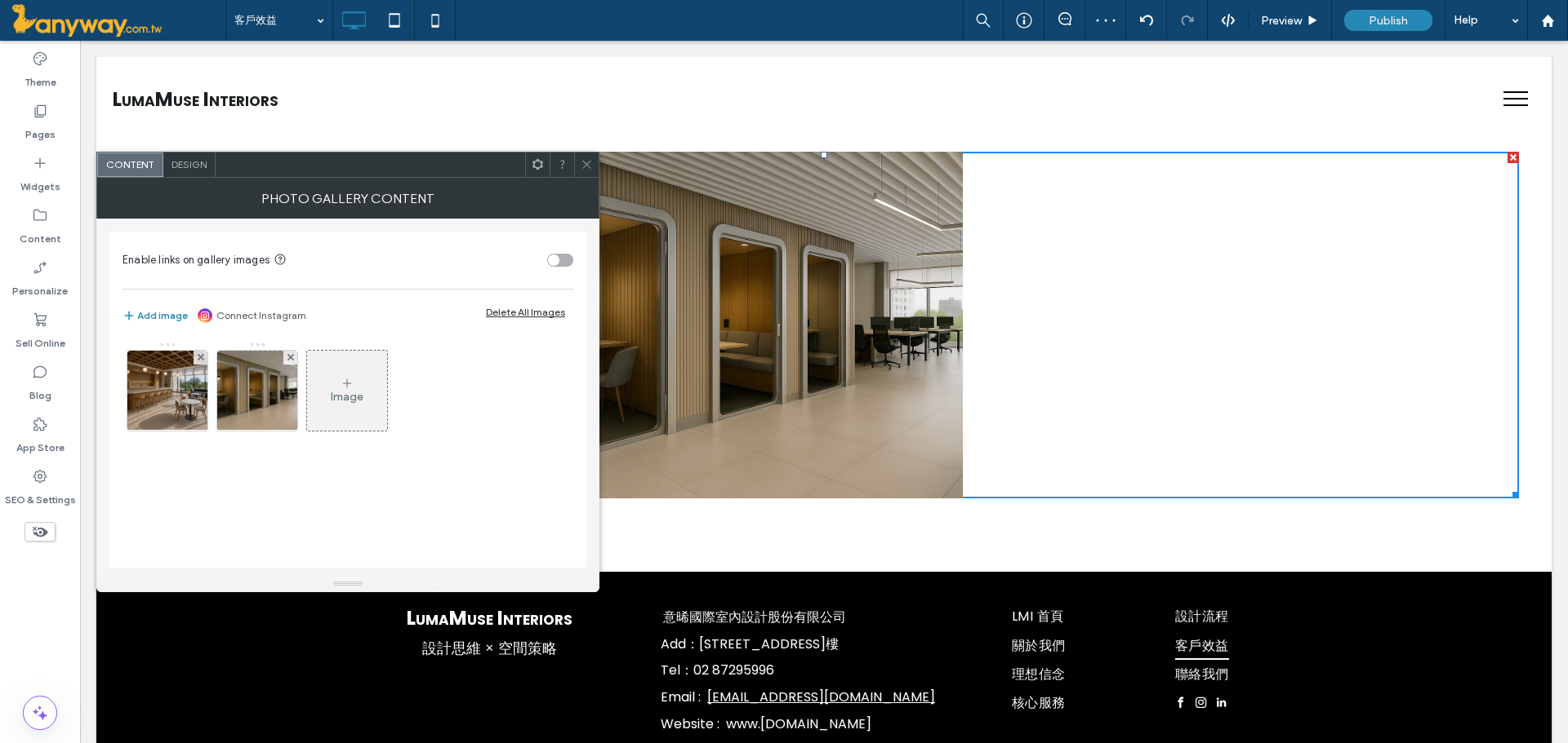
click at [368, 407] on div "Image" at bounding box center [347, 391] width 80 height 77
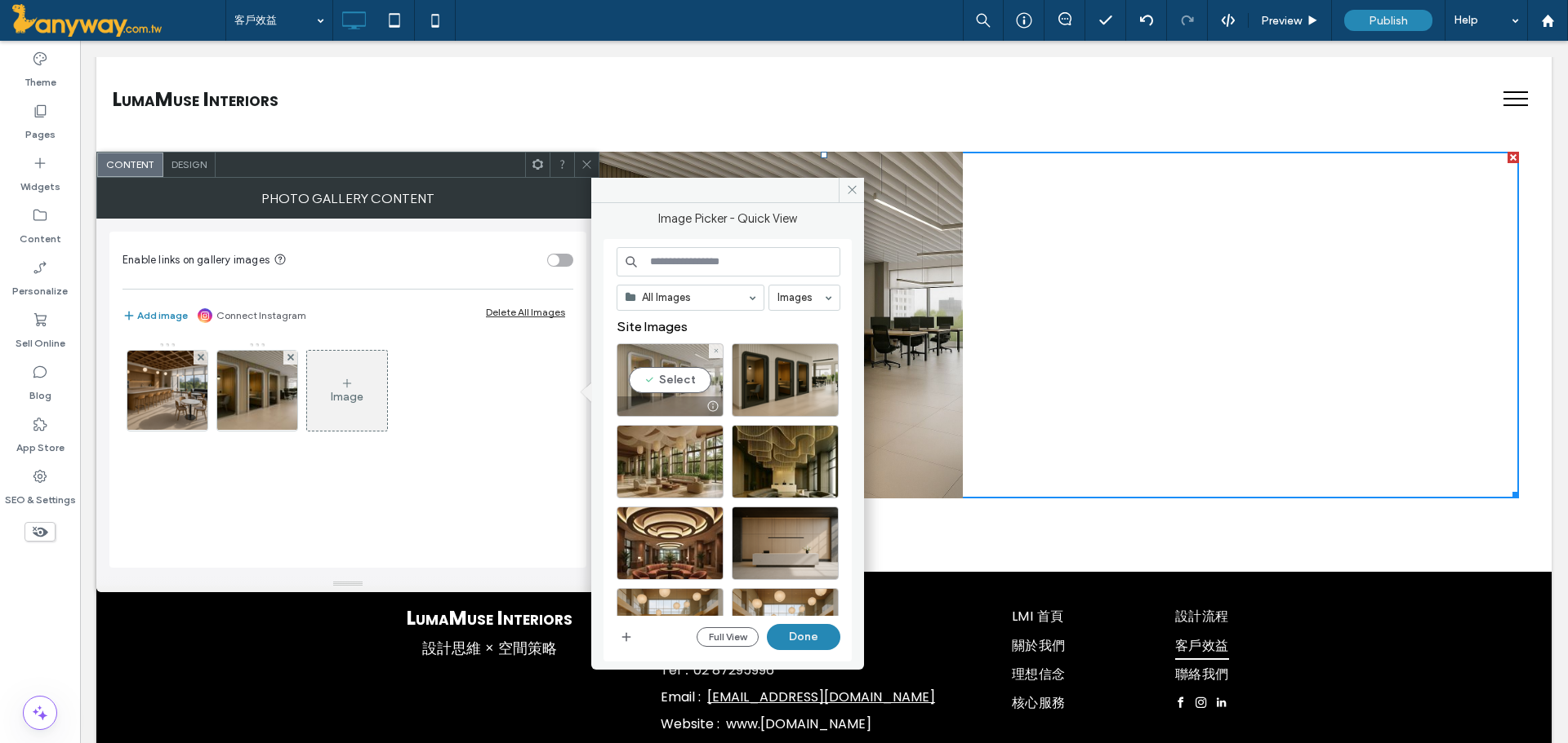
click at [669, 362] on div "Select" at bounding box center [669, 380] width 107 height 73
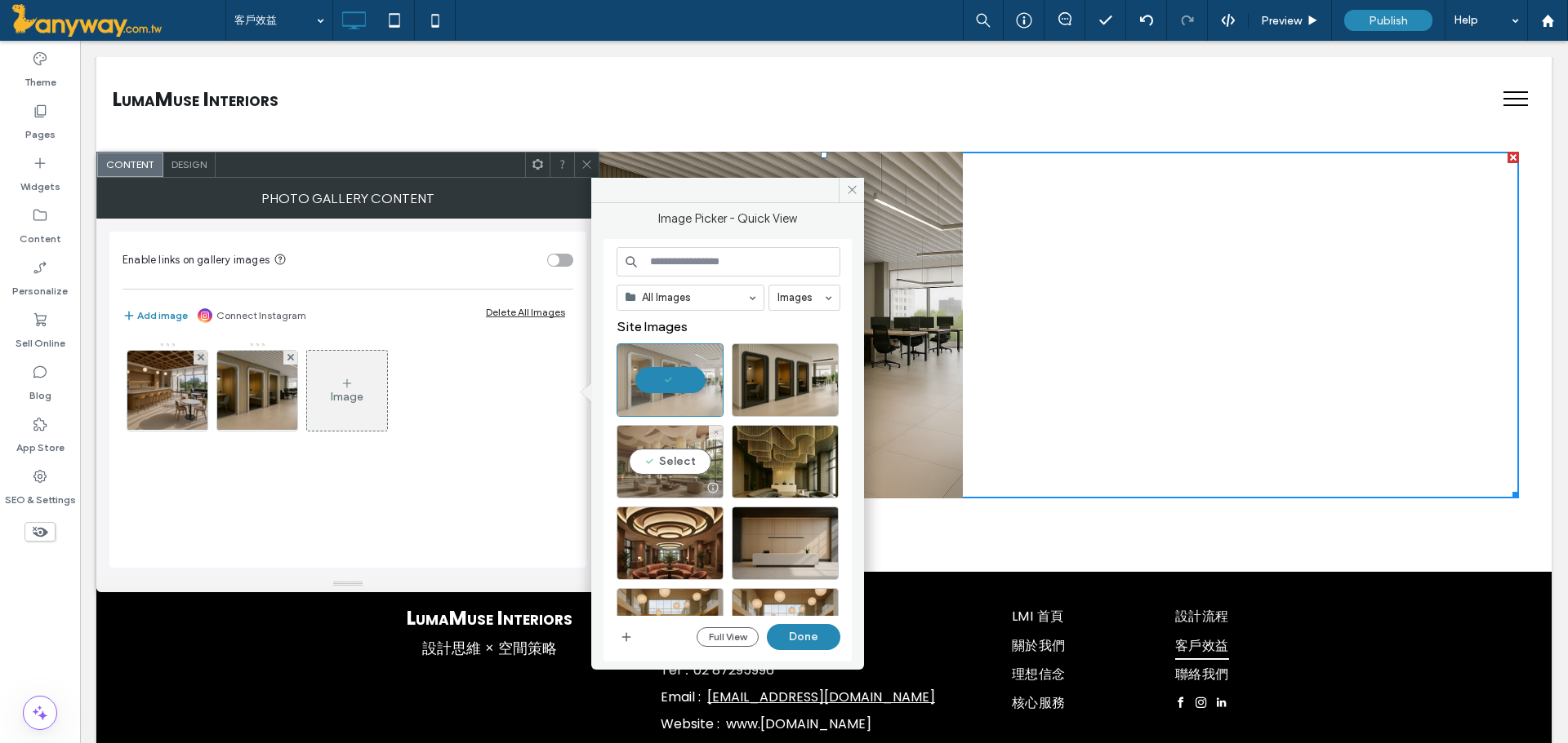
click at [690, 467] on div "Select" at bounding box center [669, 462] width 107 height 73
click at [820, 463] on div "Select" at bounding box center [784, 462] width 107 height 73
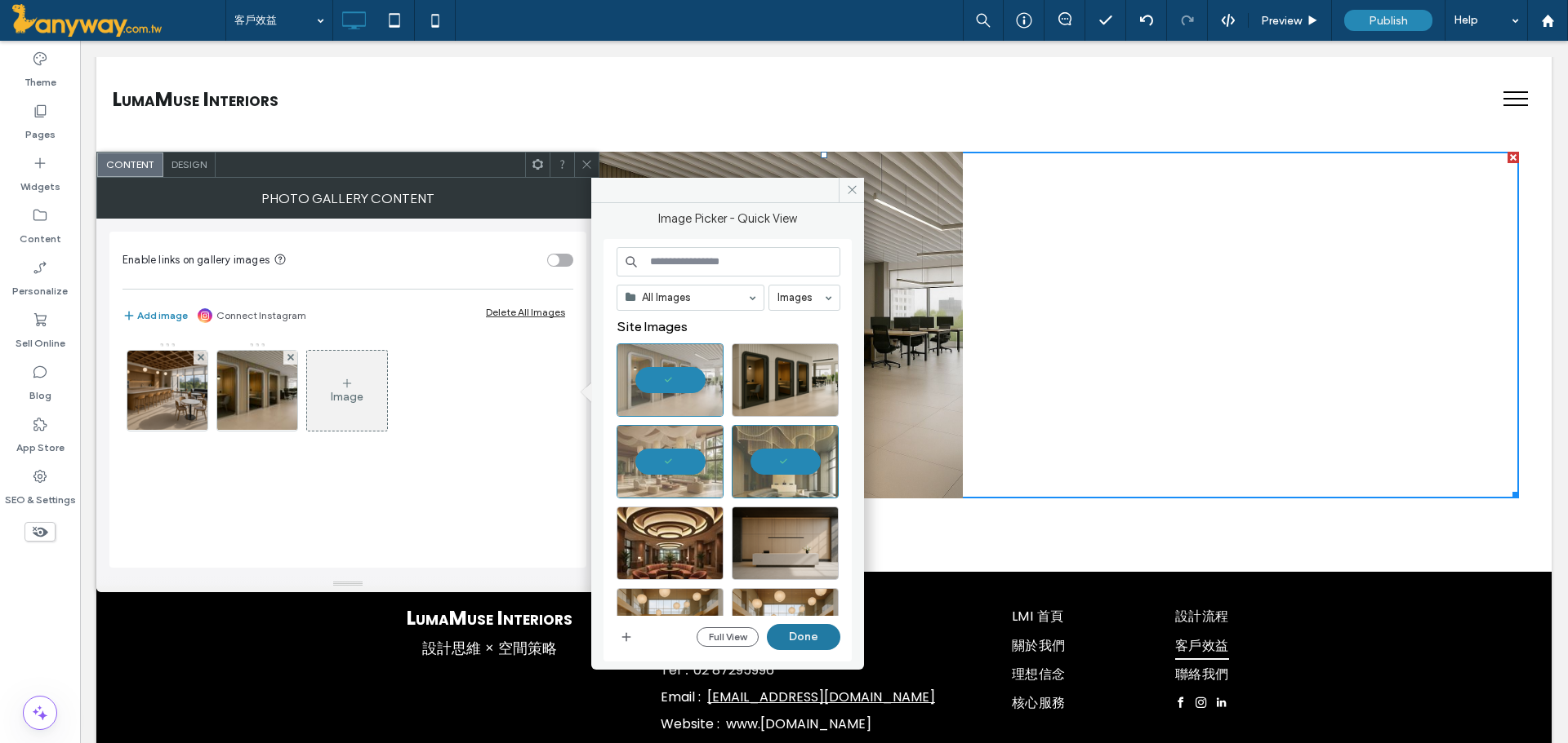
drag, startPoint x: 783, startPoint y: 633, endPoint x: 707, endPoint y: 590, distance: 87.3
click at [783, 633] on button "Done" at bounding box center [804, 637] width 73 height 27
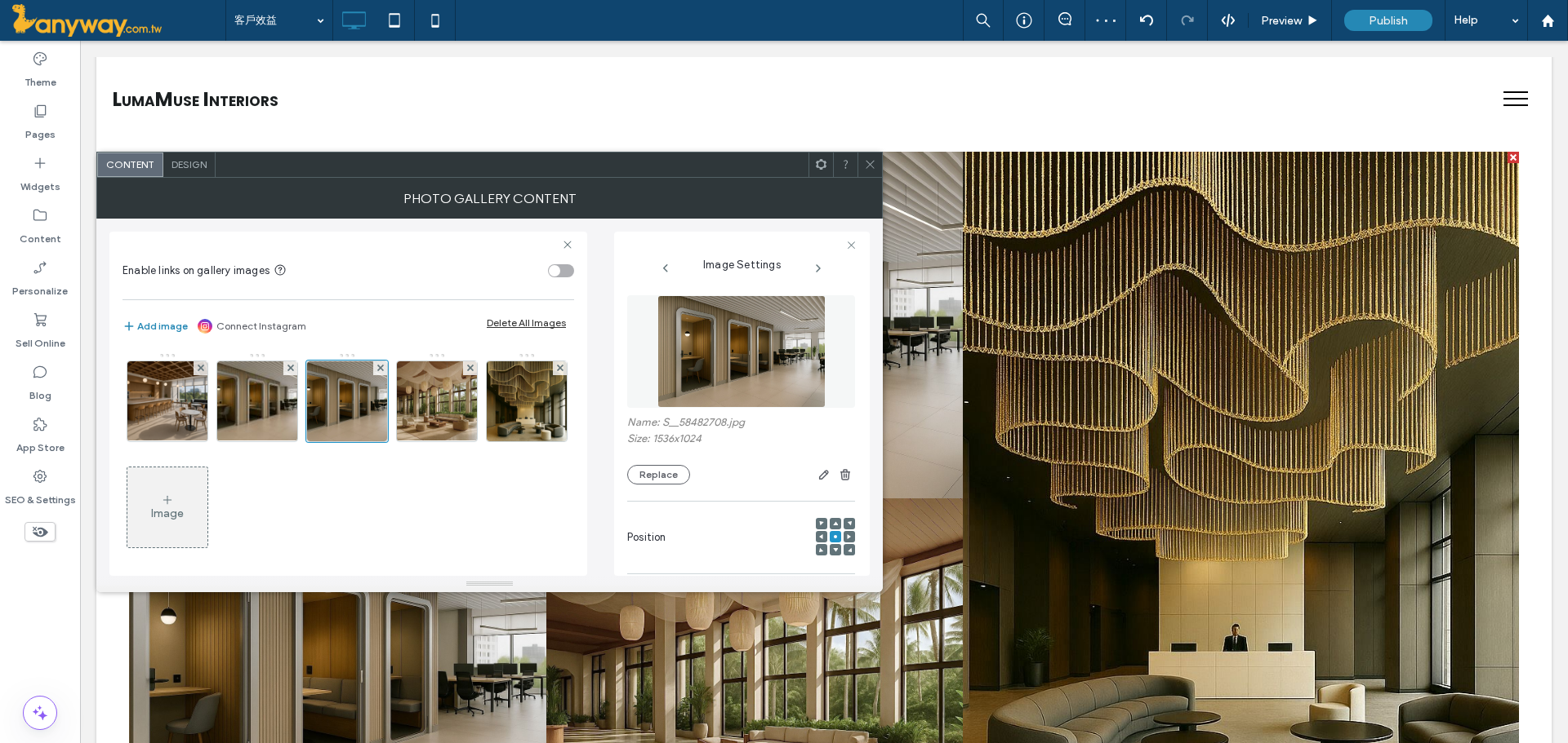
click at [874, 172] on span at bounding box center [869, 165] width 12 height 25
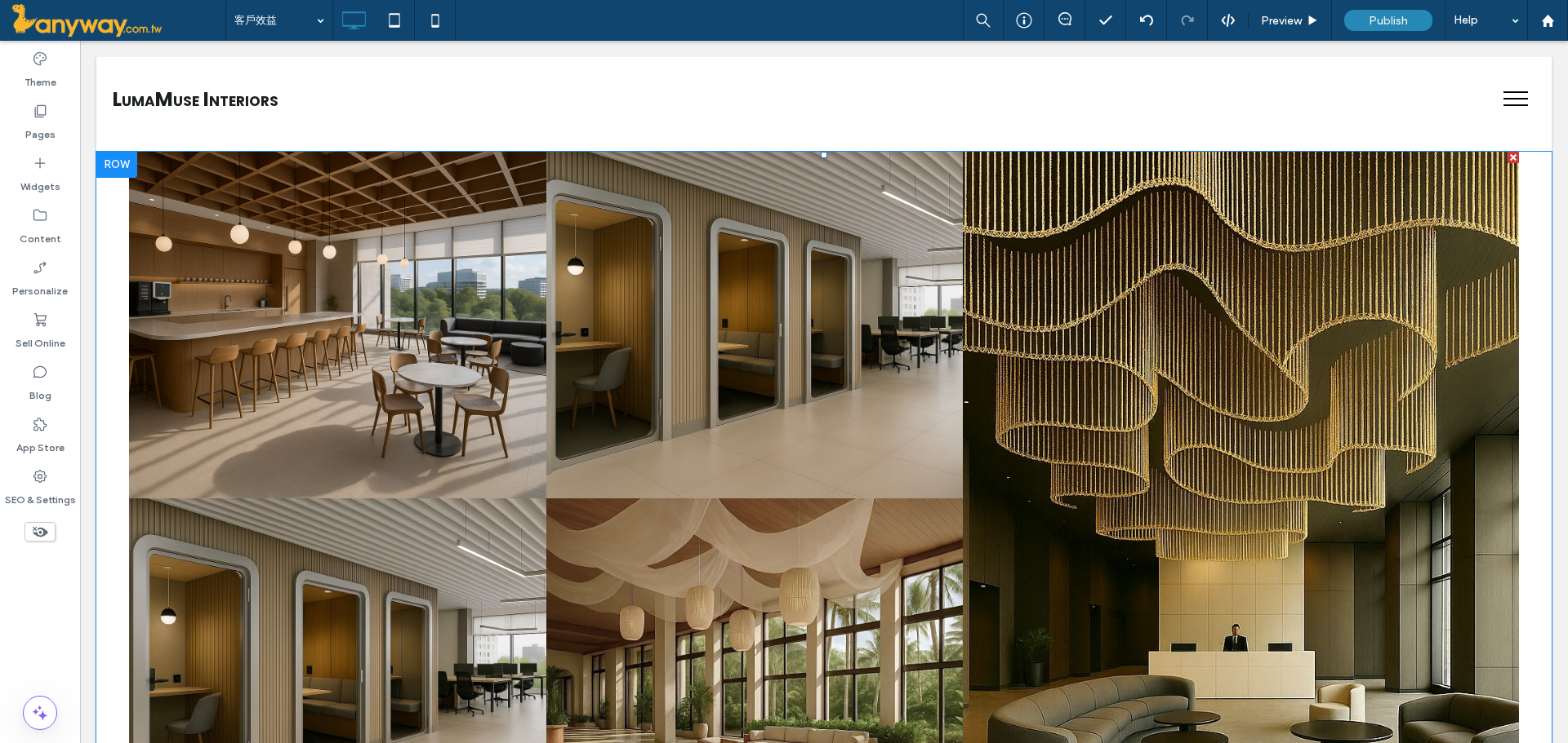
click at [688, 313] on link at bounding box center [753, 324] width 442 height 368
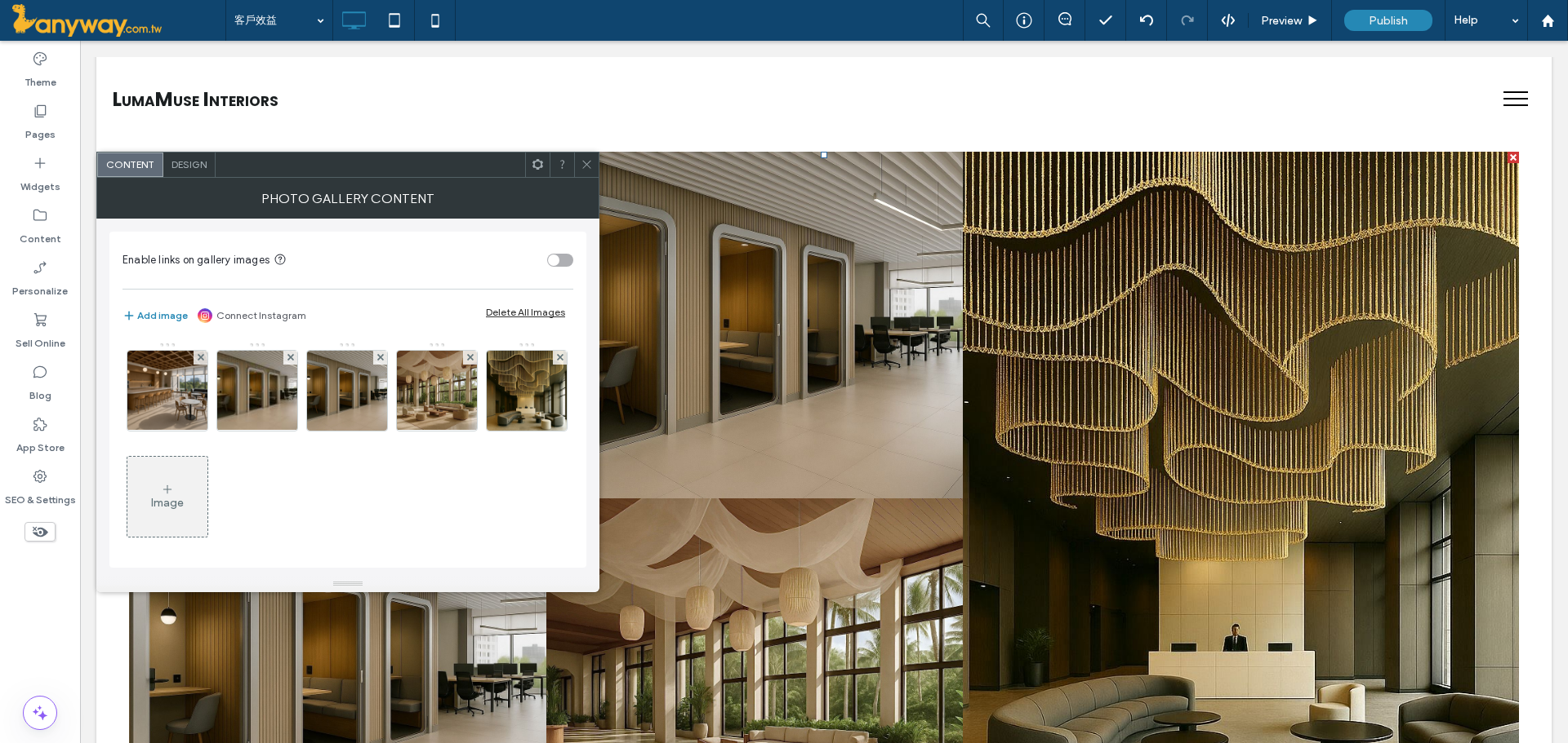
click at [188, 165] on span "Design" at bounding box center [189, 164] width 35 height 12
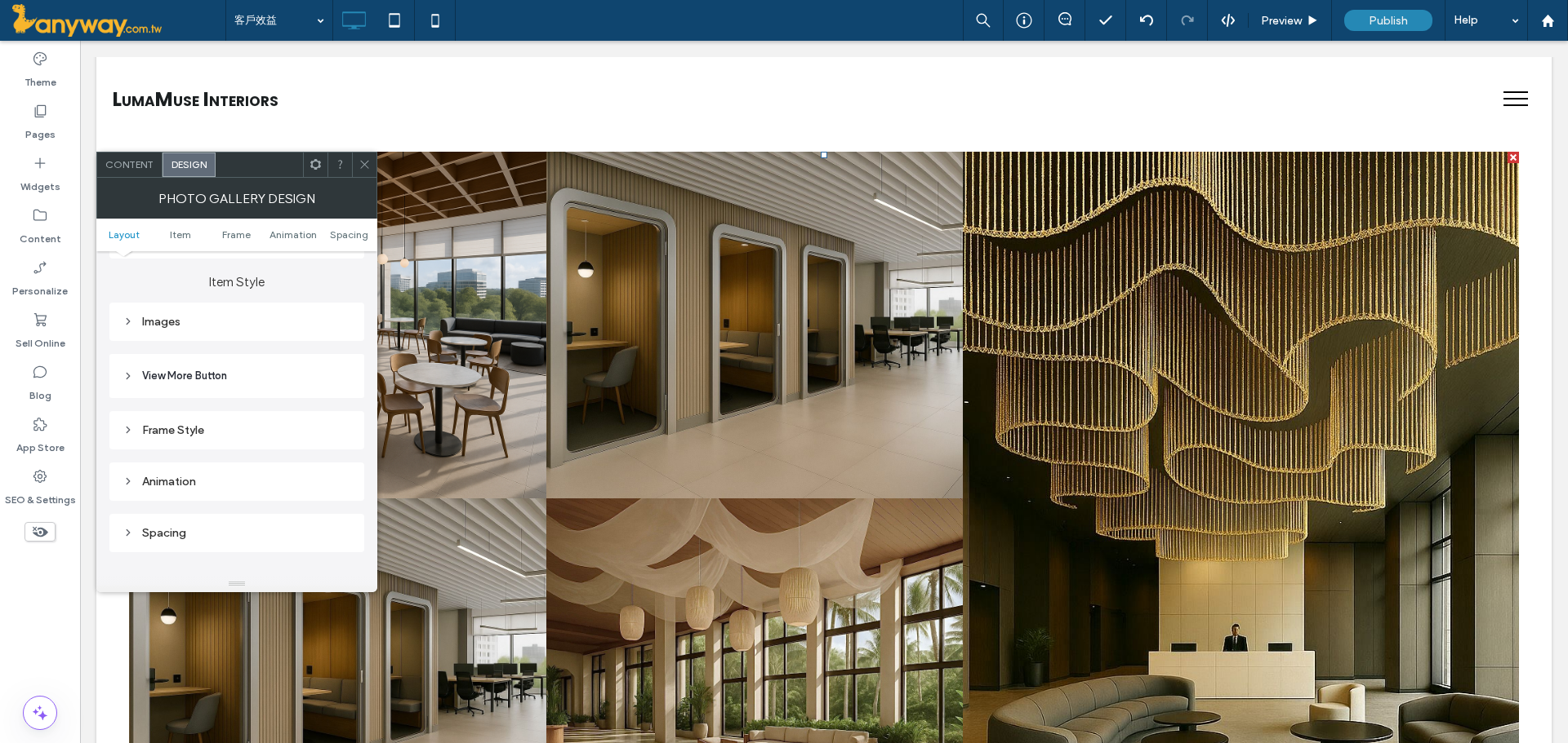
scroll to position [545, 0]
click at [196, 317] on div "Images" at bounding box center [237, 308] width 229 height 22
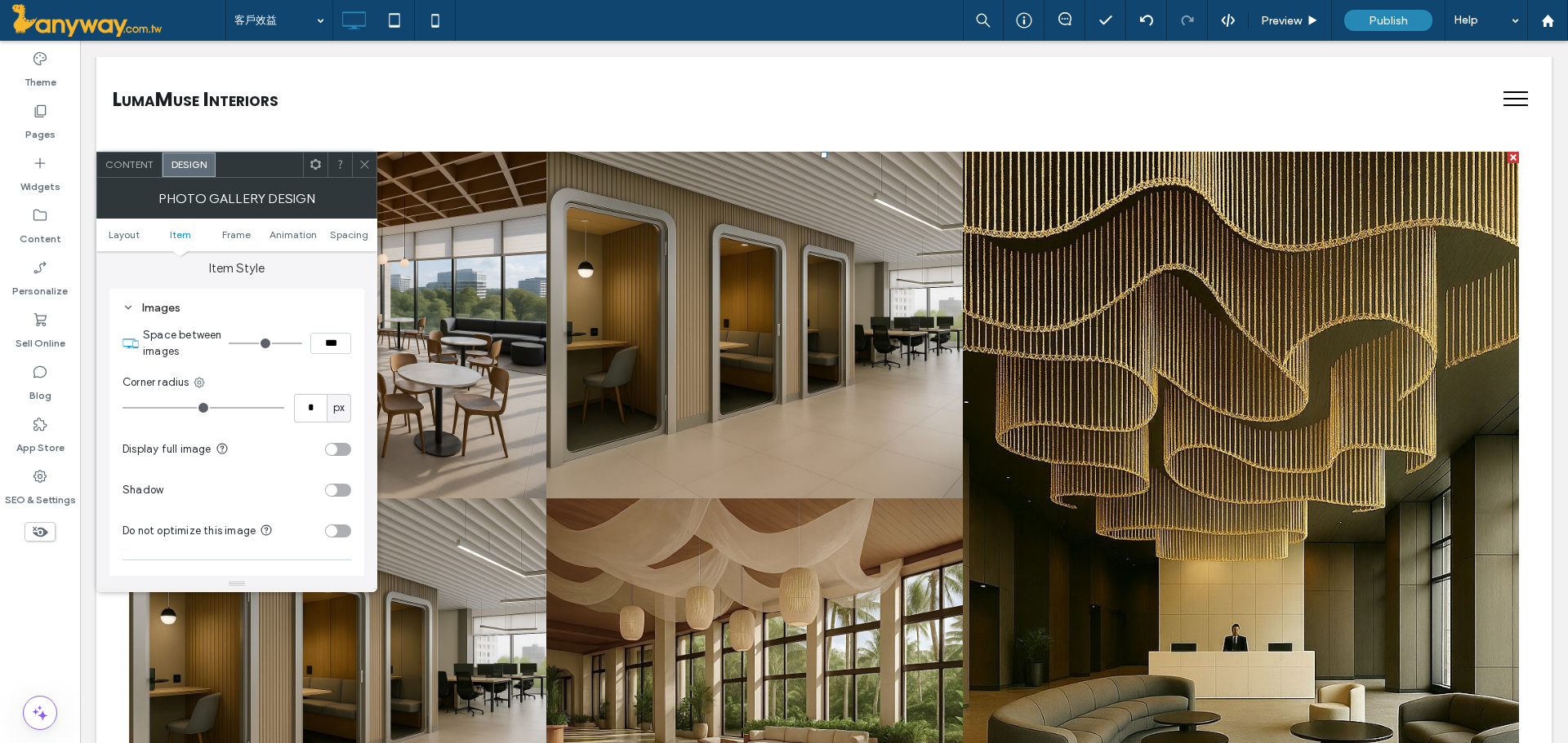
type input "*"
type input "***"
click at [256, 343] on input "range" at bounding box center [265, 344] width 73 height 2
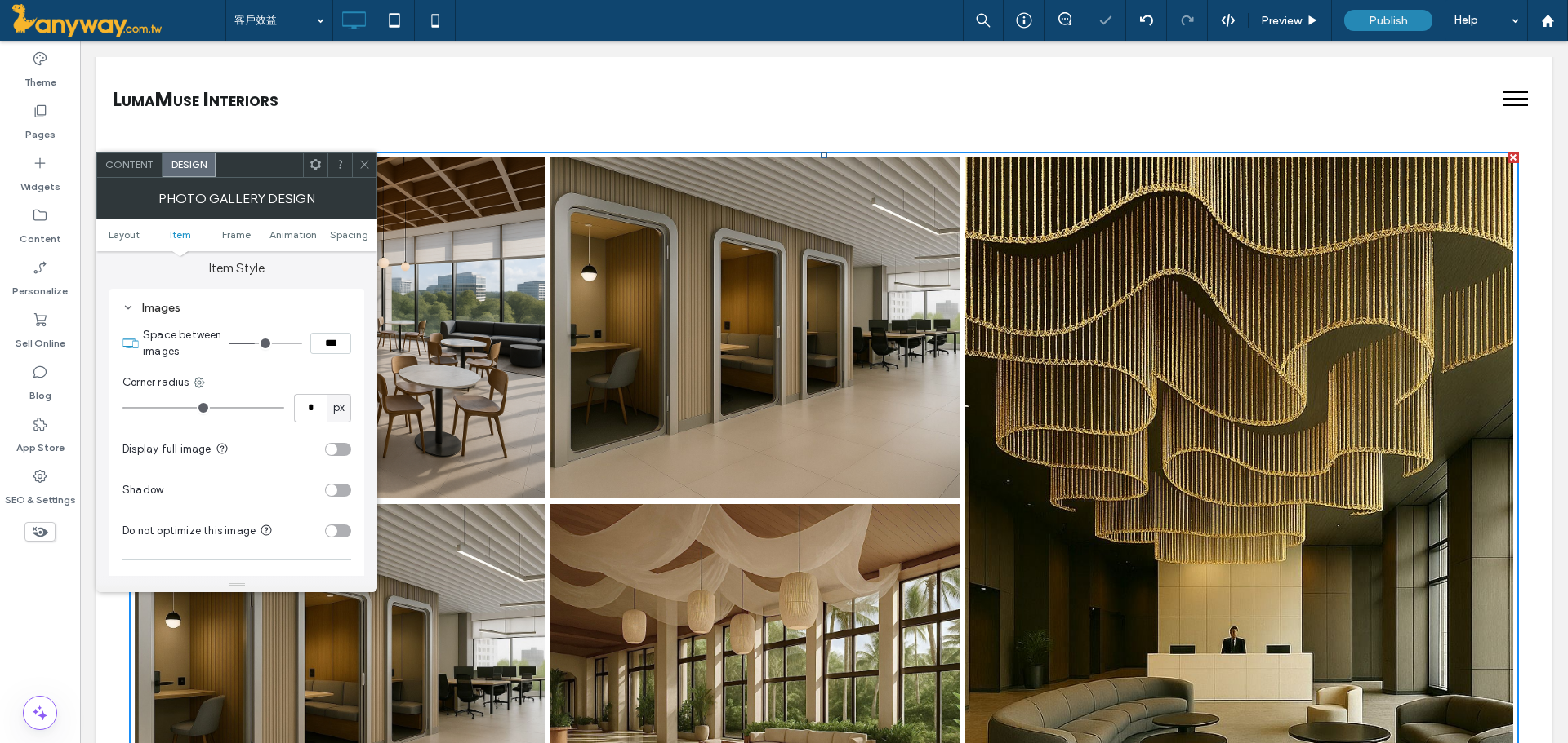
type input "*"
type input "***"
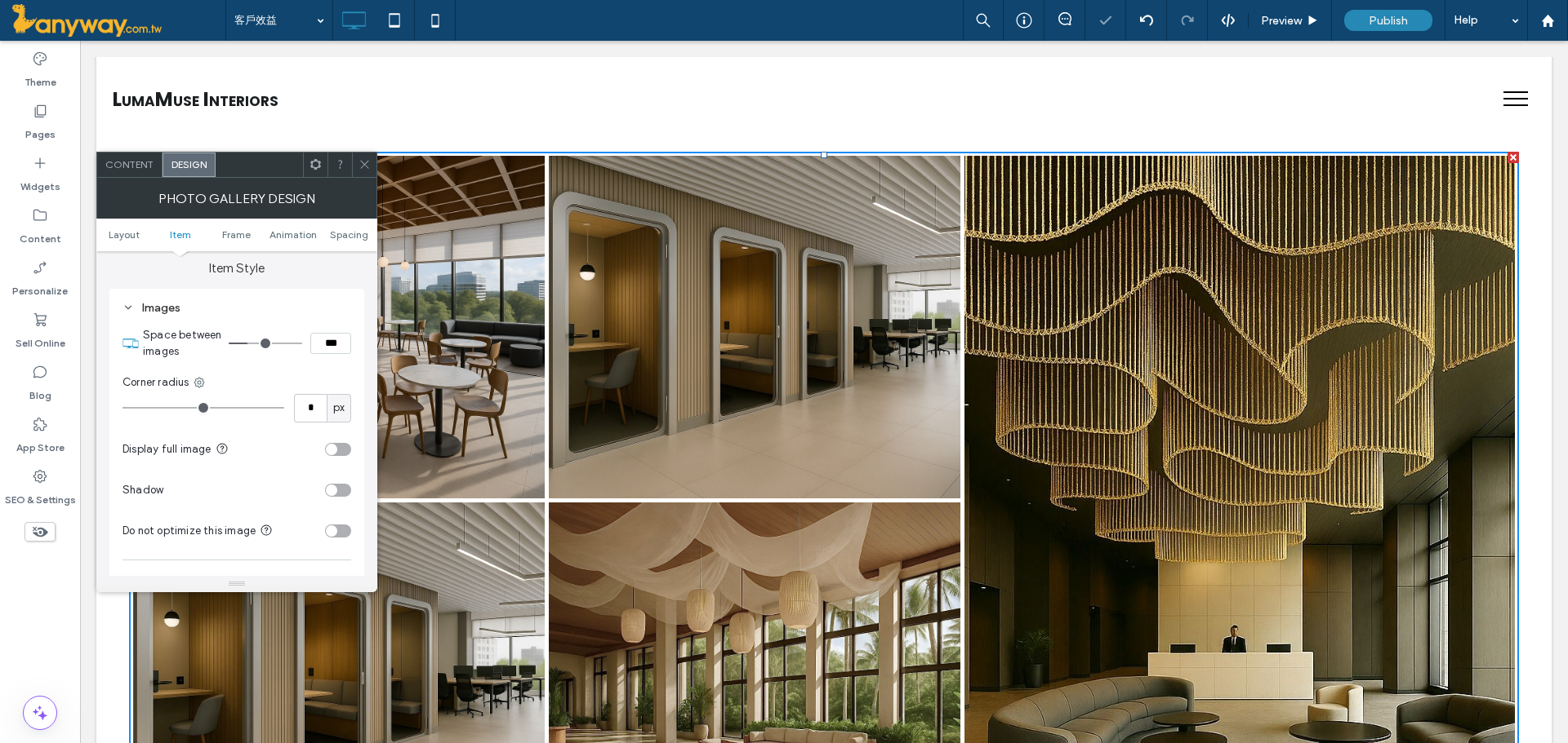
type input "*"
type input "***"
type input "*"
click at [247, 343] on input "range" at bounding box center [265, 344] width 73 height 2
click at [359, 157] on span at bounding box center [364, 165] width 12 height 25
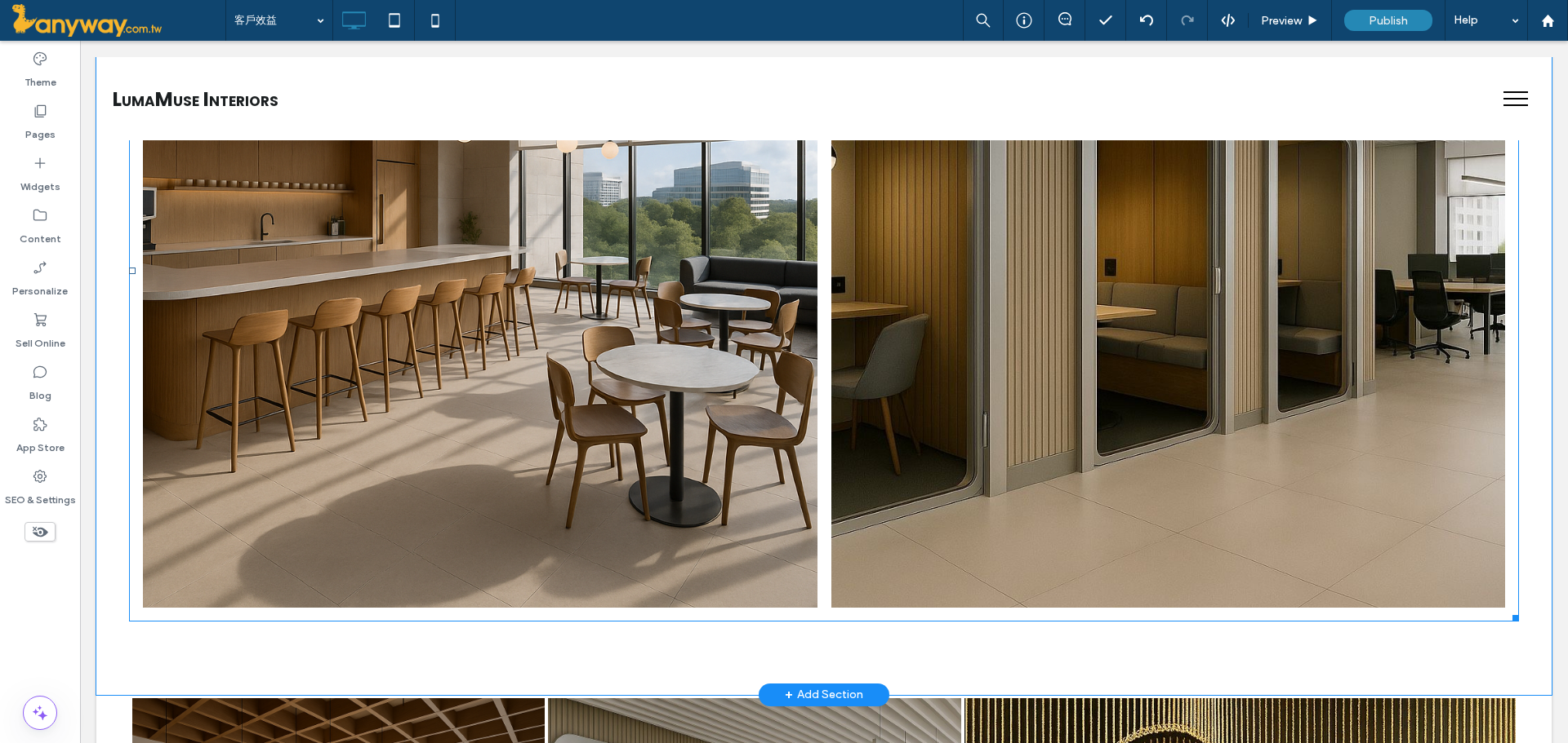
scroll to position [2098, 0]
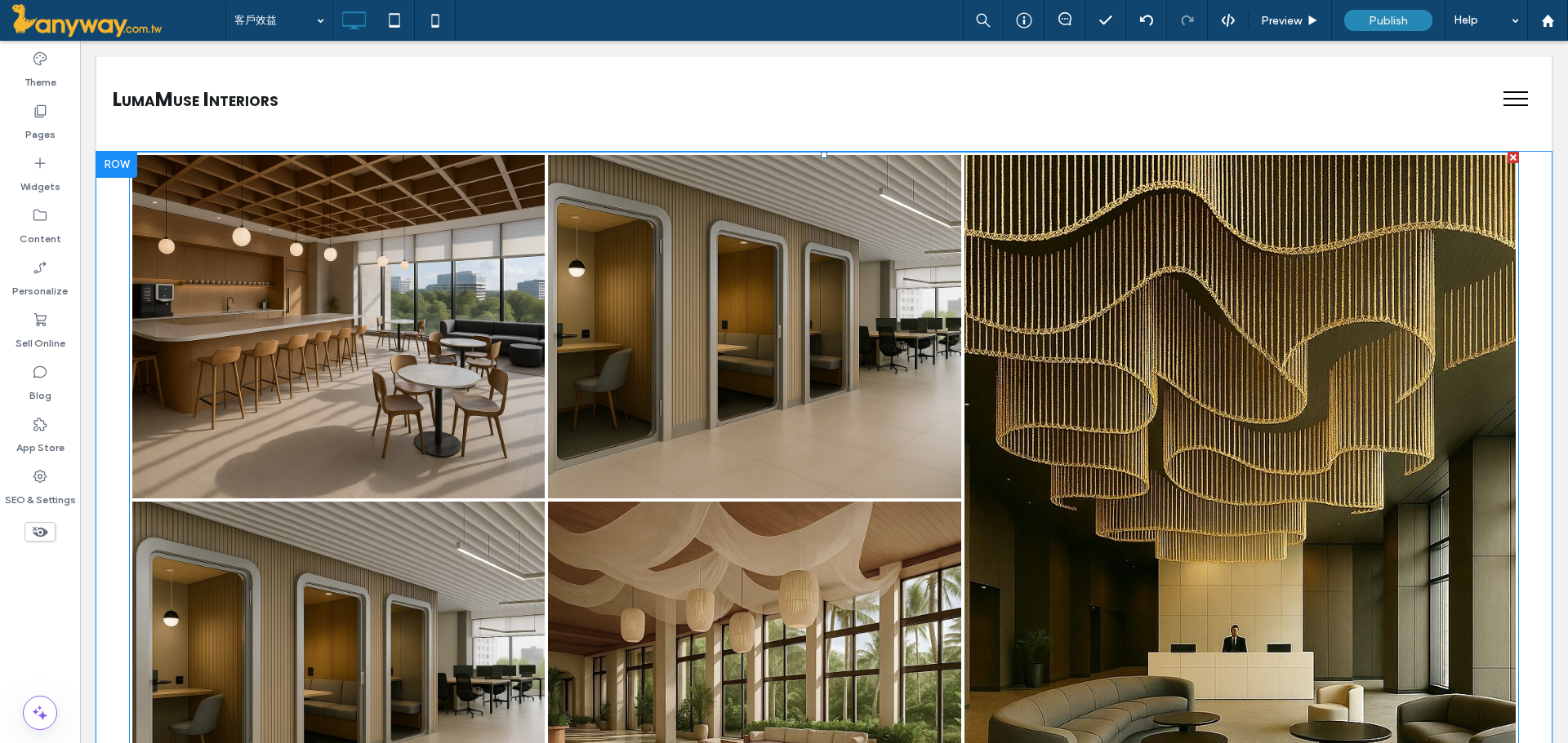
click at [656, 363] on link at bounding box center [754, 326] width 438 height 364
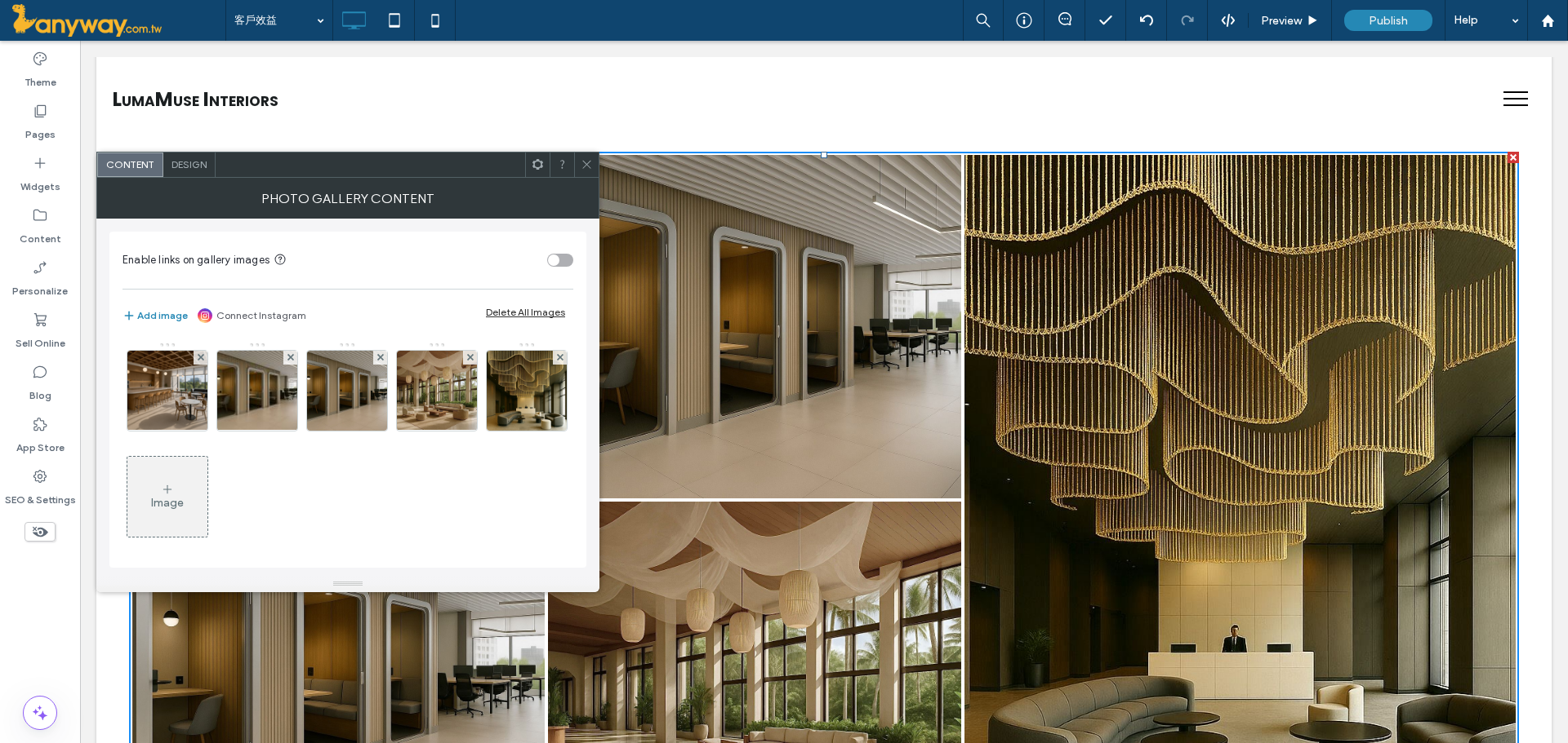
click at [185, 167] on span "Design" at bounding box center [189, 164] width 35 height 12
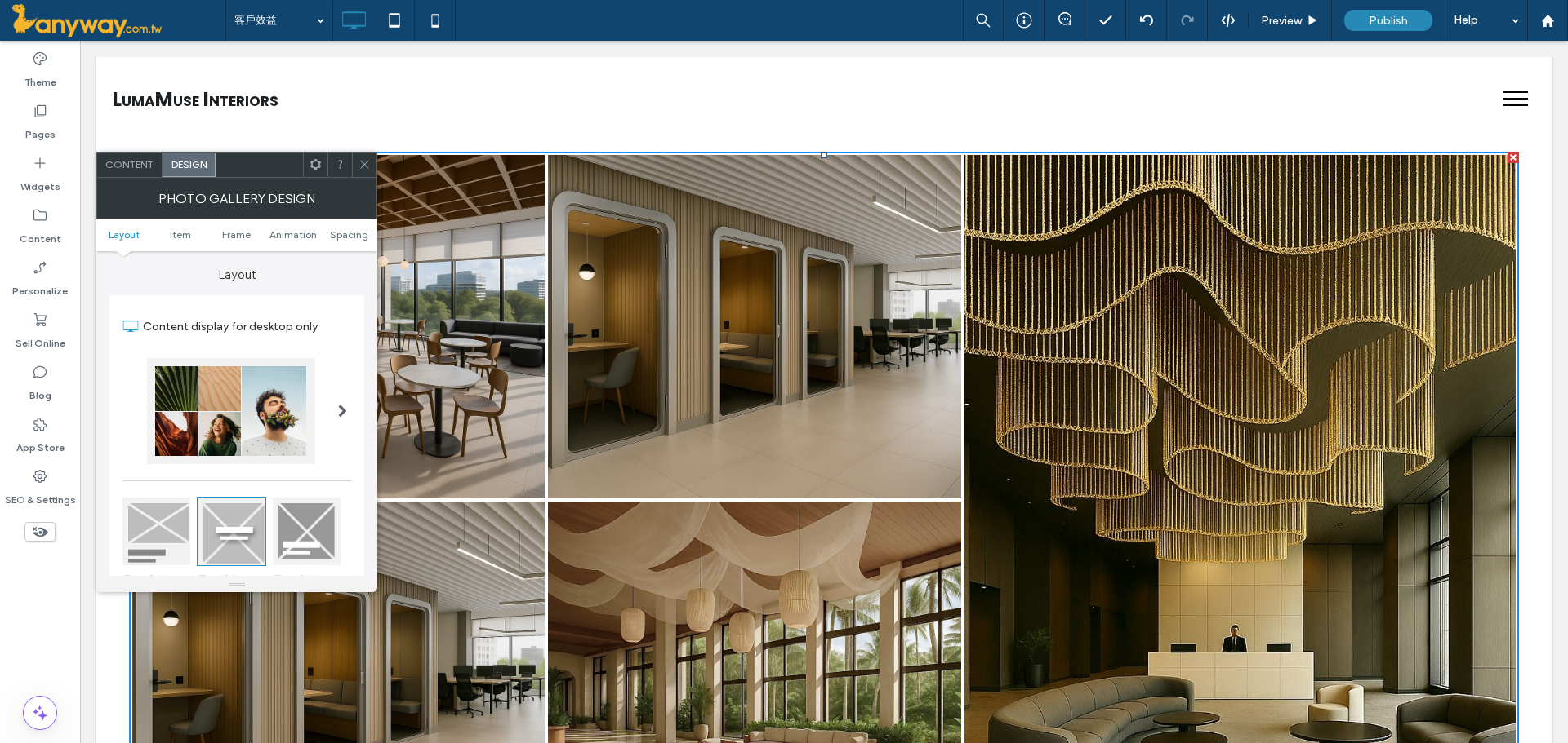
click at [368, 155] on span at bounding box center [364, 165] width 12 height 25
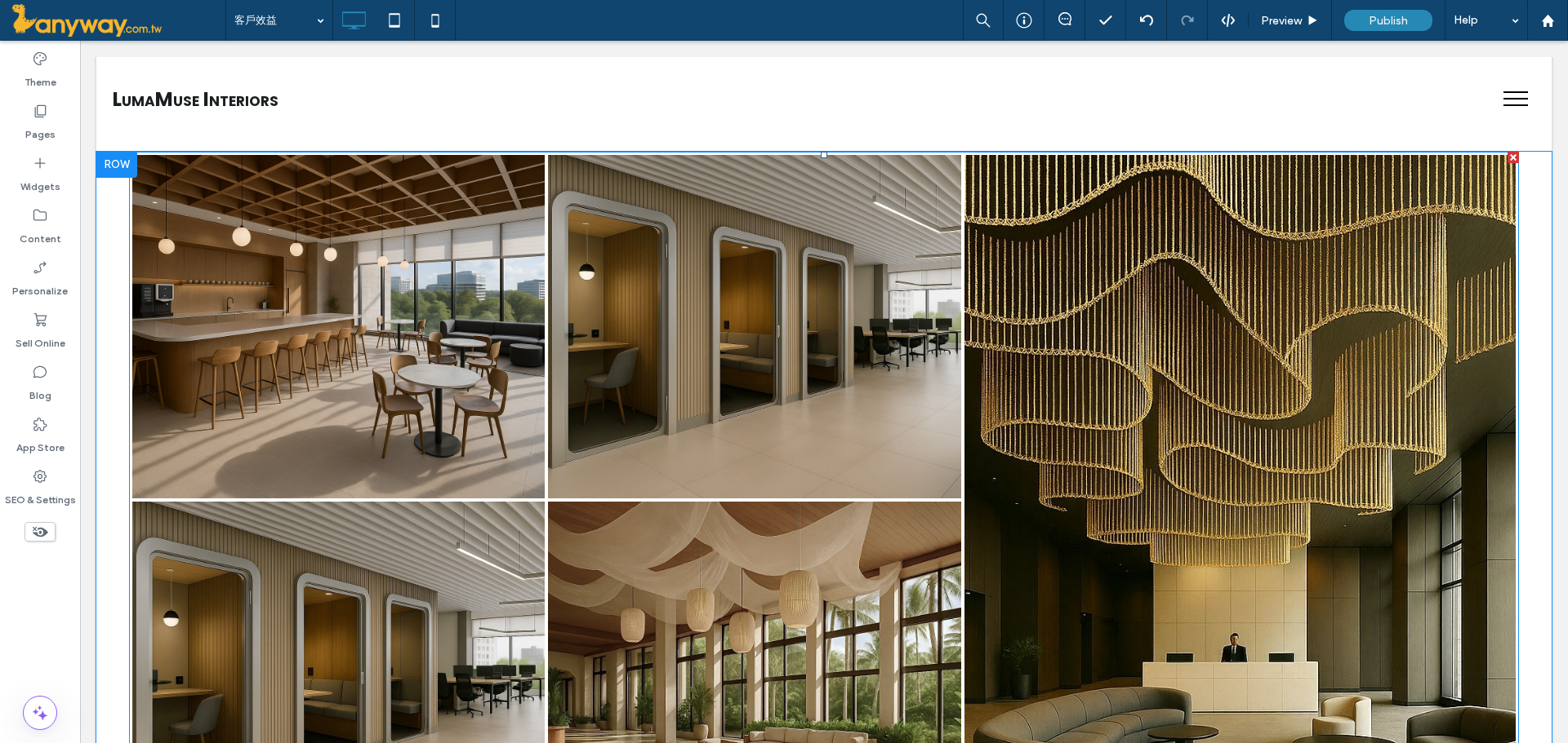
click at [1200, 465] on link at bounding box center [1240, 500] width 584 height 733
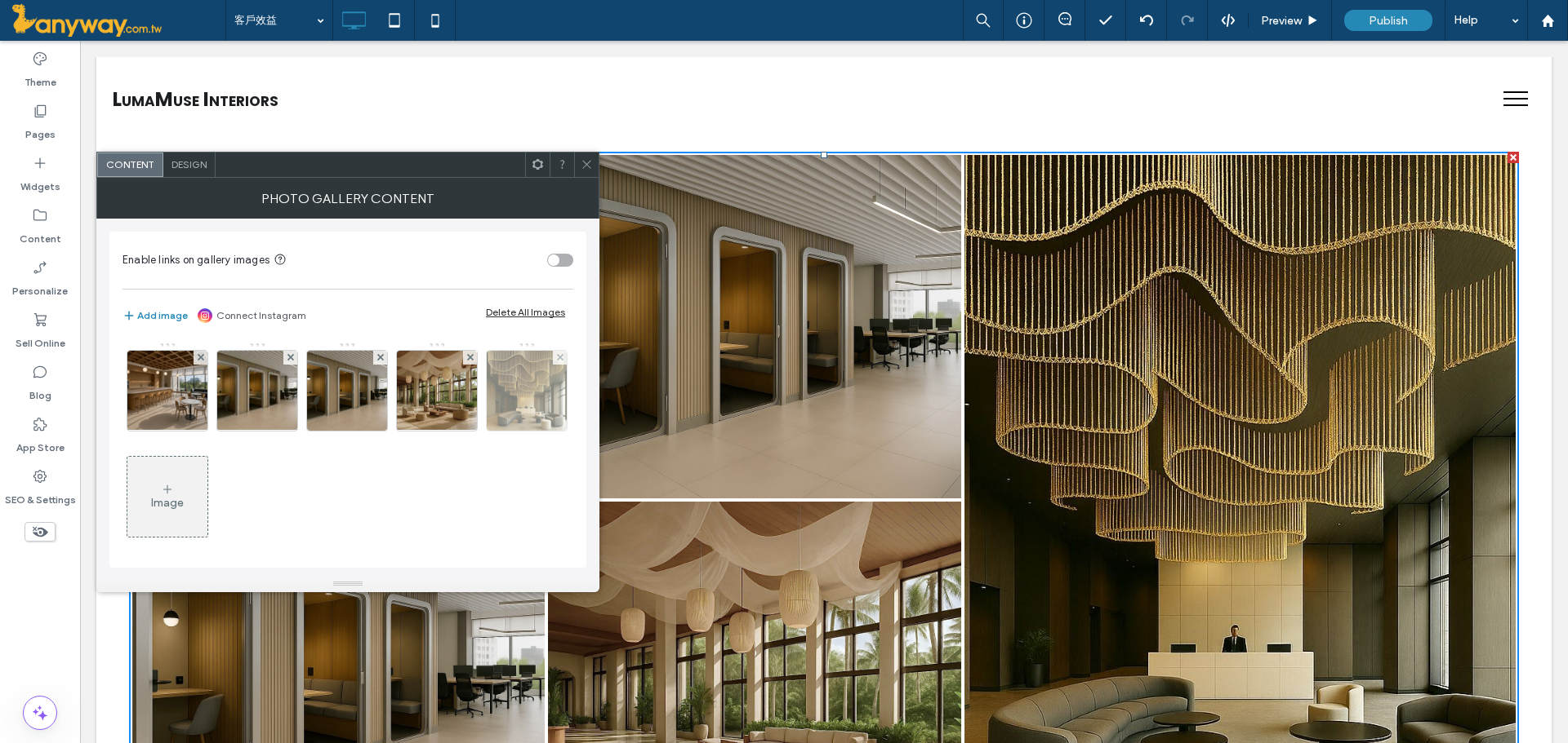
click at [486, 430] on img at bounding box center [527, 391] width 80 height 80
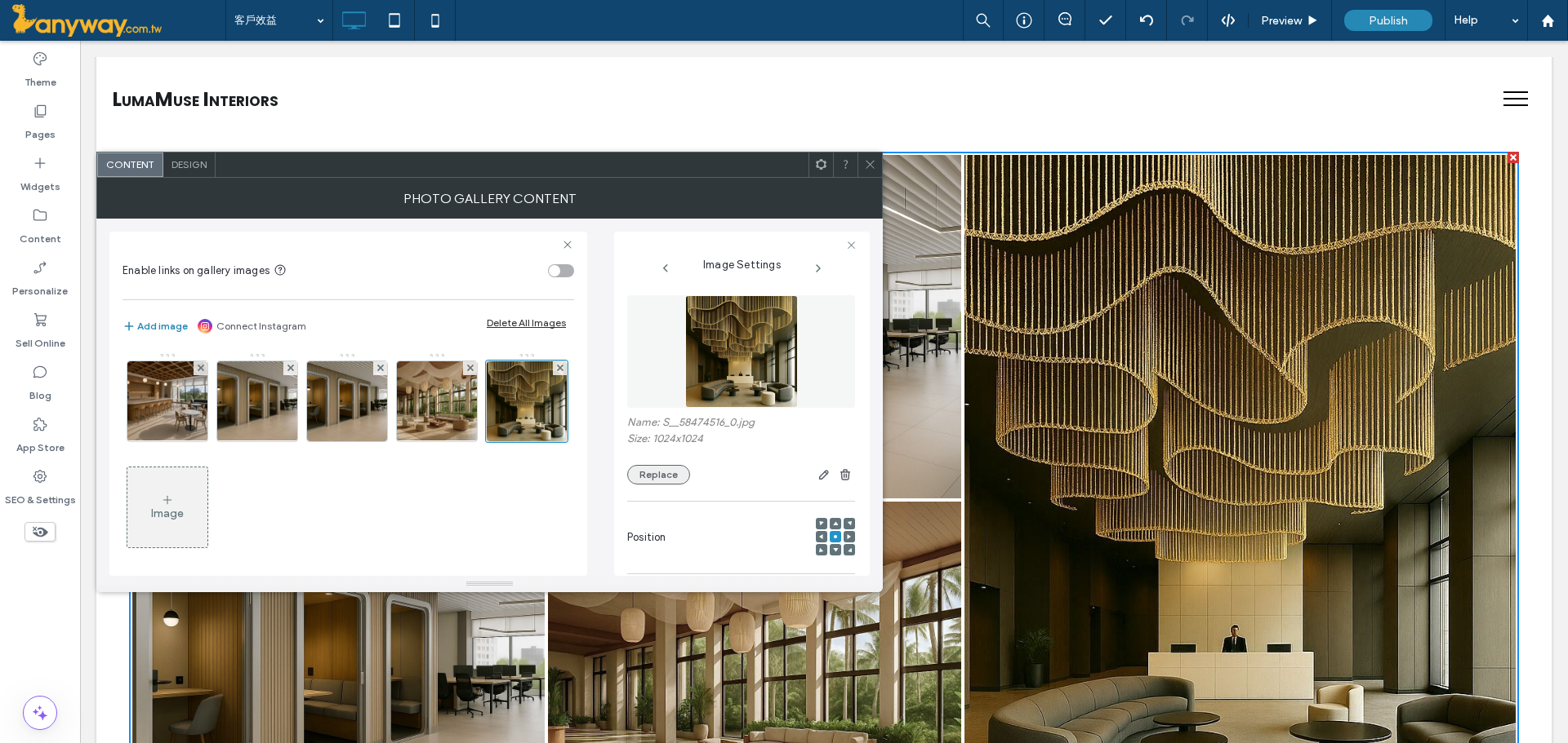
click at [645, 475] on button "Replace" at bounding box center [658, 474] width 63 height 19
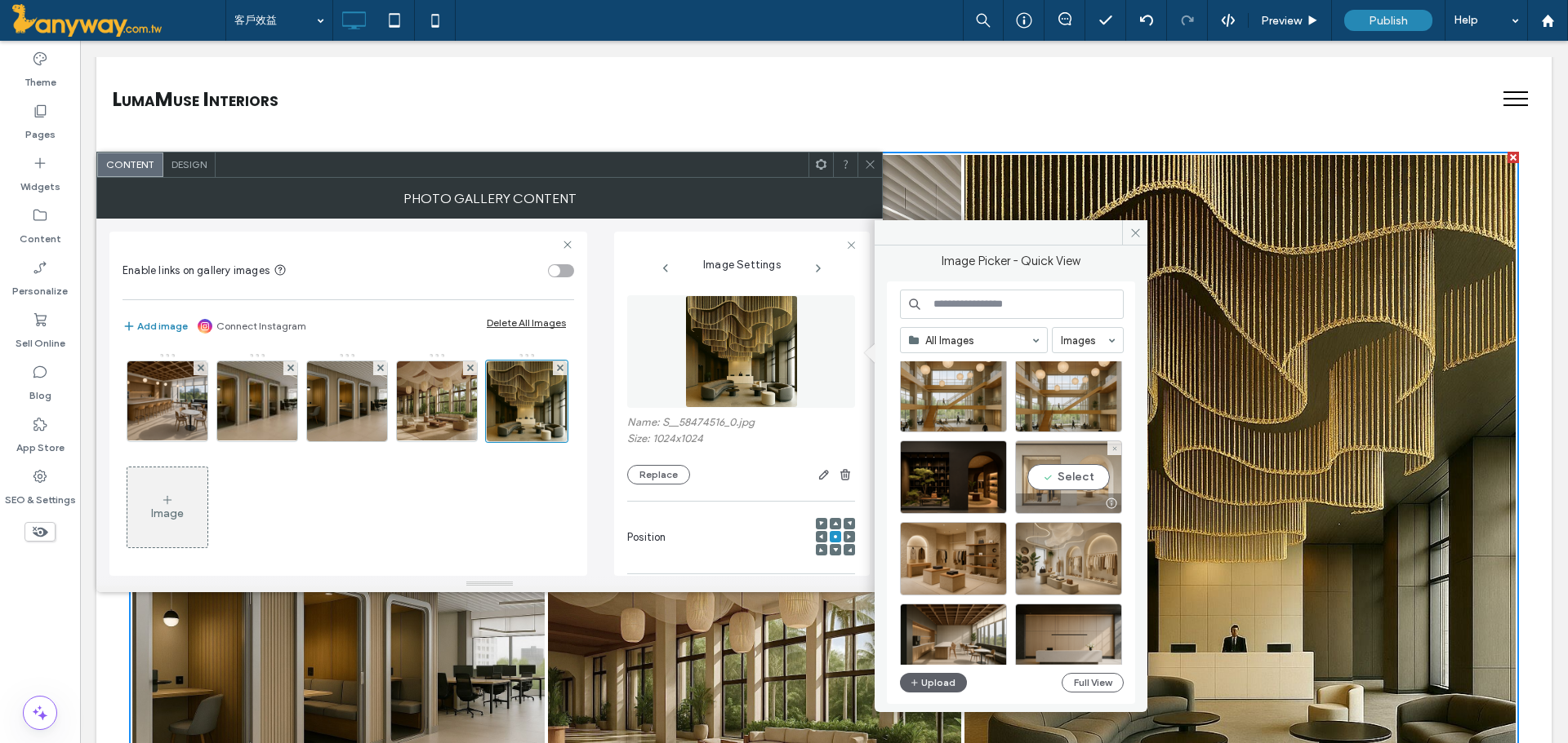
scroll to position [545, 0]
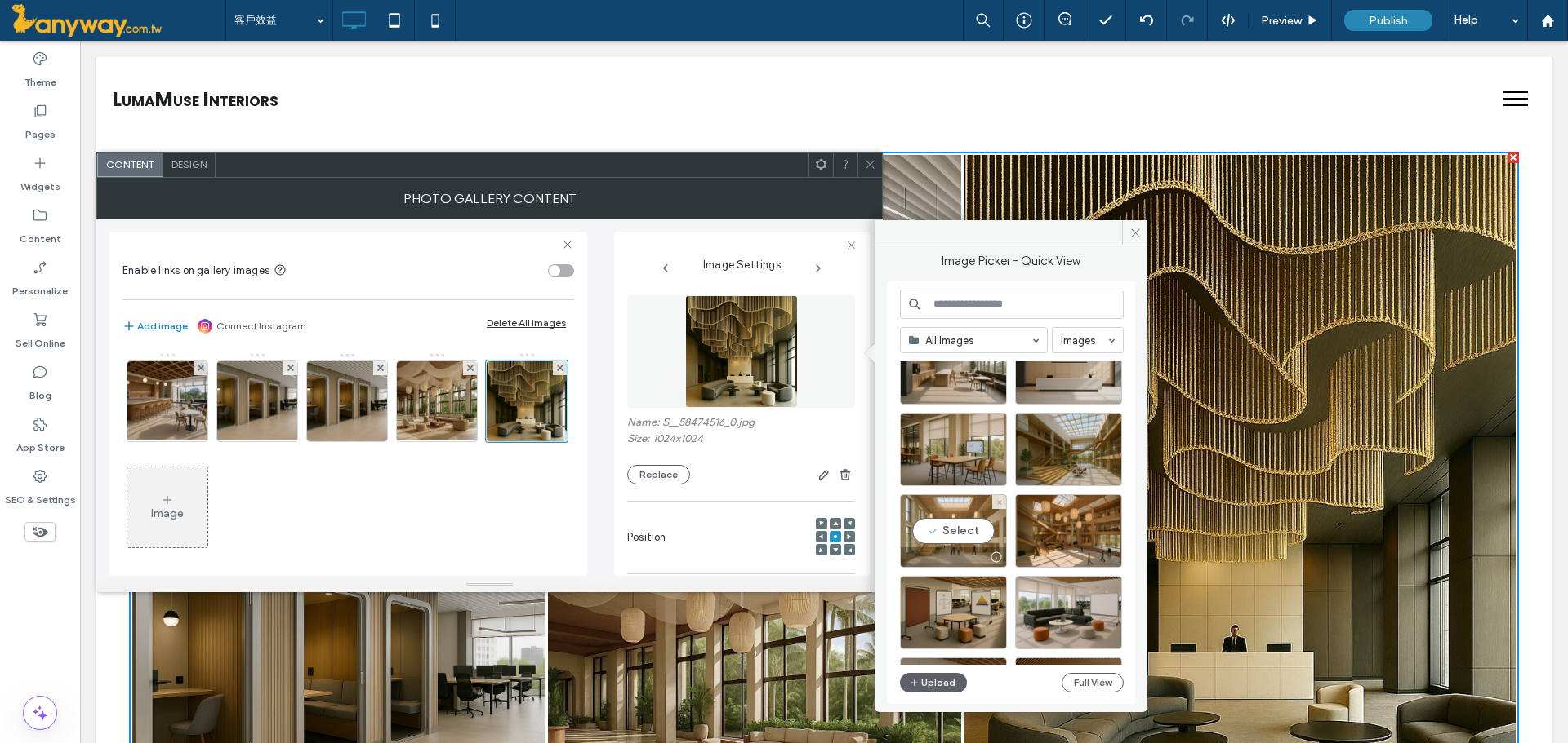
click at [973, 531] on div "Select" at bounding box center [953, 531] width 107 height 73
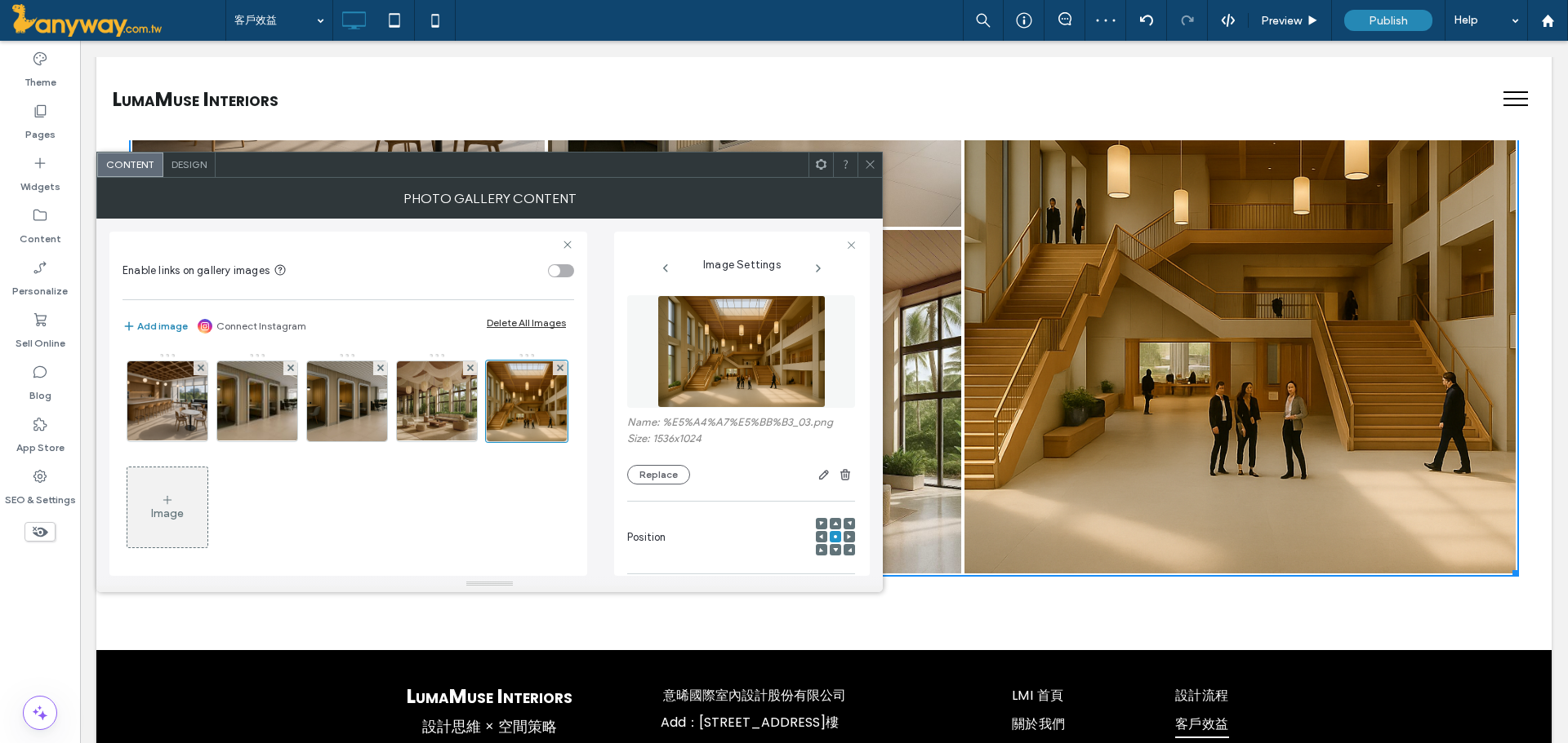
scroll to position [2371, 0]
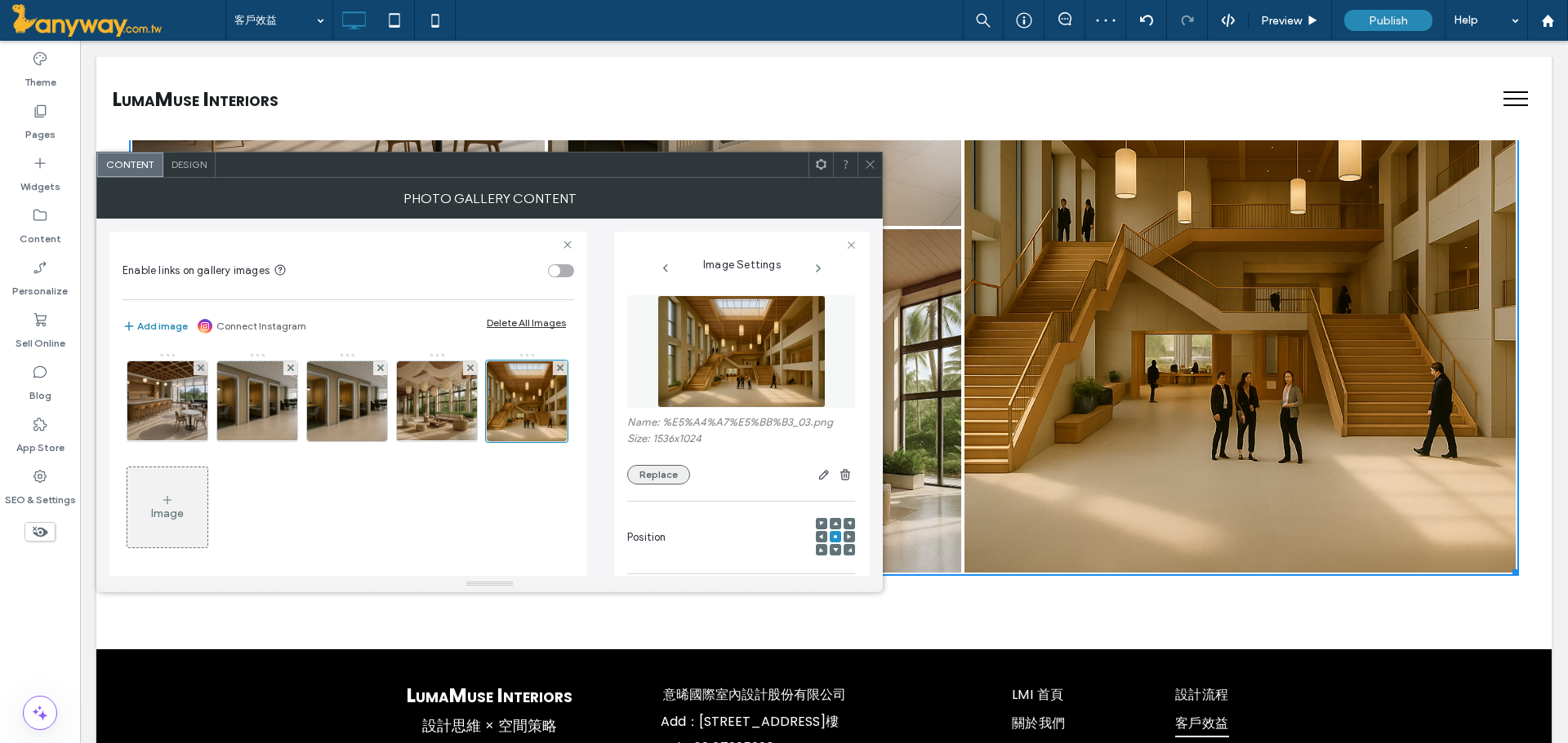
click at [649, 476] on button "Replace" at bounding box center [658, 474] width 63 height 19
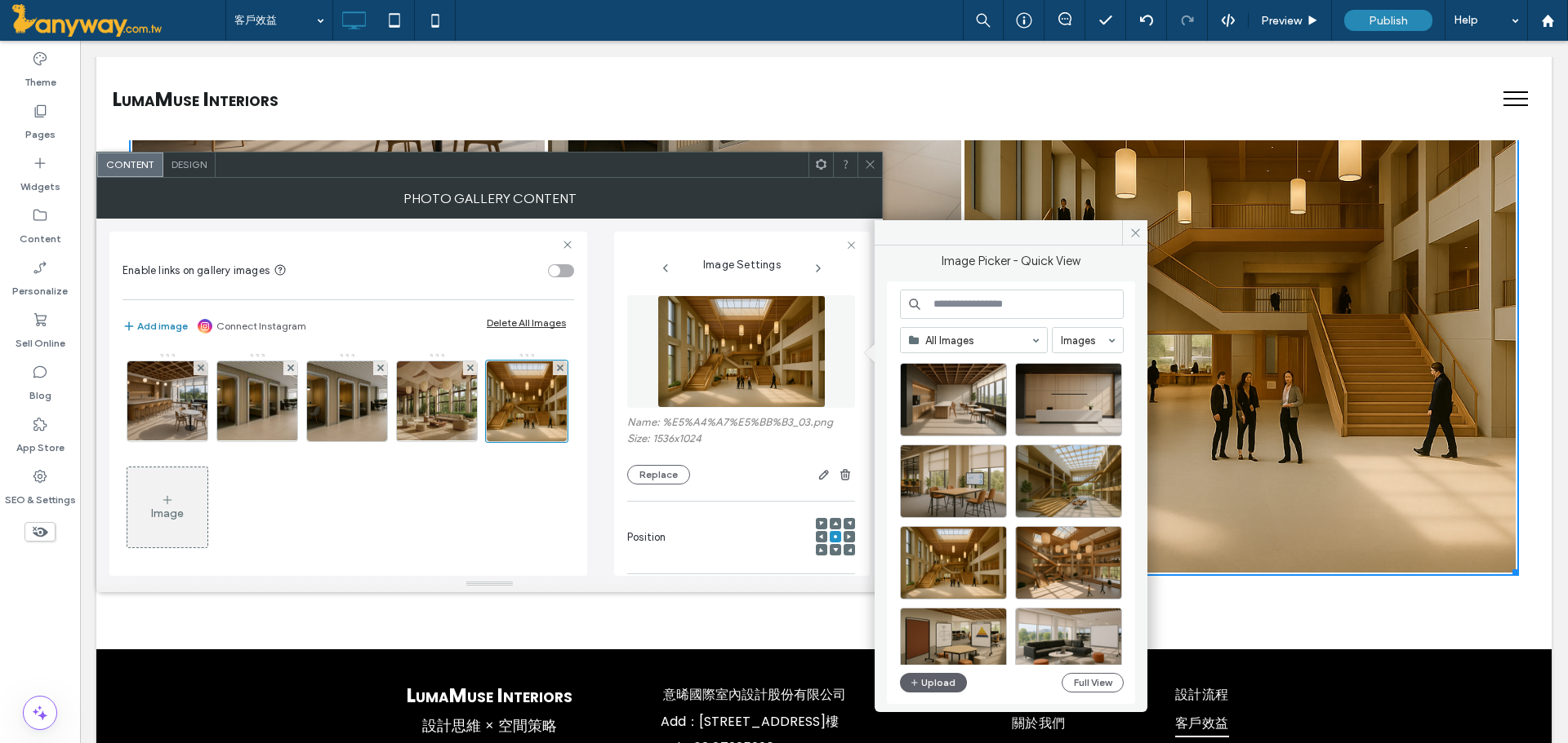
scroll to position [545, 0]
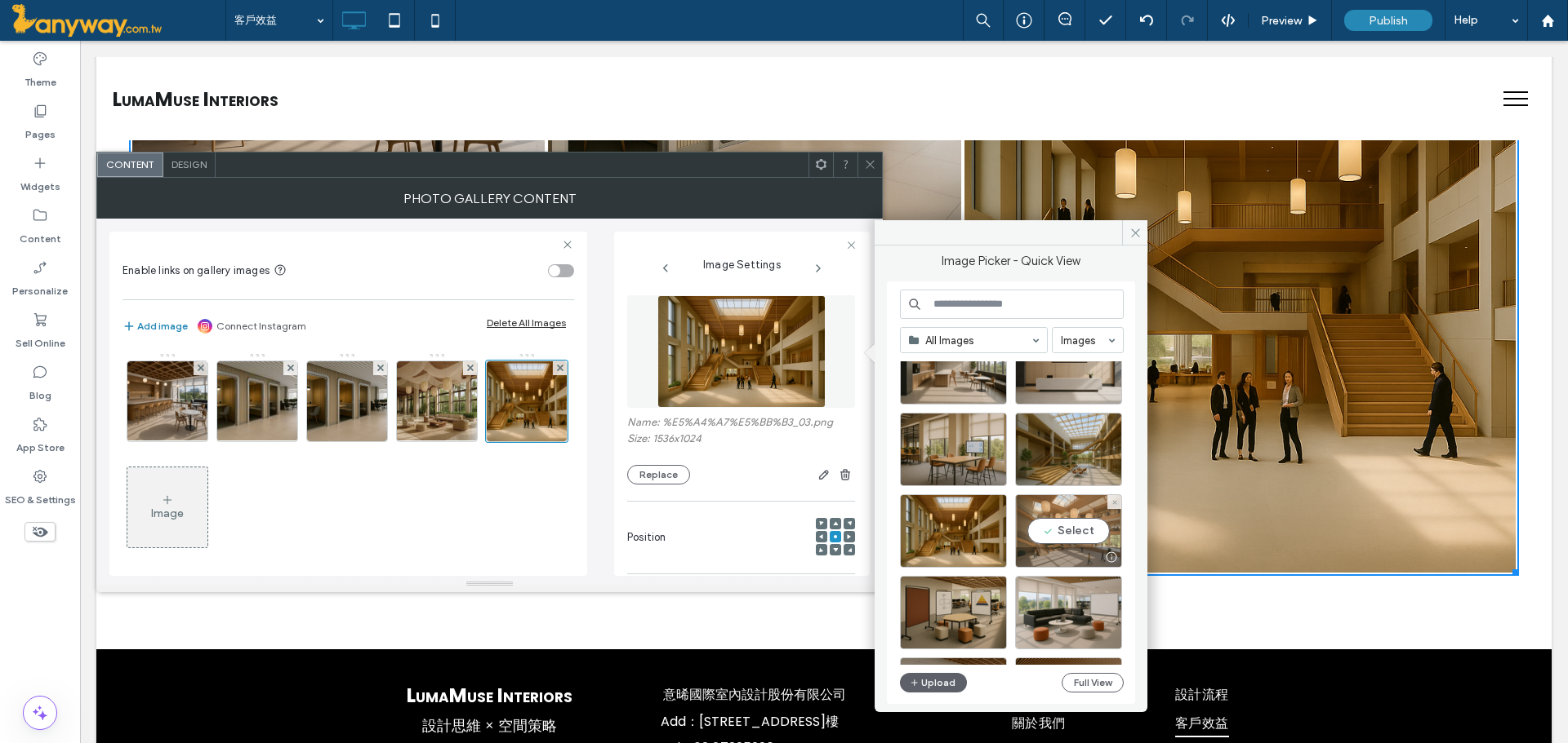
click at [1041, 533] on div "Select" at bounding box center [1068, 531] width 107 height 73
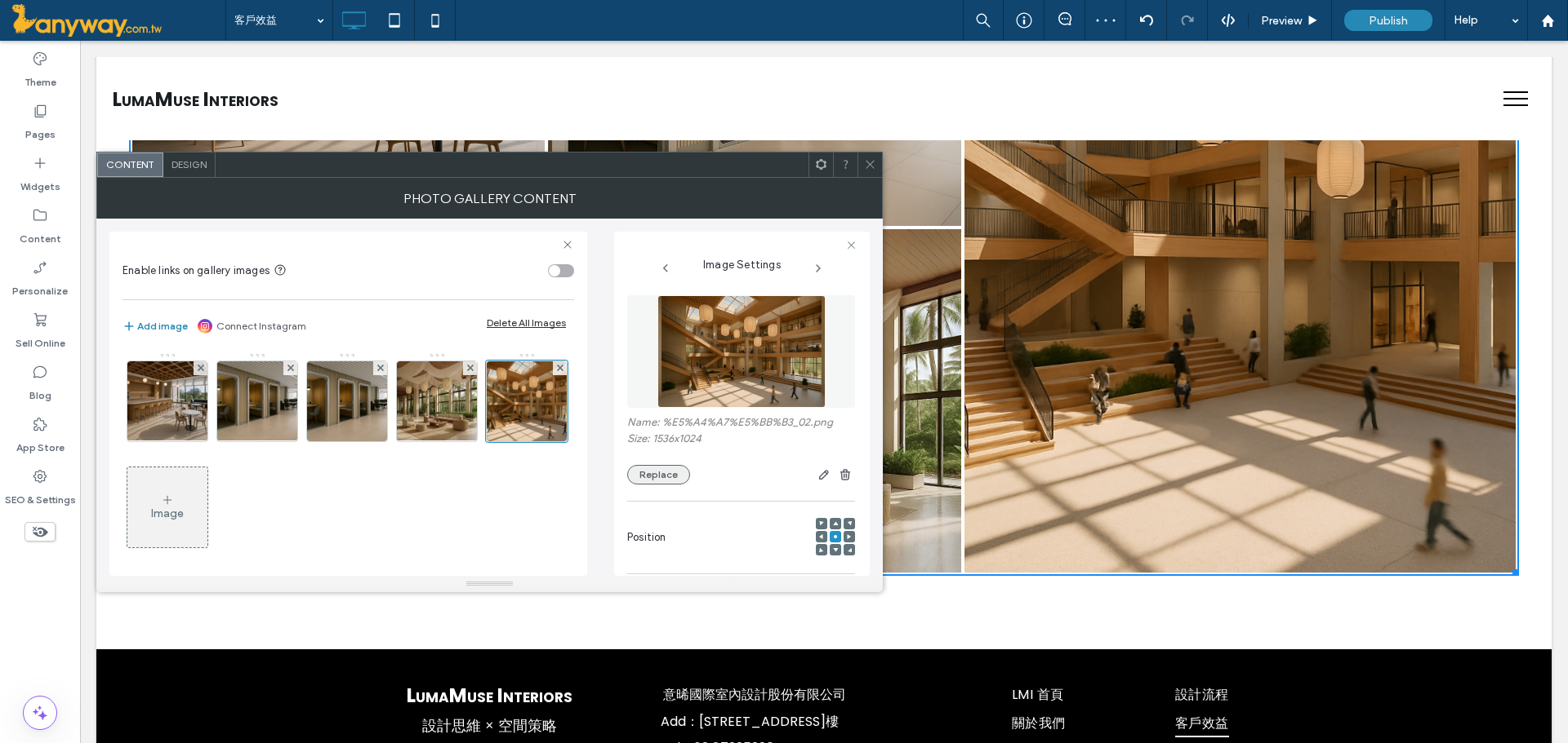
click at [665, 465] on button "Replace" at bounding box center [658, 474] width 63 height 19
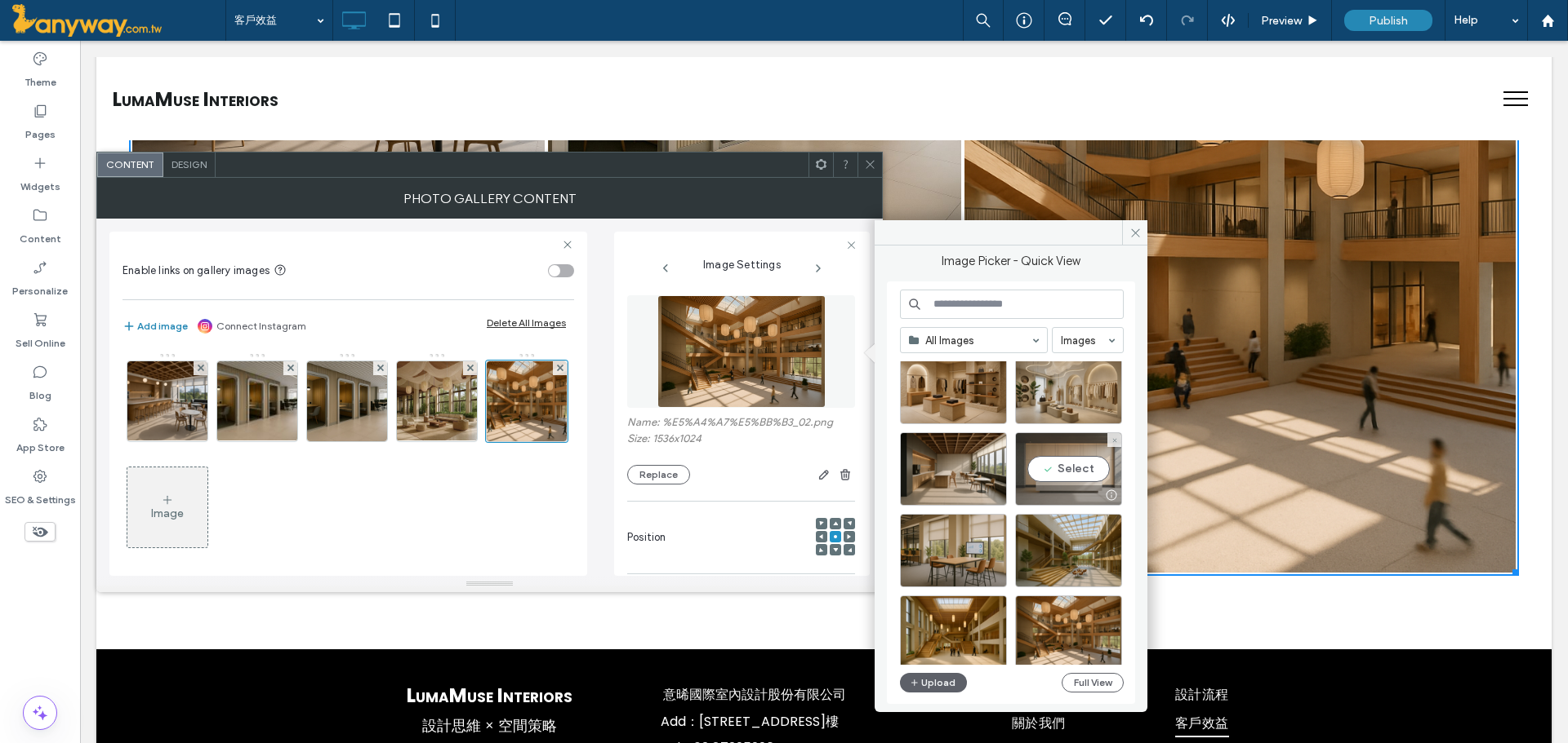
scroll to position [171, 0]
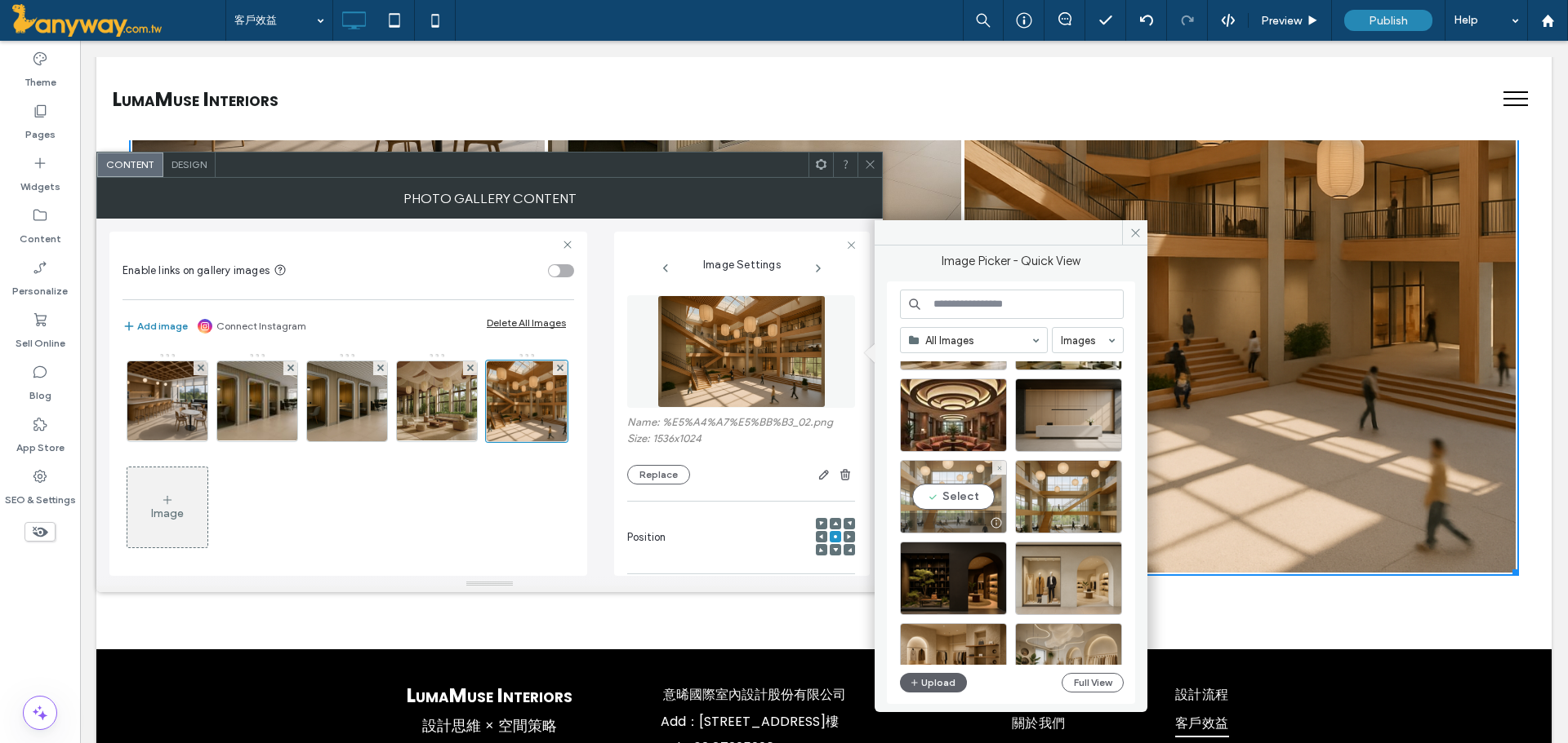
click at [974, 495] on div "Select" at bounding box center [953, 497] width 107 height 73
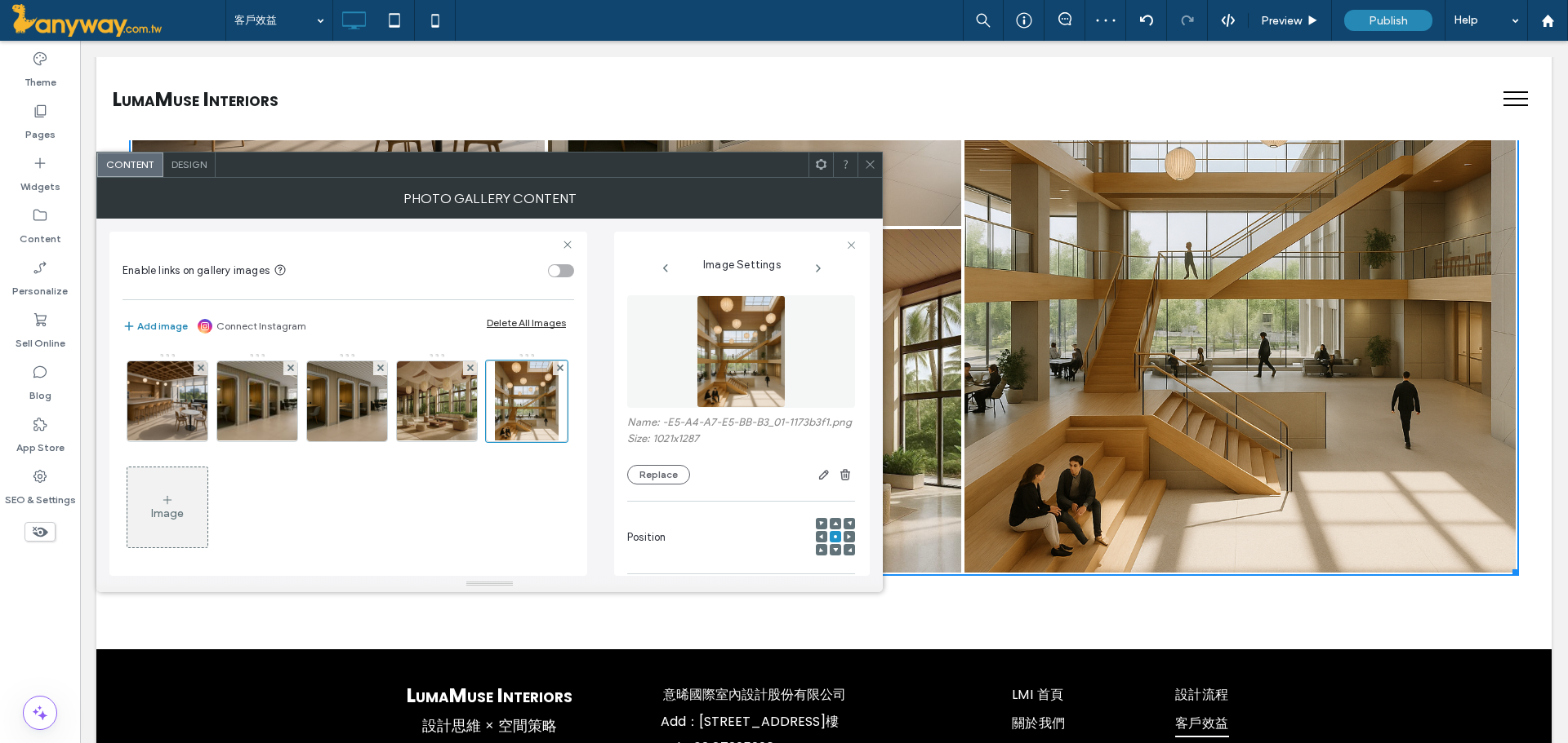
click at [861, 163] on div at bounding box center [869, 165] width 25 height 25
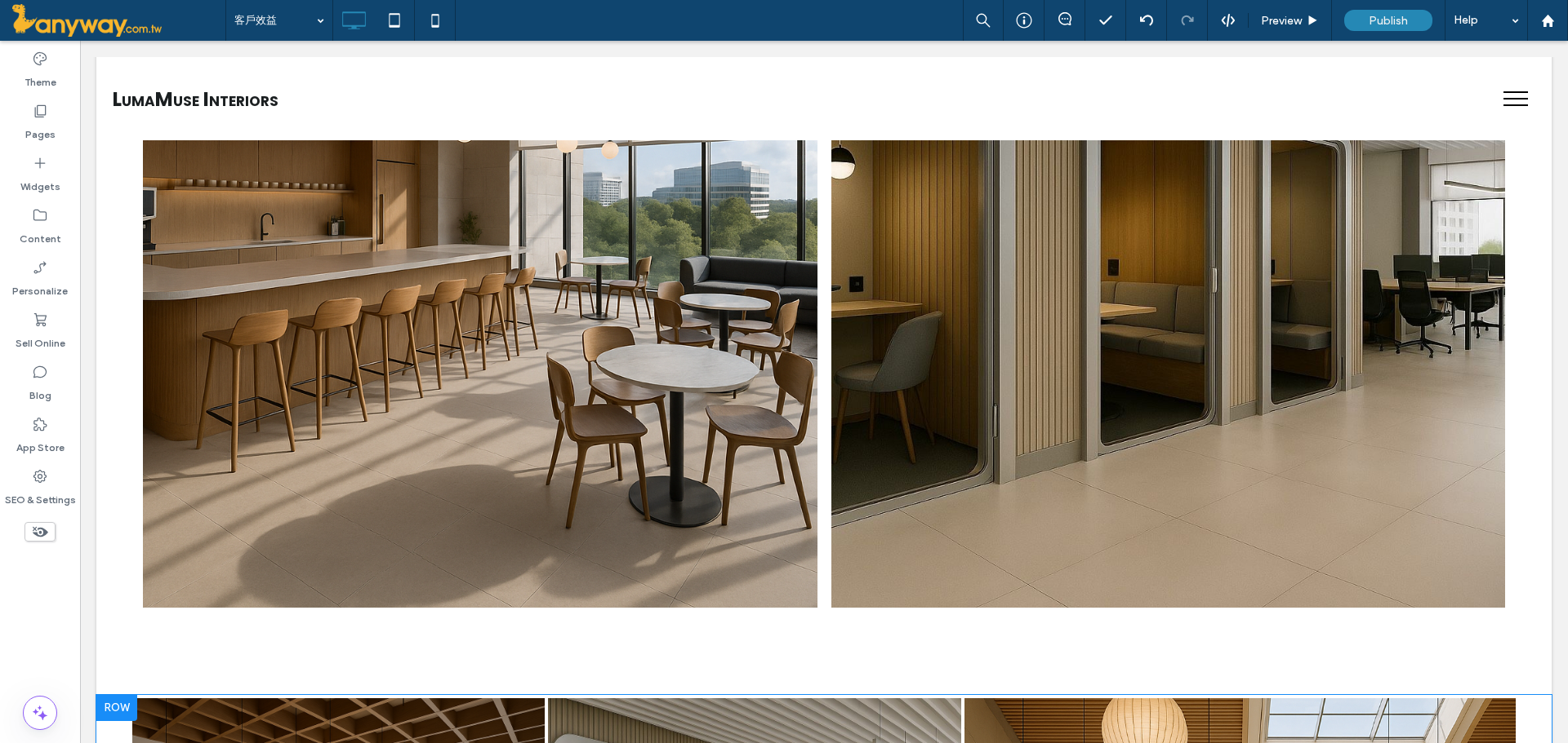
scroll to position [2098, 0]
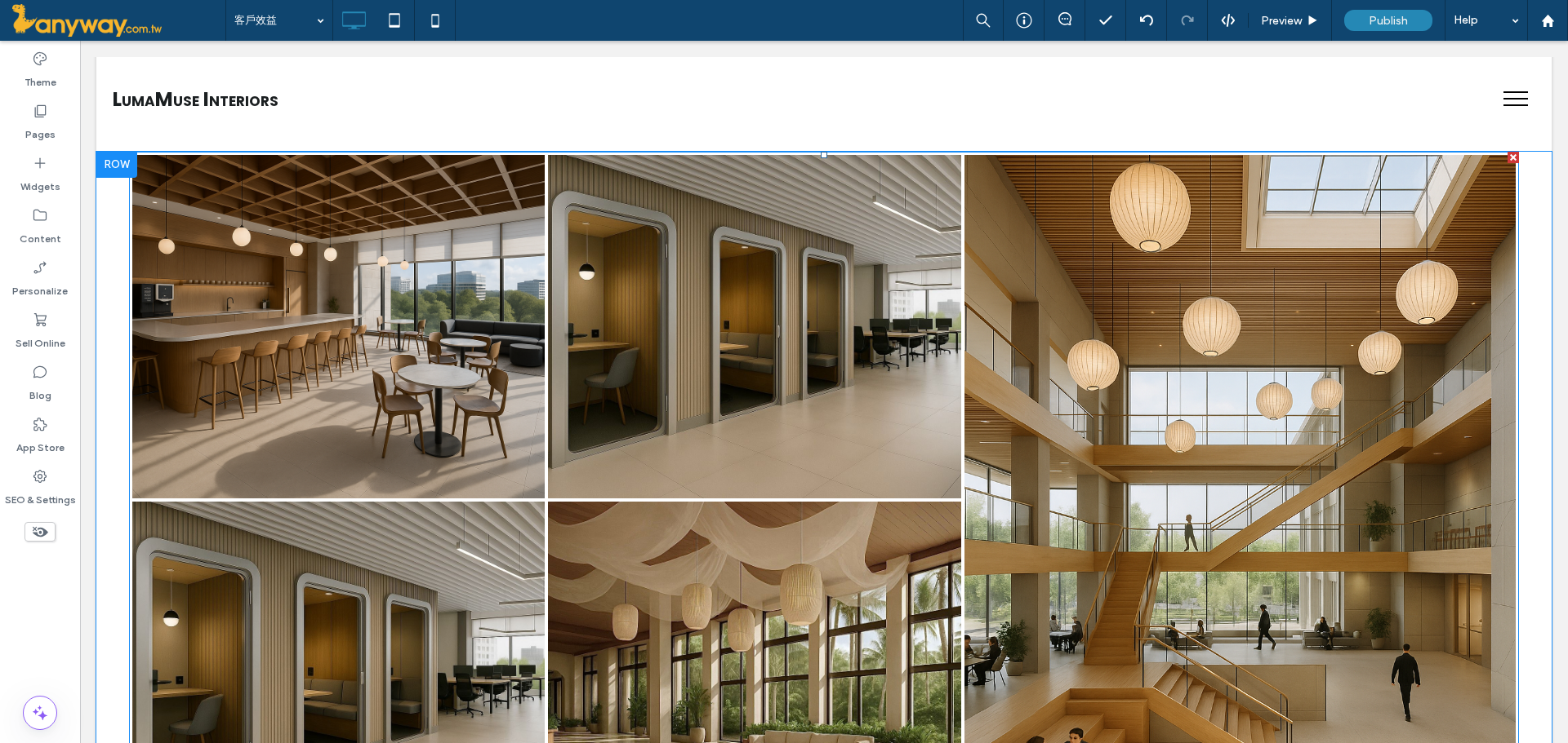
click at [824, 604] on link at bounding box center [754, 674] width 438 height 364
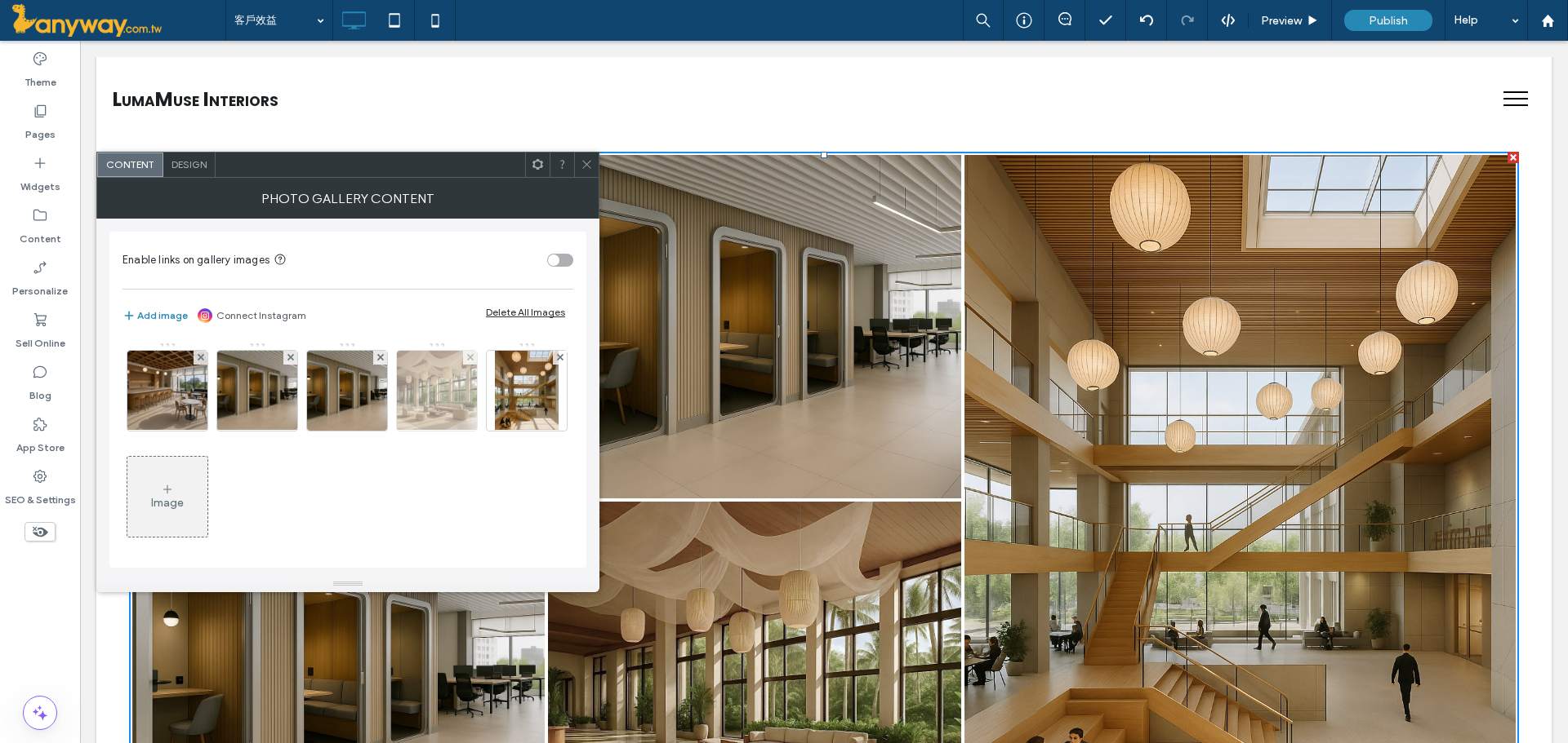
click at [445, 387] on img at bounding box center [436, 391] width 100 height 80
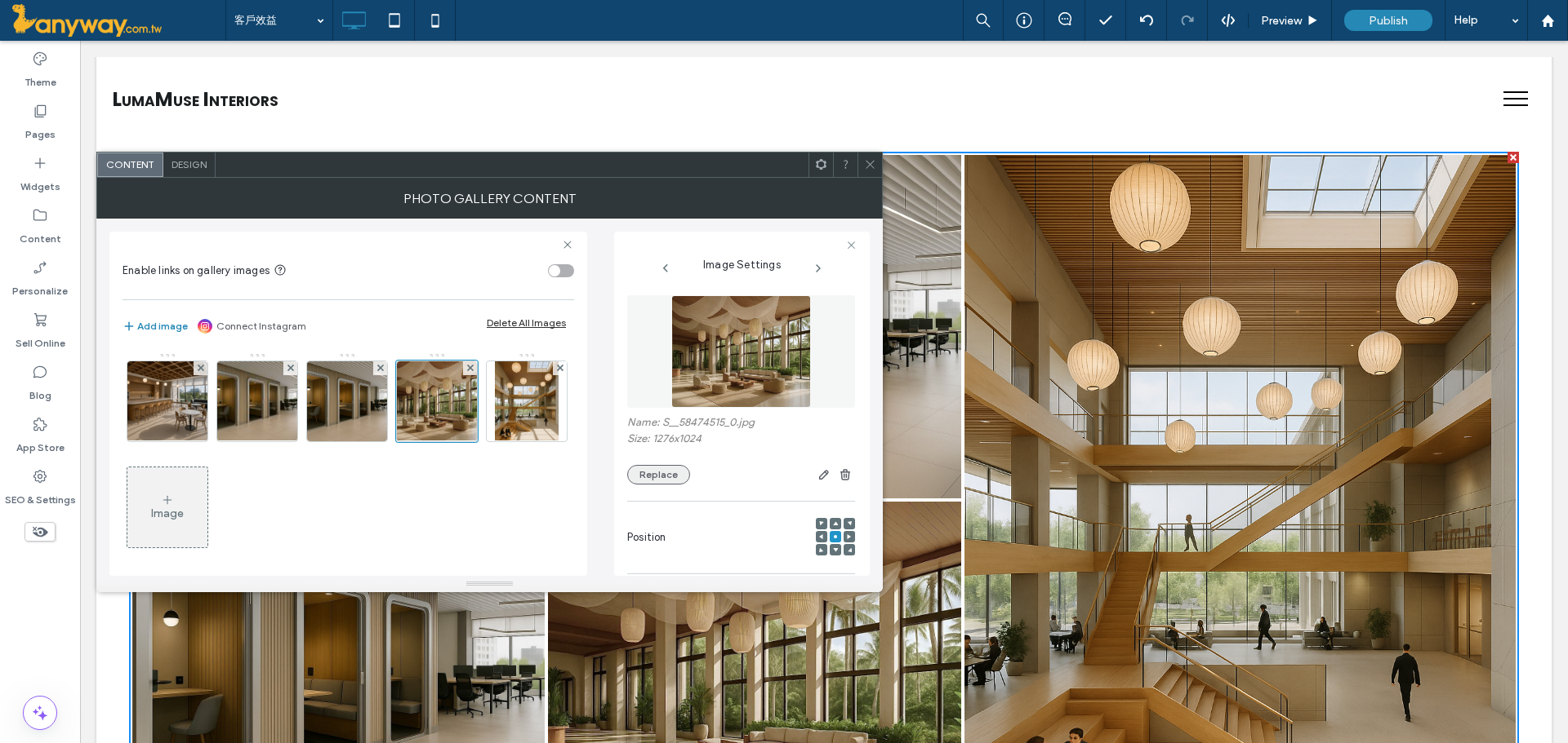
click at [657, 482] on button "Replace" at bounding box center [658, 474] width 63 height 19
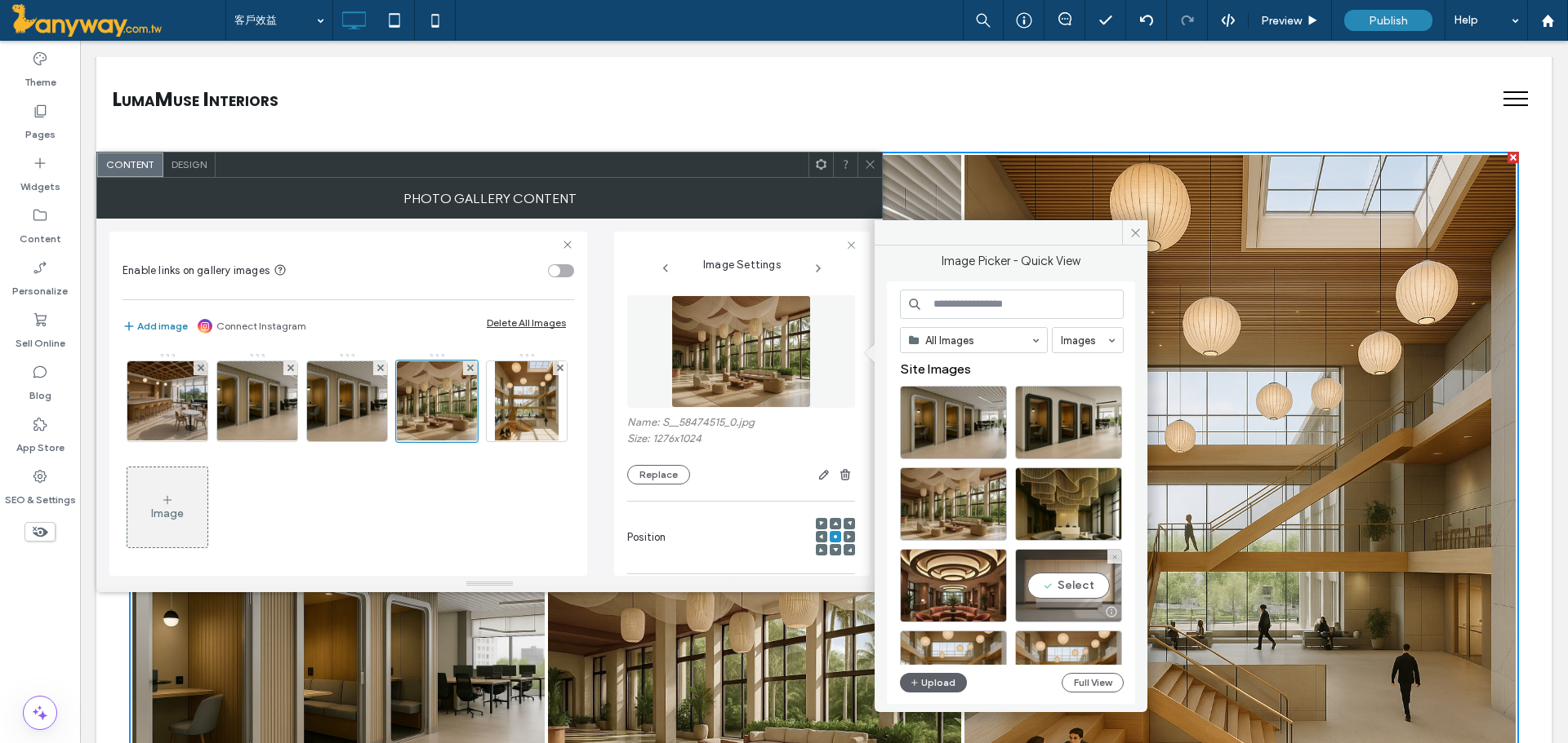
drag, startPoint x: 1092, startPoint y: 591, endPoint x: 971, endPoint y: 479, distance: 164.9
click at [1091, 589] on div "Select" at bounding box center [1068, 586] width 107 height 73
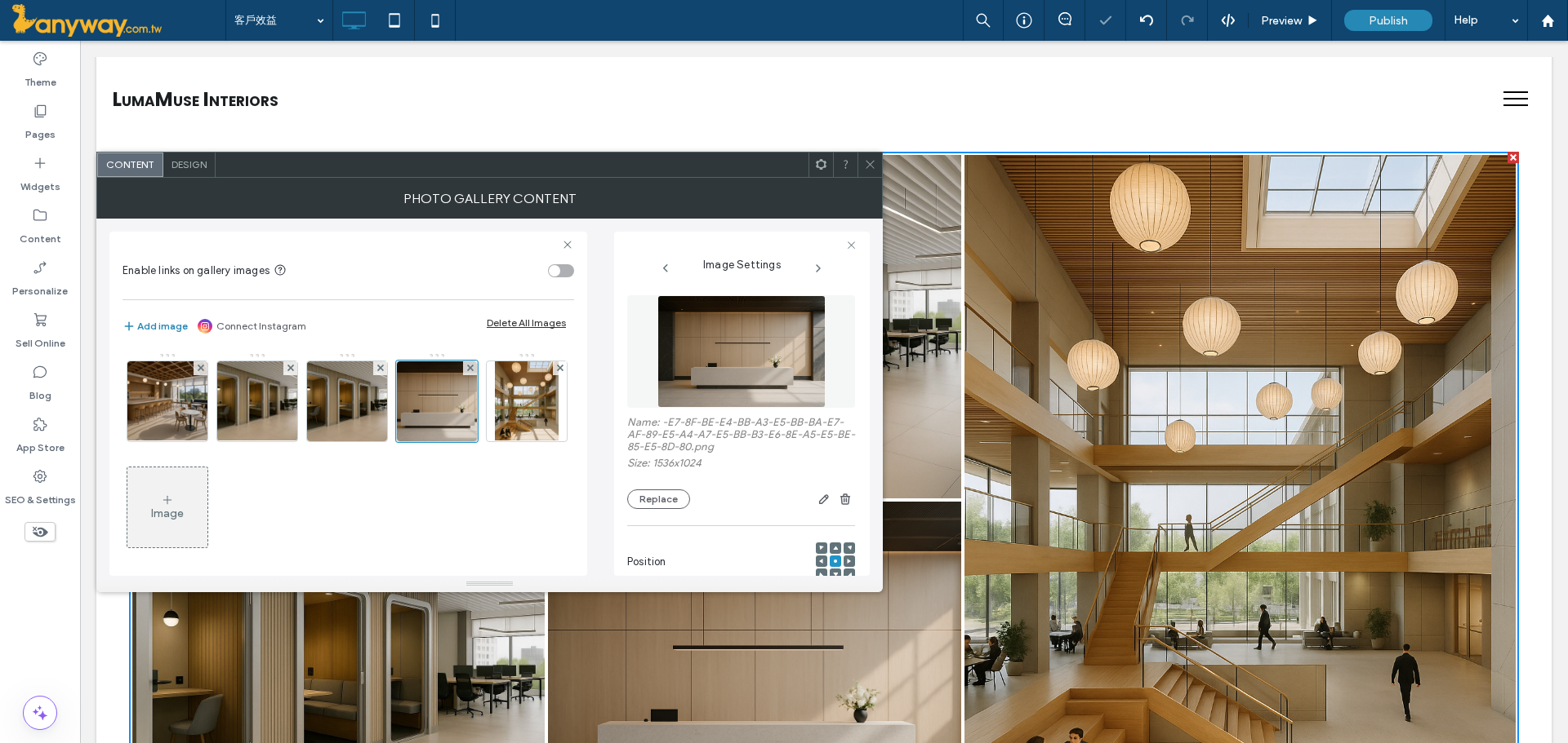
click at [866, 171] on span at bounding box center [869, 165] width 12 height 25
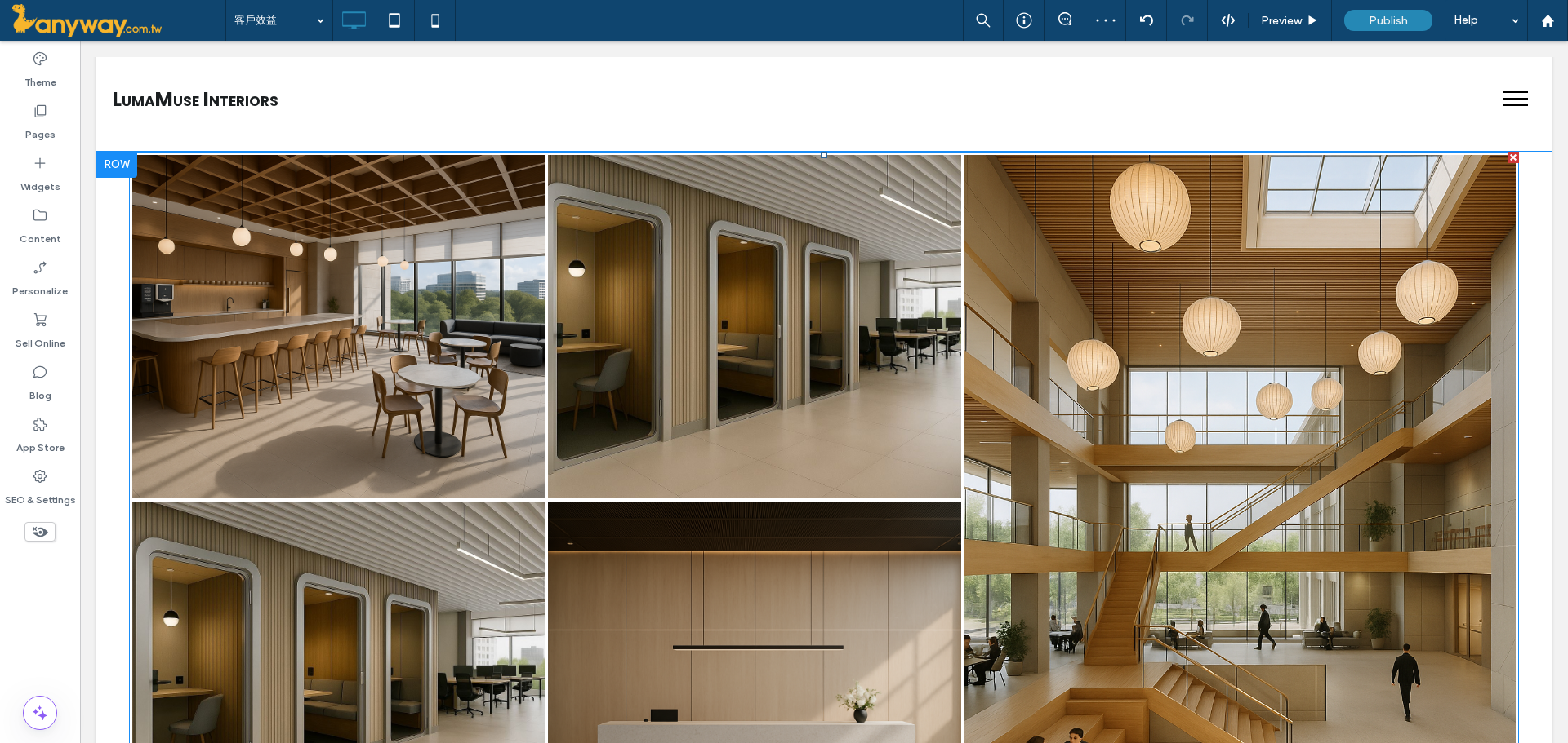
click at [713, 339] on link at bounding box center [754, 326] width 438 height 364
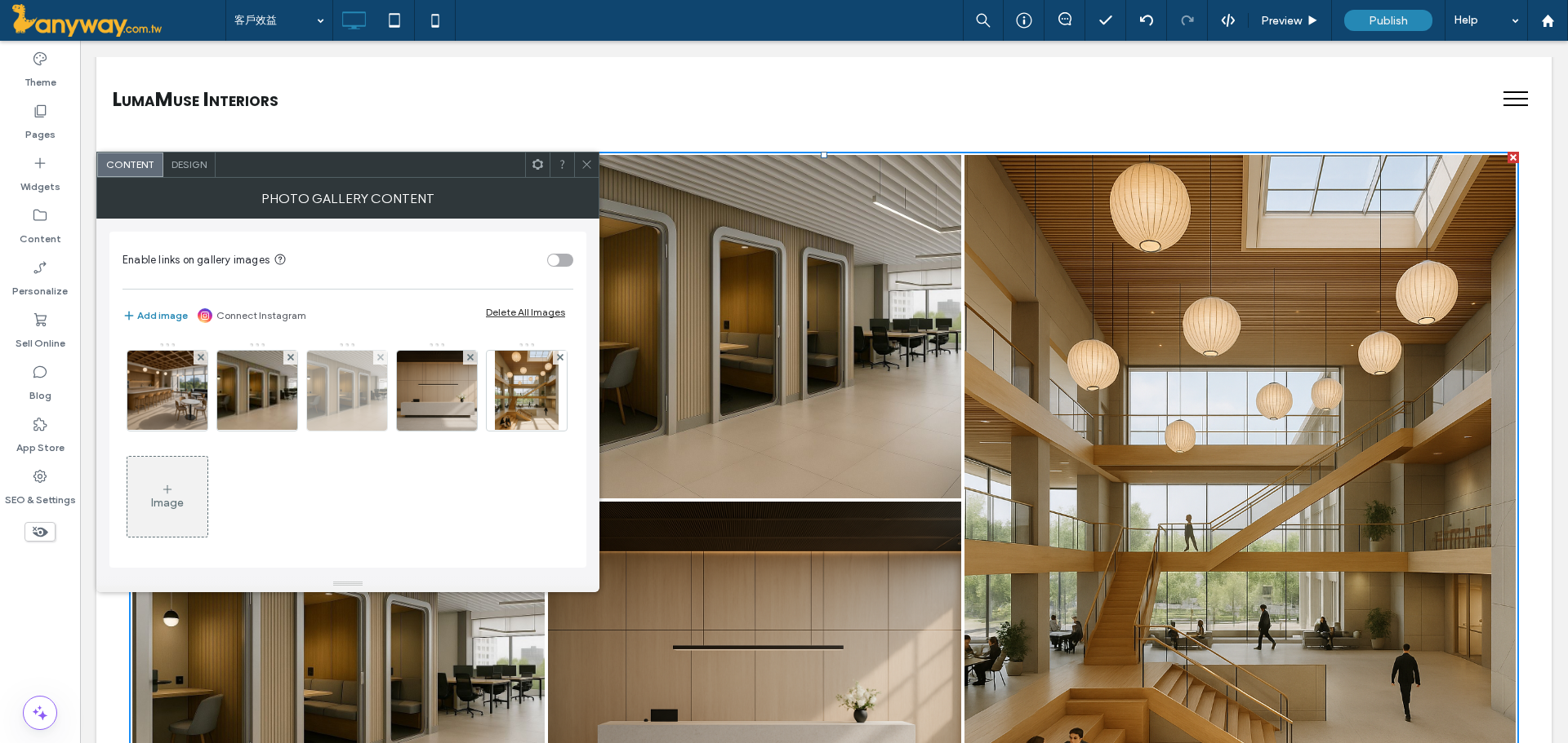
click at [344, 390] on img at bounding box center [347, 391] width 120 height 80
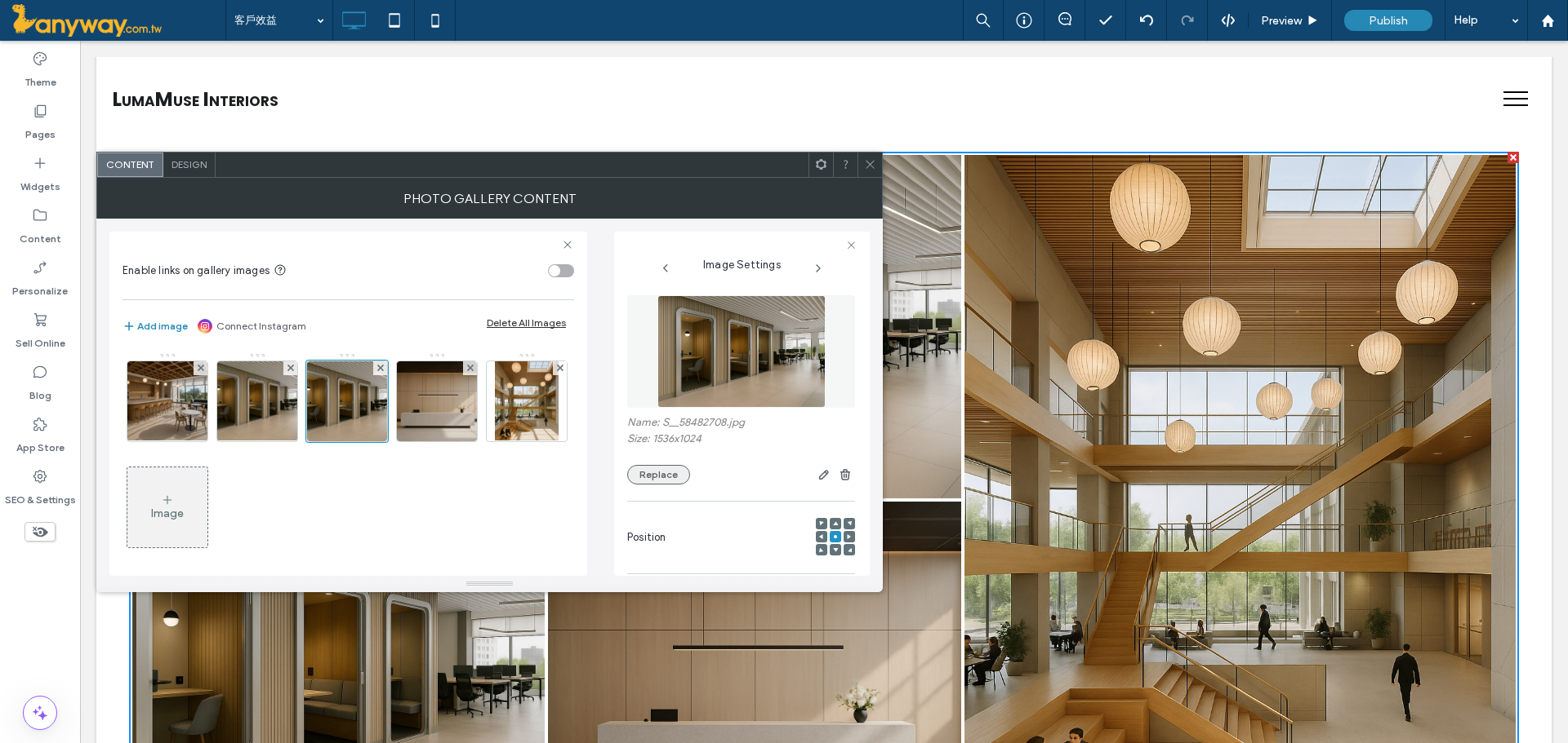
click at [640, 467] on button "Replace" at bounding box center [658, 474] width 63 height 19
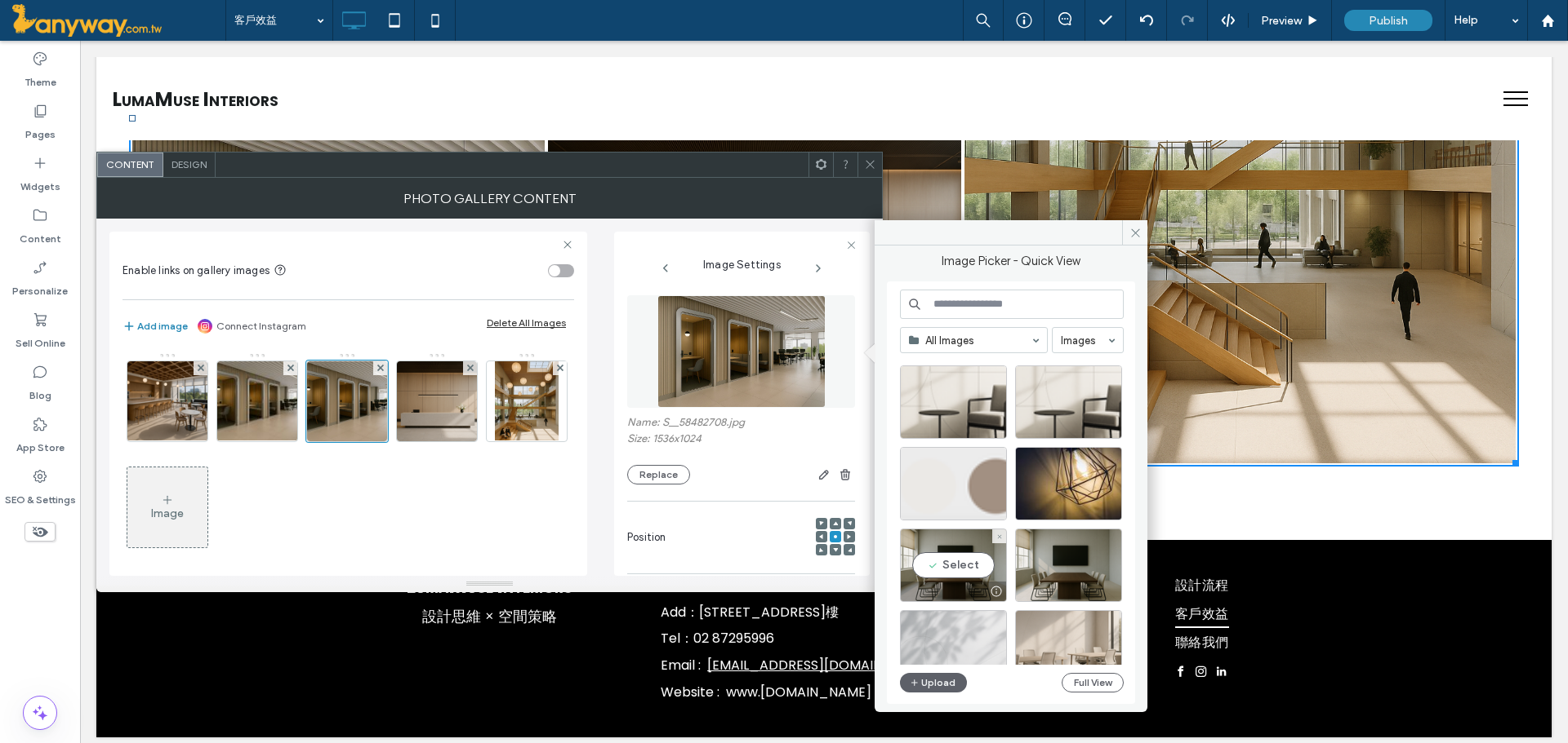
scroll to position [3475, 0]
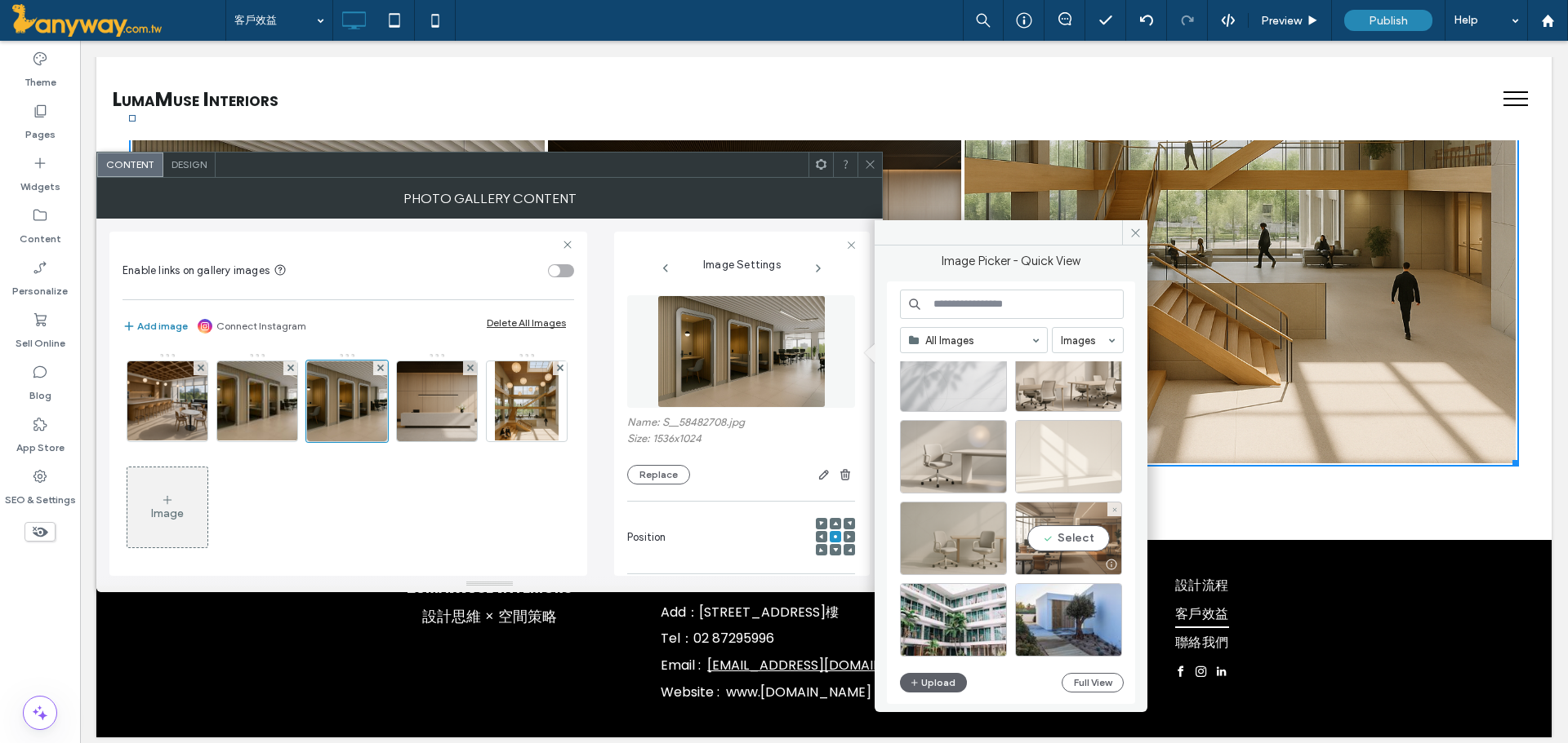
click at [1064, 544] on div "Select" at bounding box center [1068, 538] width 107 height 73
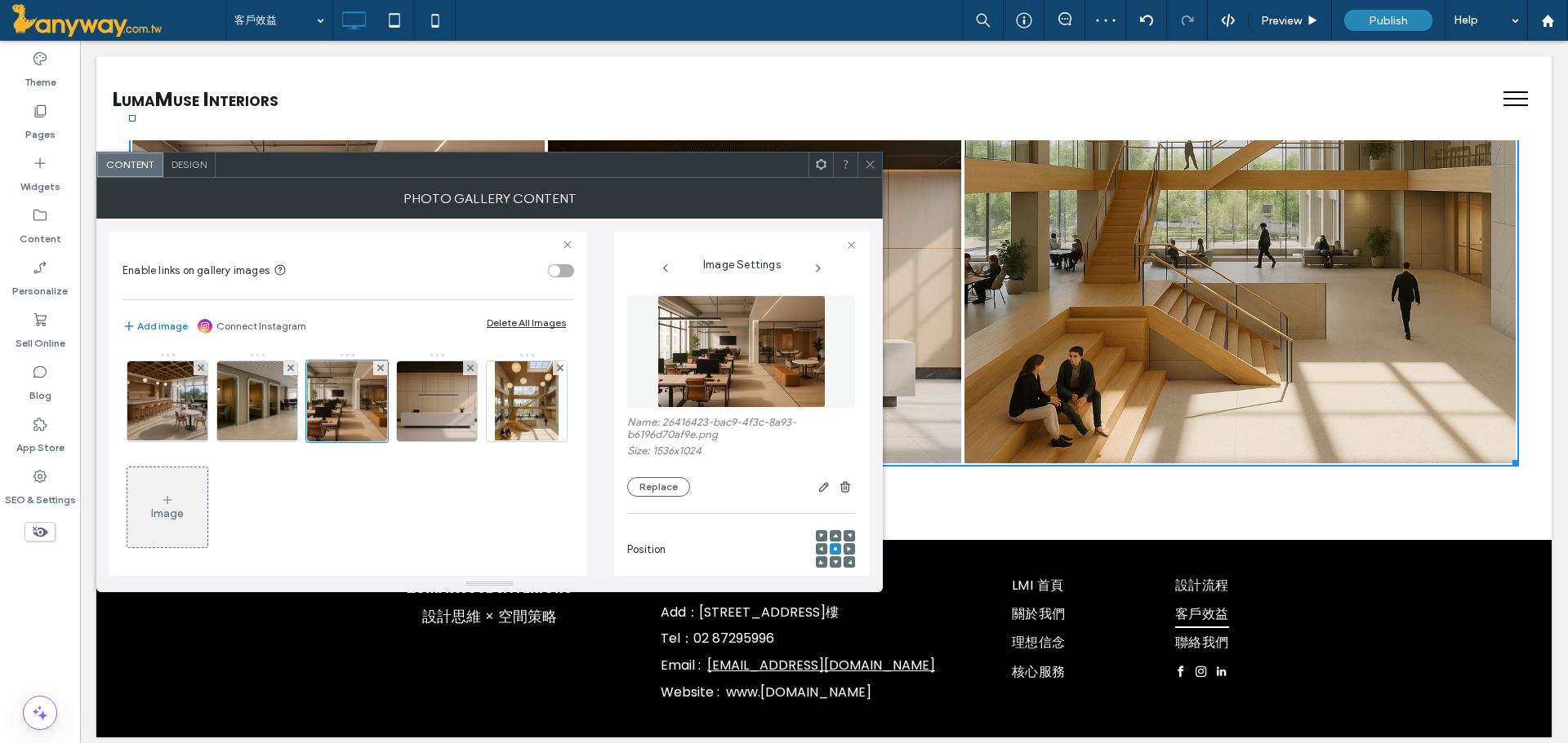
click at [859, 158] on div at bounding box center [869, 165] width 25 height 25
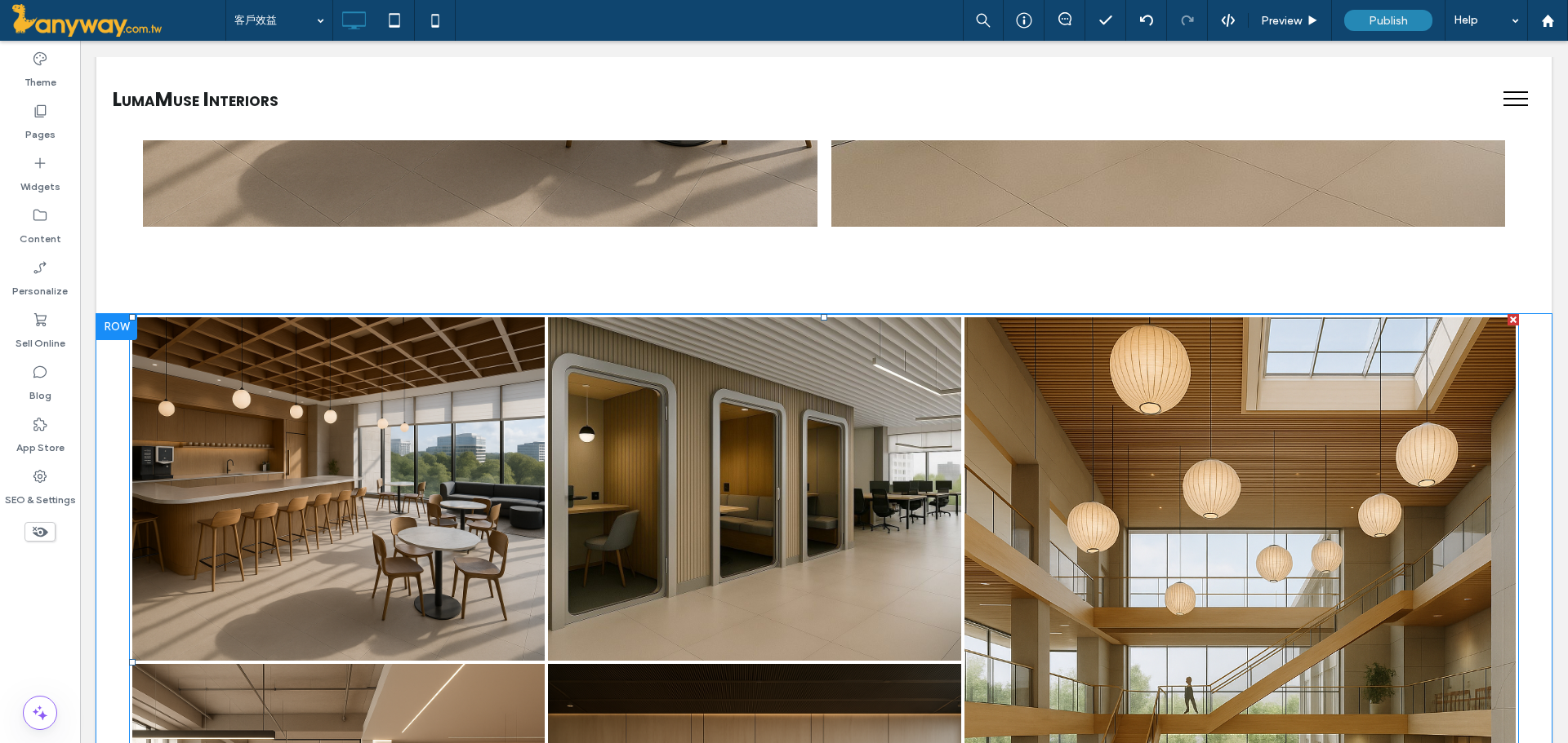
scroll to position [2208, 0]
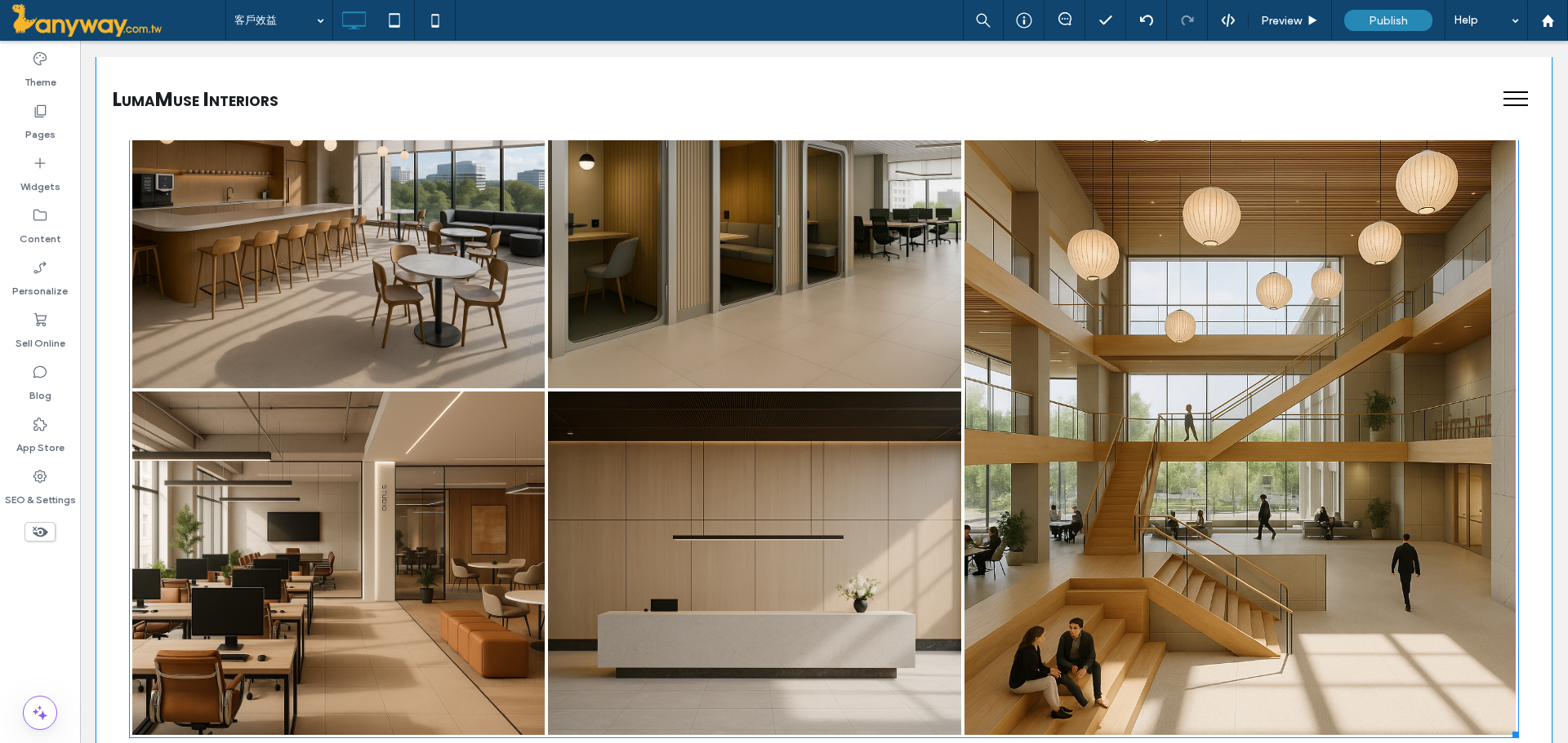
click at [277, 466] on link at bounding box center [338, 563] width 438 height 364
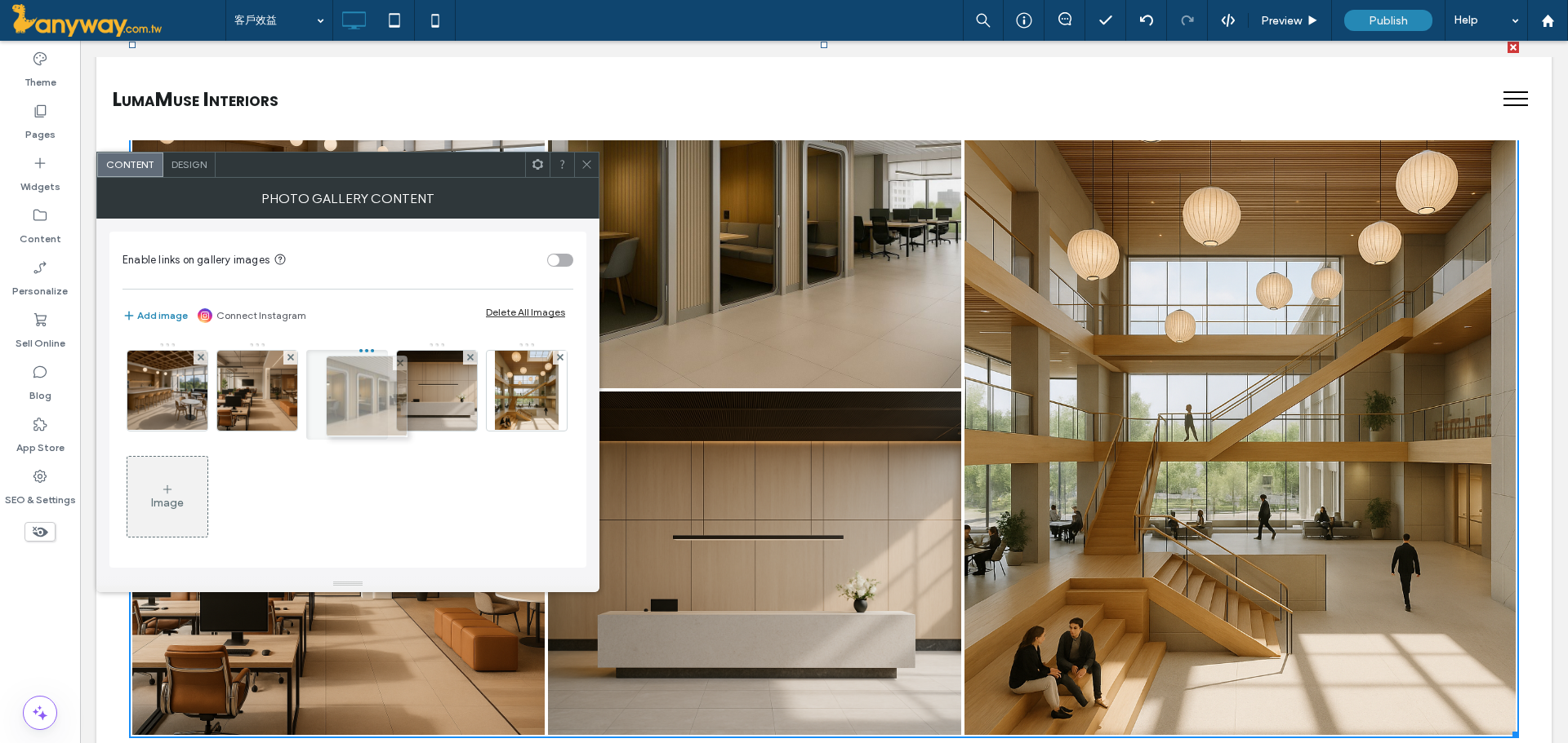
drag, startPoint x: 241, startPoint y: 382, endPoint x: 379, endPoint y: 393, distance: 138.4
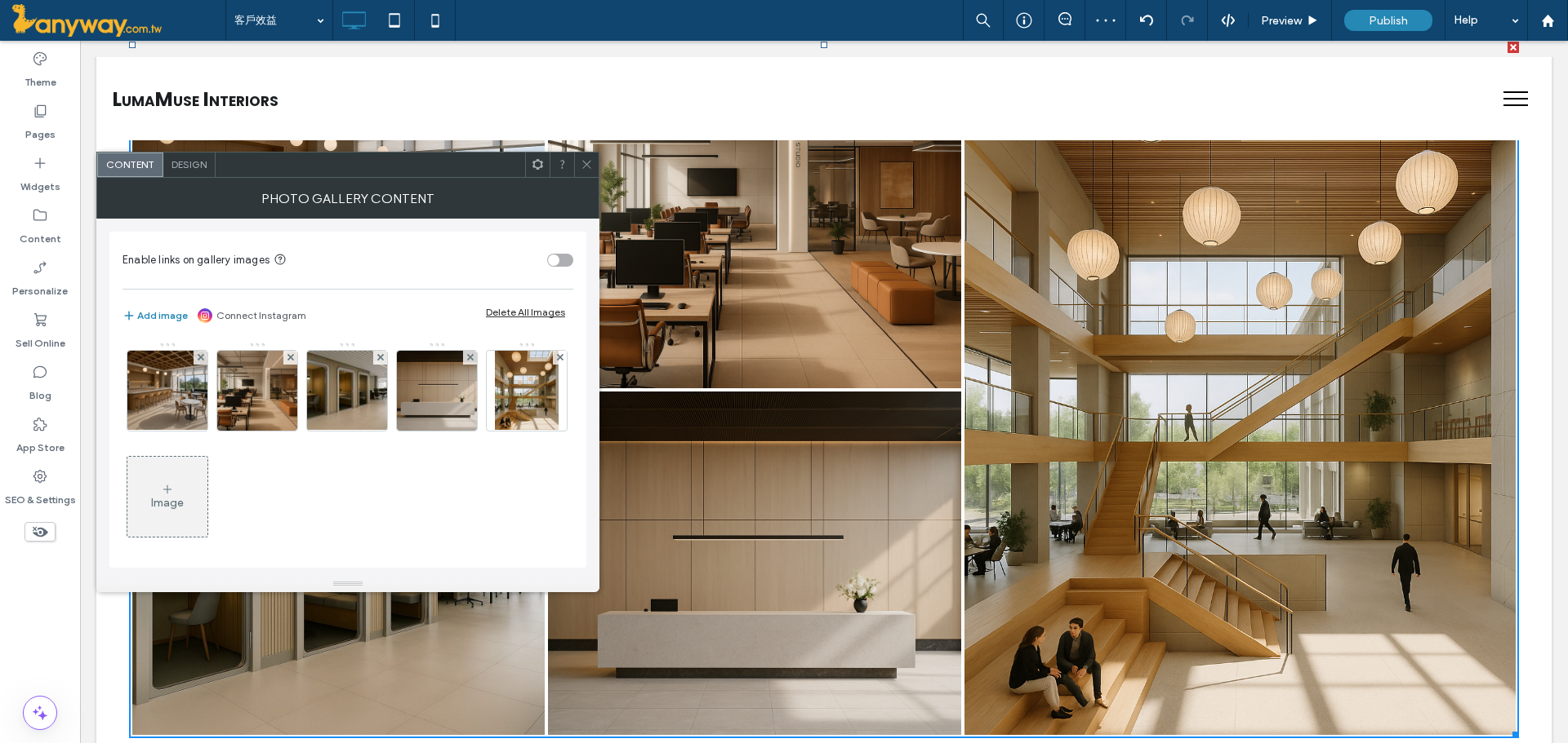
click at [591, 163] on icon at bounding box center [586, 164] width 12 height 12
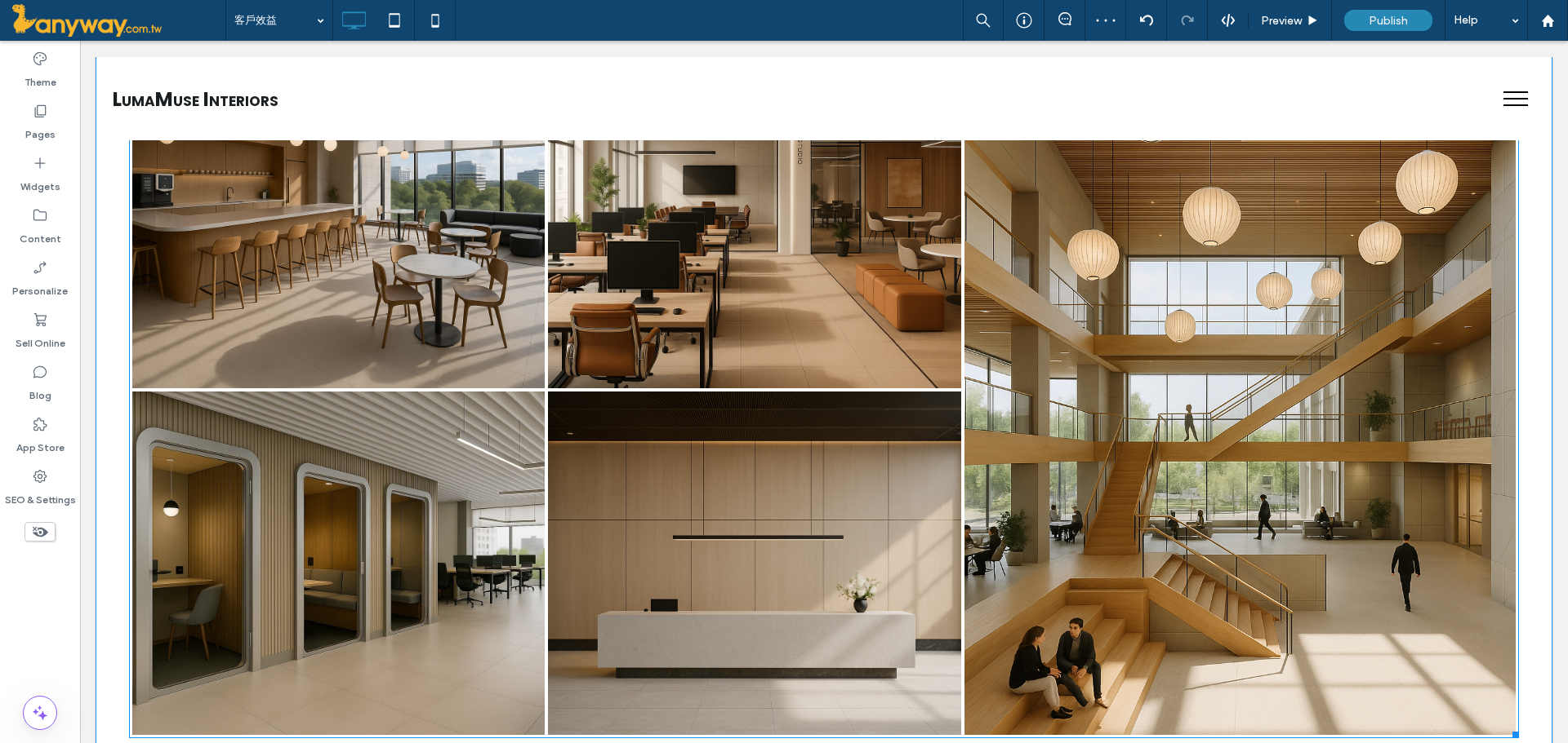
scroll to position [1936, 0]
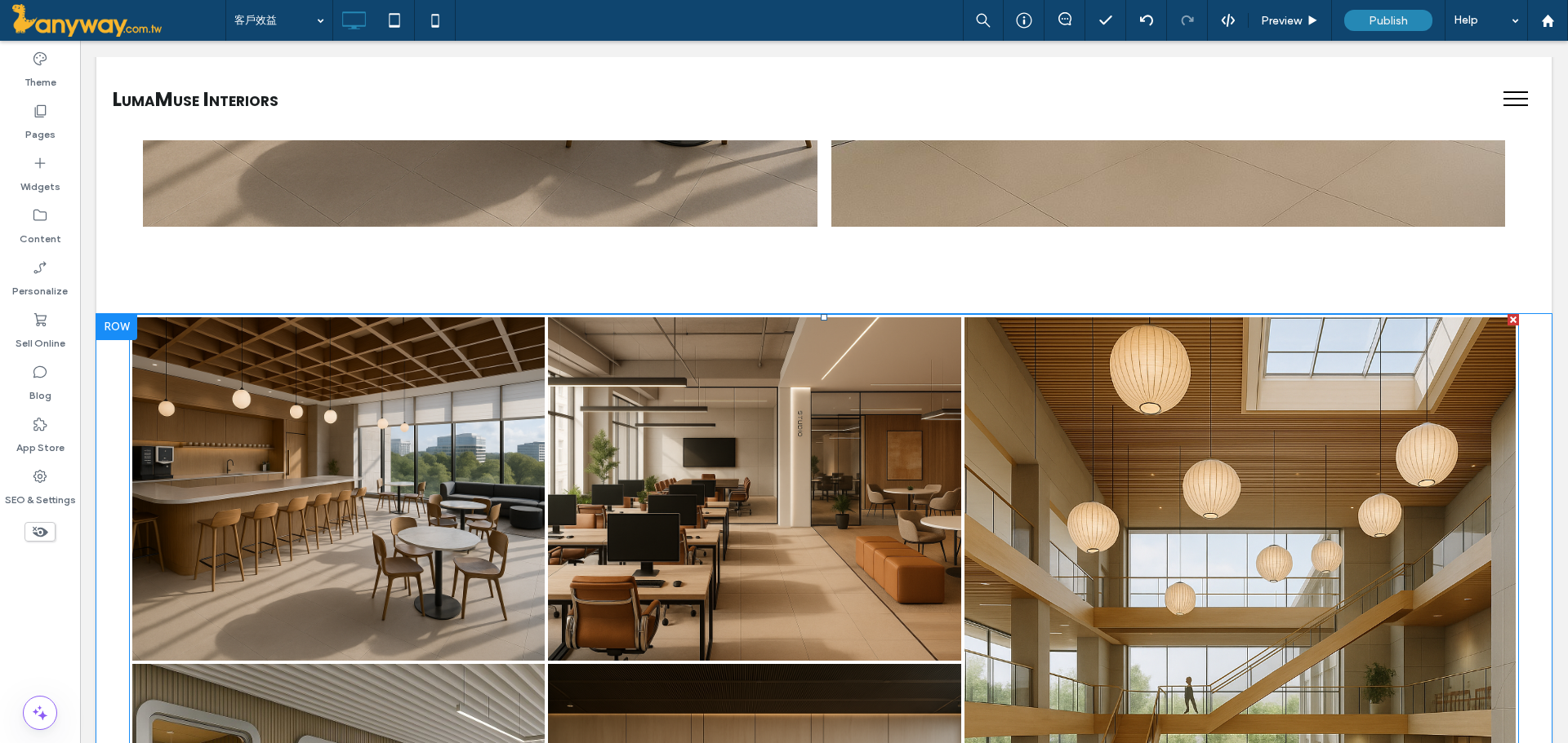
click at [739, 437] on link at bounding box center [754, 489] width 438 height 364
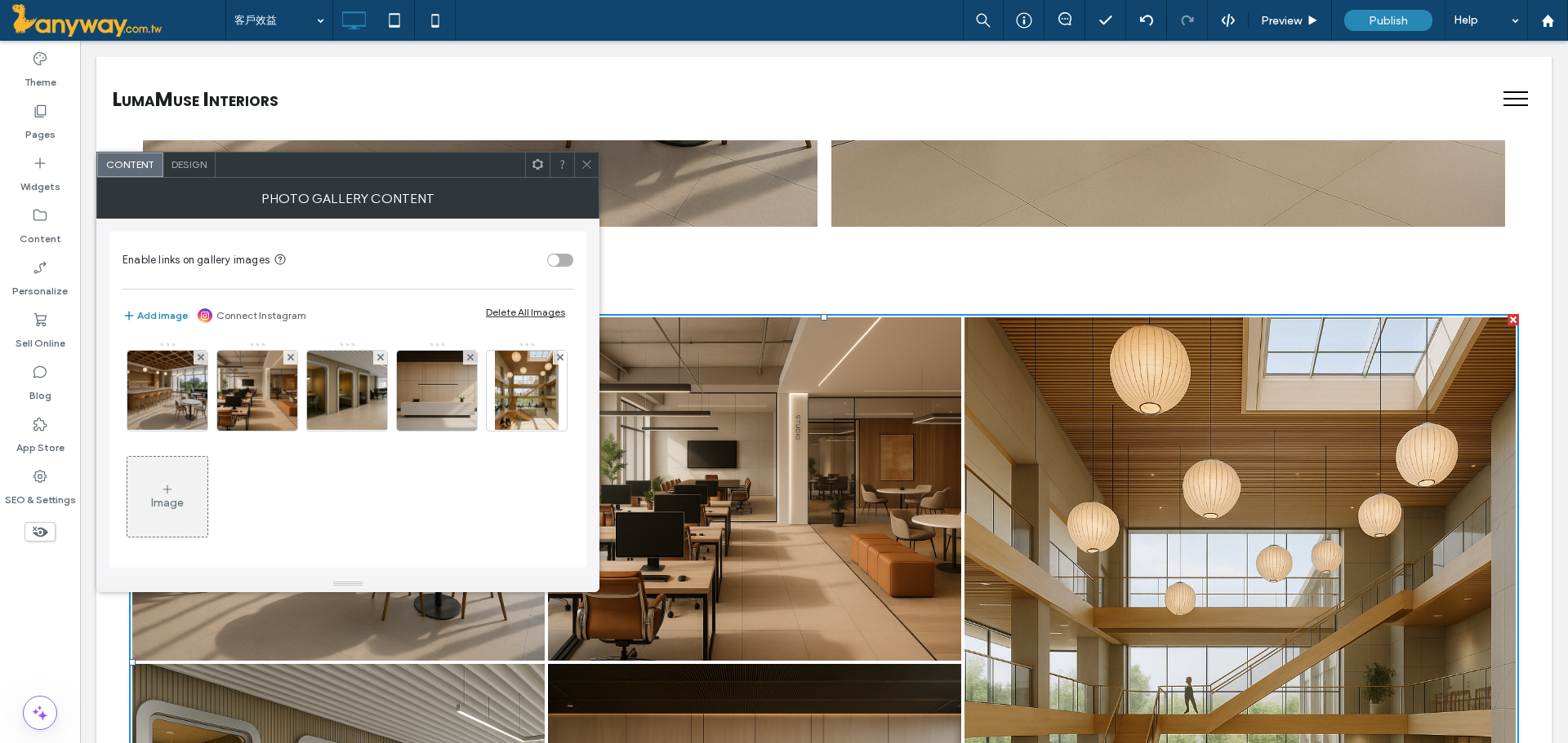
click at [176, 157] on div "Design" at bounding box center [189, 165] width 52 height 25
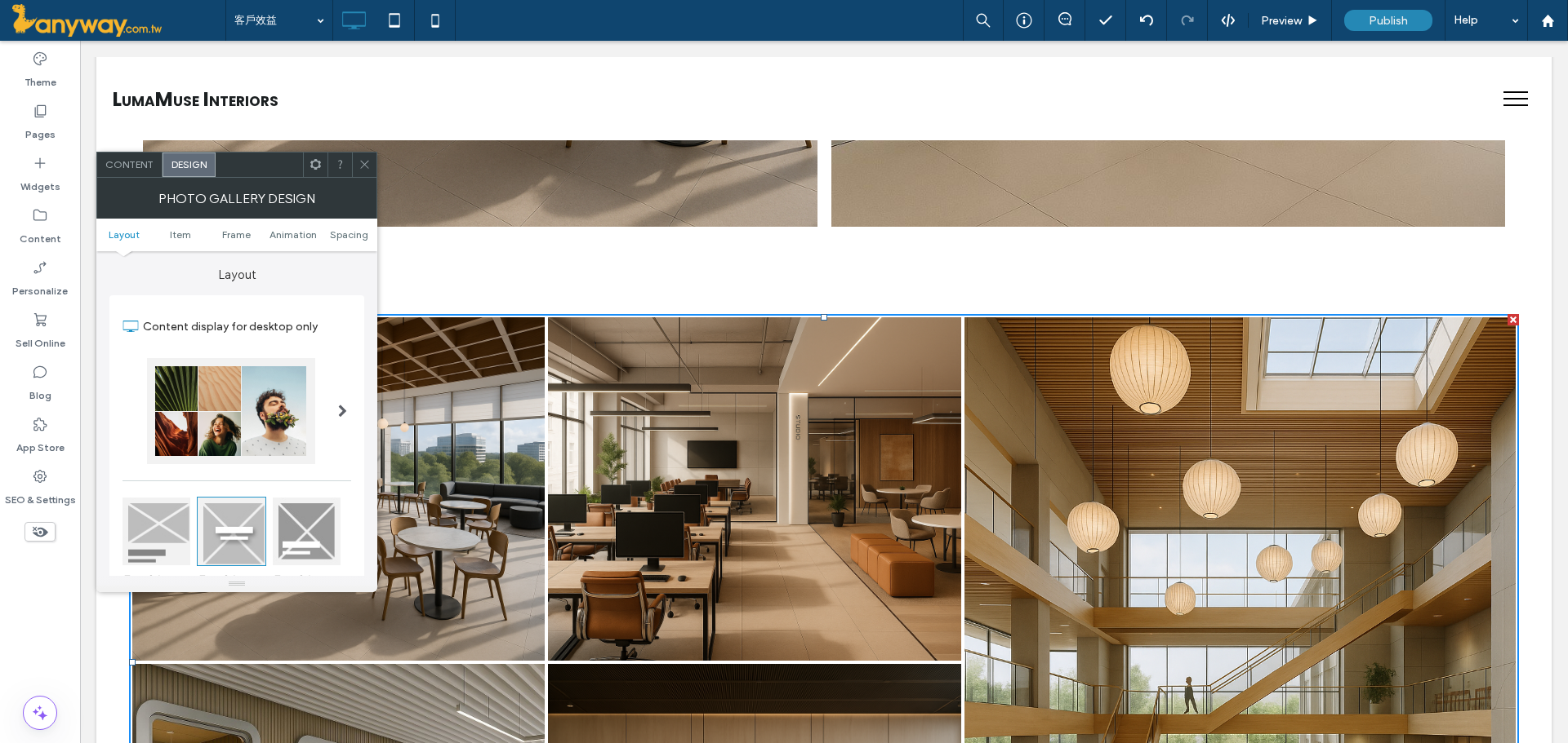
click at [347, 419] on div at bounding box center [342, 411] width 34 height 131
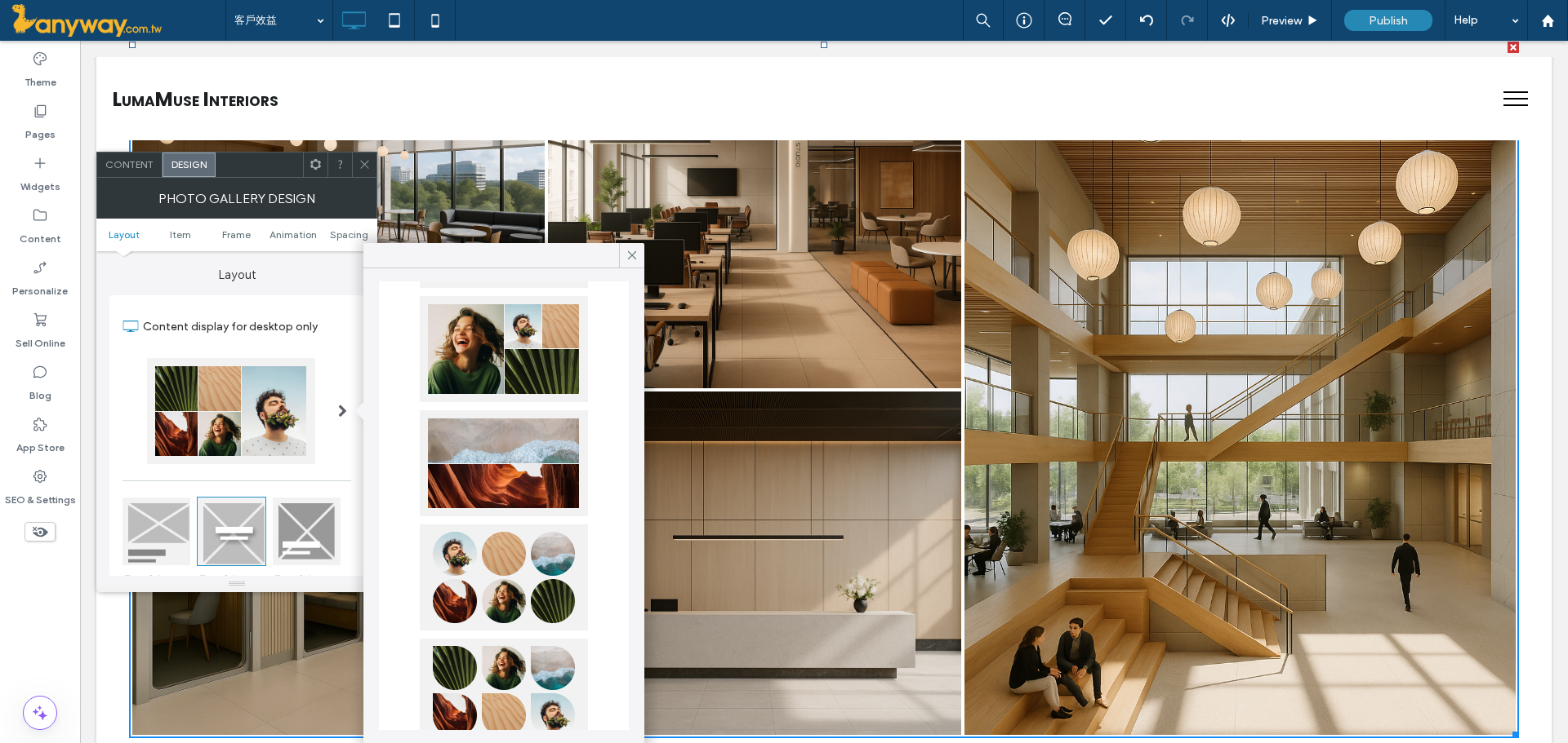
scroll to position [220, 0]
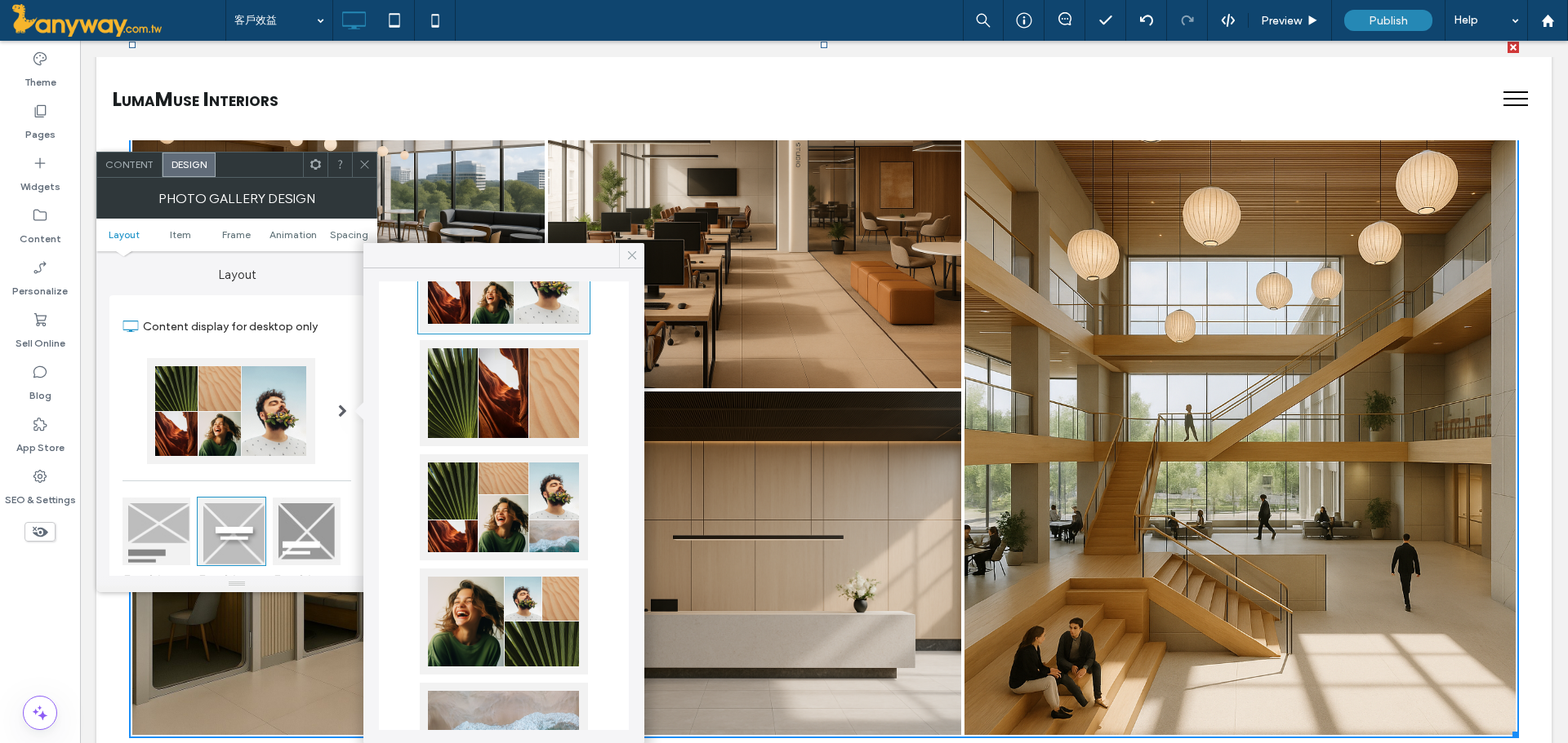
drag, startPoint x: 629, startPoint y: 262, endPoint x: 316, endPoint y: 178, distance: 324.1
click at [629, 262] on icon at bounding box center [632, 255] width 15 height 15
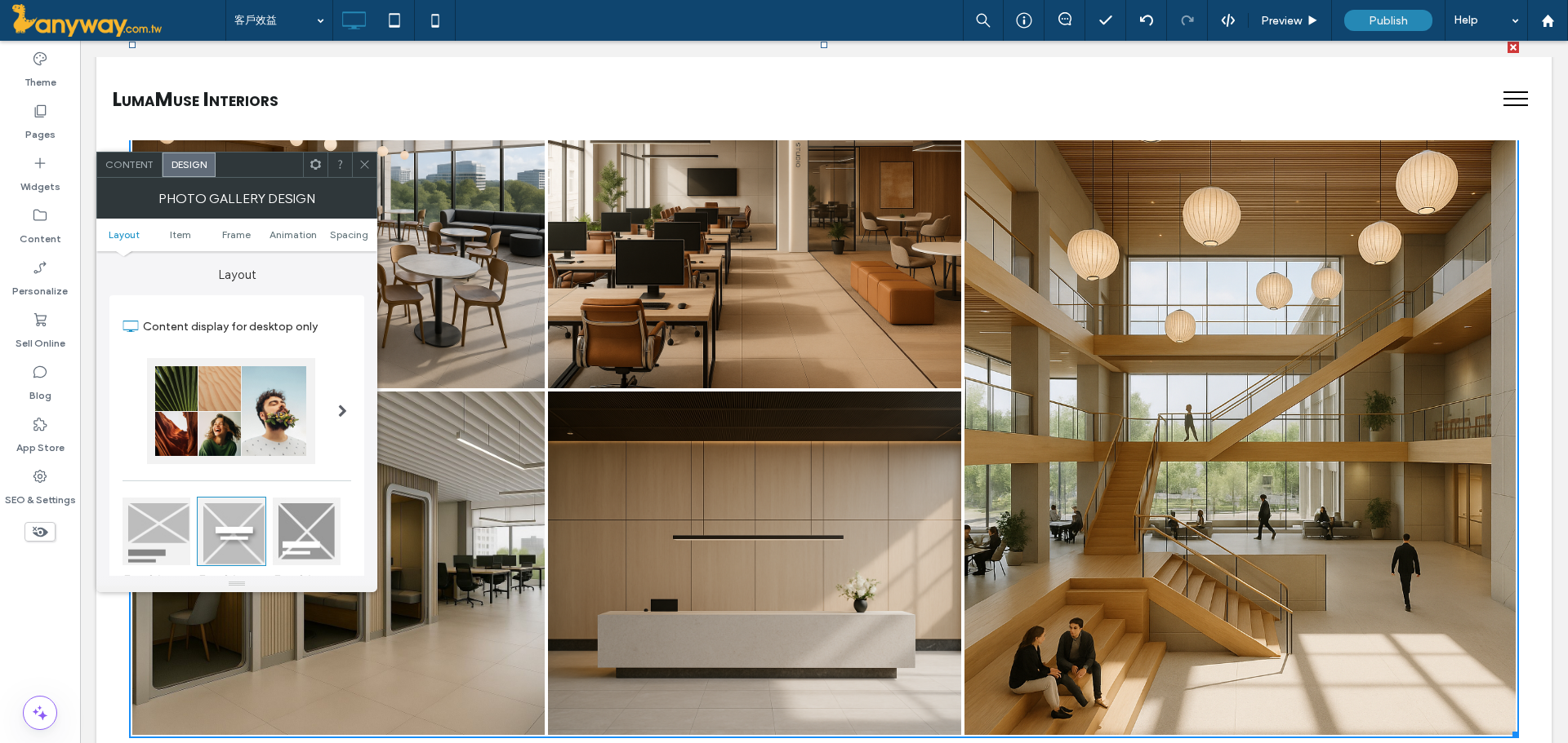
click at [365, 160] on icon at bounding box center [364, 164] width 12 height 12
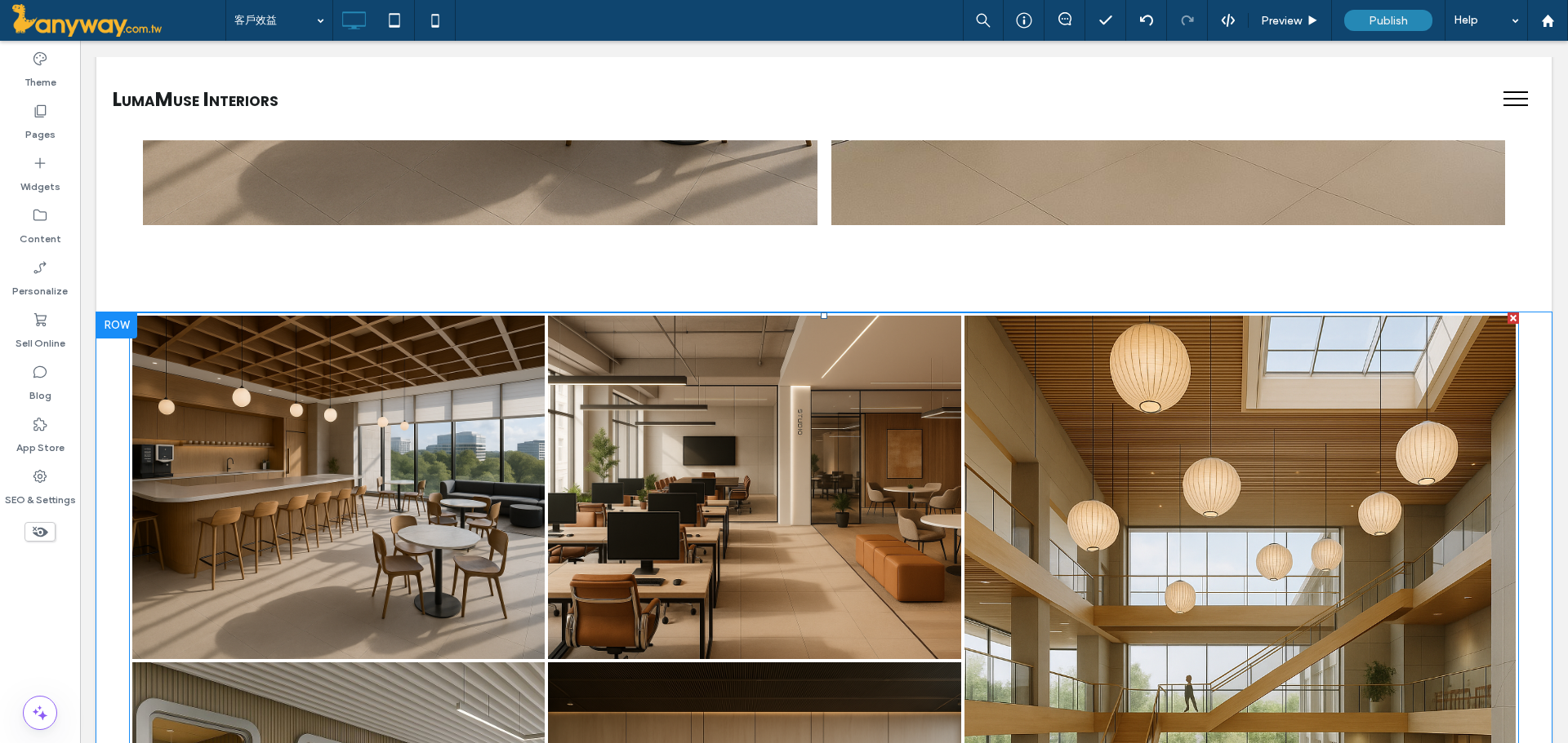
scroll to position [1936, 0]
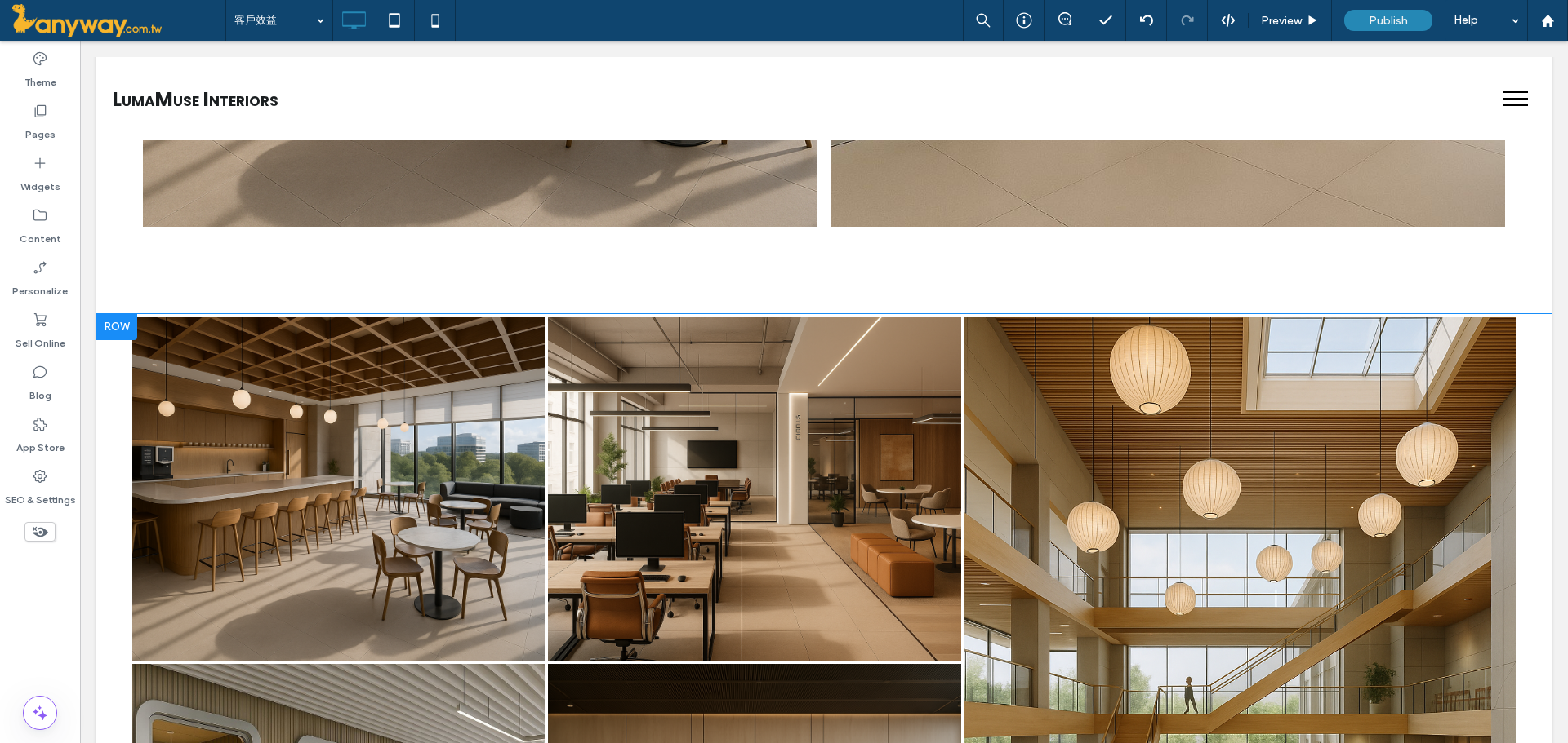
click at [117, 324] on div at bounding box center [116, 327] width 41 height 27
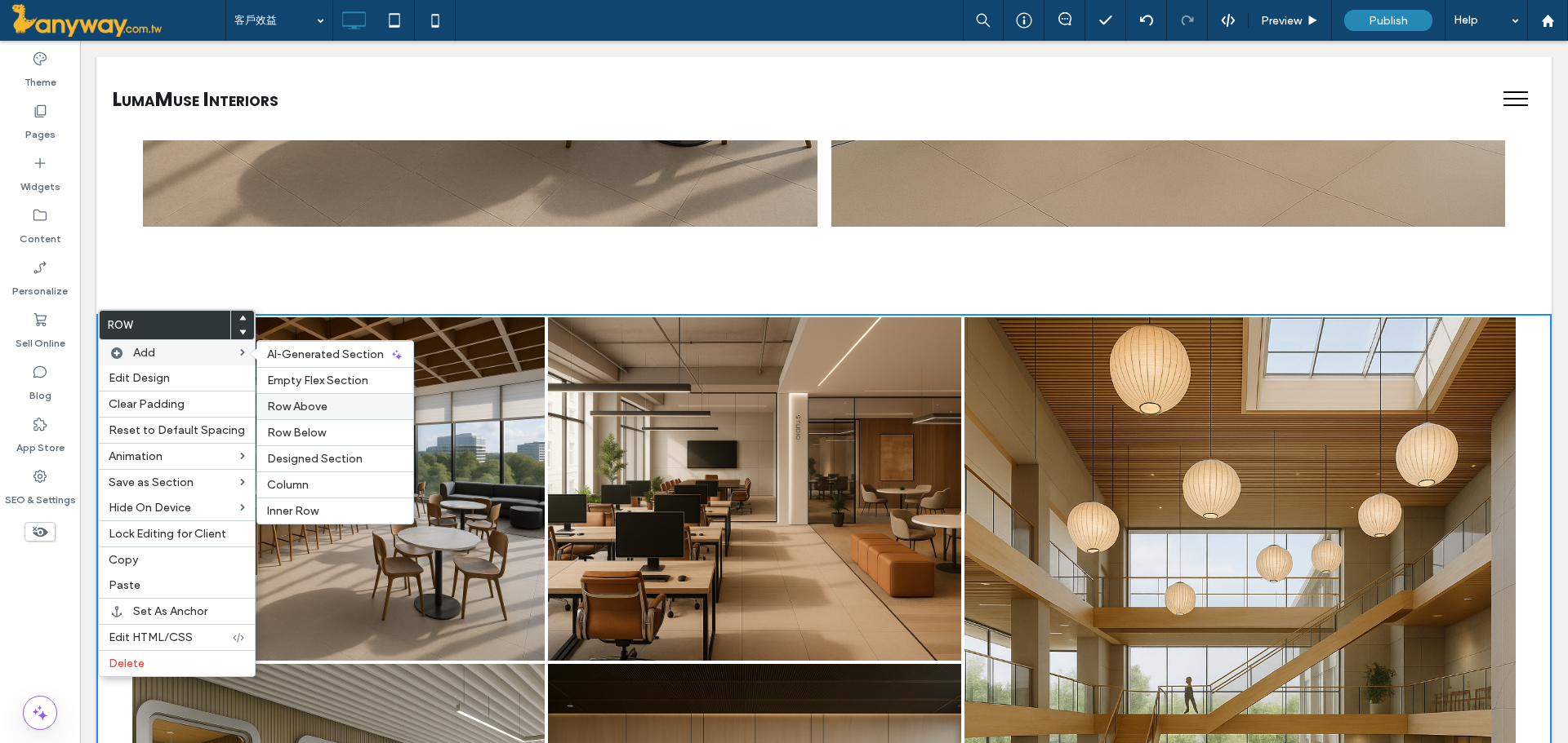
click at [288, 413] on span "Row Above" at bounding box center [297, 407] width 60 height 14
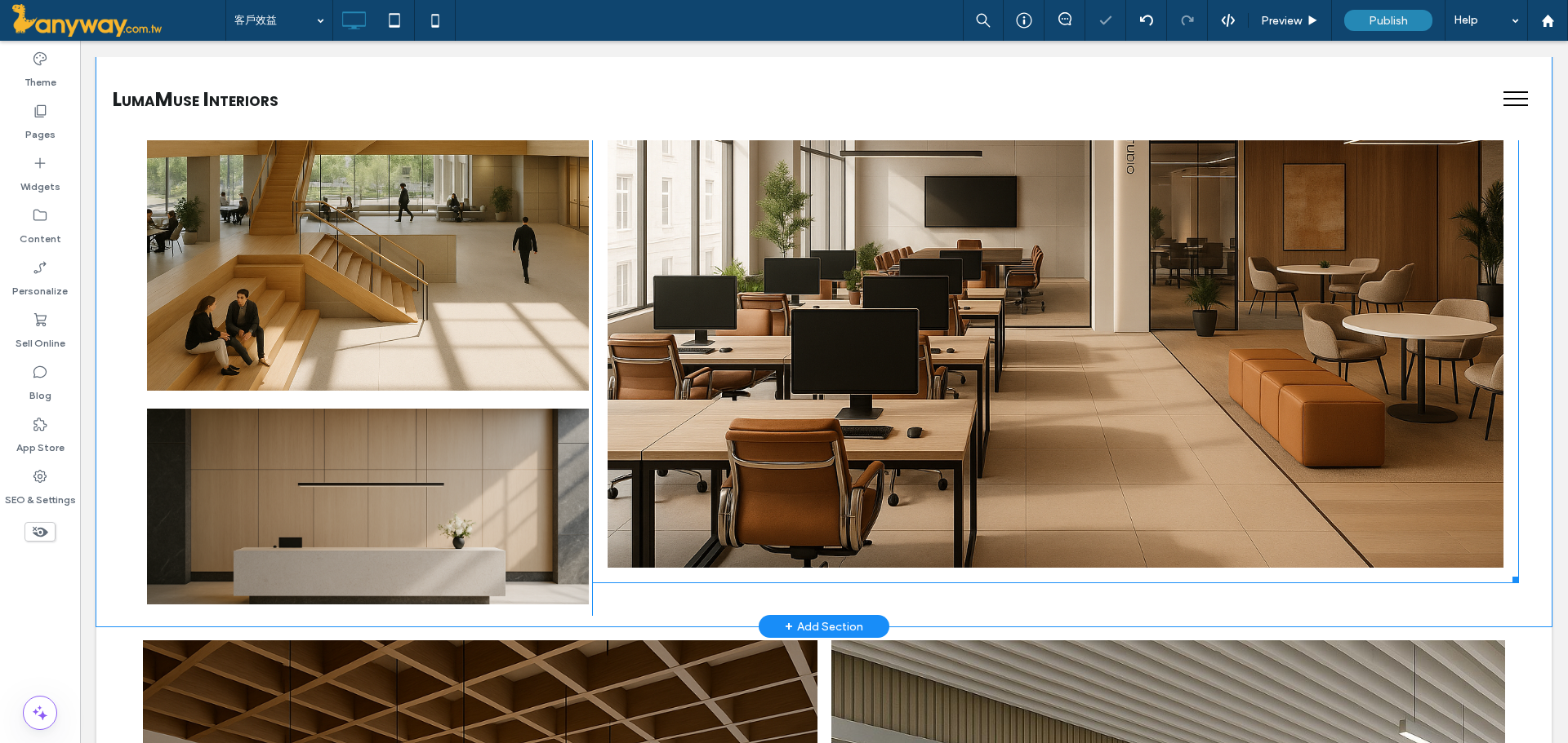
scroll to position [303, 0]
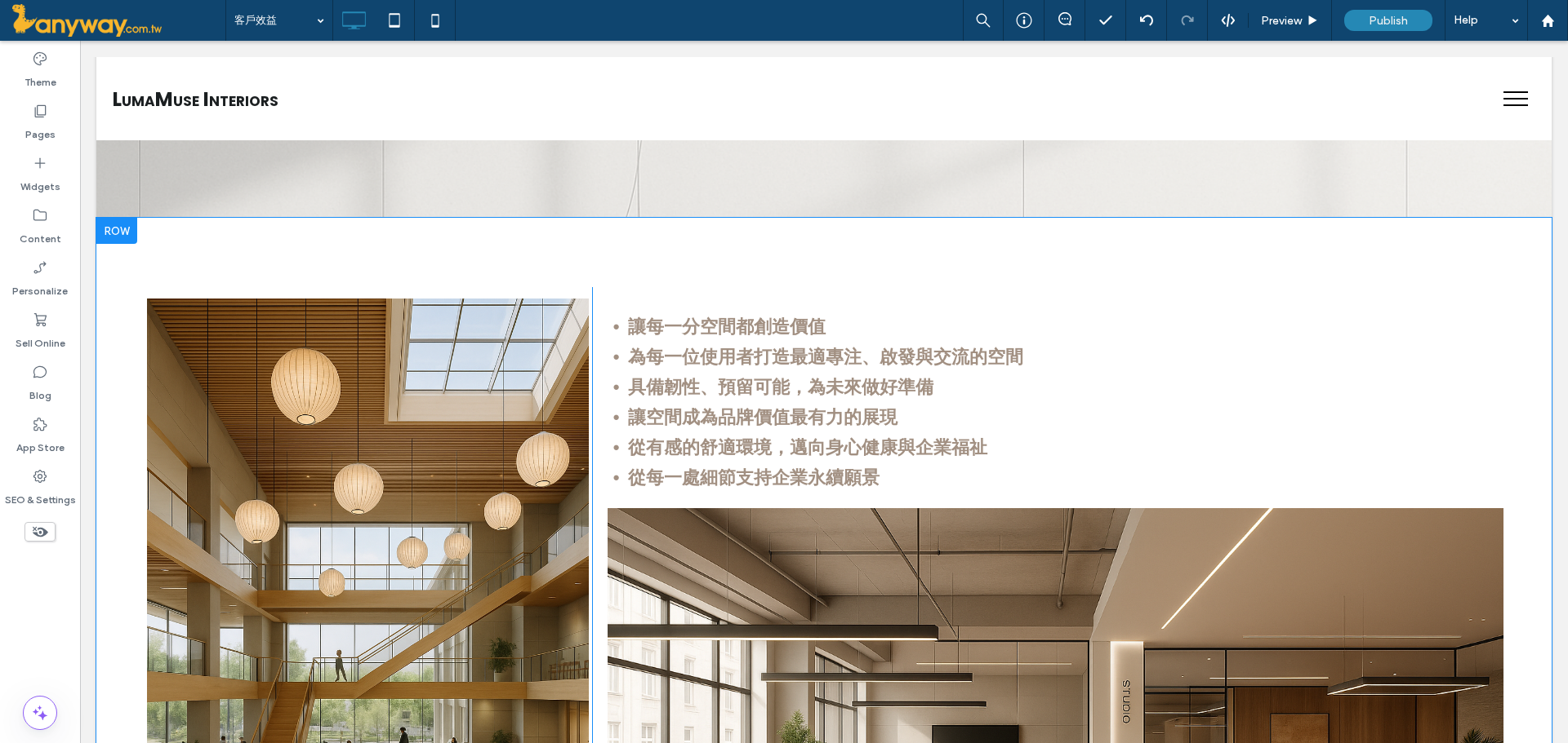
click at [122, 230] on div at bounding box center [116, 230] width 41 height 27
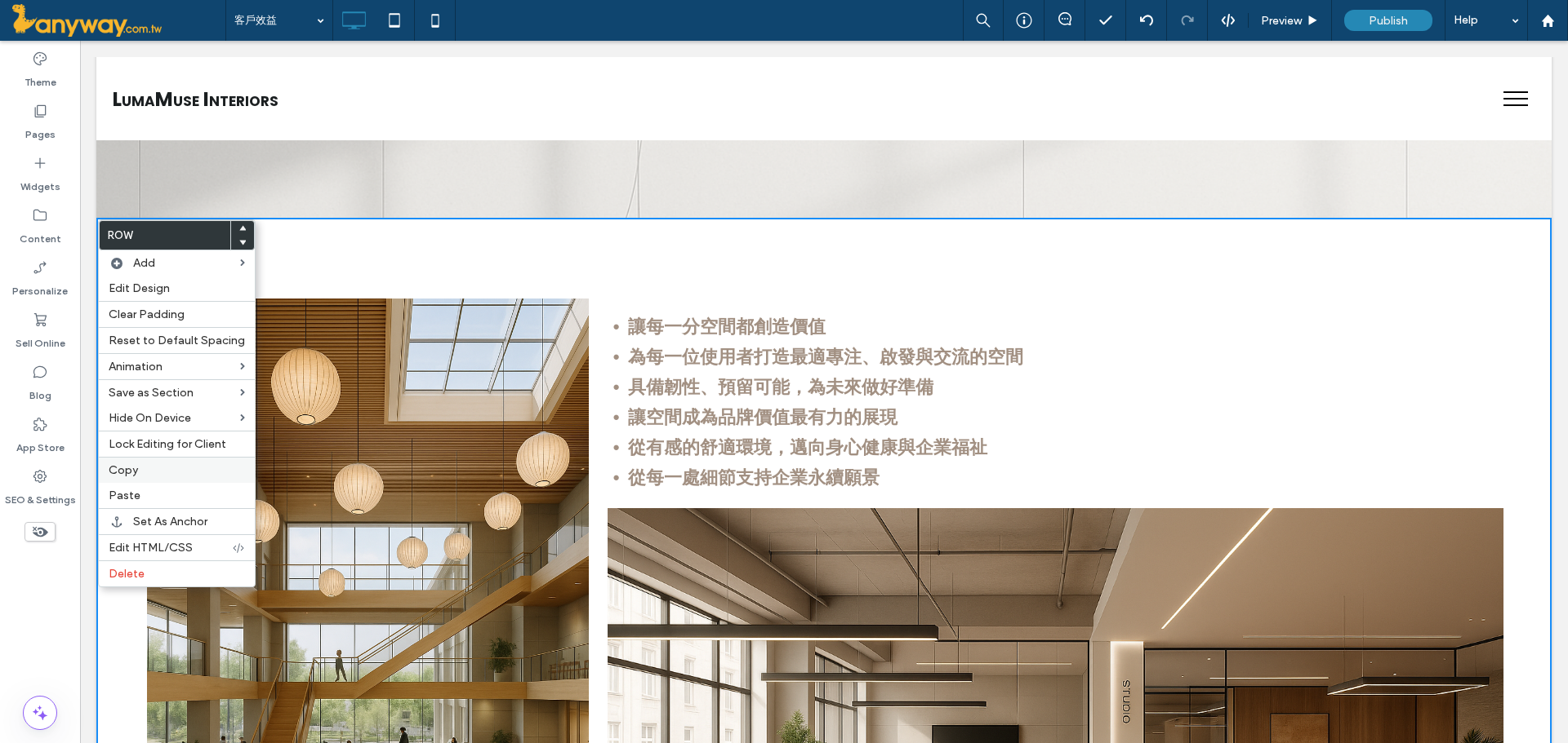
click at [143, 468] on label "Copy" at bounding box center [176, 470] width 136 height 14
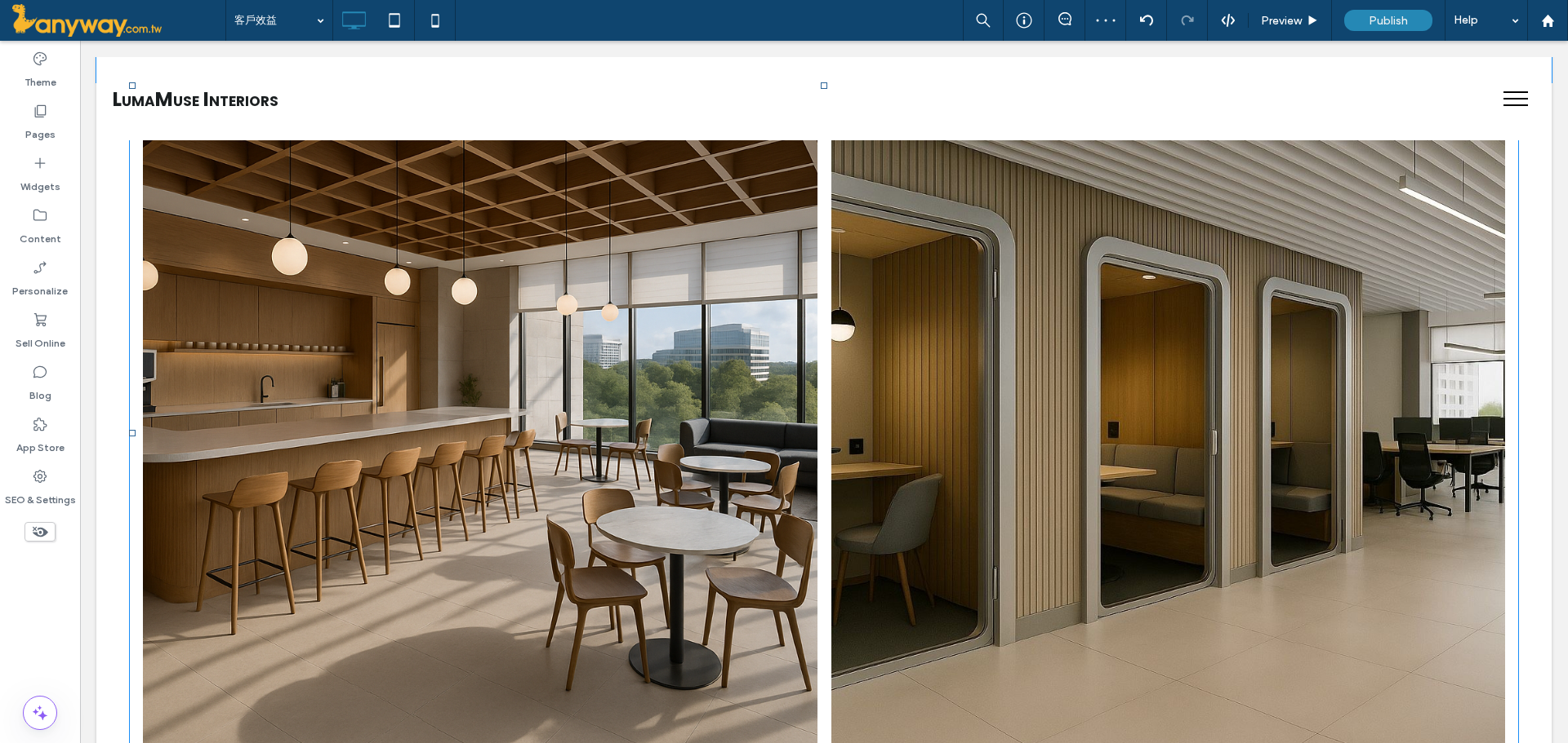
scroll to position [1664, 0]
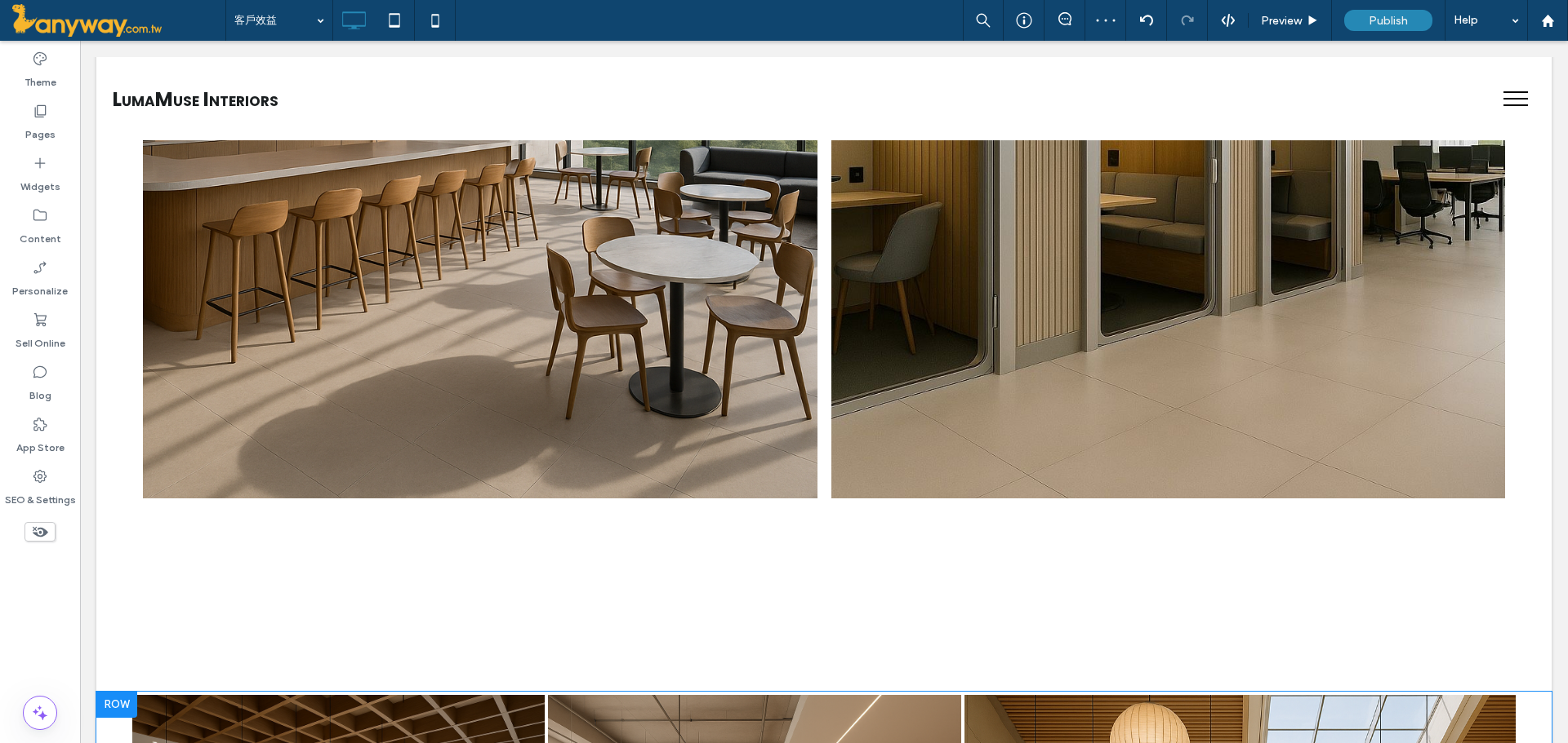
click at [113, 695] on div at bounding box center [116, 705] width 41 height 27
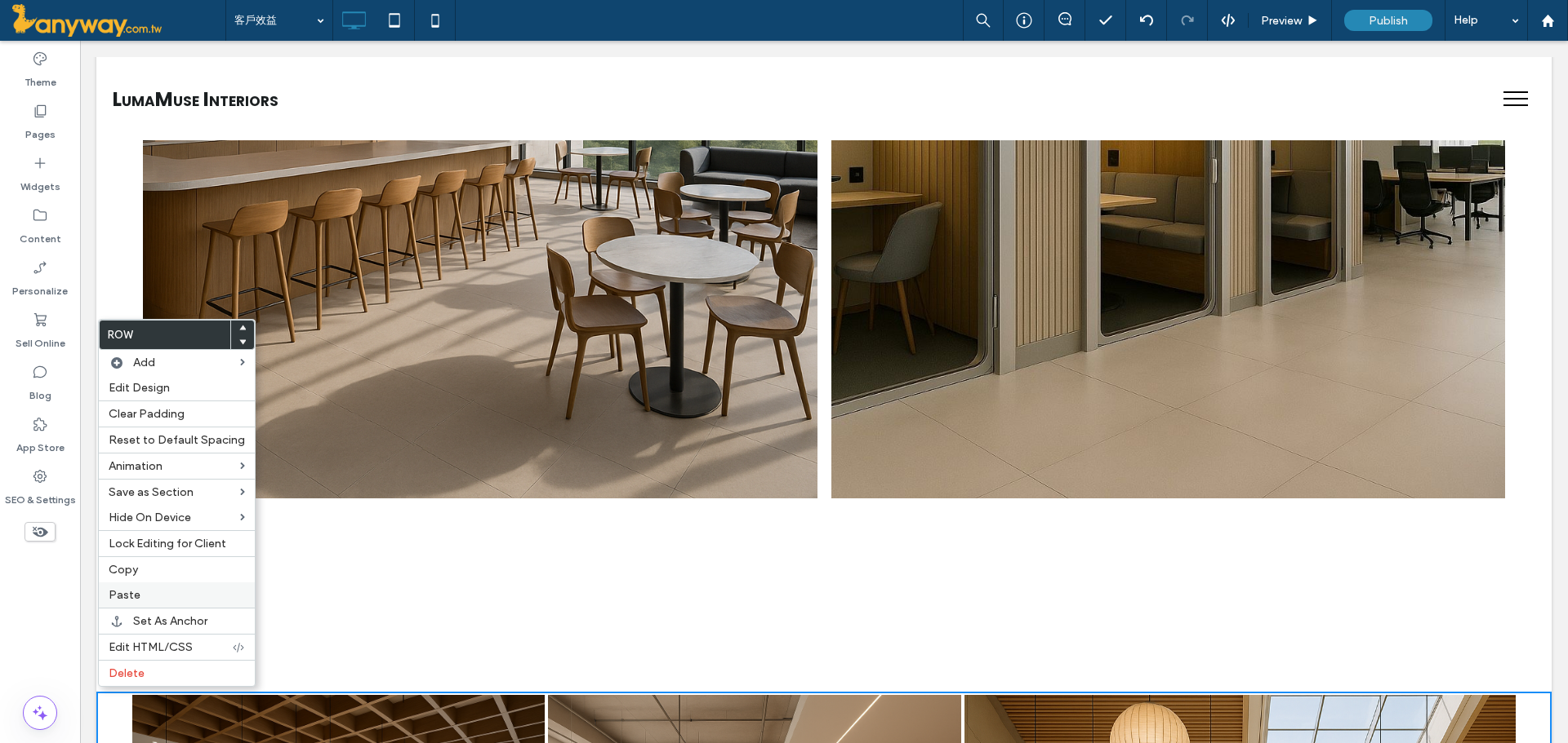
click at [158, 587] on div "Paste" at bounding box center [176, 596] width 156 height 26
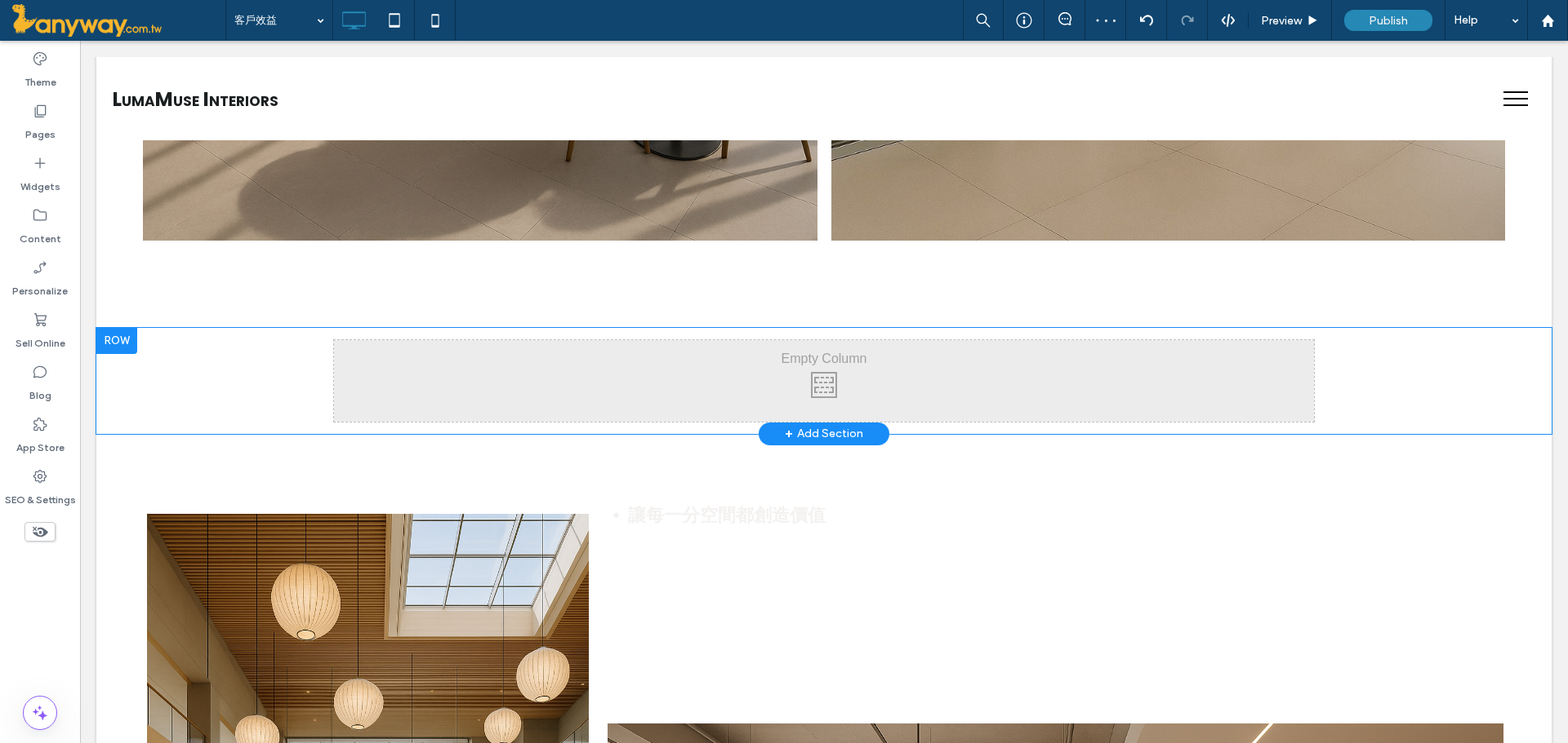
scroll to position [1936, 0]
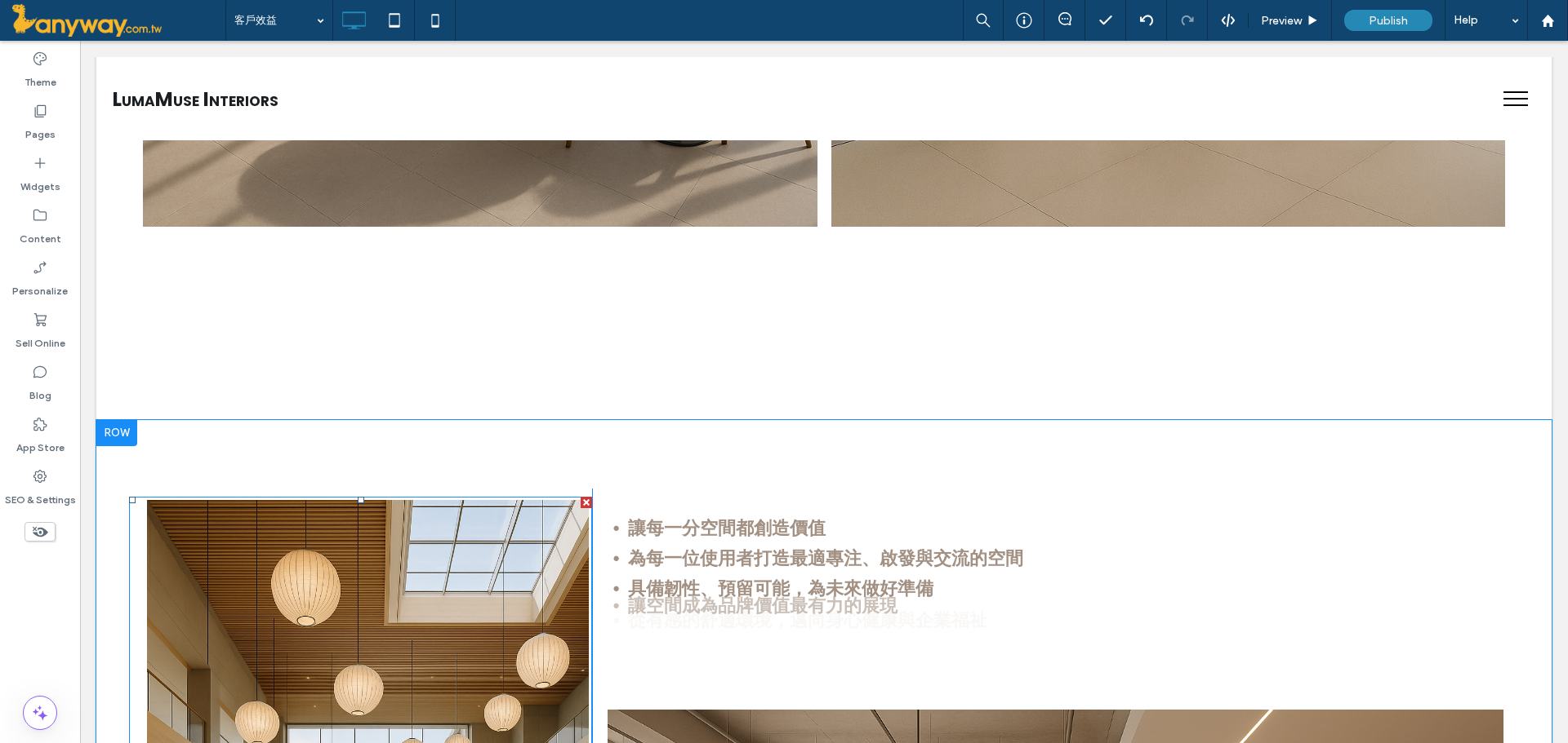
click at [582, 499] on div at bounding box center [586, 503] width 12 height 12
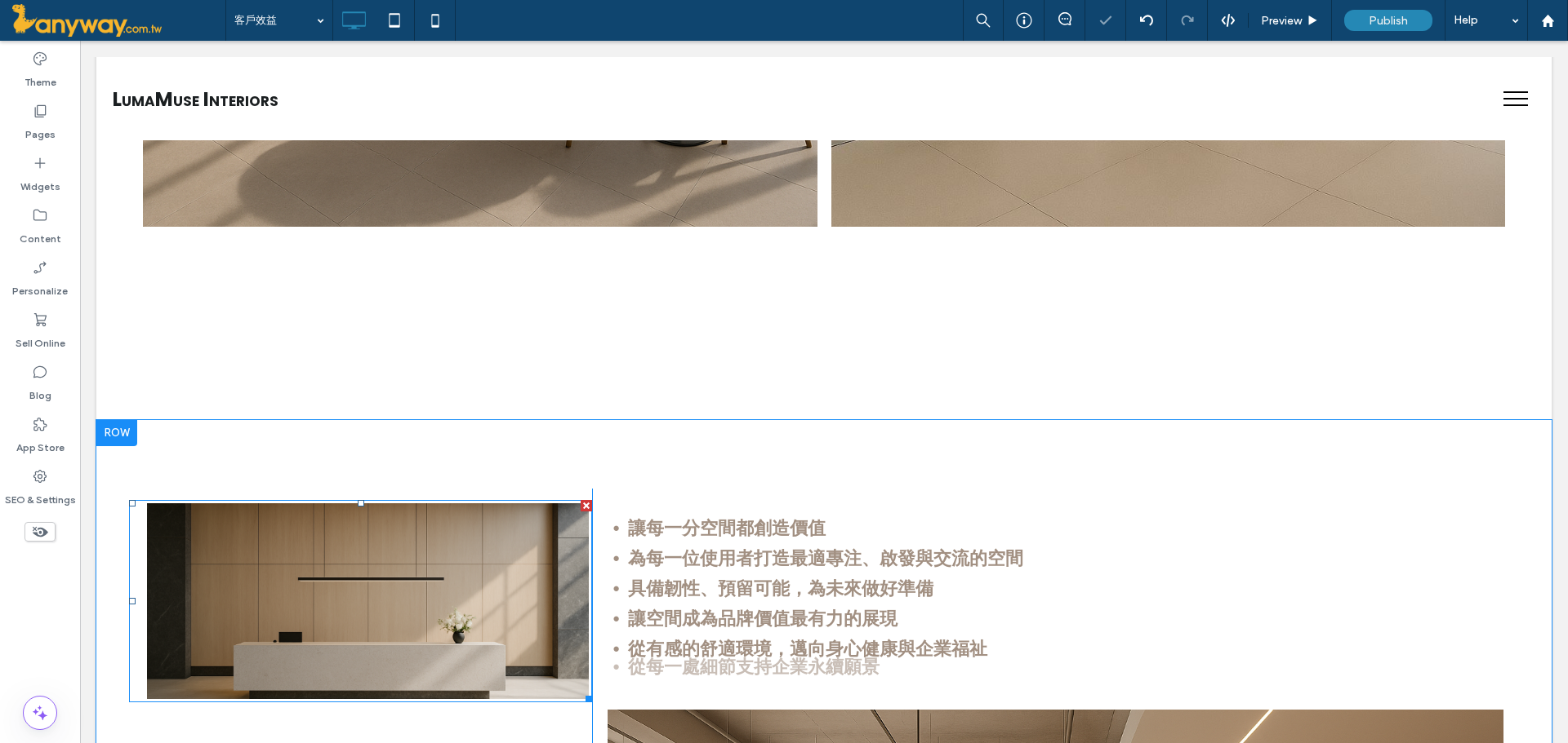
click at [582, 500] on div at bounding box center [586, 505] width 12 height 12
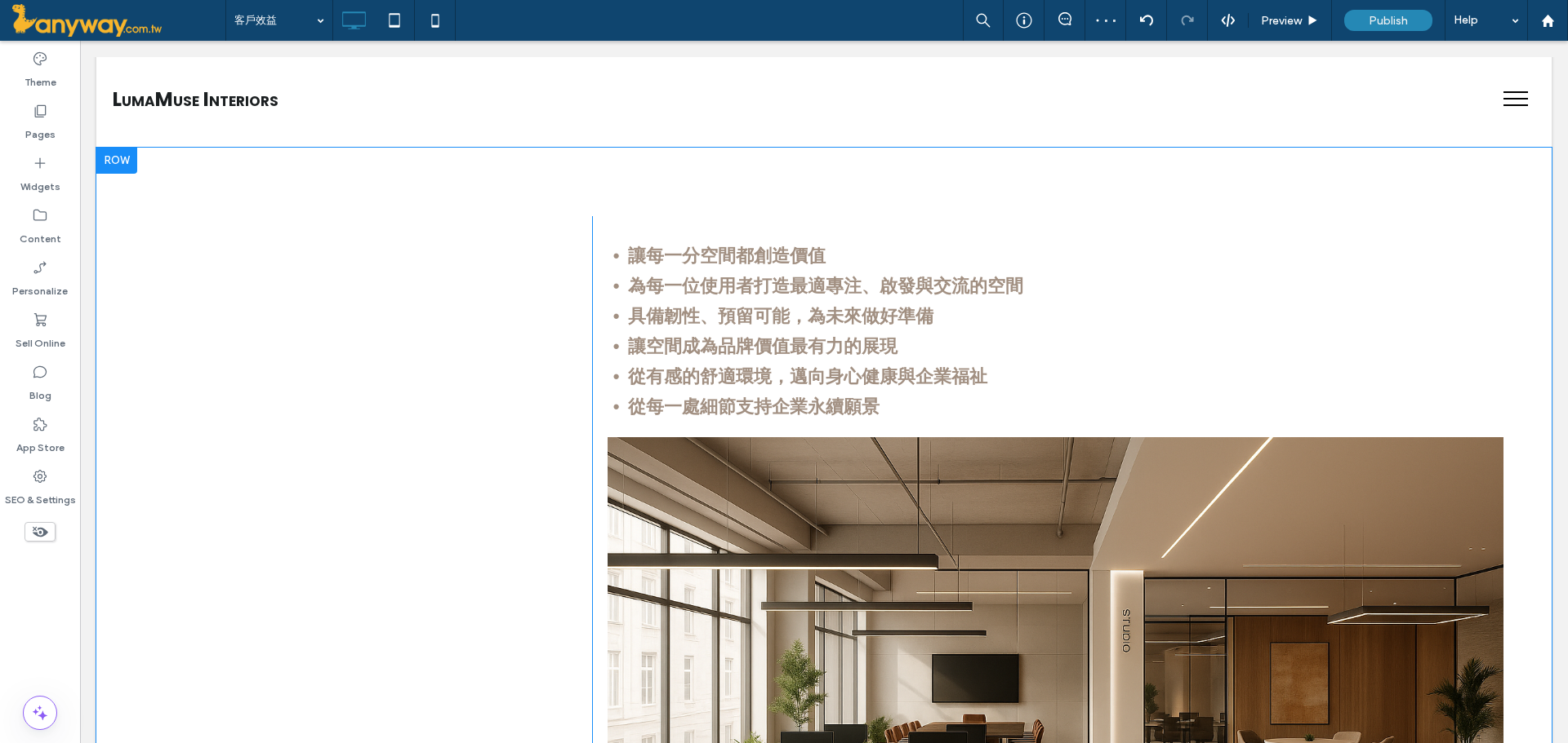
scroll to position [2752, 0]
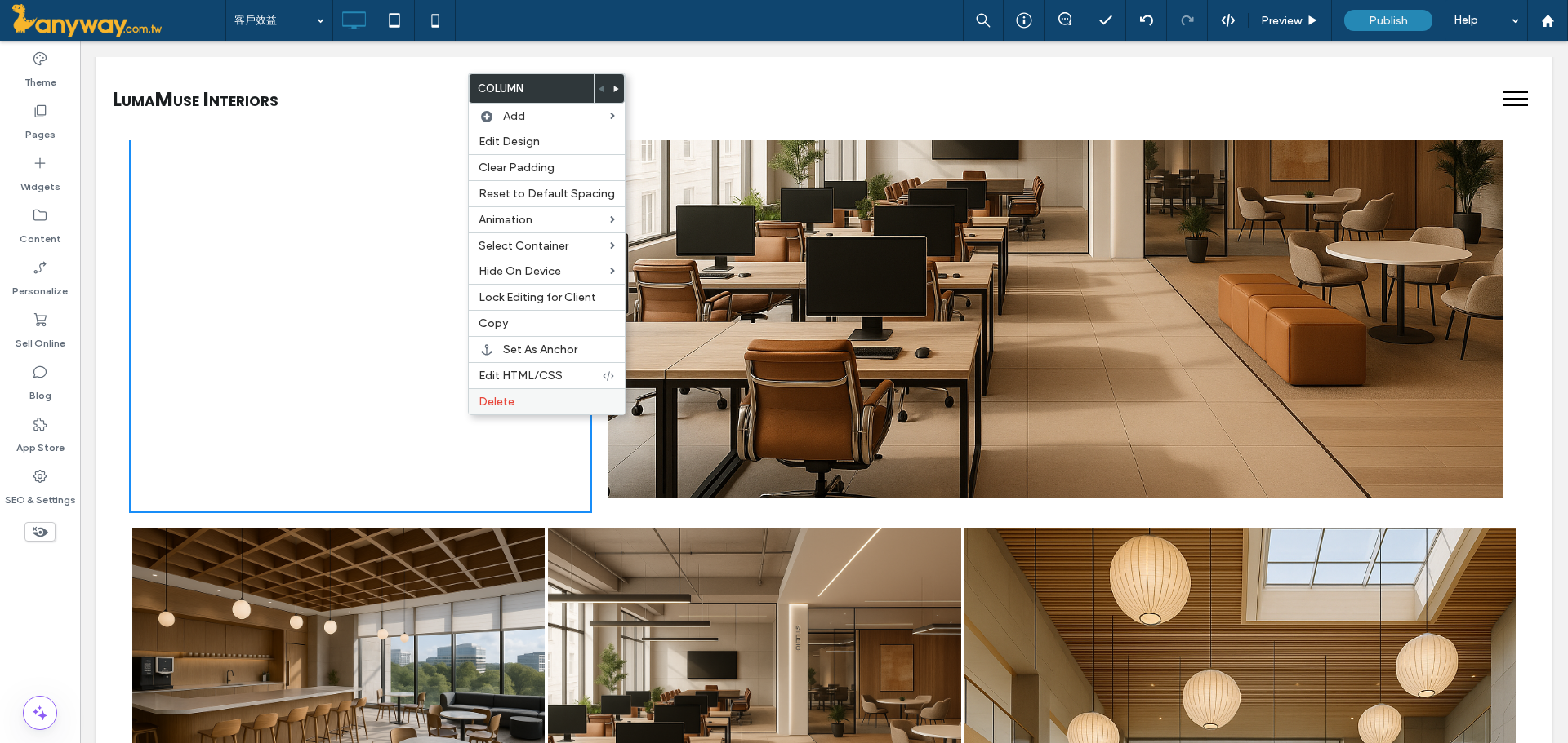
click at [501, 400] on span "Delete" at bounding box center [496, 401] width 36 height 14
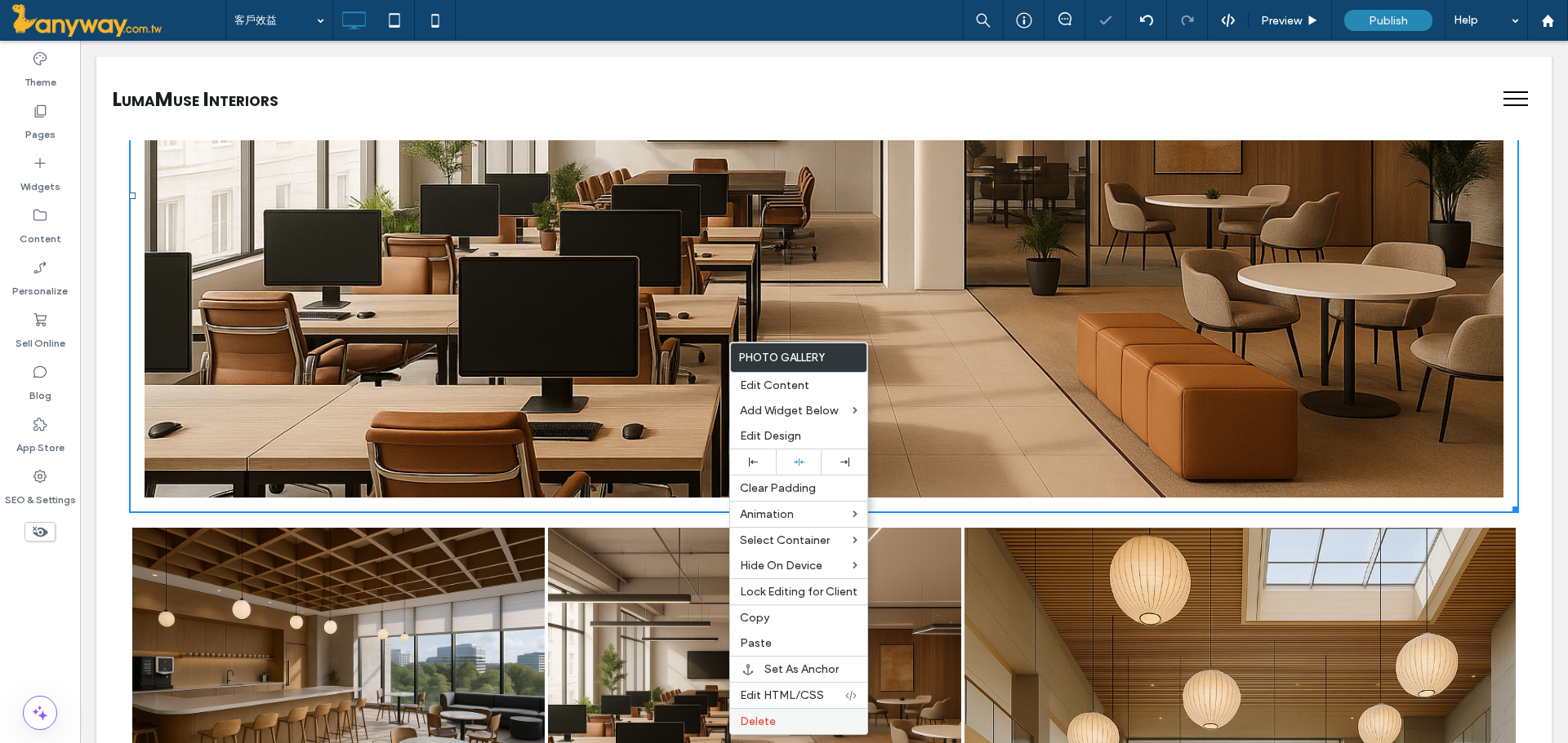
click at [787, 727] on label "Delete" at bounding box center [798, 721] width 118 height 14
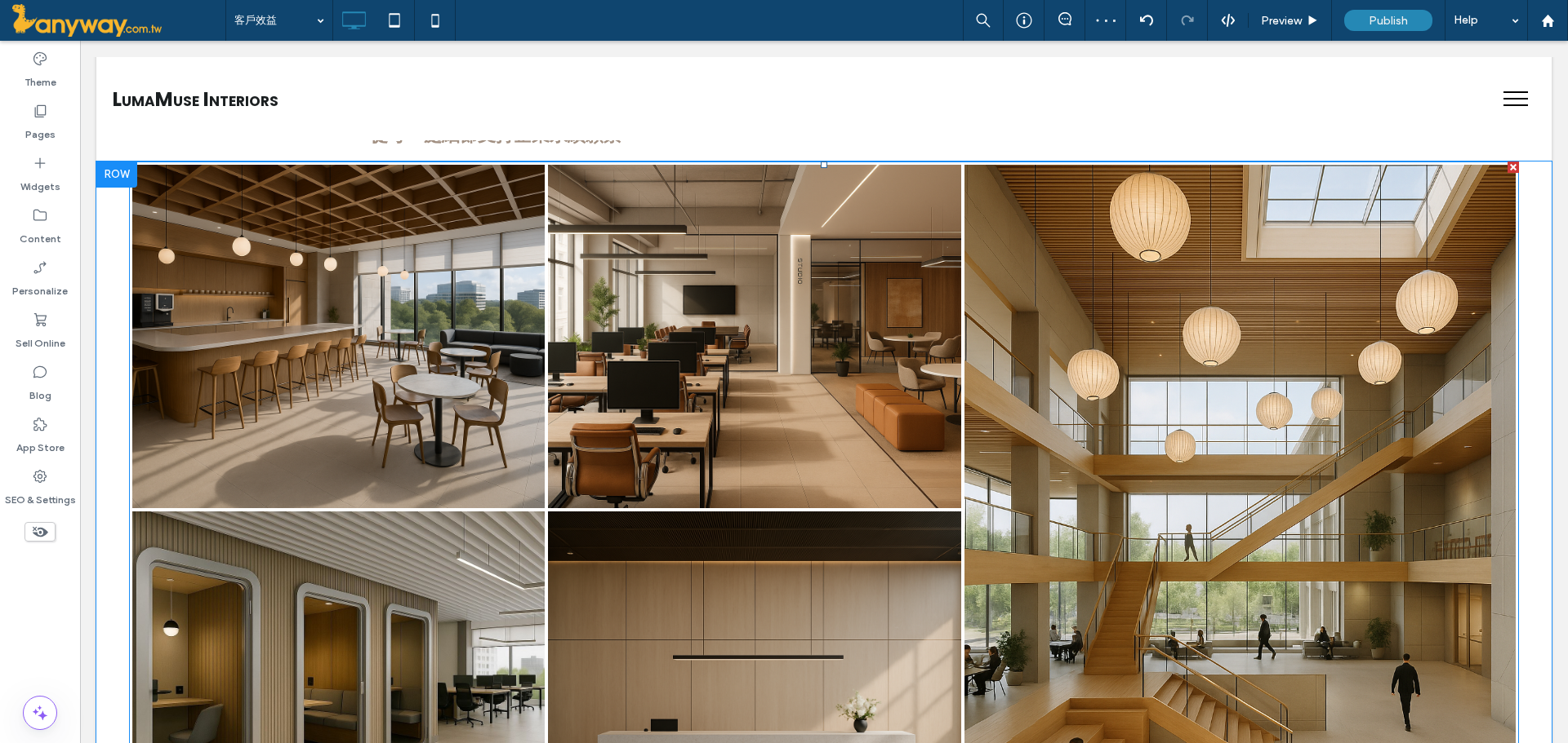
scroll to position [2208, 0]
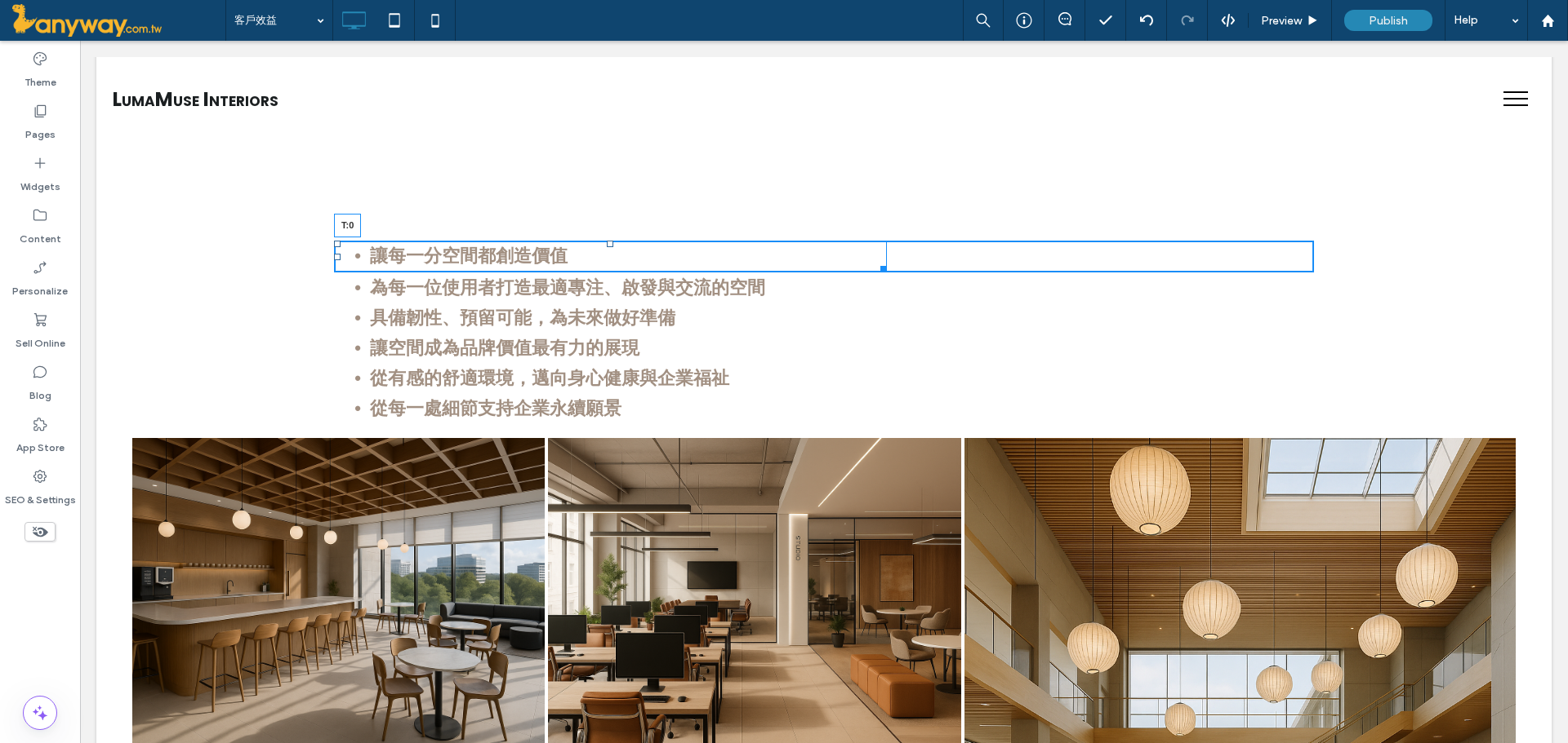
drag, startPoint x: 602, startPoint y: 240, endPoint x: 692, endPoint y: 192, distance: 102.0
click at [613, 151] on div "讓每一分空間都創造價值 T:0 Click To Paste Click To Paste 為每一位使用者打造最適專注、啟發與交流的空間 Click To P…" at bounding box center [823, 292] width 1455 height 287
drag, startPoint x: 604, startPoint y: 241, endPoint x: 599, endPoint y: 192, distance: 49.3
click at [599, 192] on div "讓每一分空間都創造價值 T:0 Click To Paste Click To Paste 為每一位使用者打造最適專注、啟發與交流的空間 Click To P…" at bounding box center [823, 292] width 1455 height 287
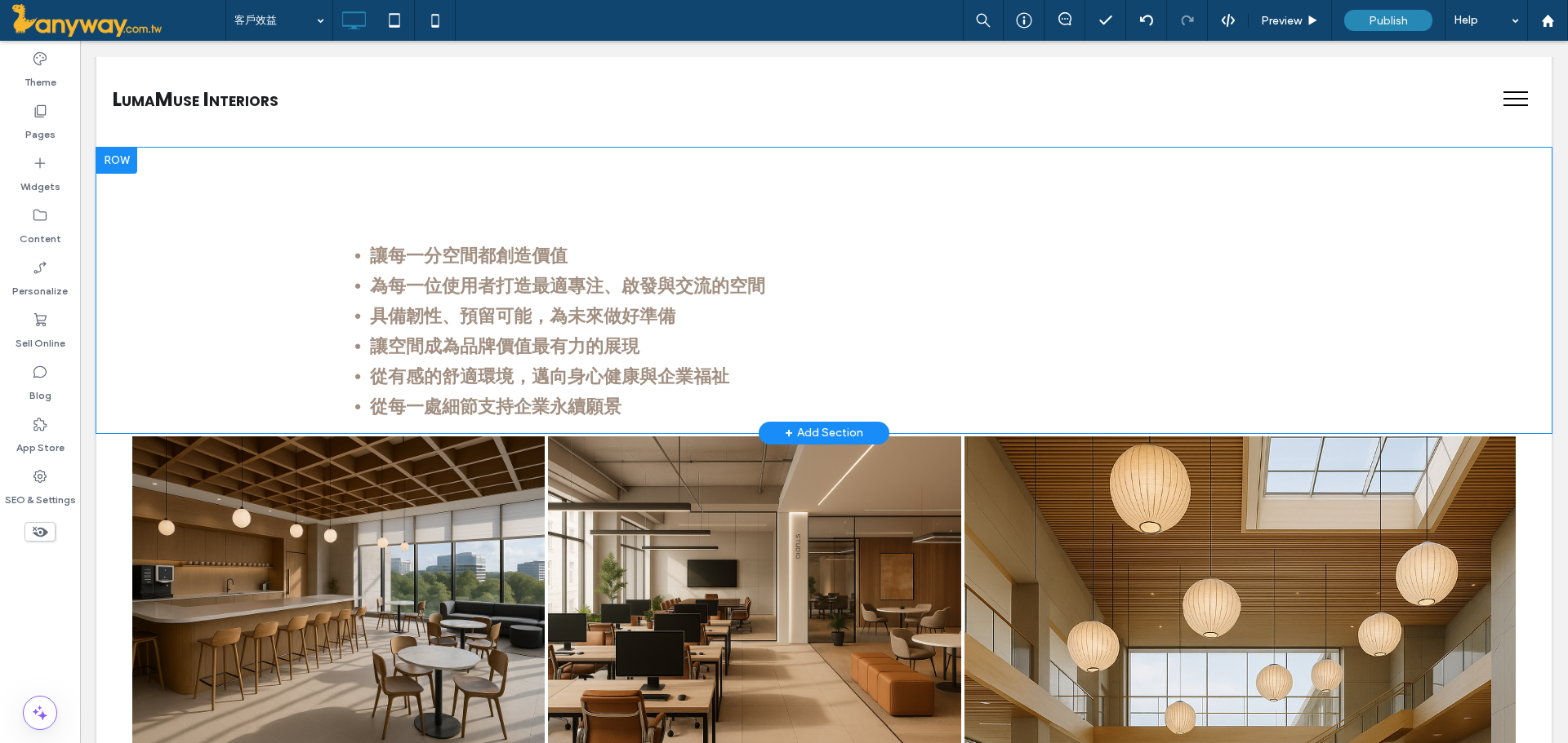
click at [113, 154] on div at bounding box center [116, 161] width 41 height 27
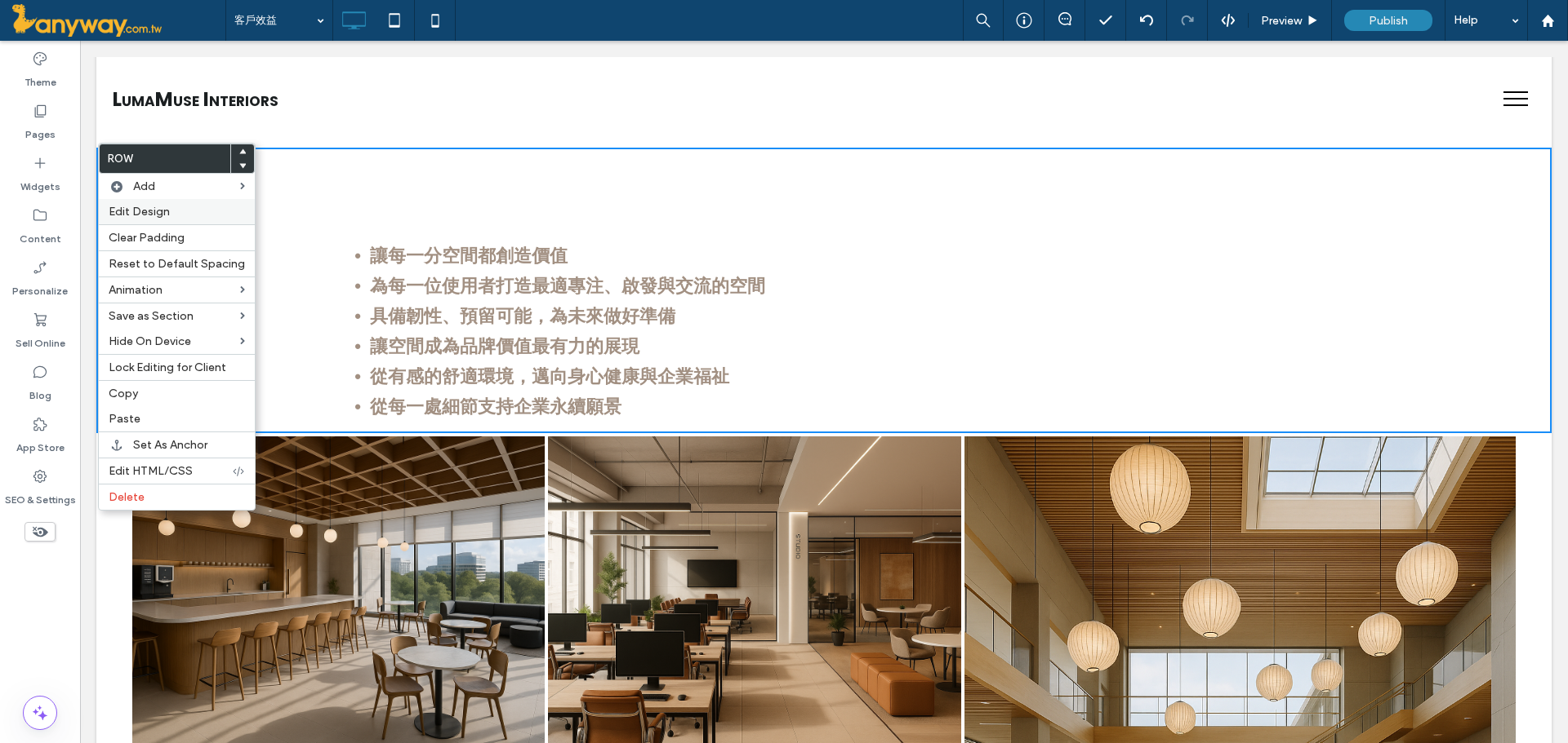
click at [141, 210] on span "Edit Design" at bounding box center [139, 211] width 61 height 14
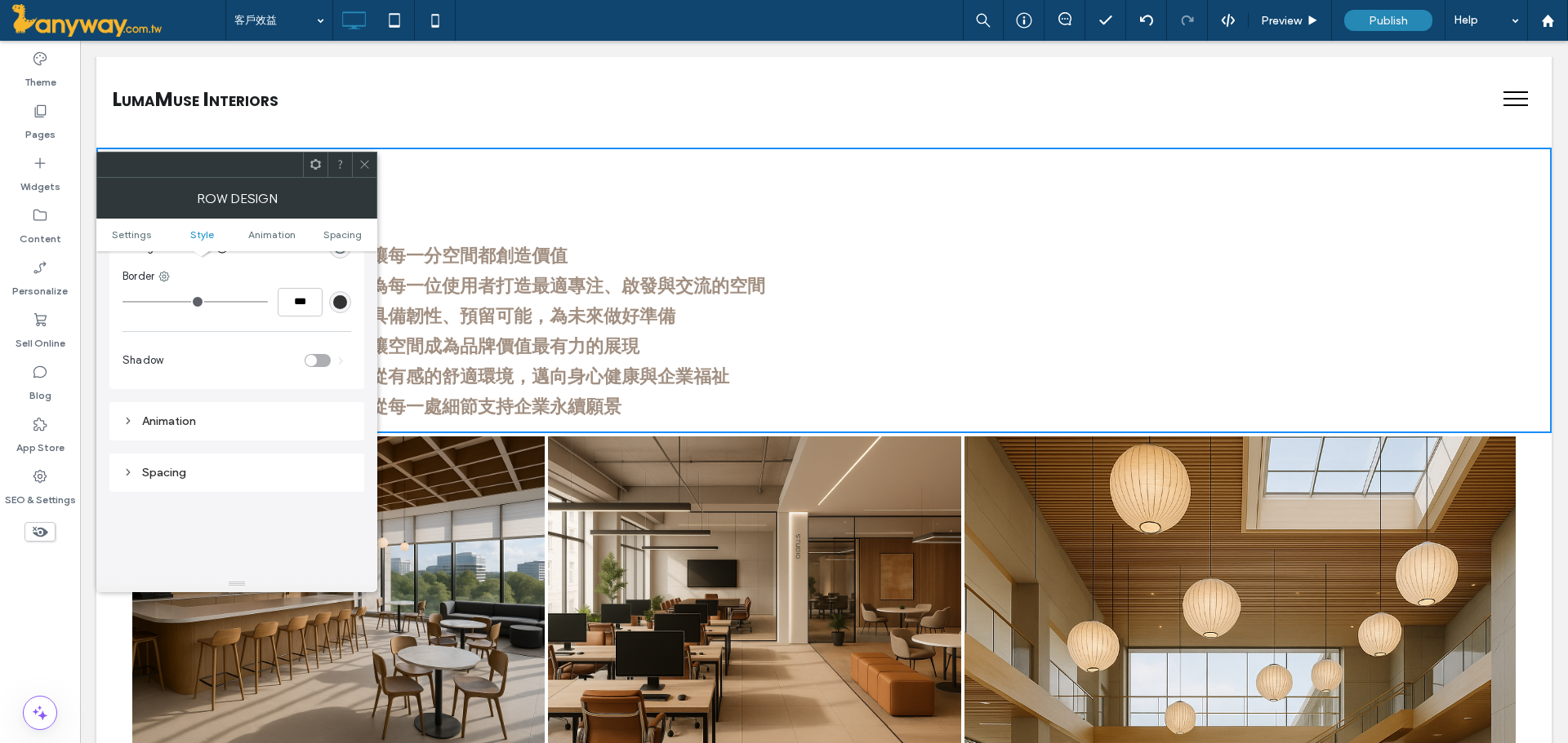
scroll to position [0, 0]
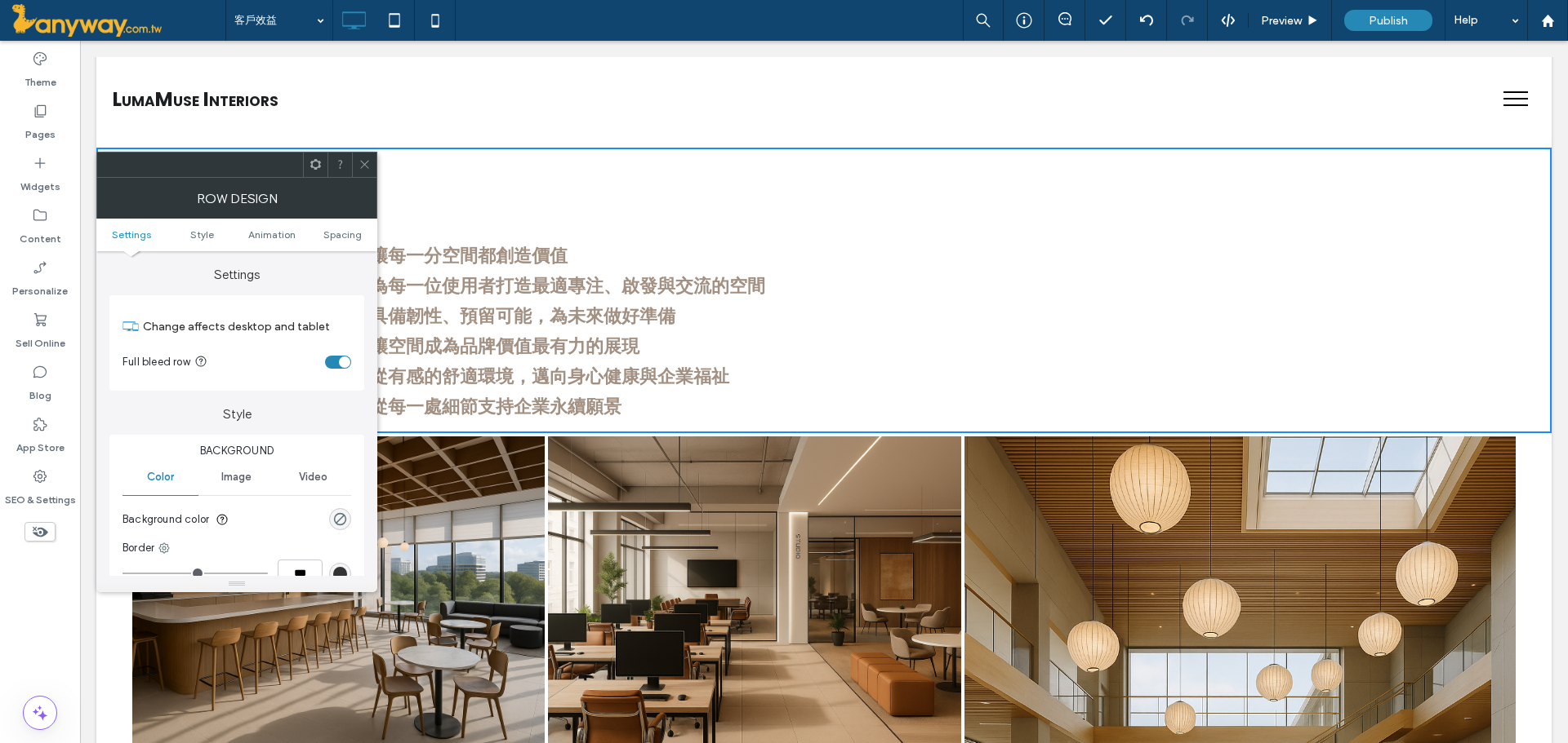
click at [239, 481] on span "Image" at bounding box center [236, 477] width 30 height 13
click at [233, 523] on div "Add multiple images for a background slider" at bounding box center [237, 564] width 227 height 108
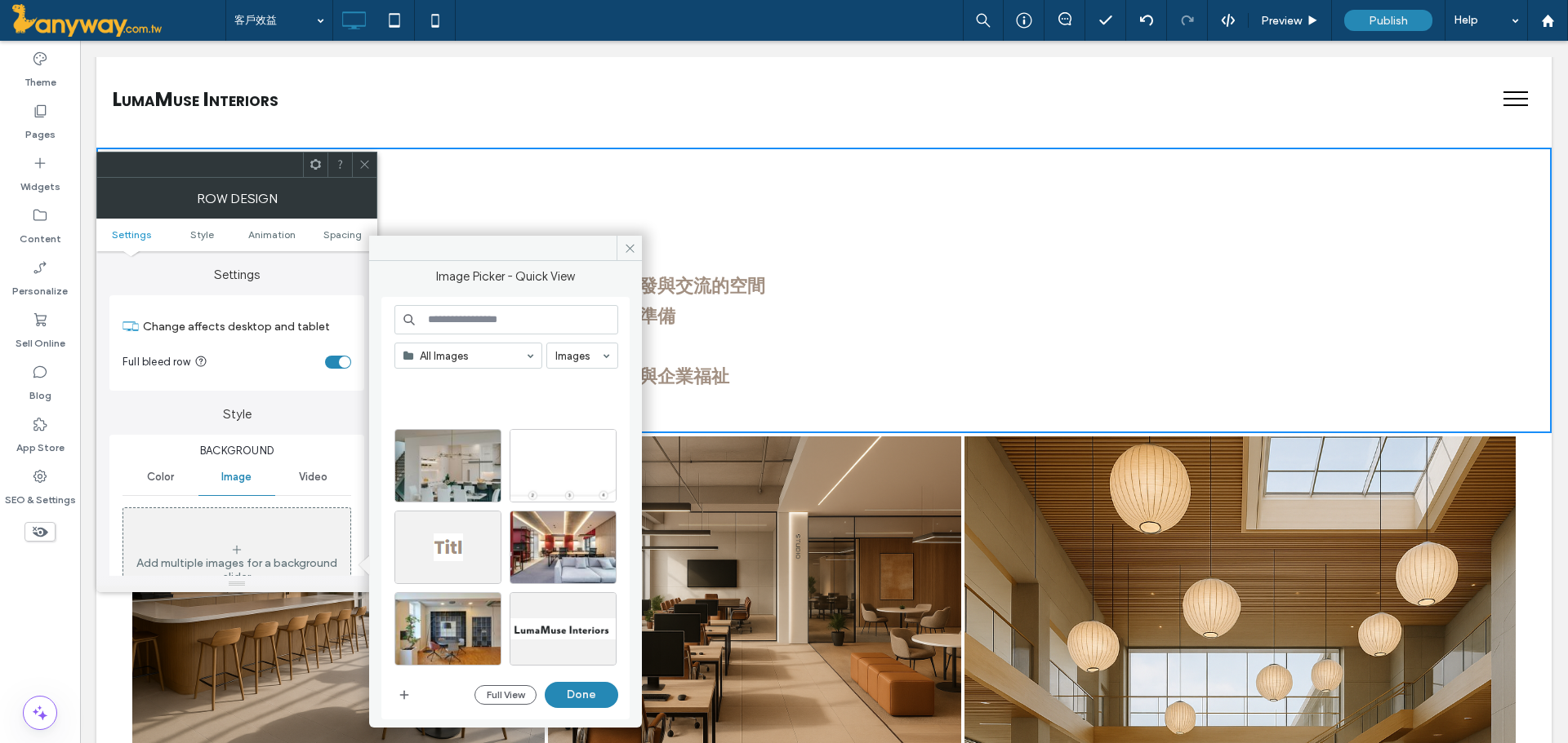
scroll to position [3481, 0]
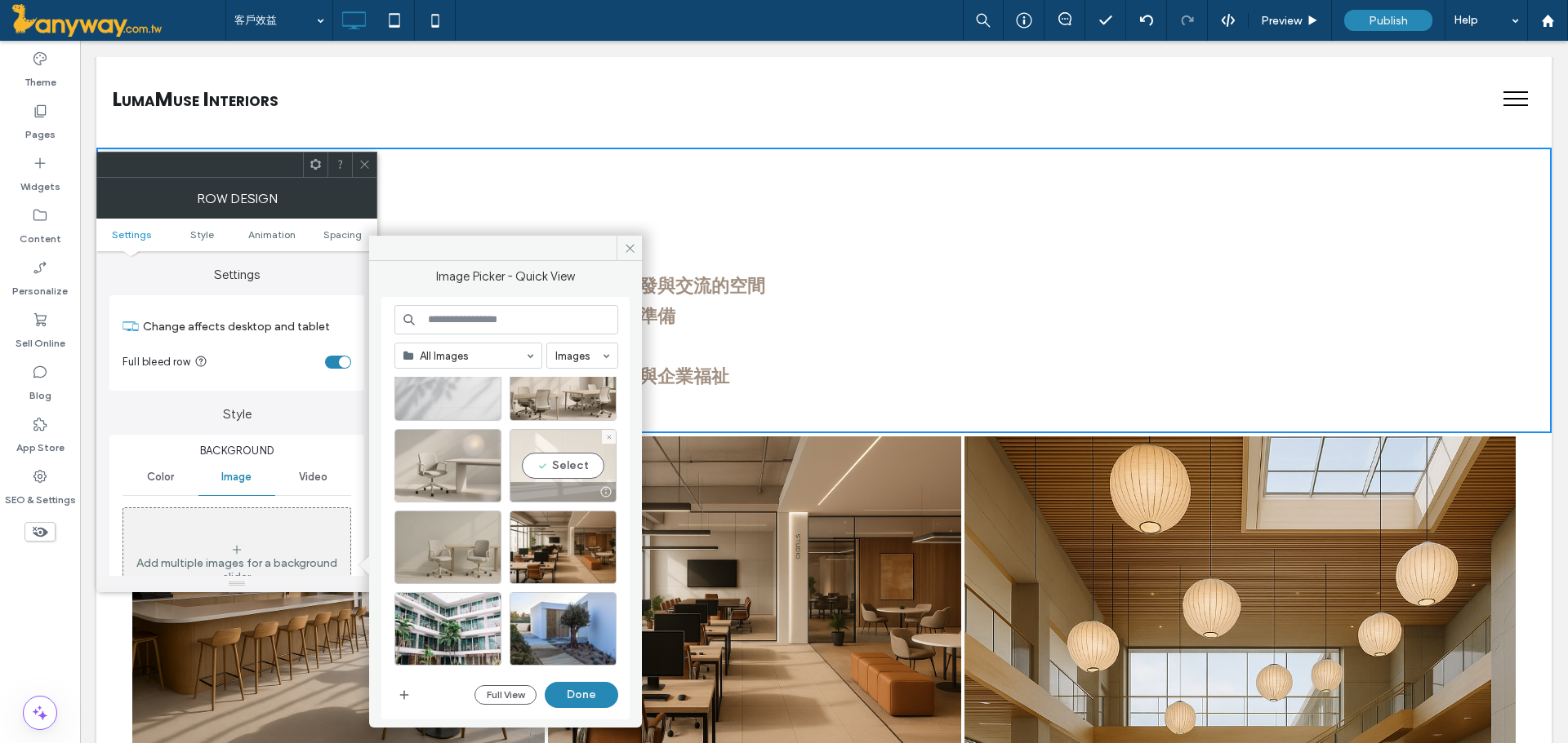
click at [560, 469] on div "Select" at bounding box center [562, 466] width 107 height 73
click at [570, 698] on button "Done" at bounding box center [581, 695] width 73 height 27
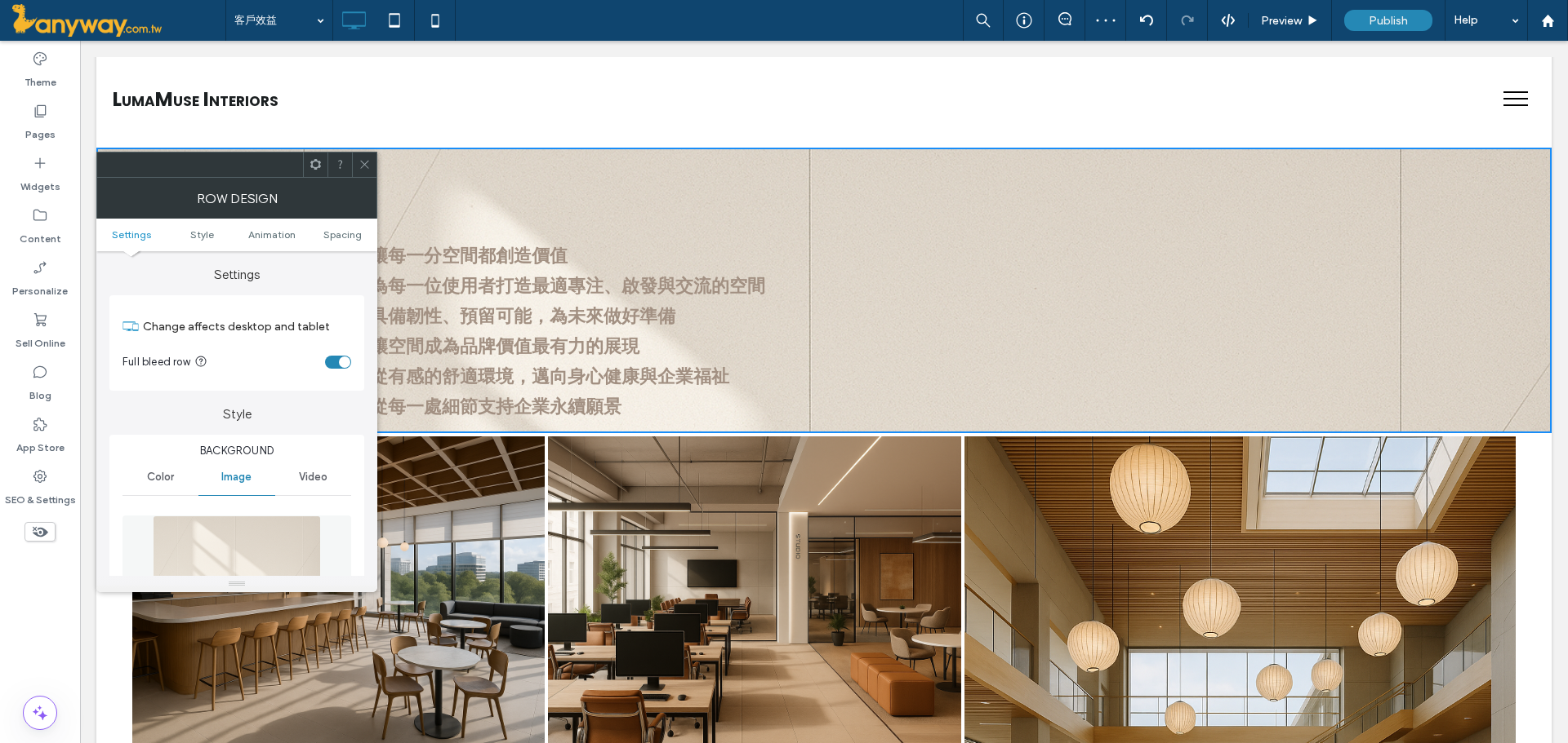
click at [355, 161] on div at bounding box center [364, 165] width 25 height 25
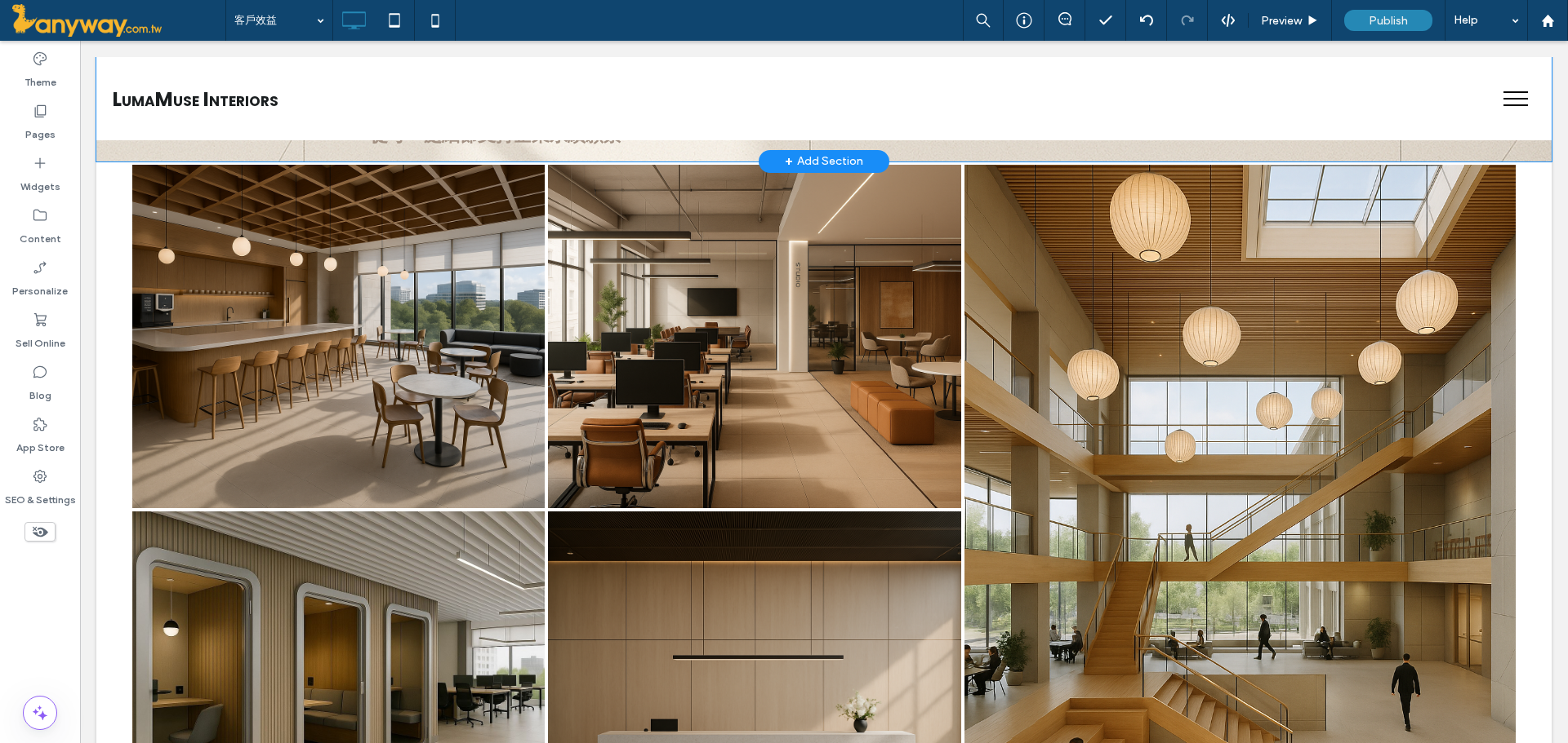
scroll to position [2208, 0]
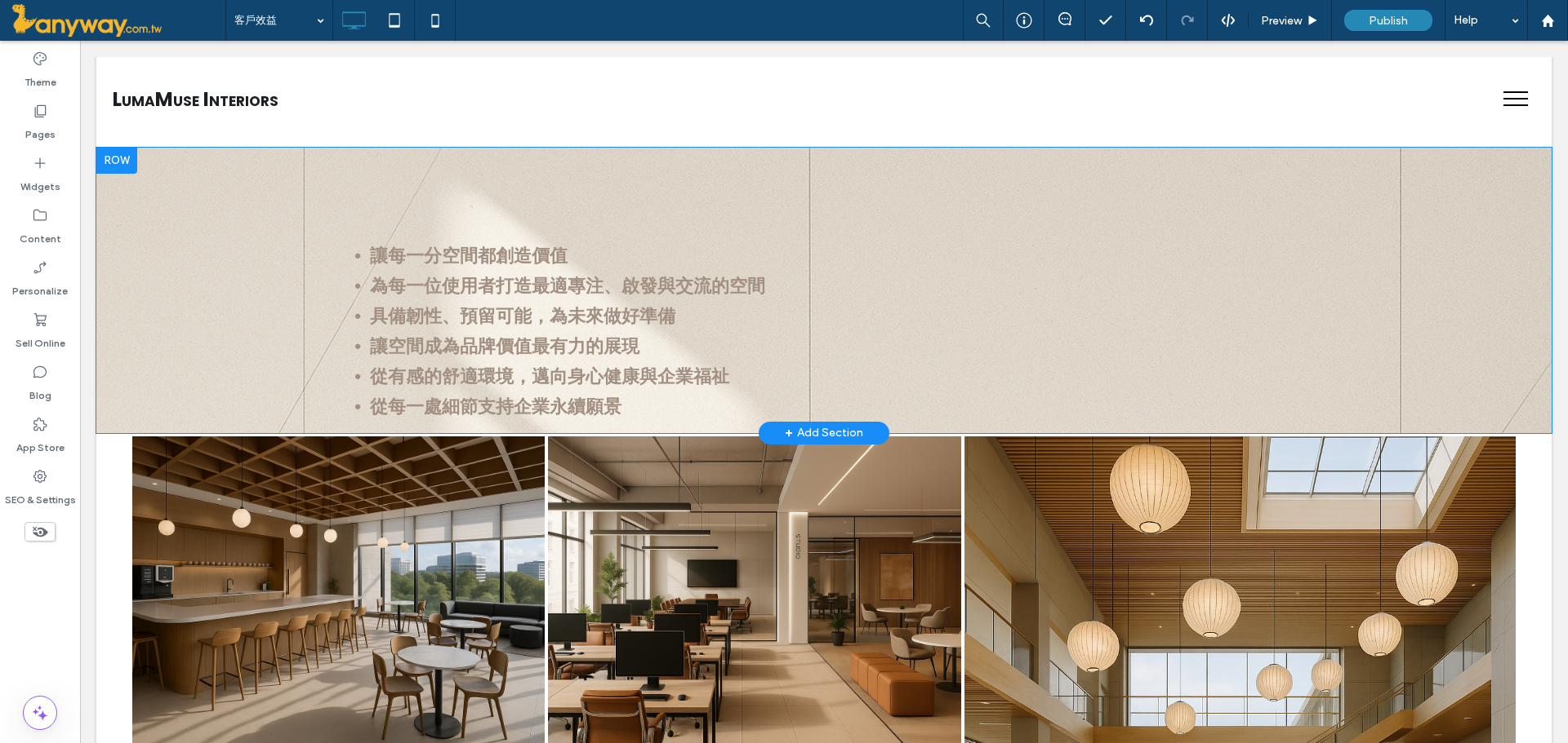
click at [163, 169] on div "讓每一分空間都創造價值 Click To Paste Click To Paste 為每一位使用者打造最適專注、啟發與交流的空間 Click To Paste…" at bounding box center [823, 291] width 1455 height 286
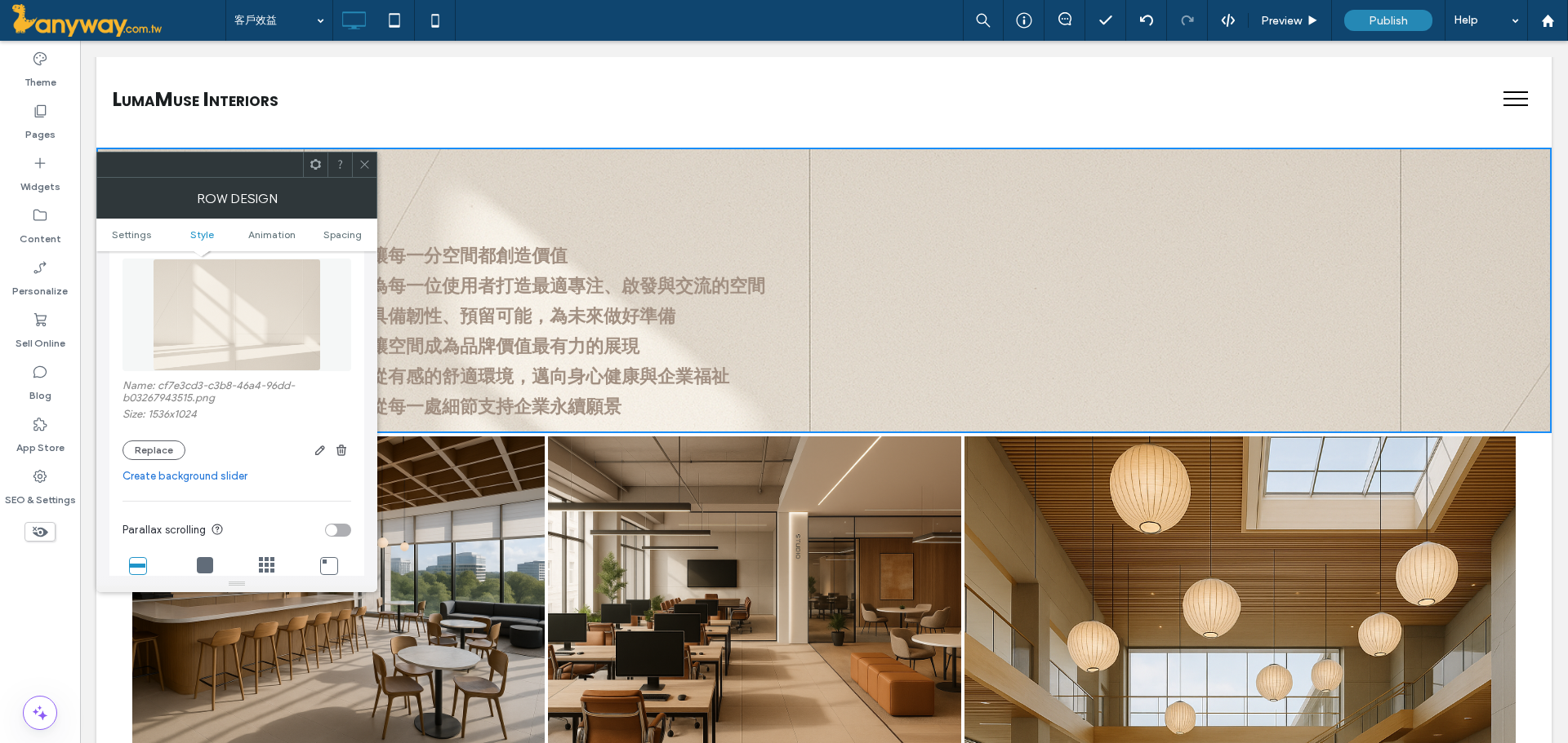
scroll to position [271, 0]
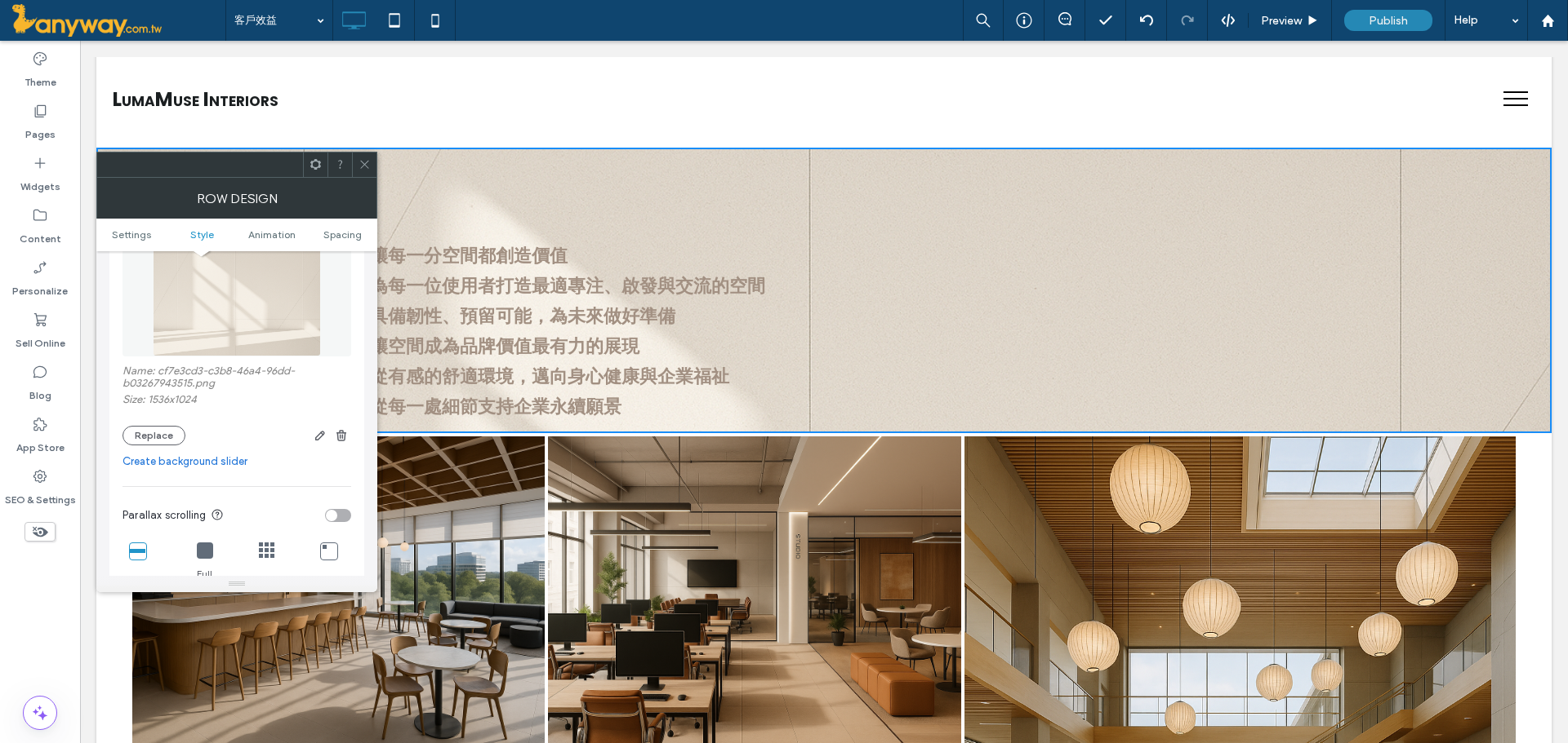
click at [365, 170] on icon at bounding box center [364, 164] width 12 height 12
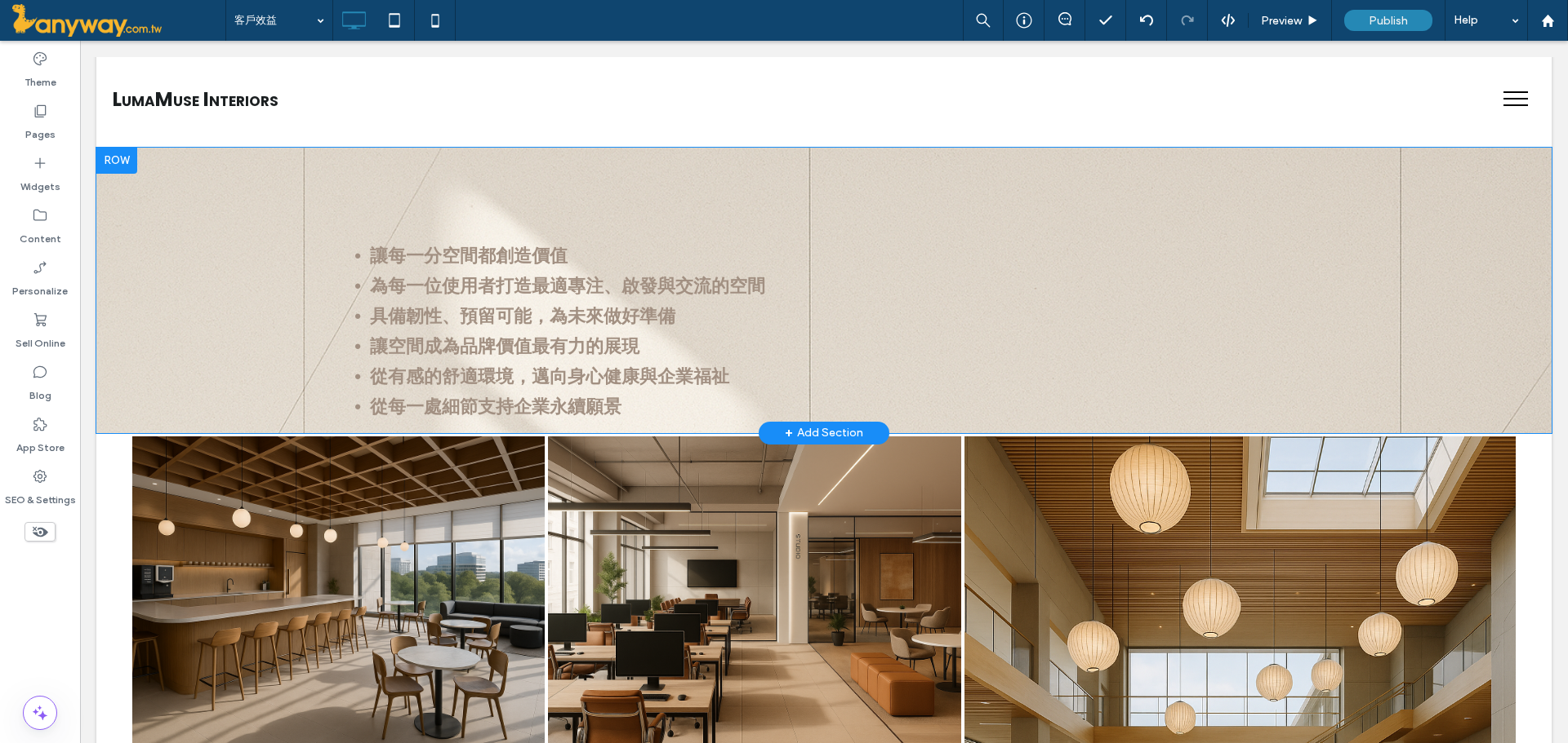
click at [114, 410] on div "讓每一分空間都創造價值 Click To Paste Click To Paste 為每一位使用者打造最適專注、啟發與交流的空間 Click To Paste…" at bounding box center [823, 291] width 1455 height 286
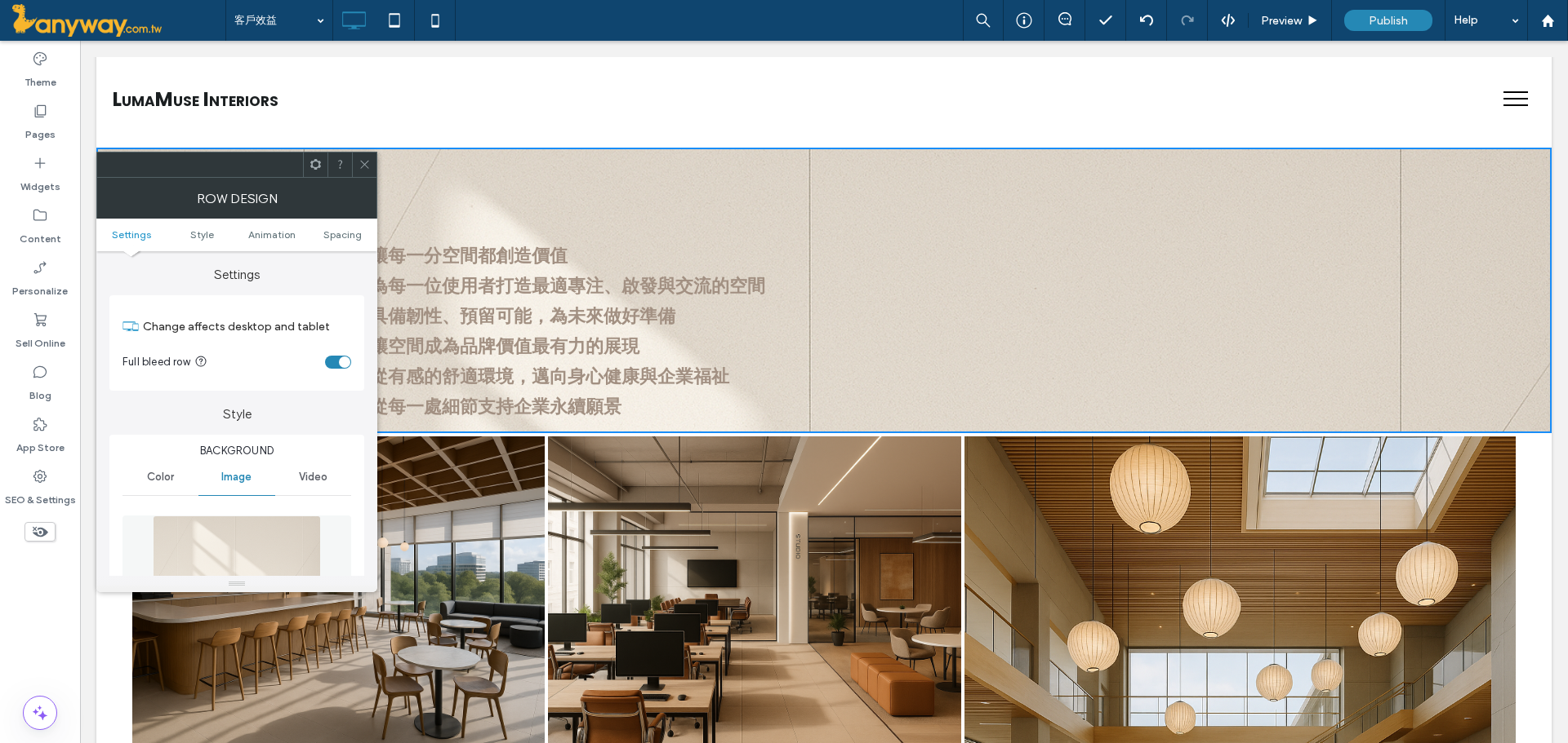
click at [362, 161] on icon at bounding box center [364, 164] width 12 height 12
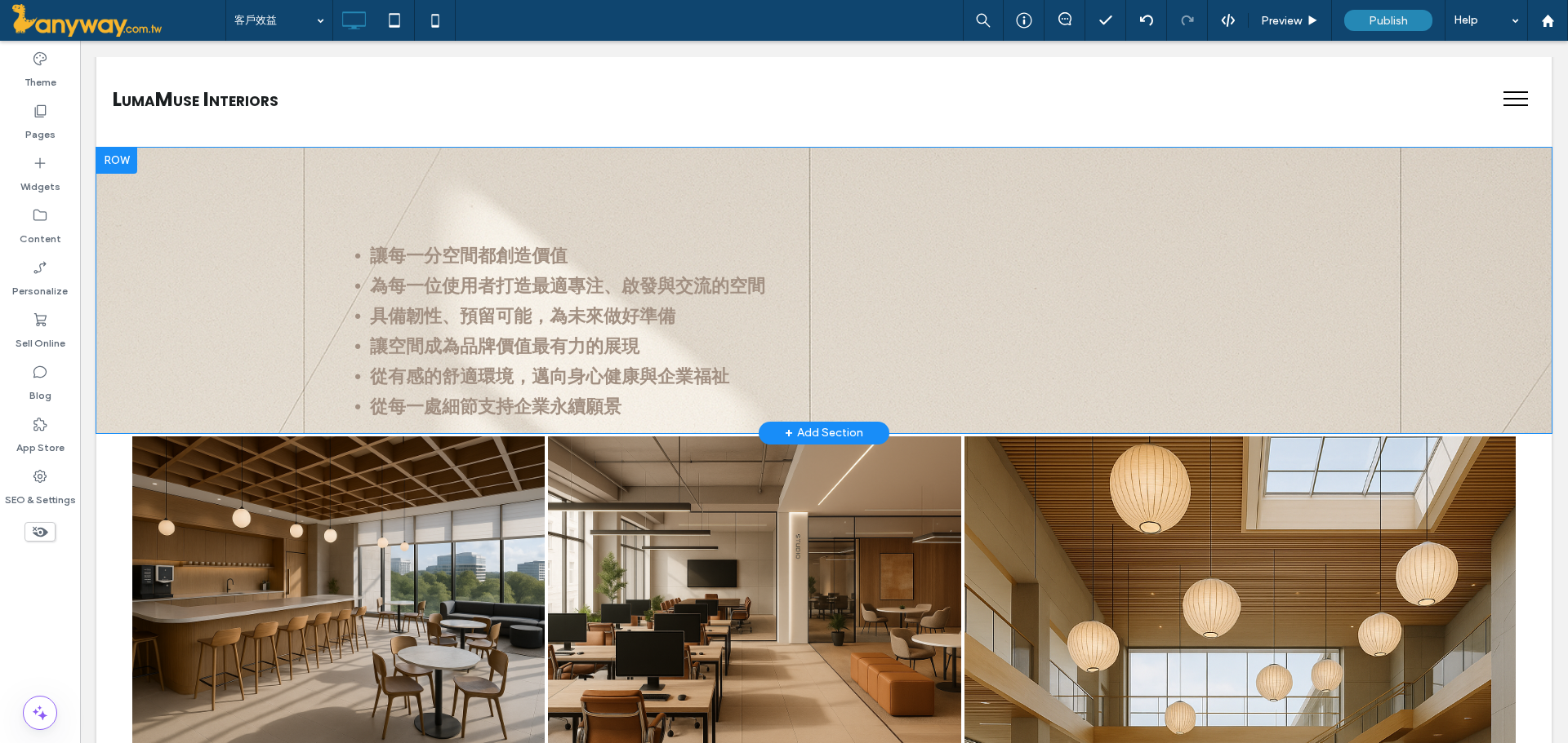
click at [195, 184] on div "讓每一分空間都創造價值 Click To Paste Click To Paste 為每一位使用者打造最適專注、啟發與交流的空間 Click To Paste…" at bounding box center [823, 291] width 1455 height 286
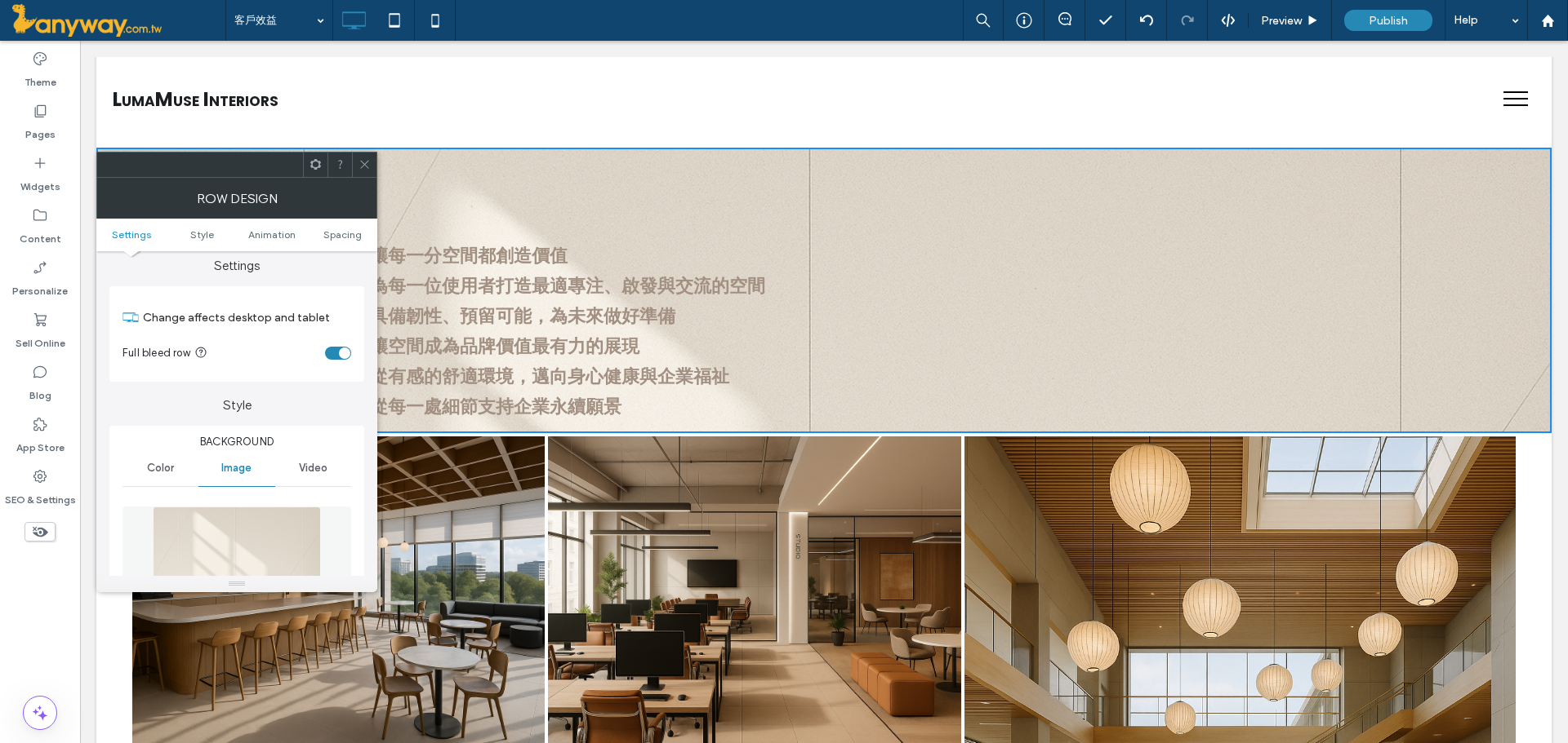
scroll to position [0, 0]
click at [365, 164] on use at bounding box center [364, 165] width 8 height 8
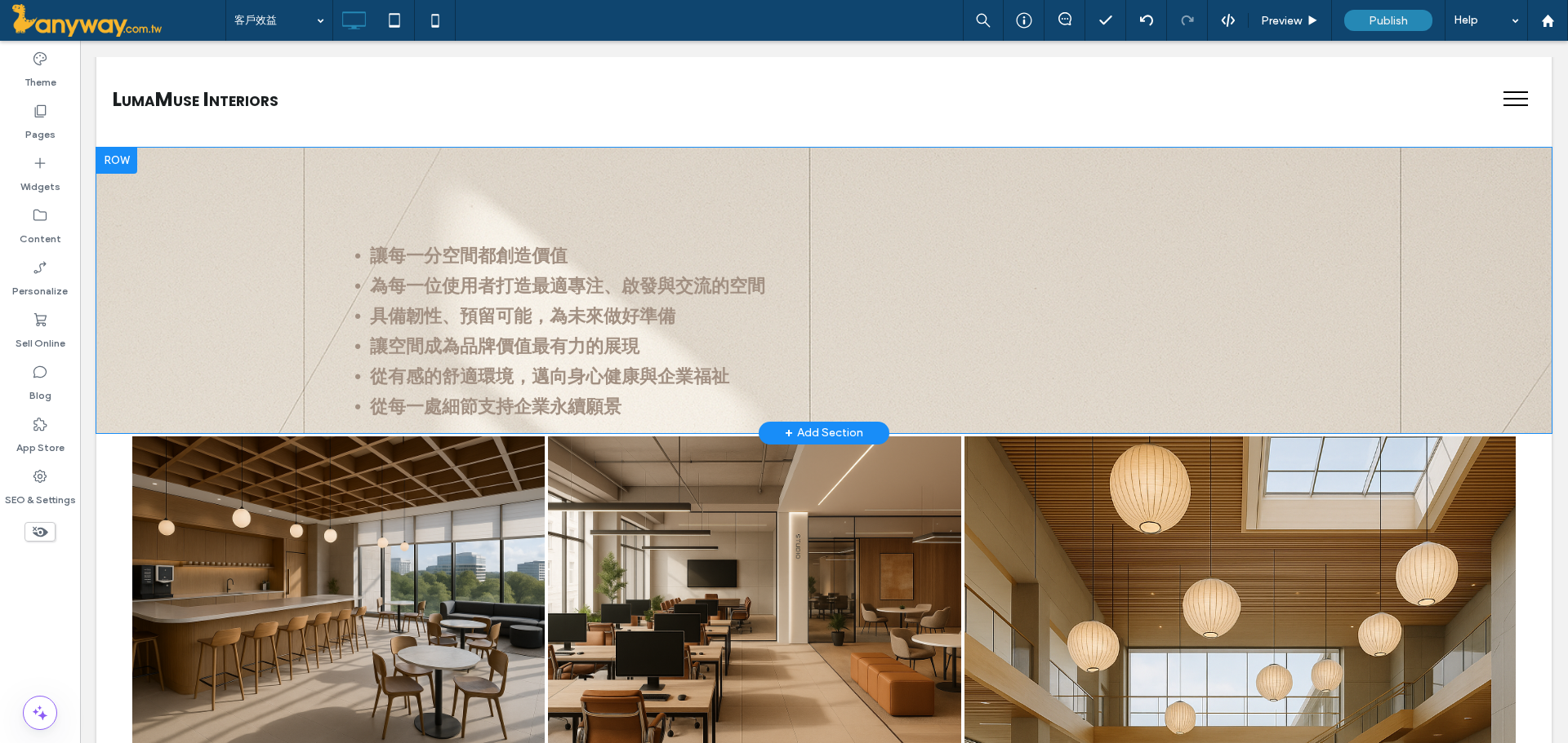
click at [109, 413] on div "讓每一分空間都創造價值 Click To Paste Click To Paste 為每一位使用者打造最適專注、啟發與交流的空間 Click To Paste…" at bounding box center [823, 291] width 1455 height 286
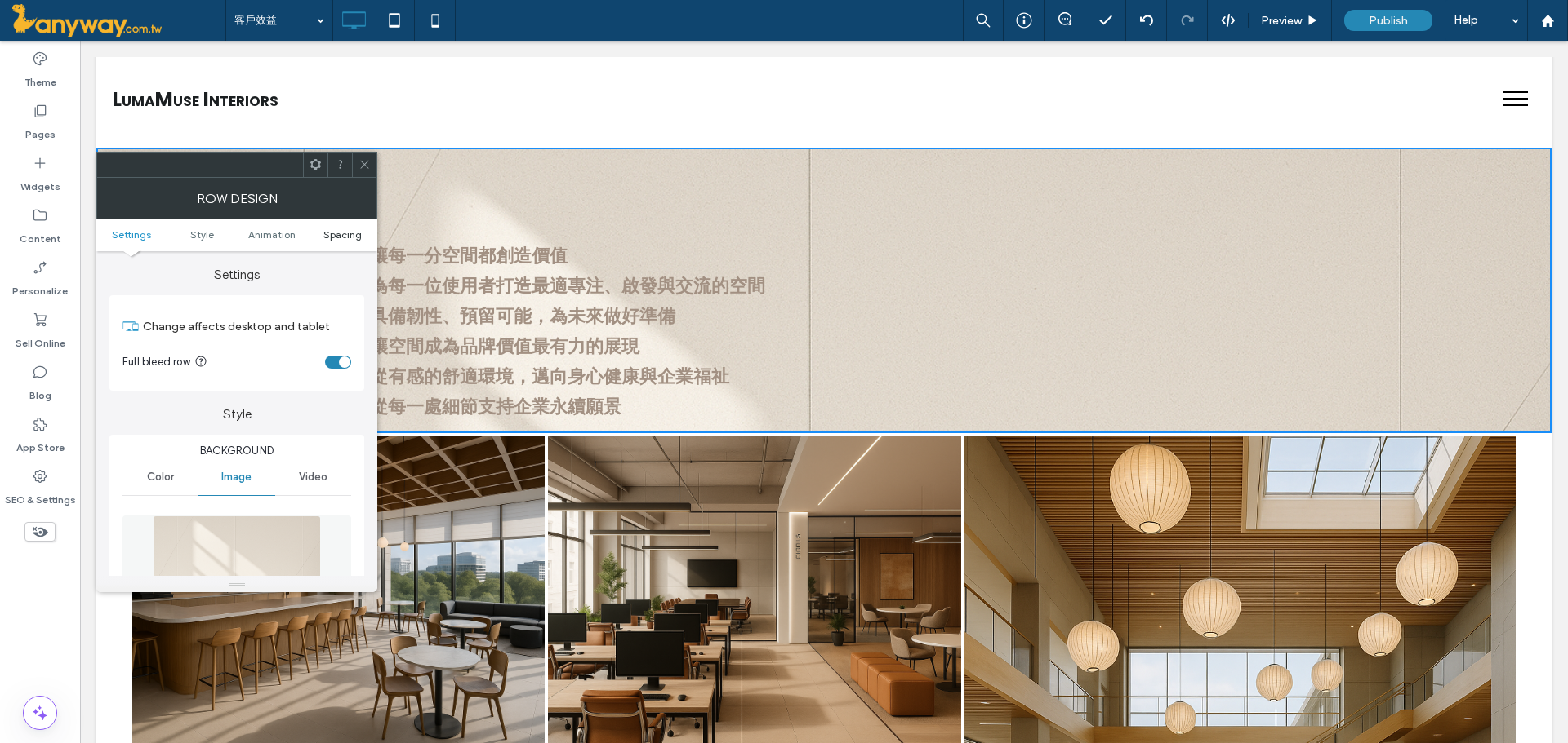
click at [347, 231] on span "Spacing" at bounding box center [343, 234] width 38 height 12
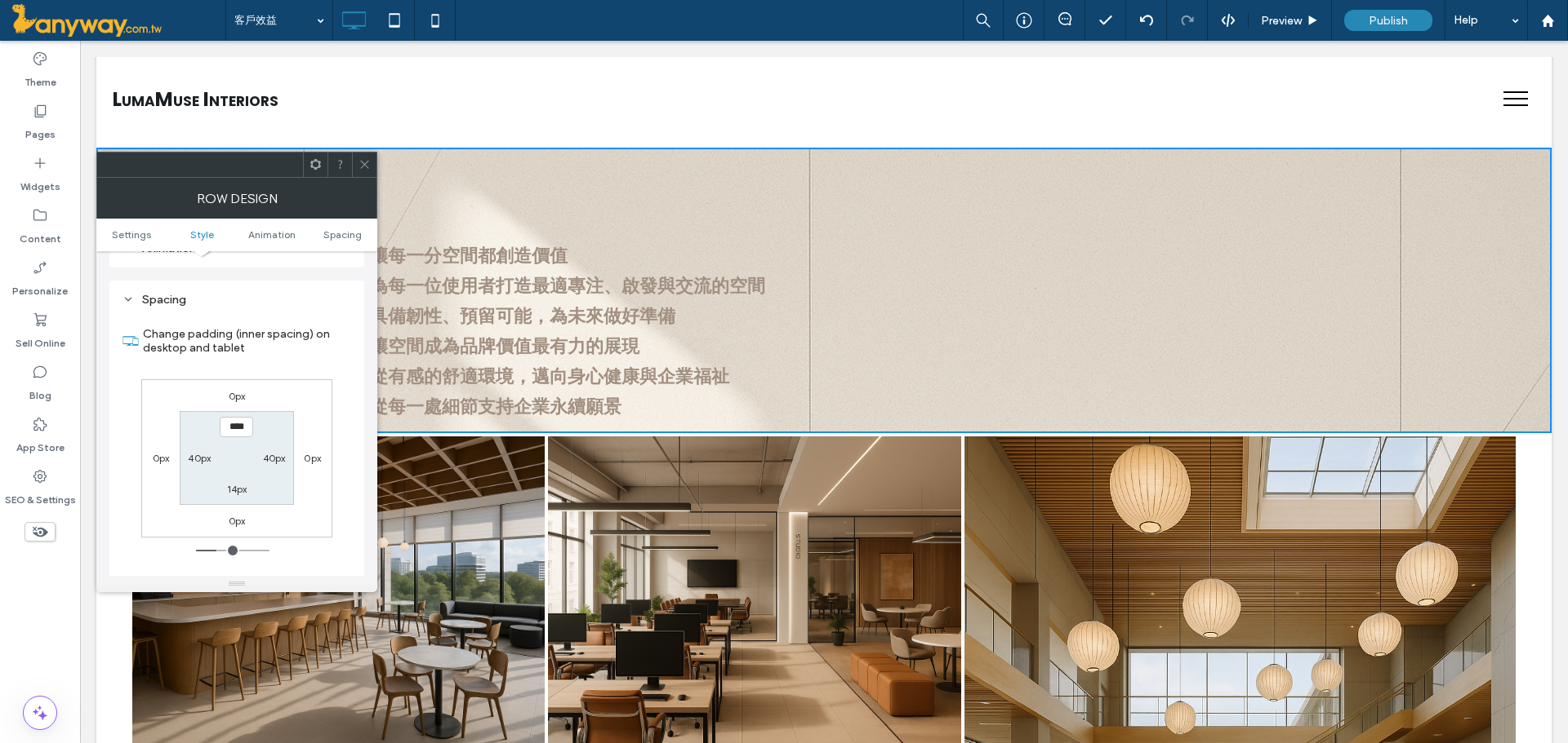
scroll to position [992, 0]
click at [194, 451] on label "40px" at bounding box center [198, 456] width 23 height 12
click at [157, 448] on div "0px" at bounding box center [161, 456] width 17 height 16
click at [154, 451] on label "0px" at bounding box center [161, 456] width 17 height 12
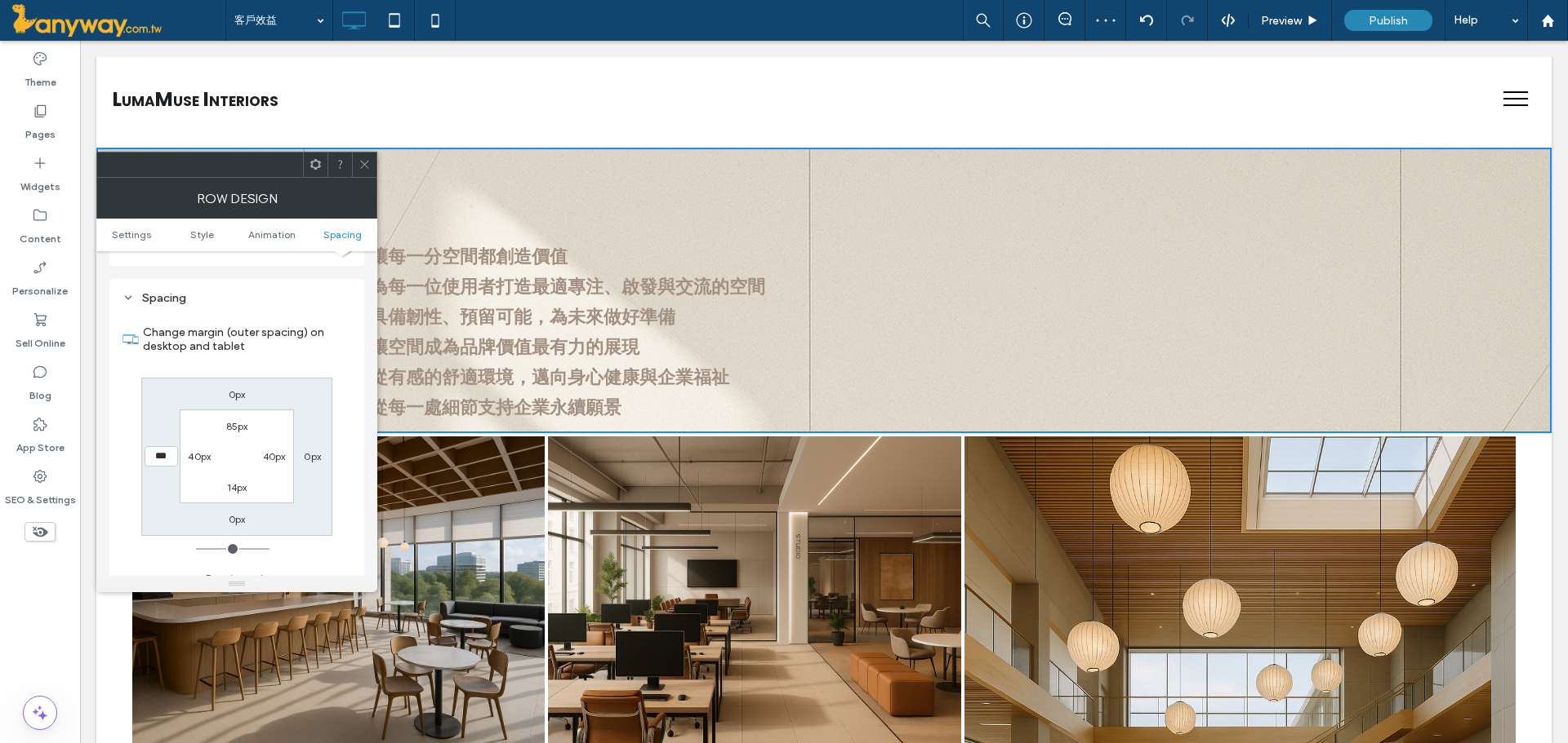
type input "*"
type input "**"
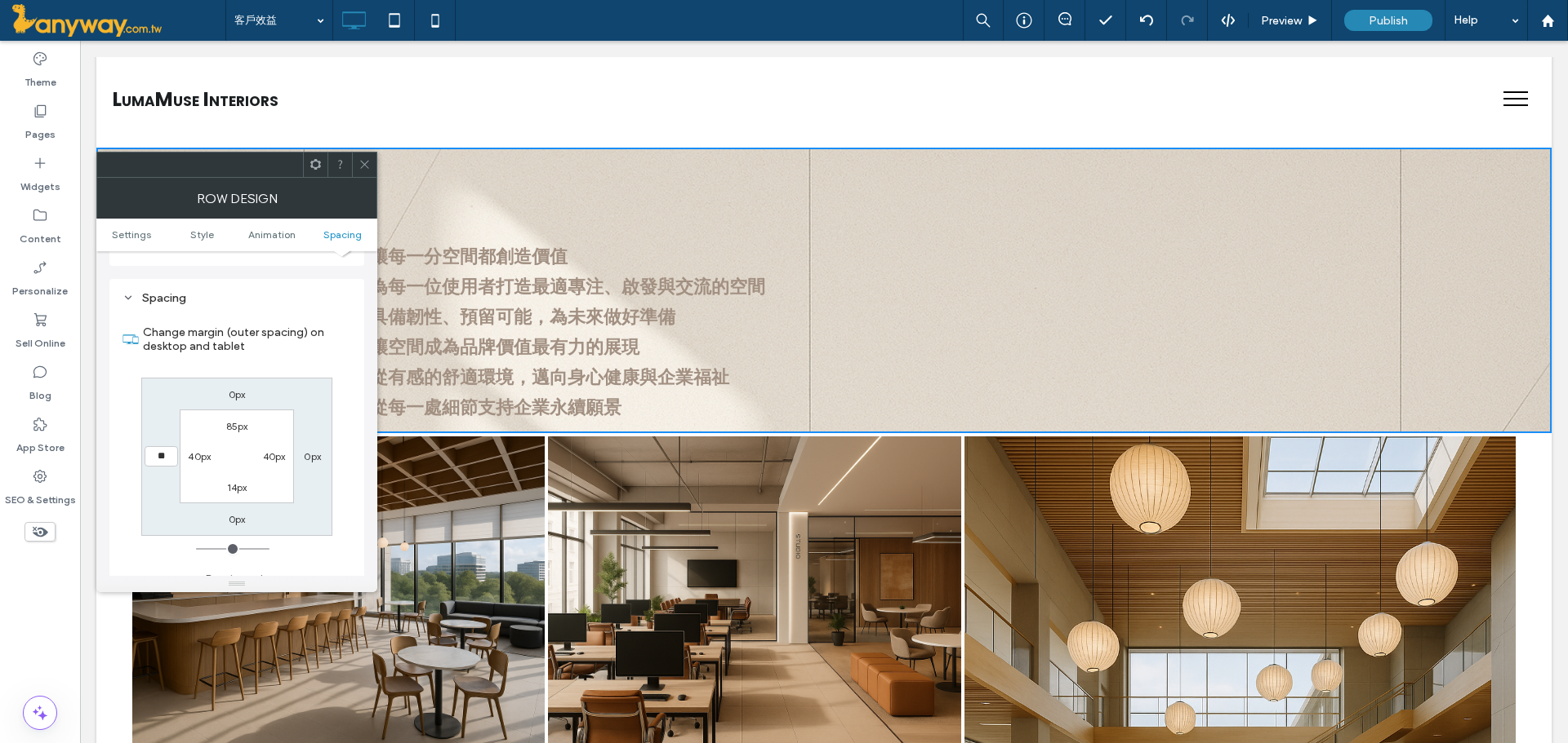
type input "****"
click at [302, 448] on div "0px" at bounding box center [312, 456] width 37 height 16
click at [321, 451] on label "0px" at bounding box center [312, 456] width 17 height 12
type input "*"
type input "**"
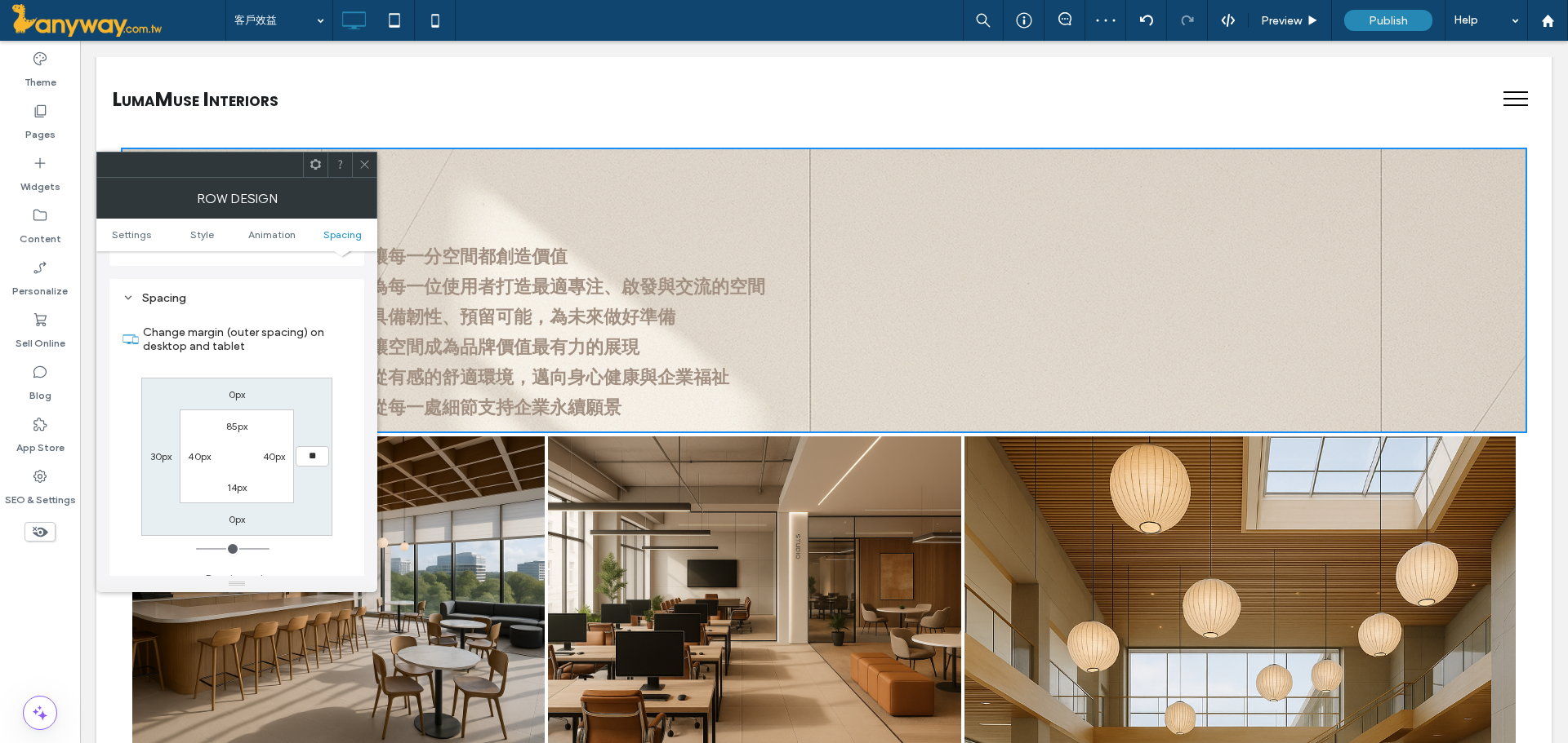
type input "**"
click at [336, 396] on div "Change margin (outer spacing) on desktop and tablet 0px **** 0px 30px 85px 40px…" at bounding box center [237, 450] width 229 height 281
click at [309, 446] on input "****" at bounding box center [312, 456] width 34 height 20
type input "**"
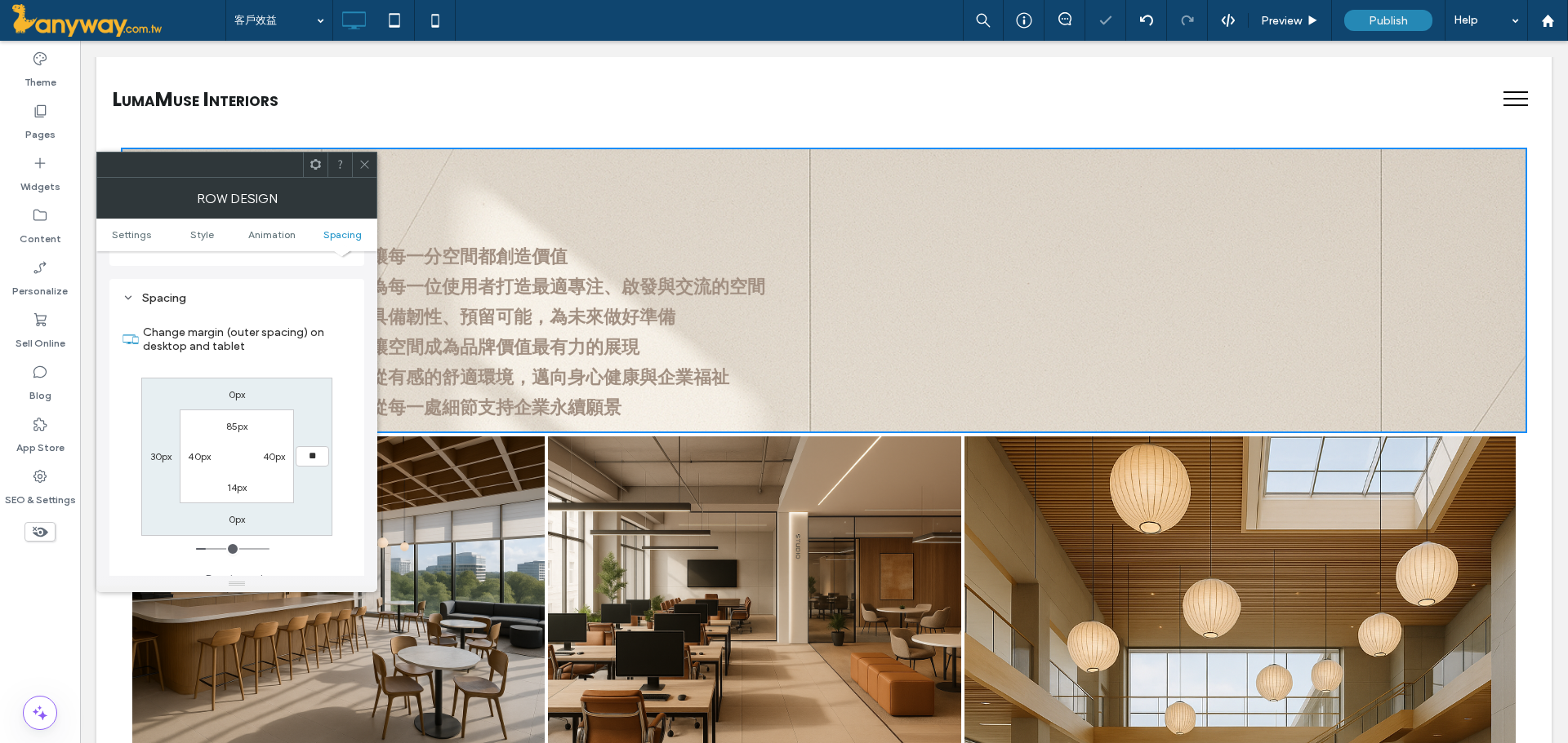
type input "****"
click at [164, 451] on label "30px" at bounding box center [161, 456] width 22 height 12
type input "**"
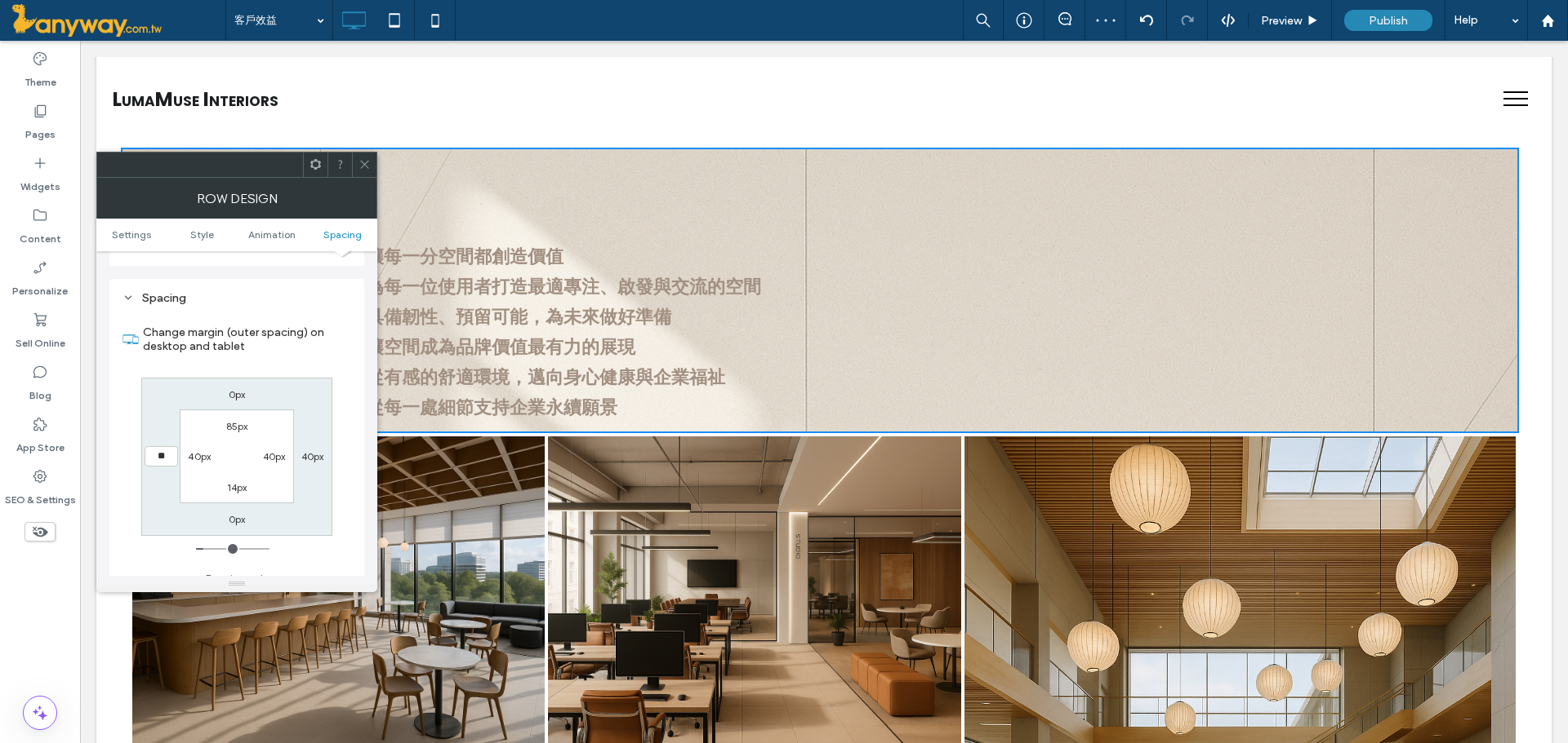
type input "****"
click at [302, 401] on div "0px 40px 0px **** 85px 40px 14px 40px" at bounding box center [236, 456] width 191 height 158
click at [361, 166] on icon at bounding box center [364, 164] width 12 height 12
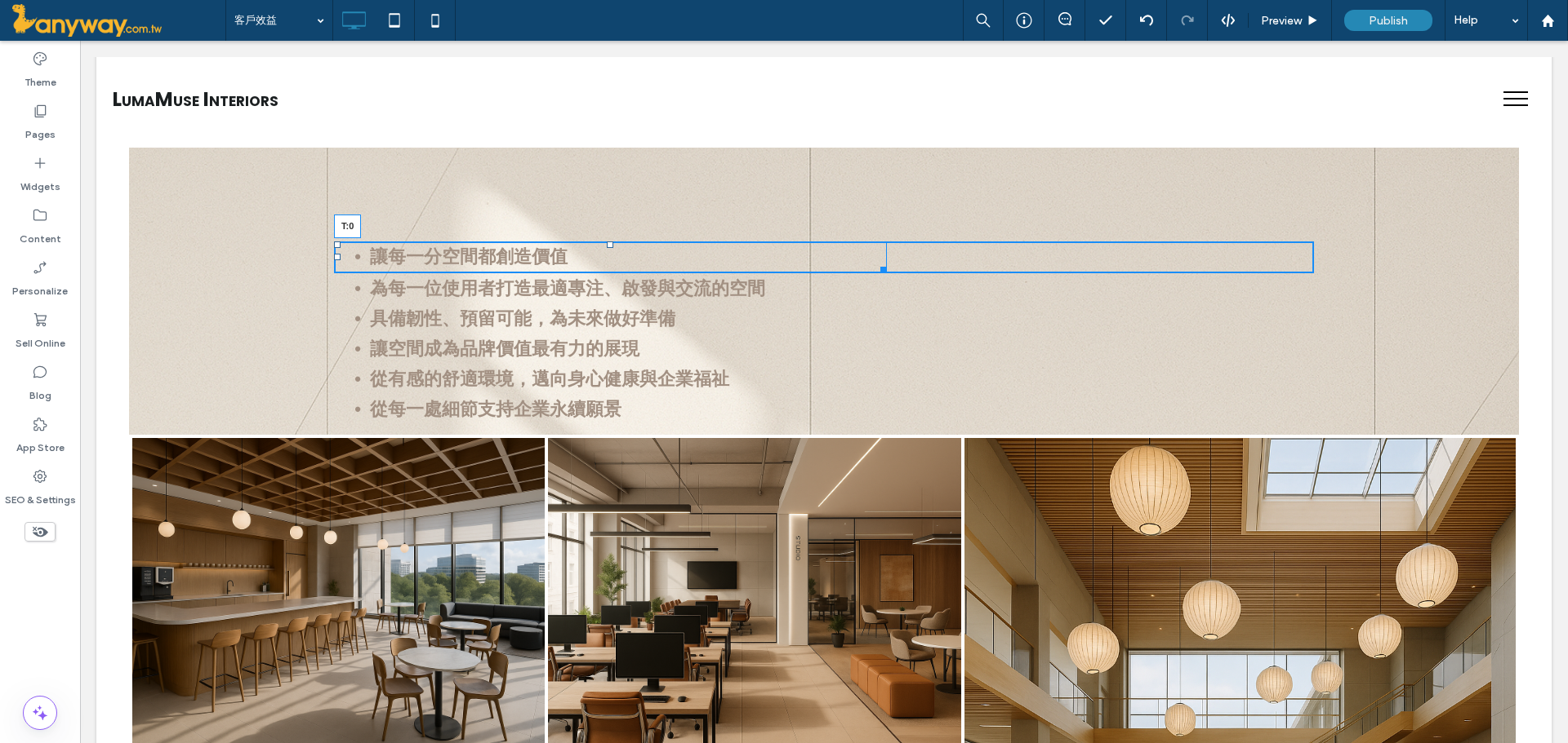
drag, startPoint x: 605, startPoint y: 237, endPoint x: 680, endPoint y: 197, distance: 85.0
click at [600, 156] on div "讓每一分空間都創造價值 T:0 Click To Paste Click To Paste 為每一位使用者打造最適專注、啟發與交流的空間 Click To P…" at bounding box center [824, 292] width 1390 height 288
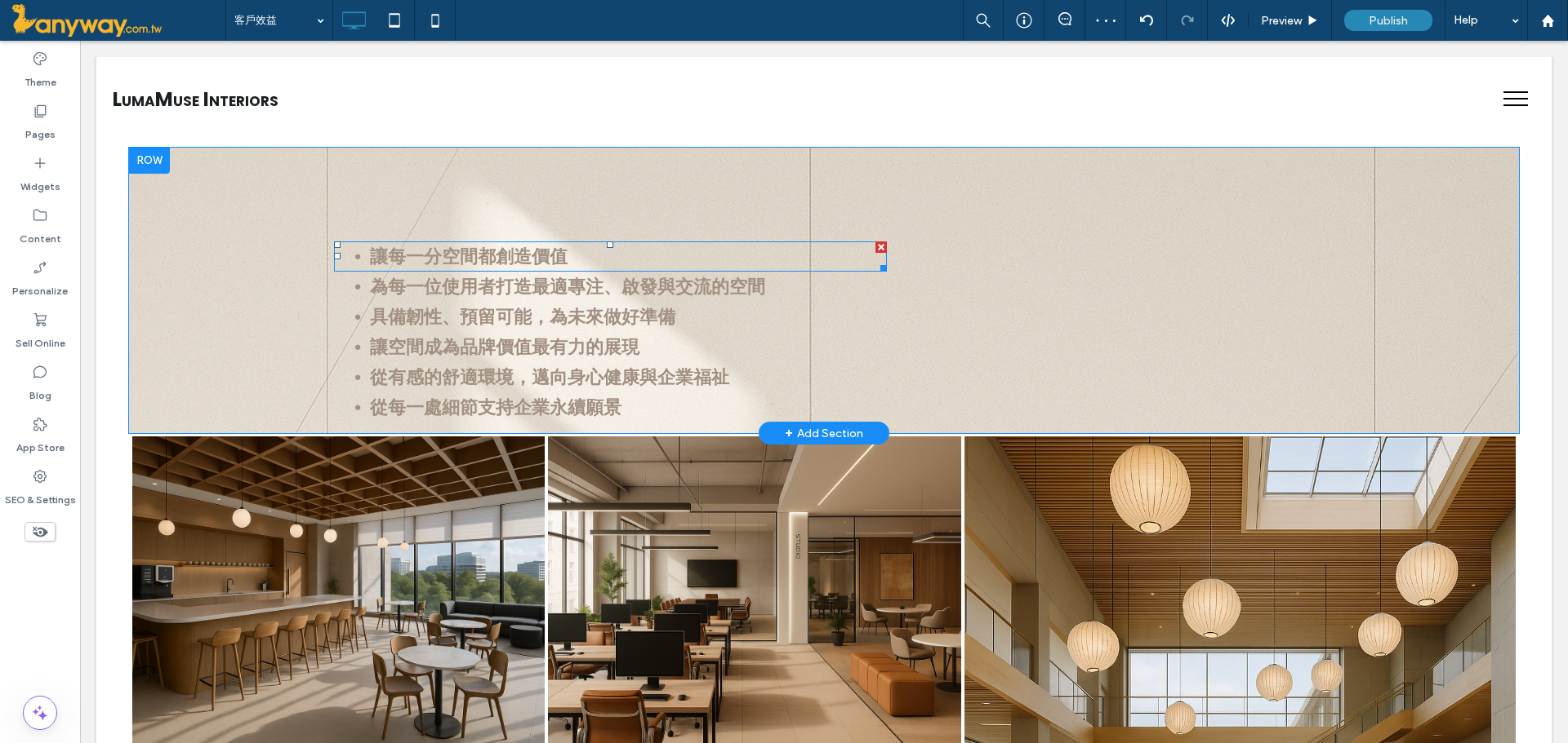
click at [197, 191] on div "讓每一分空間都創造價值 Click To Paste Click To Paste 為每一位使用者打造最適專注、啟發與交流的空間 Click To Paste…" at bounding box center [824, 291] width 1390 height 286
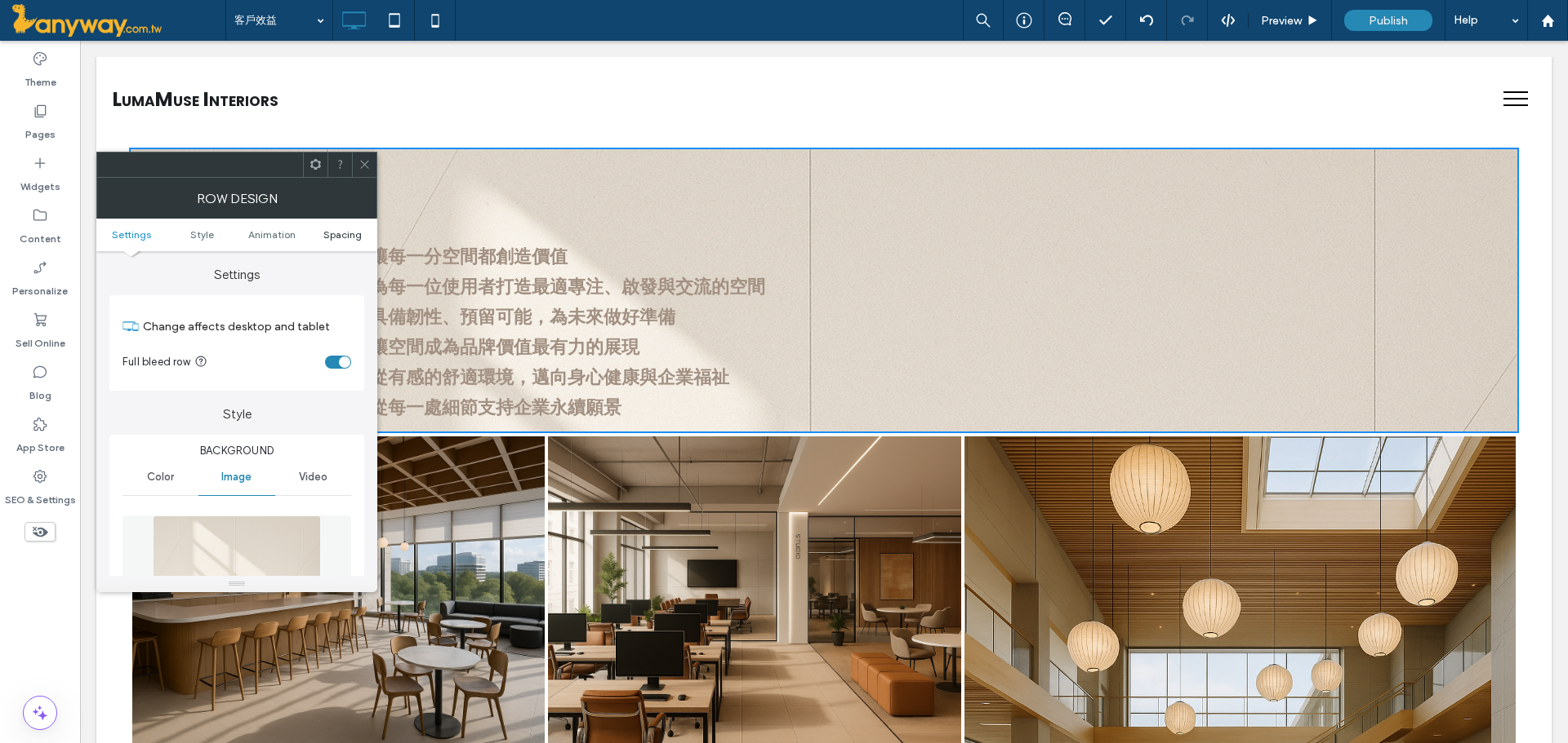
click at [341, 240] on span "Spacing" at bounding box center [343, 234] width 38 height 12
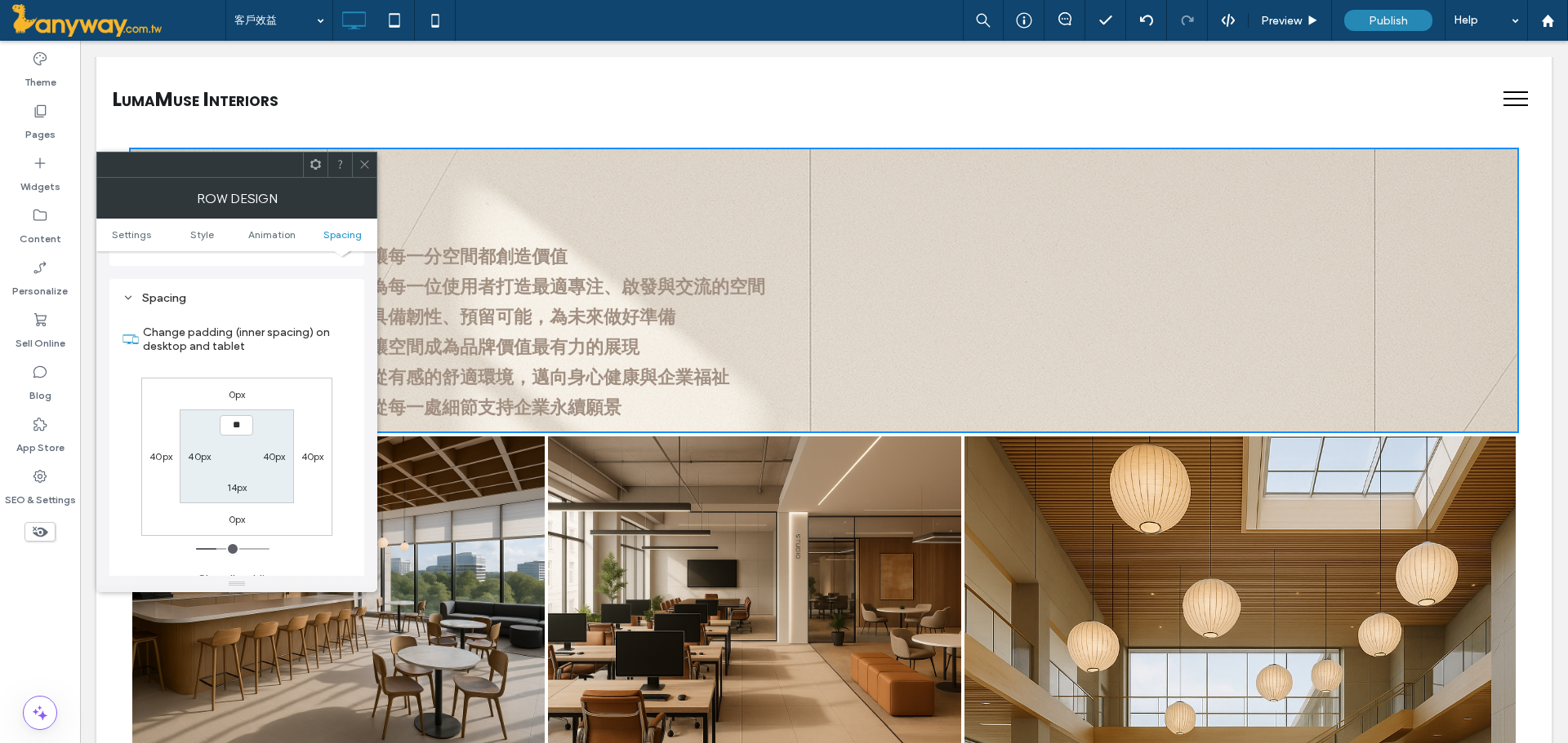
type input "****"
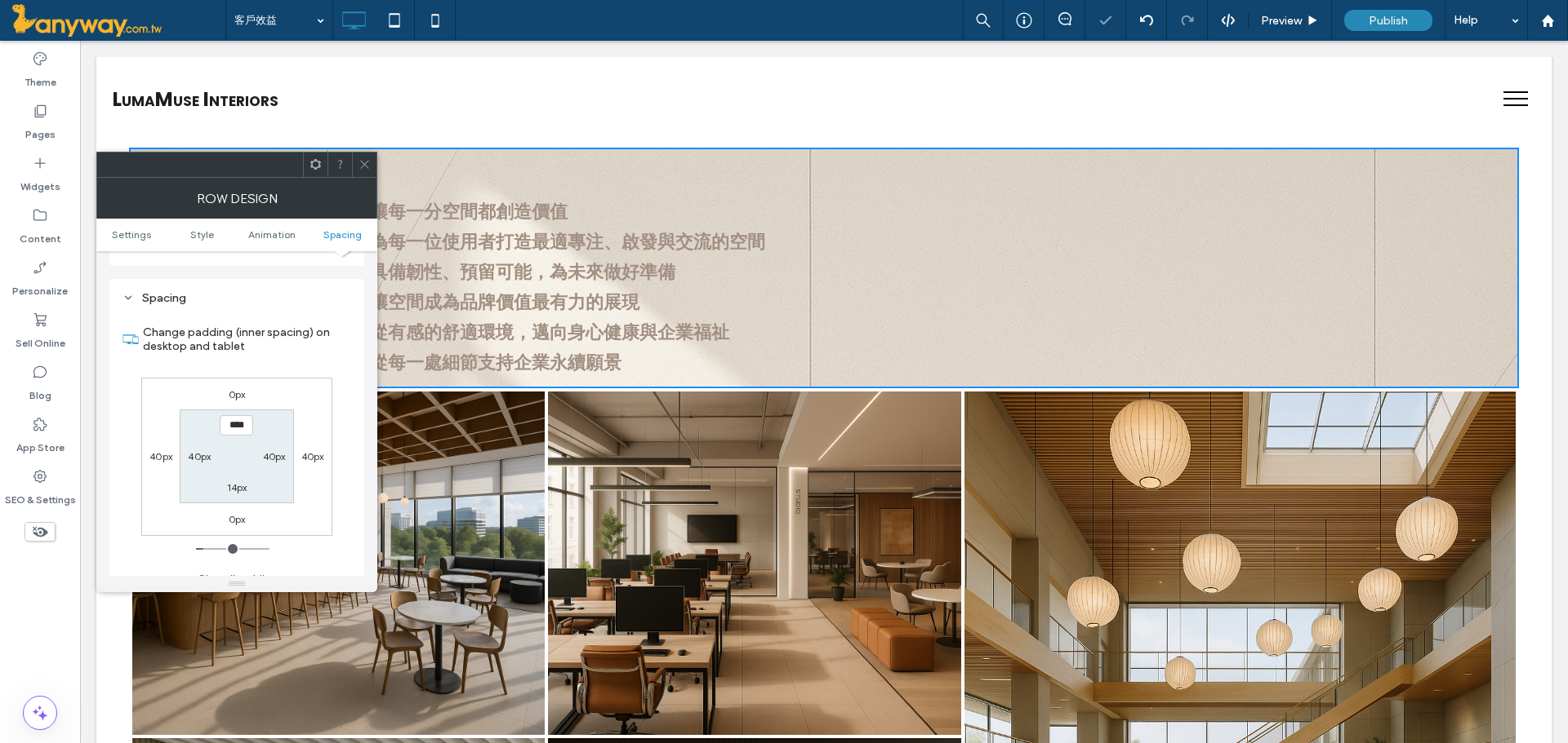
click at [236, 482] on label "14px" at bounding box center [237, 487] width 20 height 12
type input "**"
type input "****"
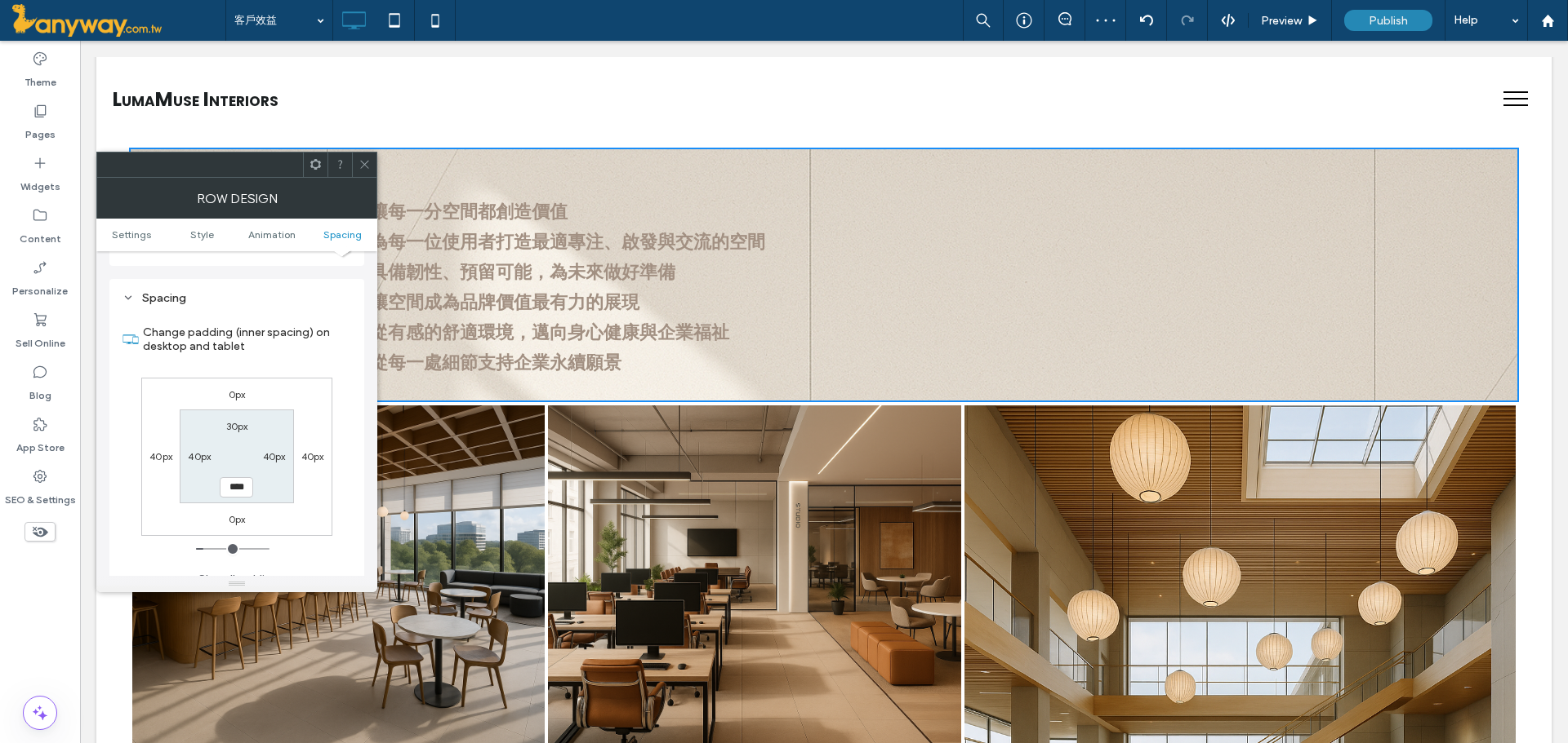
click at [367, 163] on use at bounding box center [364, 165] width 8 height 8
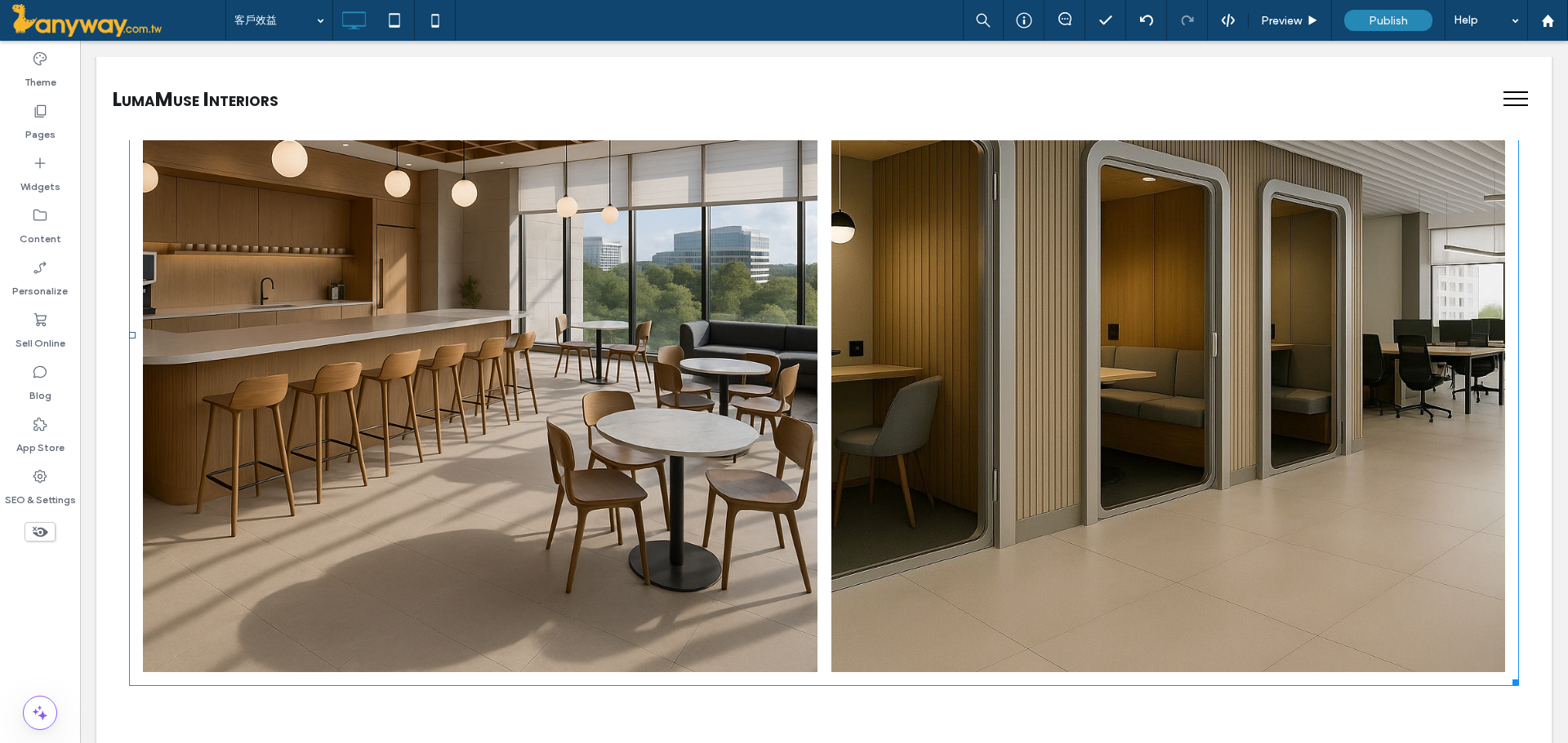
scroll to position [2034, 0]
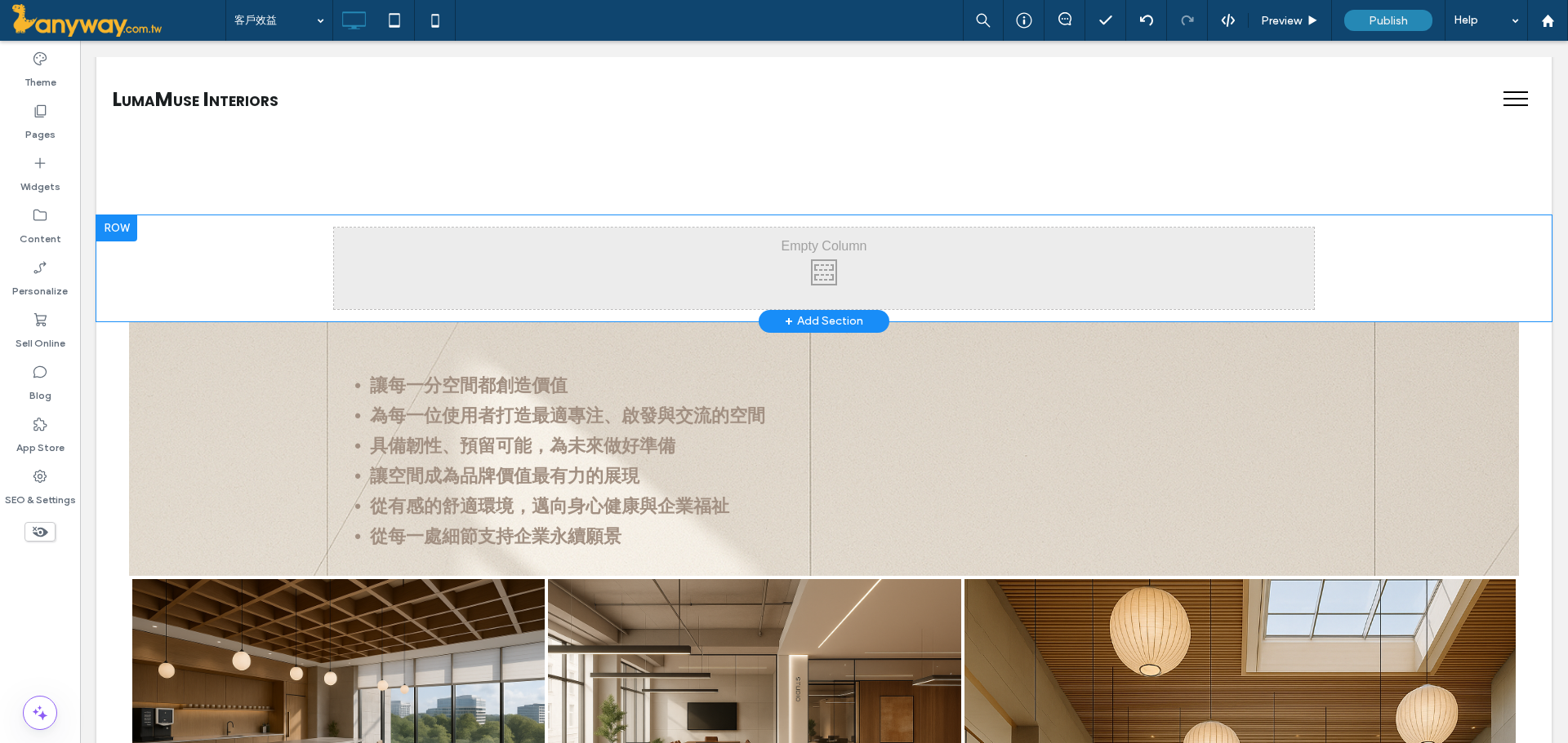
click at [117, 224] on div at bounding box center [116, 228] width 41 height 27
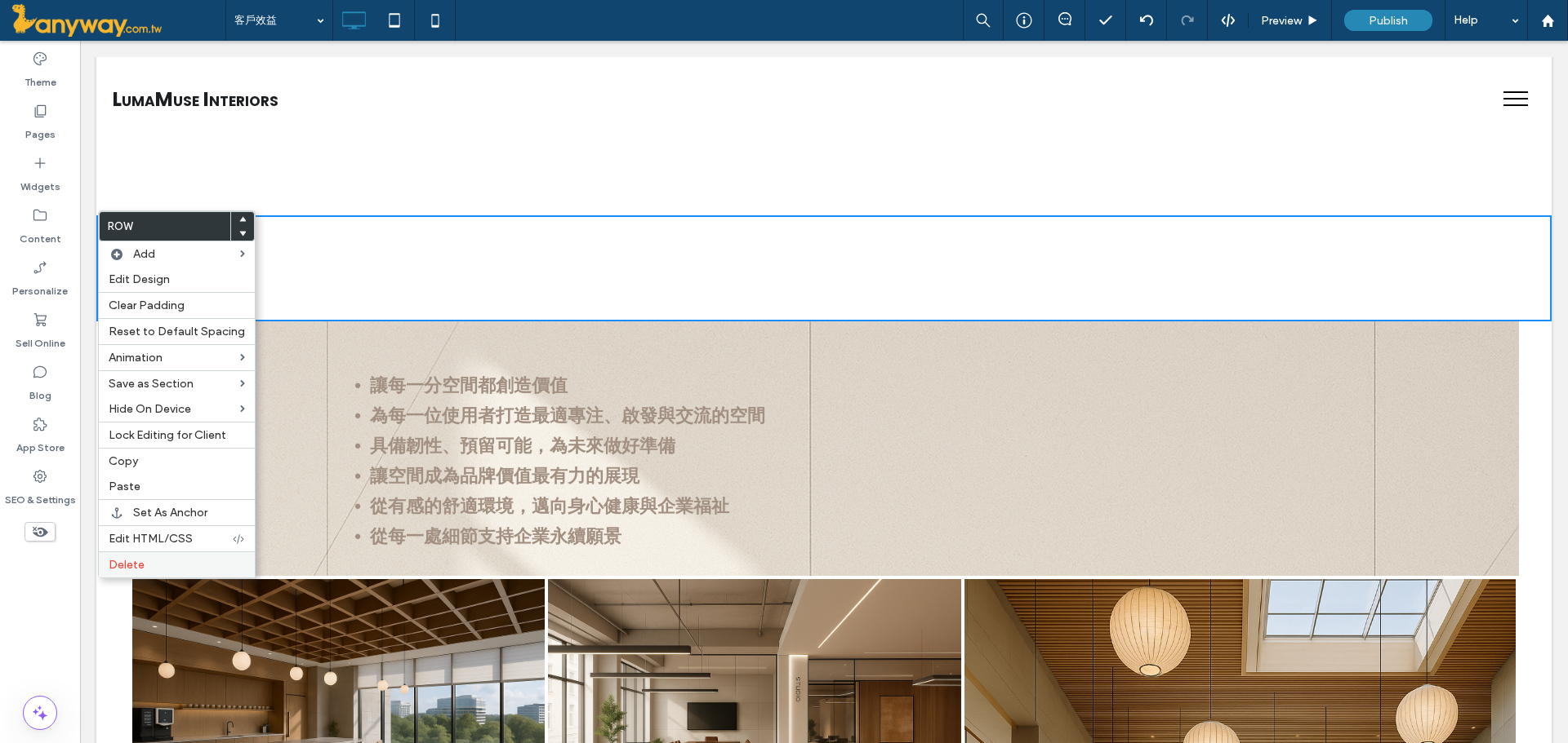
click at [176, 572] on div "Delete" at bounding box center [176, 565] width 156 height 27
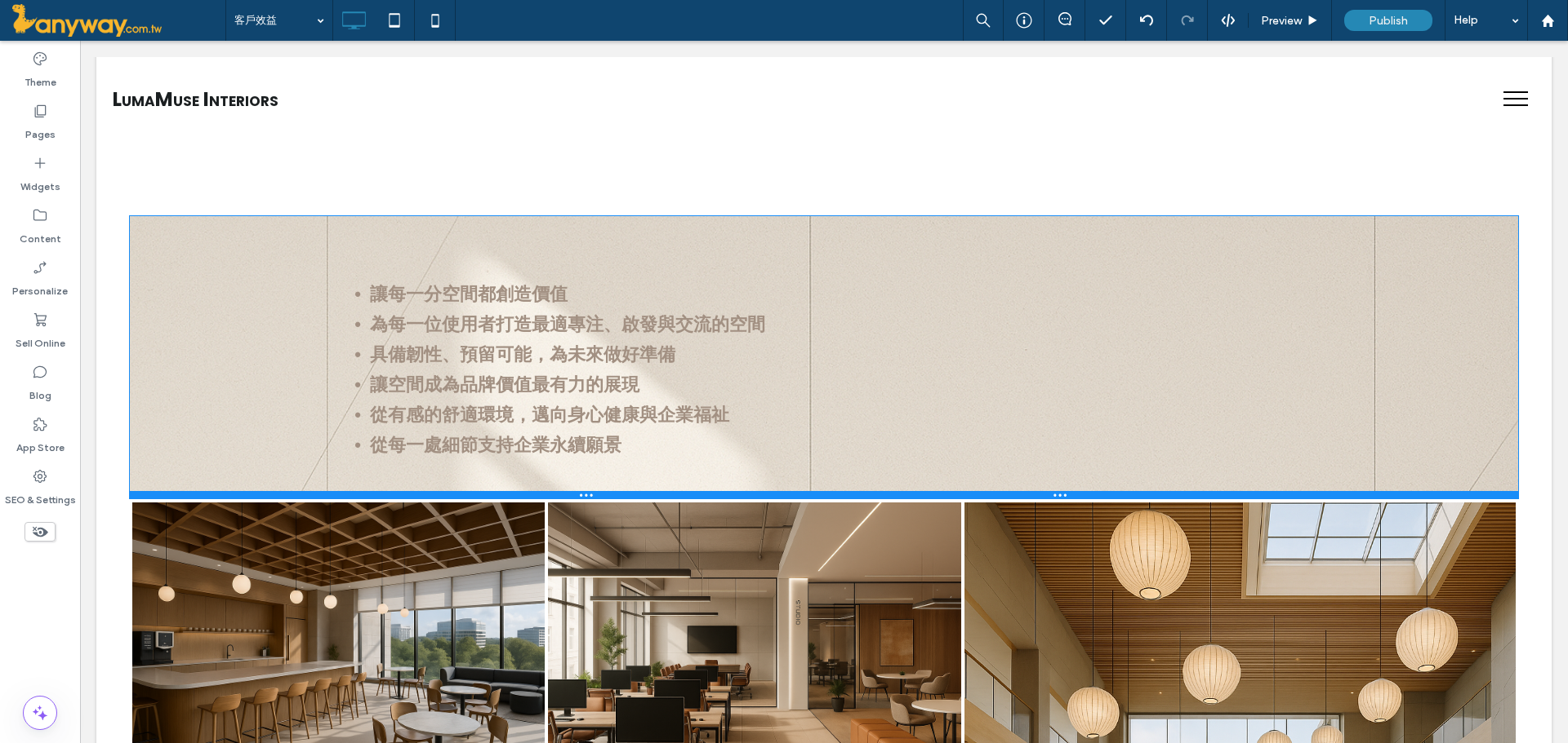
drag, startPoint x: 738, startPoint y: 471, endPoint x: 813, endPoint y: 541, distance: 102.6
click at [733, 499] on div at bounding box center [824, 495] width 1390 height 8
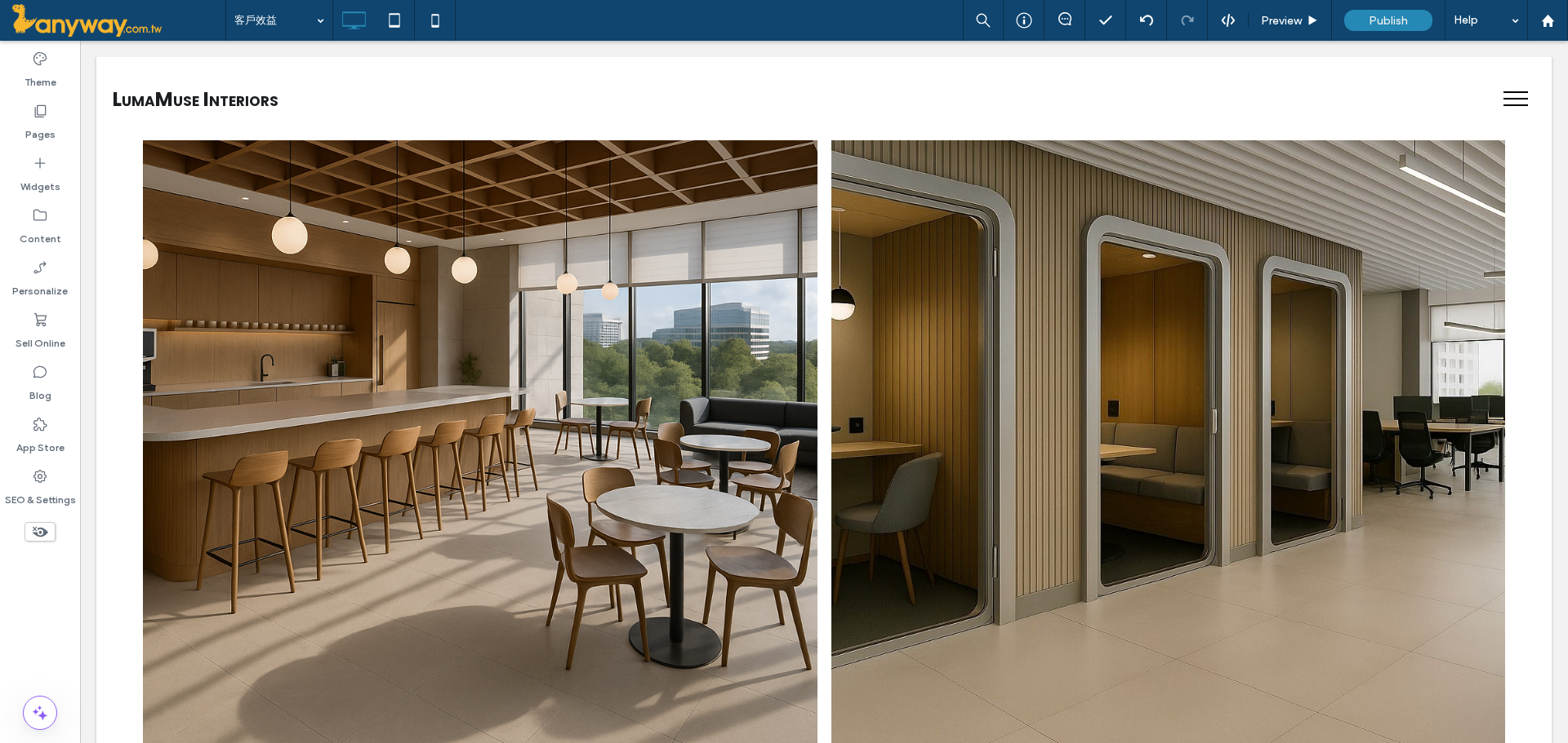
scroll to position [1958, 0]
